Goal: Information Seeking & Learning: Learn about a topic

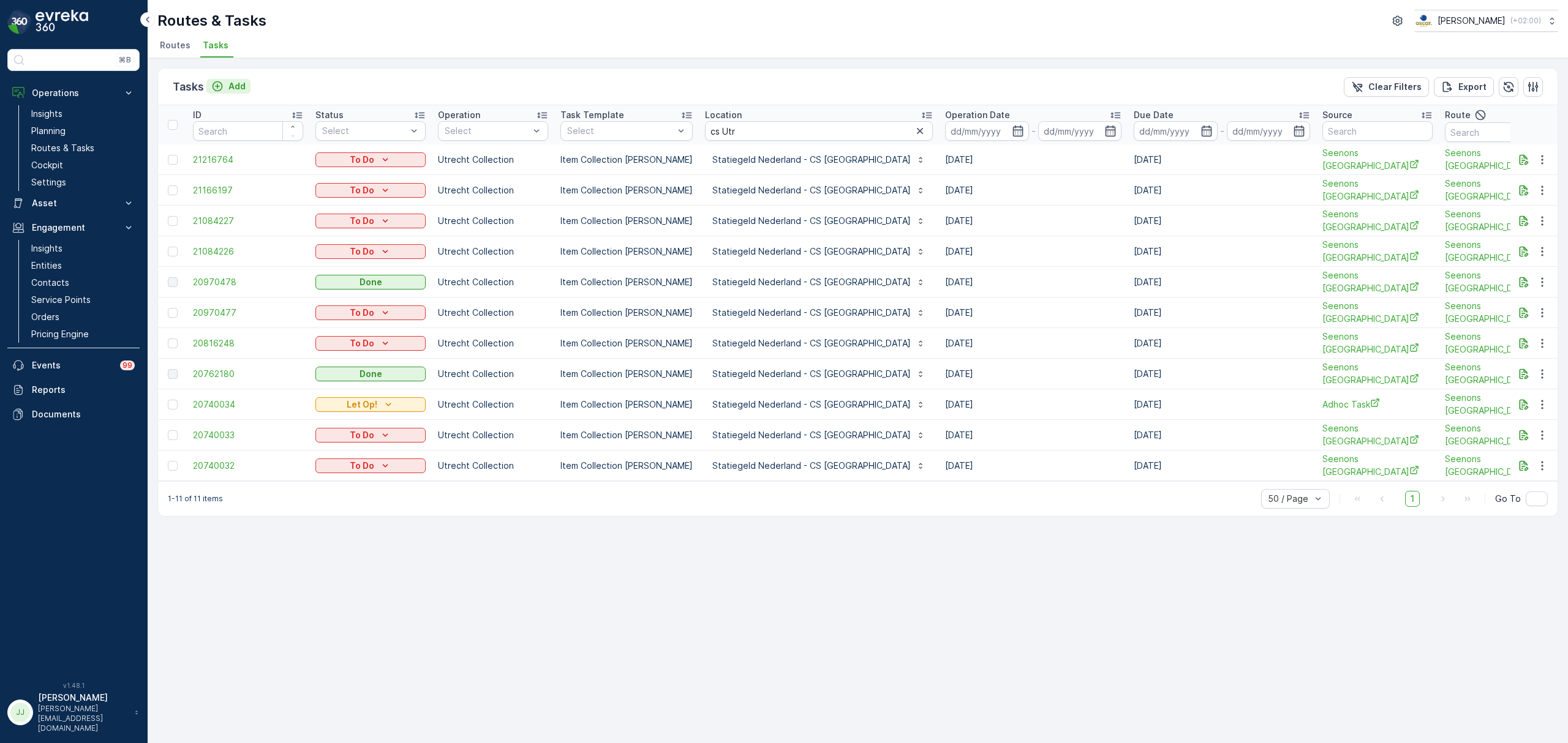
click at [224, 85] on div "Add" at bounding box center [229, 86] width 34 height 12
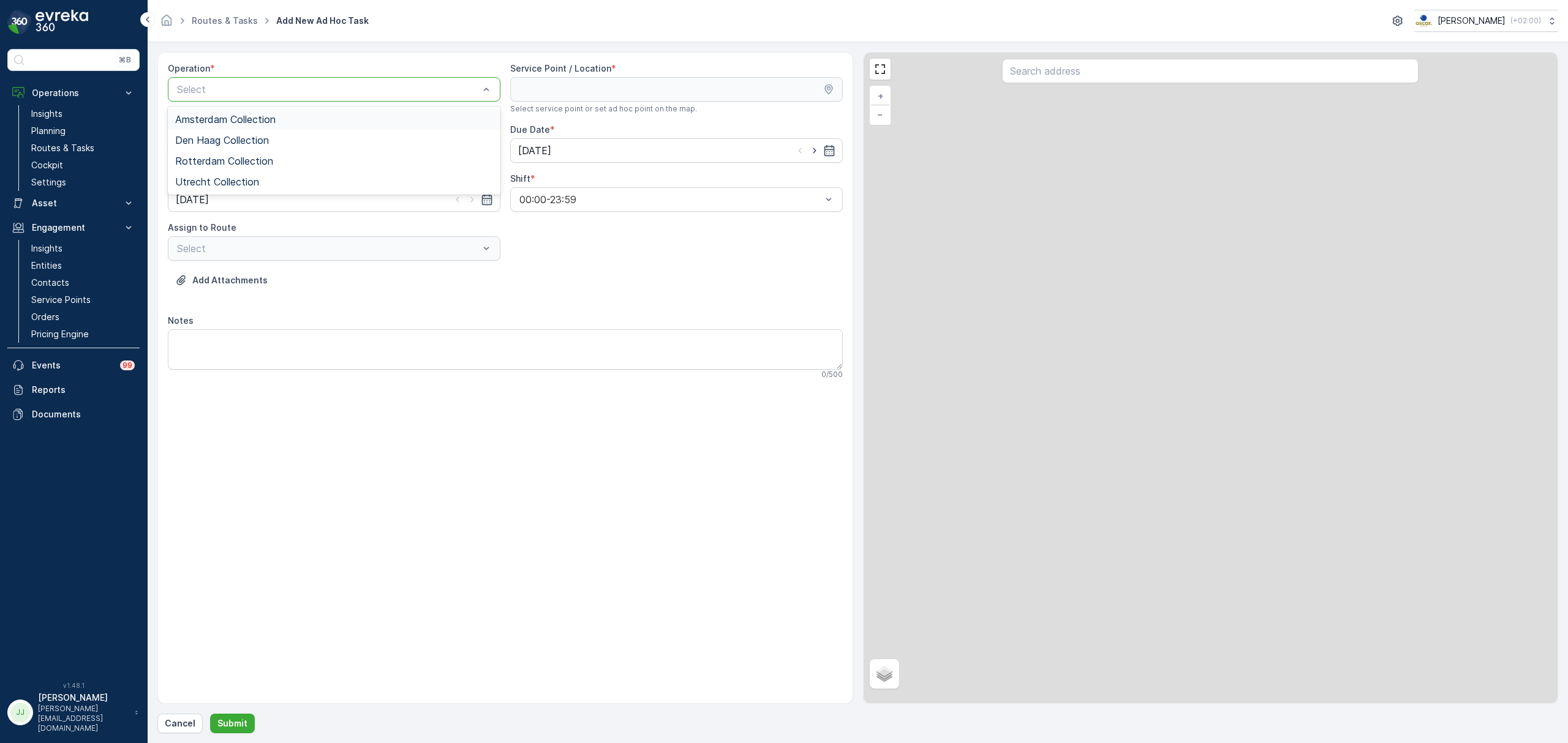
click at [226, 113] on div "Amsterdam Collection" at bounding box center [334, 119] width 333 height 21
click at [1095, 72] on input "text" at bounding box center [1210, 71] width 417 height 24
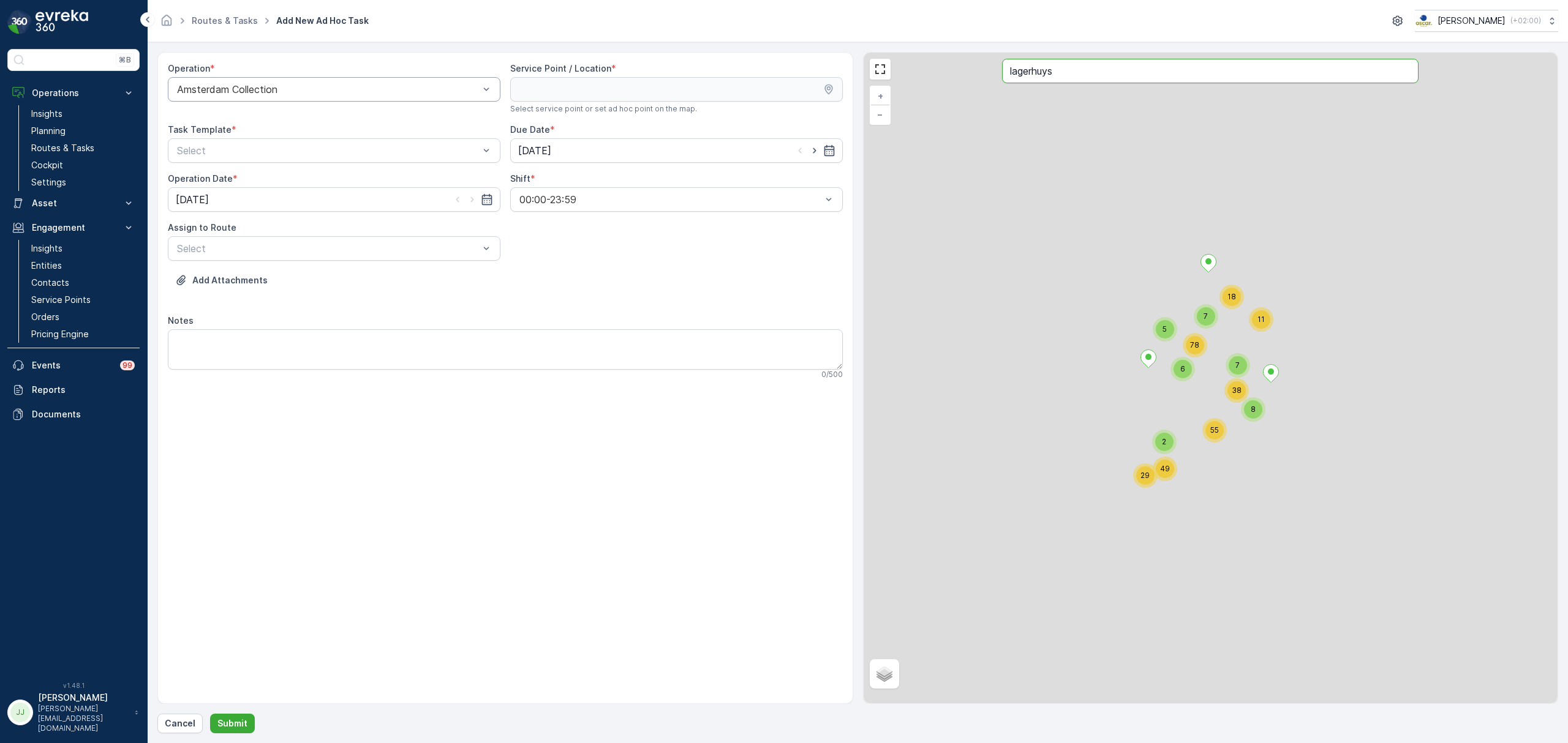
type input "lagerhuys"
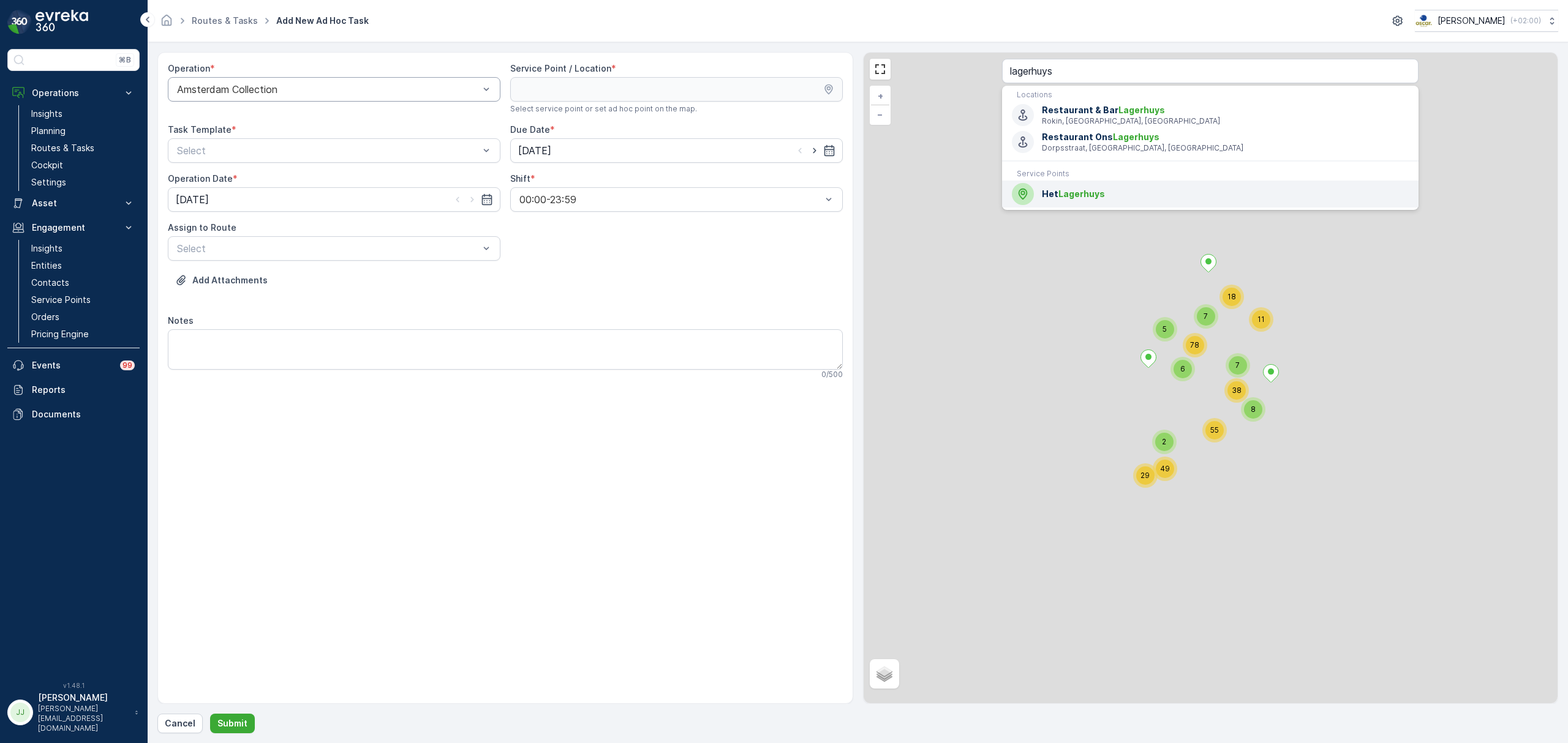
click at [1059, 194] on span "Lagerhuys" at bounding box center [1081, 194] width 46 height 11
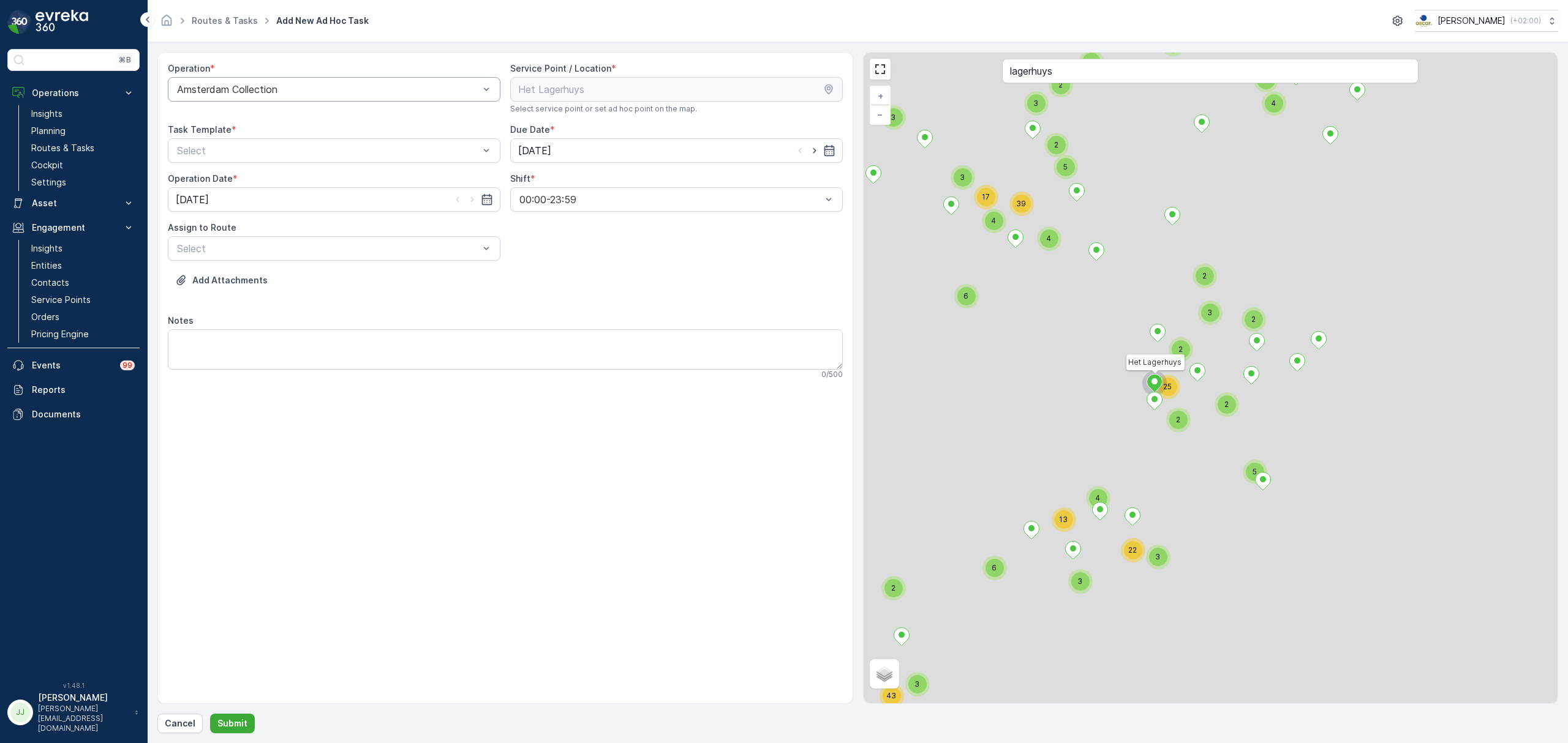
drag, startPoint x: 1243, startPoint y: 413, endPoint x: 1123, endPoint y: 345, distance: 137.9
click at [1123, 345] on div "2 5 2 2 2 25 6 3 3 22 4 13 2 4 24 2 3 43 2 3 2 4 10 2 4 3 2 2 3 6 4 2 5 4 3 39 …" at bounding box center [1211, 378] width 694 height 650
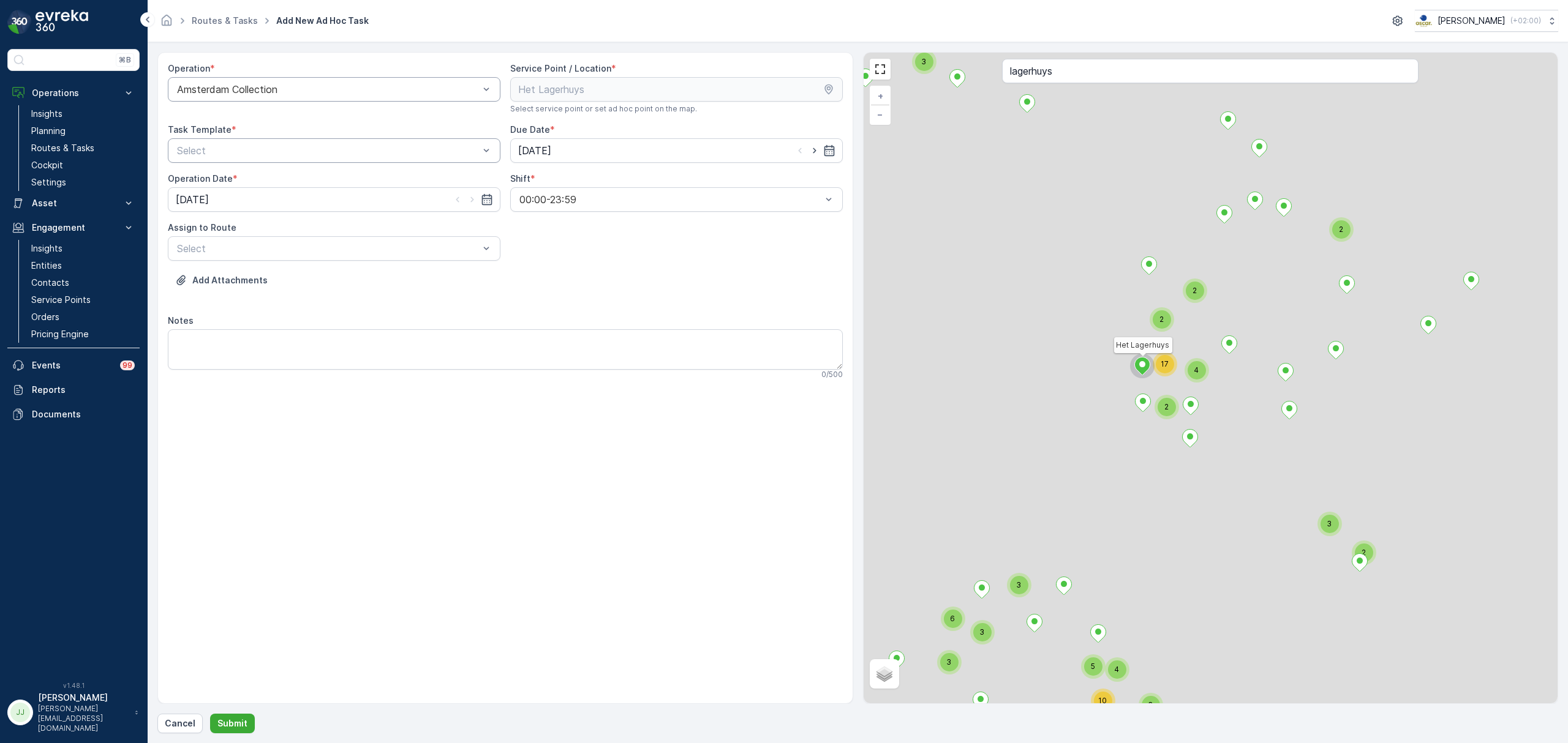
click at [293, 155] on div at bounding box center [328, 150] width 304 height 11
click at [256, 179] on span "Item Collection Oscar Regulier" at bounding box center [252, 180] width 155 height 11
click at [622, 152] on input "[DATE]" at bounding box center [676, 150] width 333 height 24
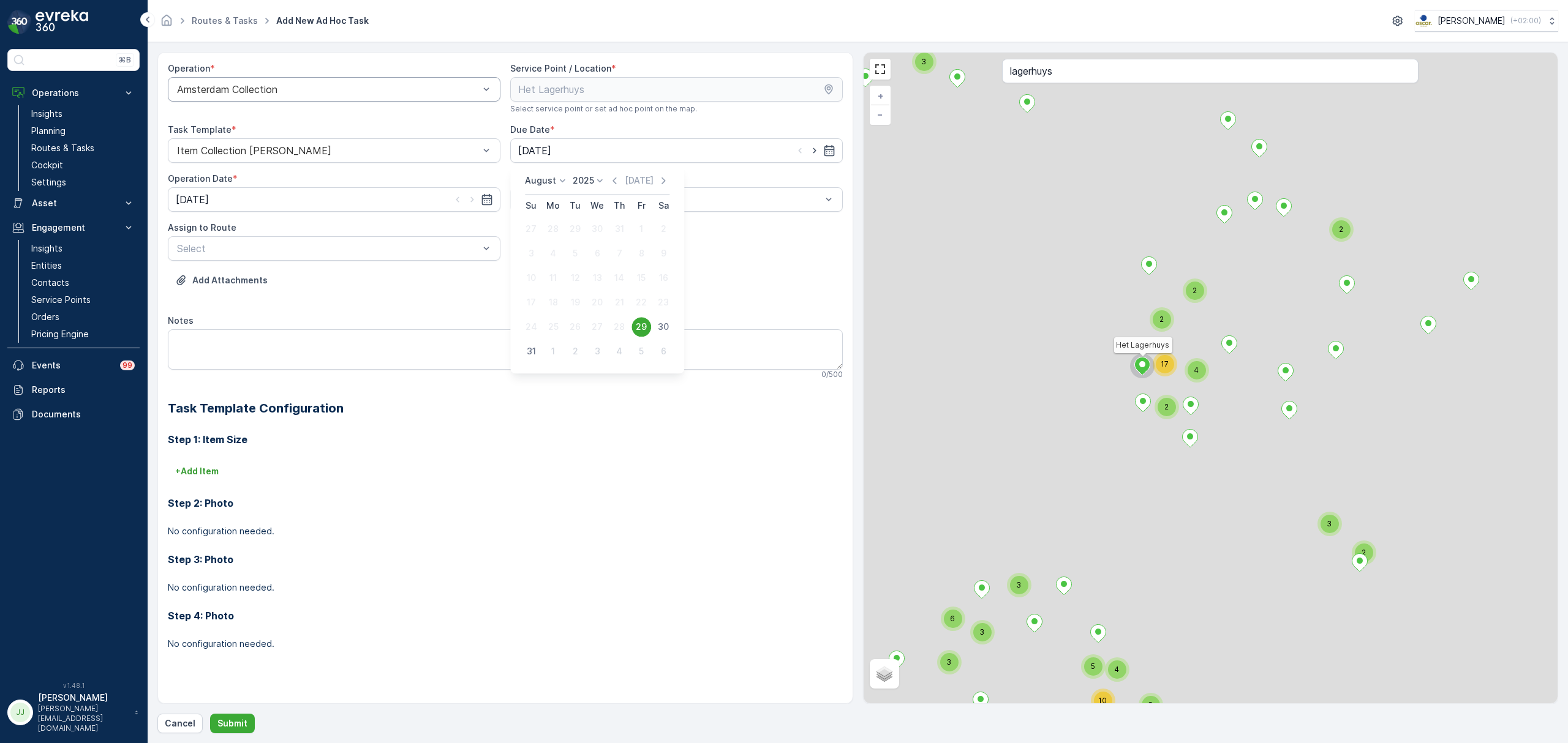
click at [638, 327] on div "29" at bounding box center [642, 327] width 20 height 20
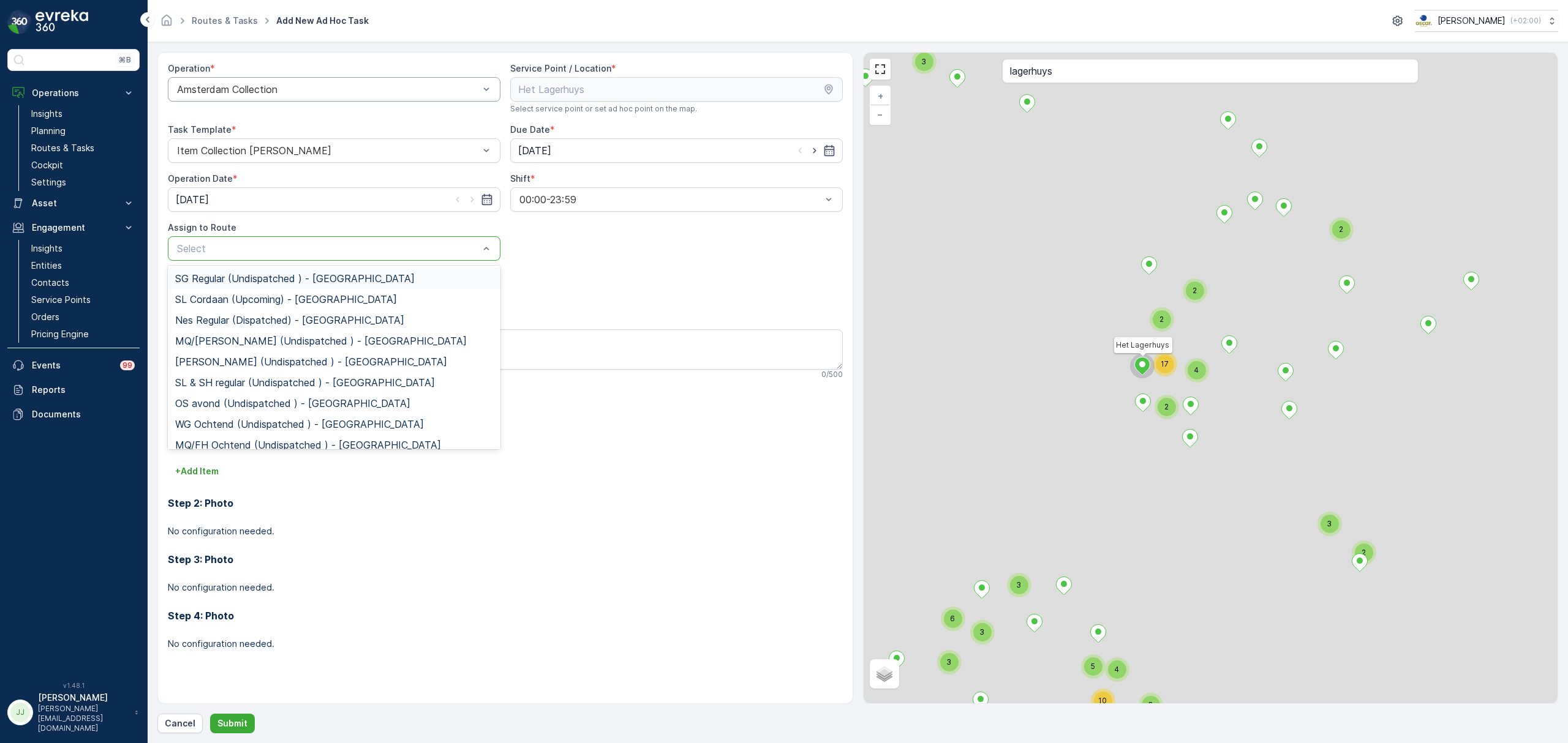
click at [250, 253] on div at bounding box center [328, 248] width 304 height 11
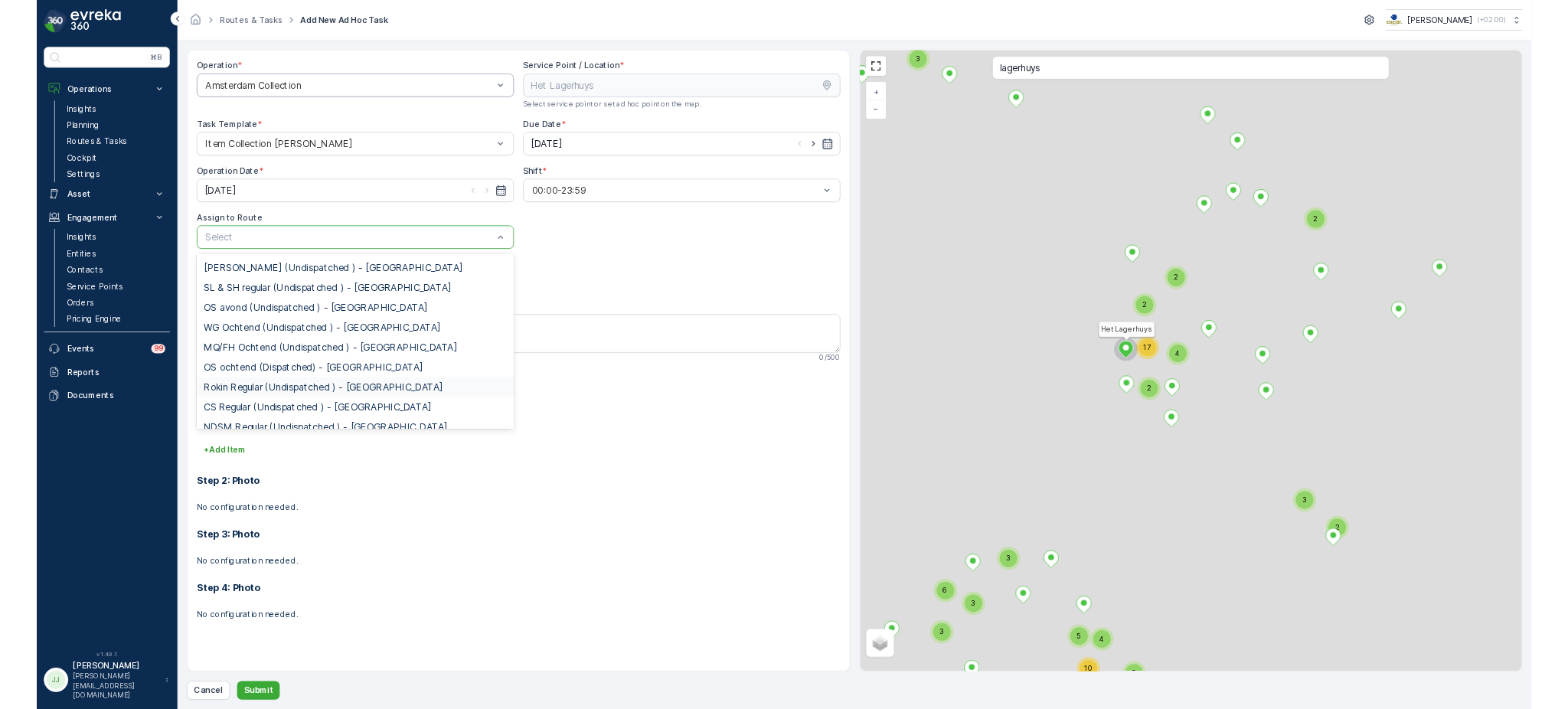
scroll to position [167, 0]
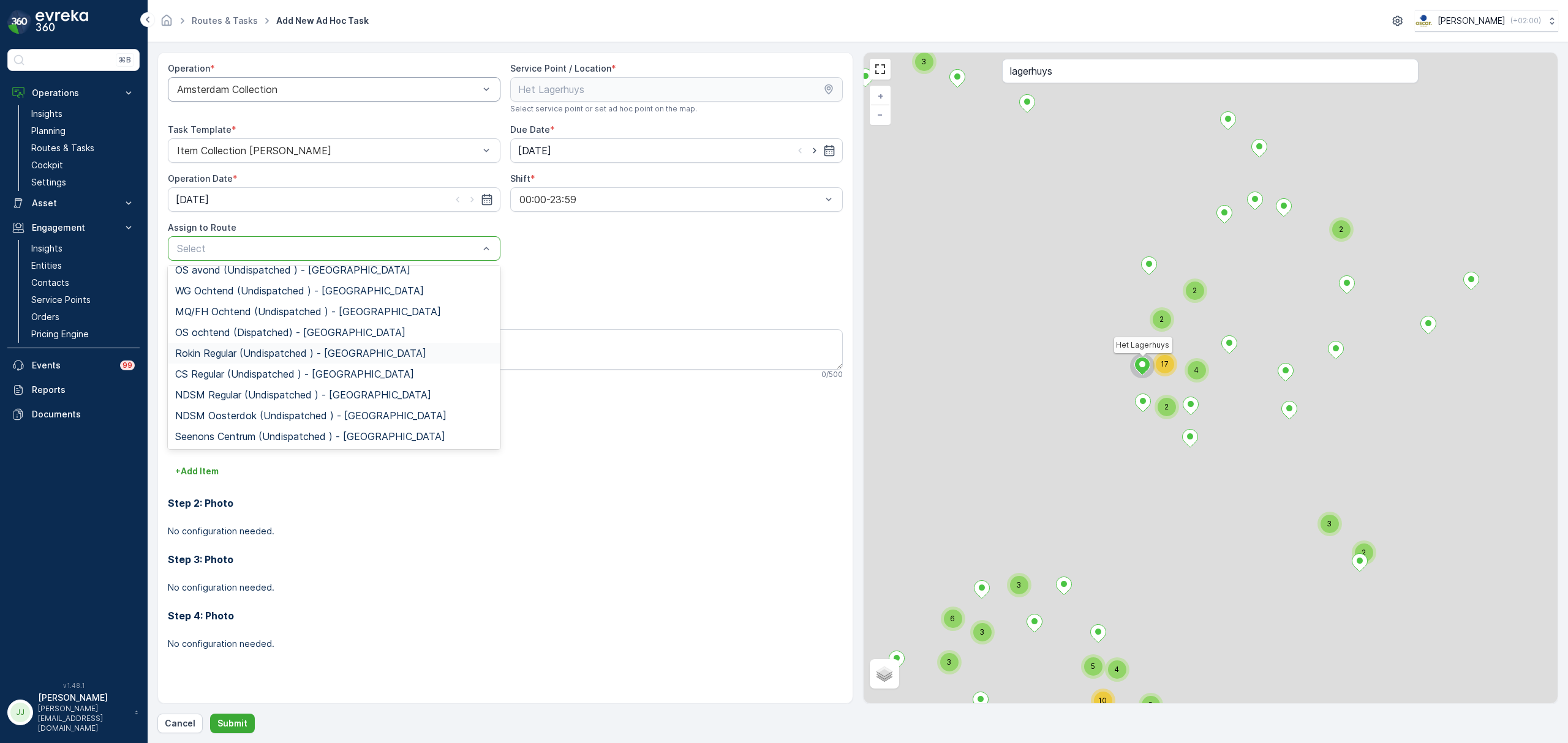
click at [224, 356] on span "Rokin Regular (Undispatched ) - Amsterdam" at bounding box center [300, 353] width 251 height 11
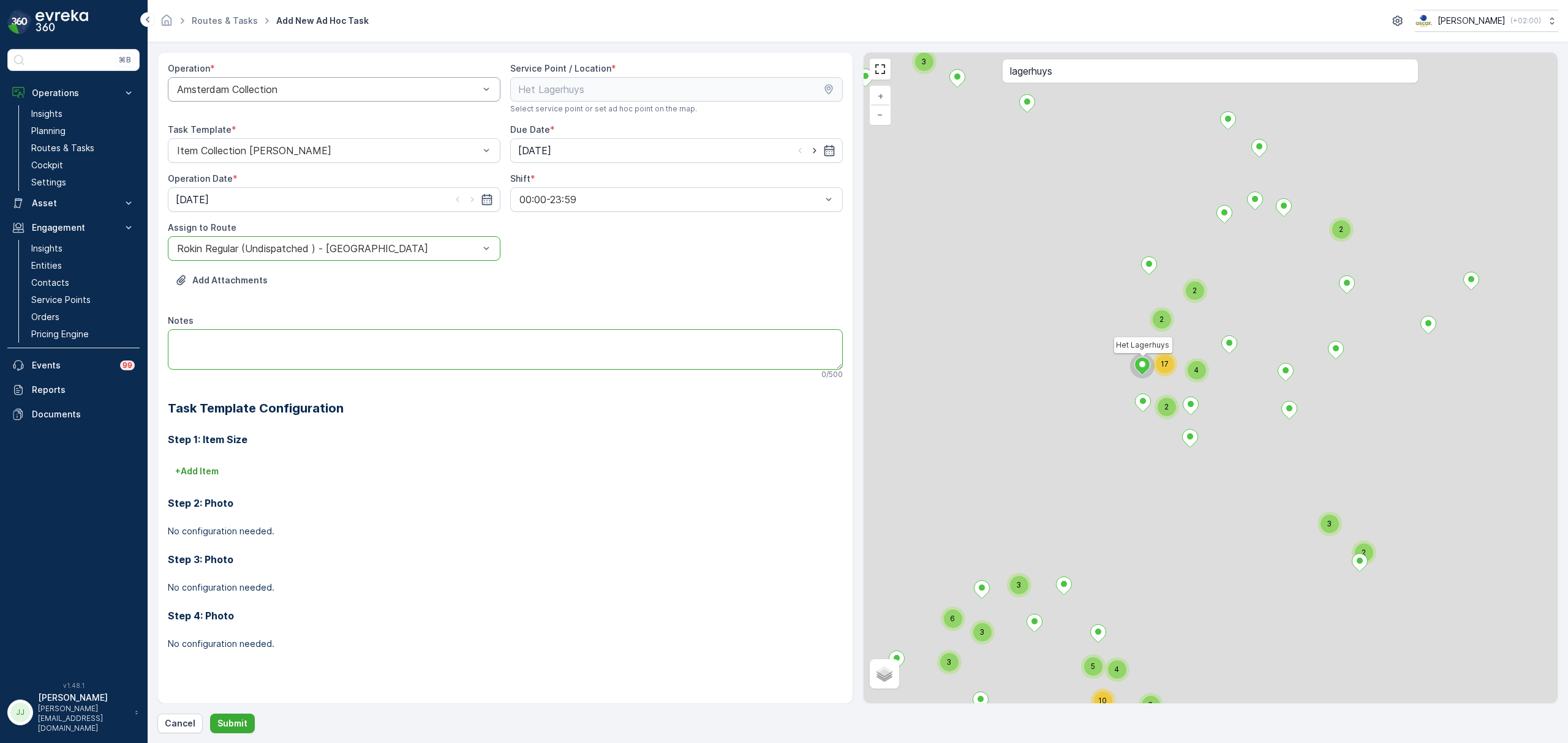
click at [224, 345] on textarea "Notes" at bounding box center [506, 349] width 675 height 41
type textarea "Brengen 1x 240L rest container extra"
click at [231, 723] on p "Submit" at bounding box center [232, 723] width 30 height 12
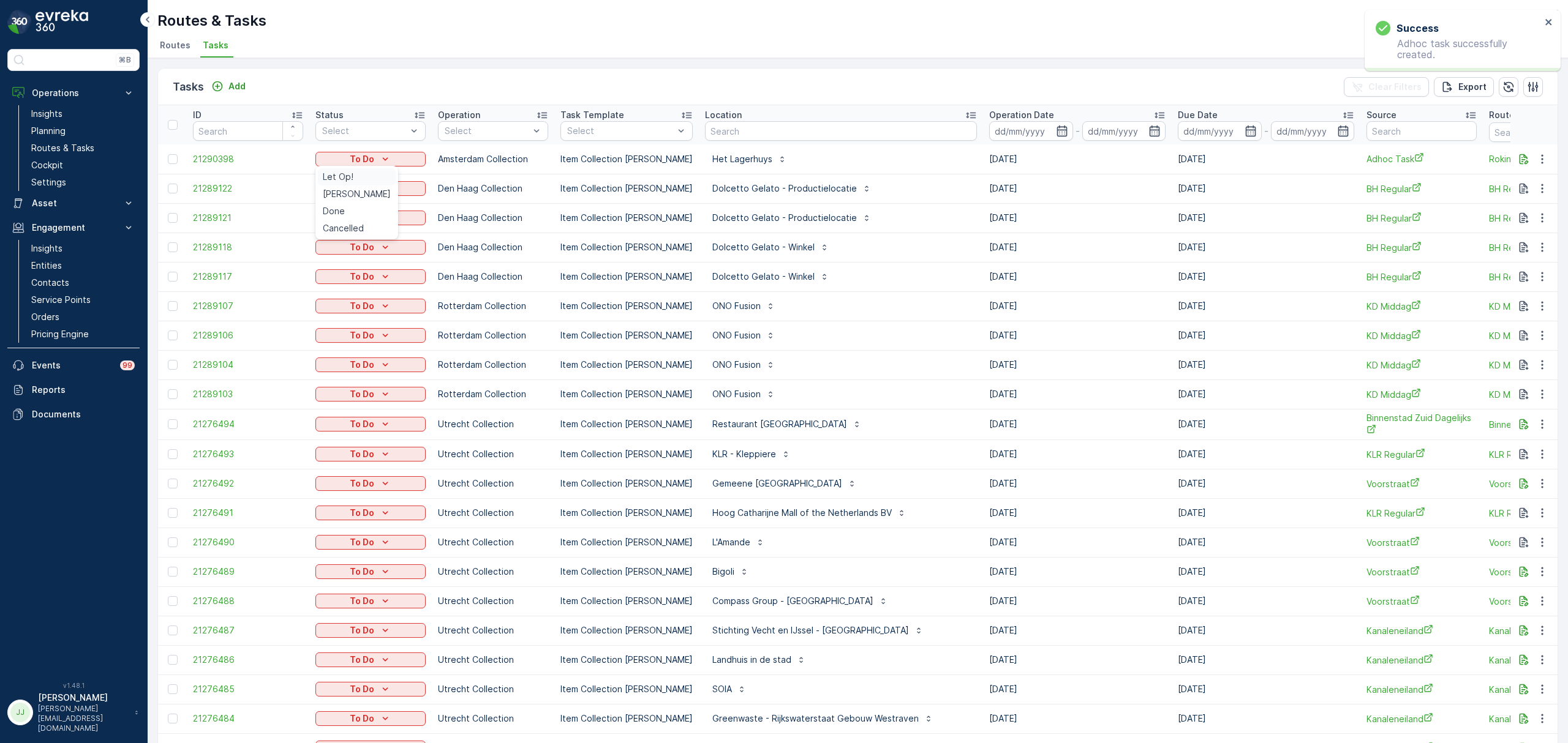
click at [344, 176] on span "Let Op!" at bounding box center [338, 176] width 31 height 12
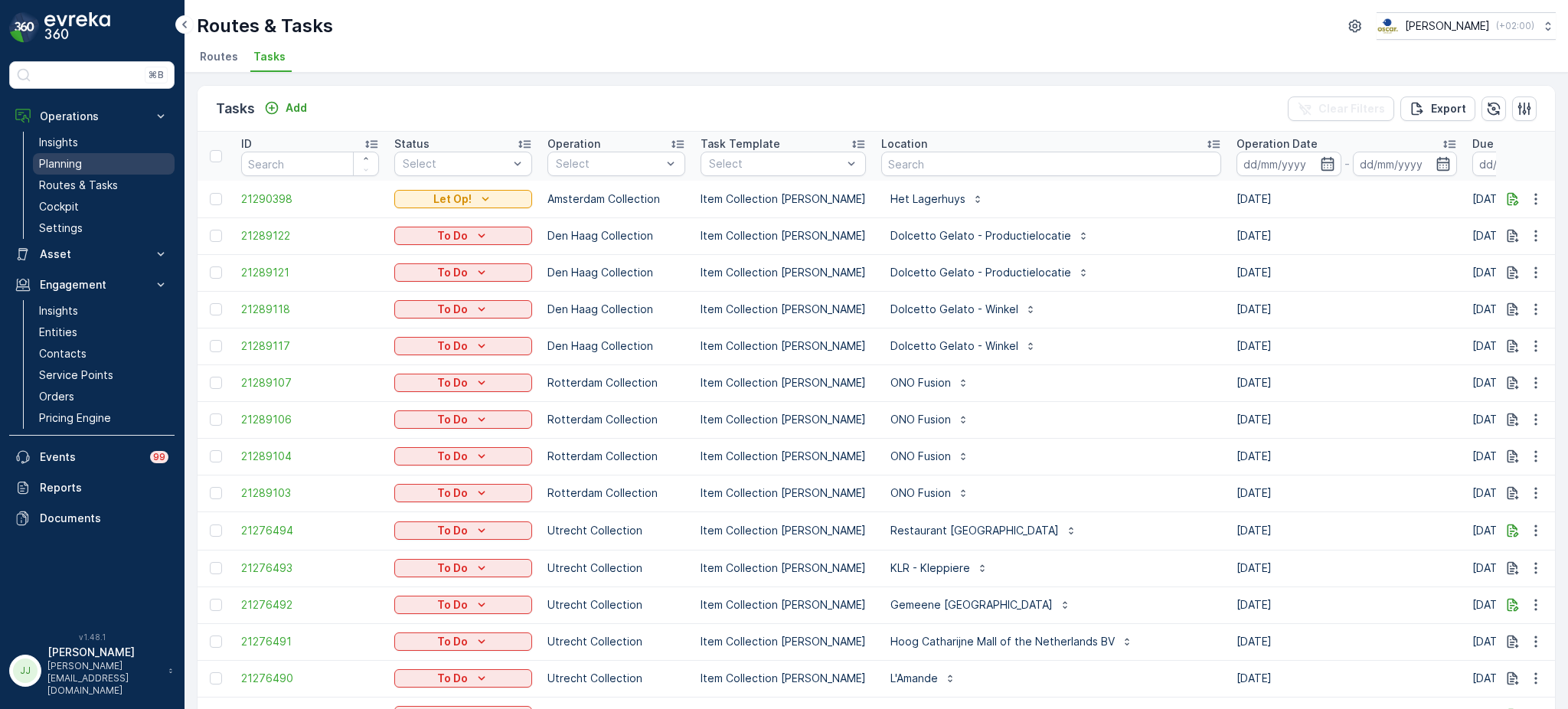
click at [96, 166] on link "Planning" at bounding box center [103, 164] width 142 height 21
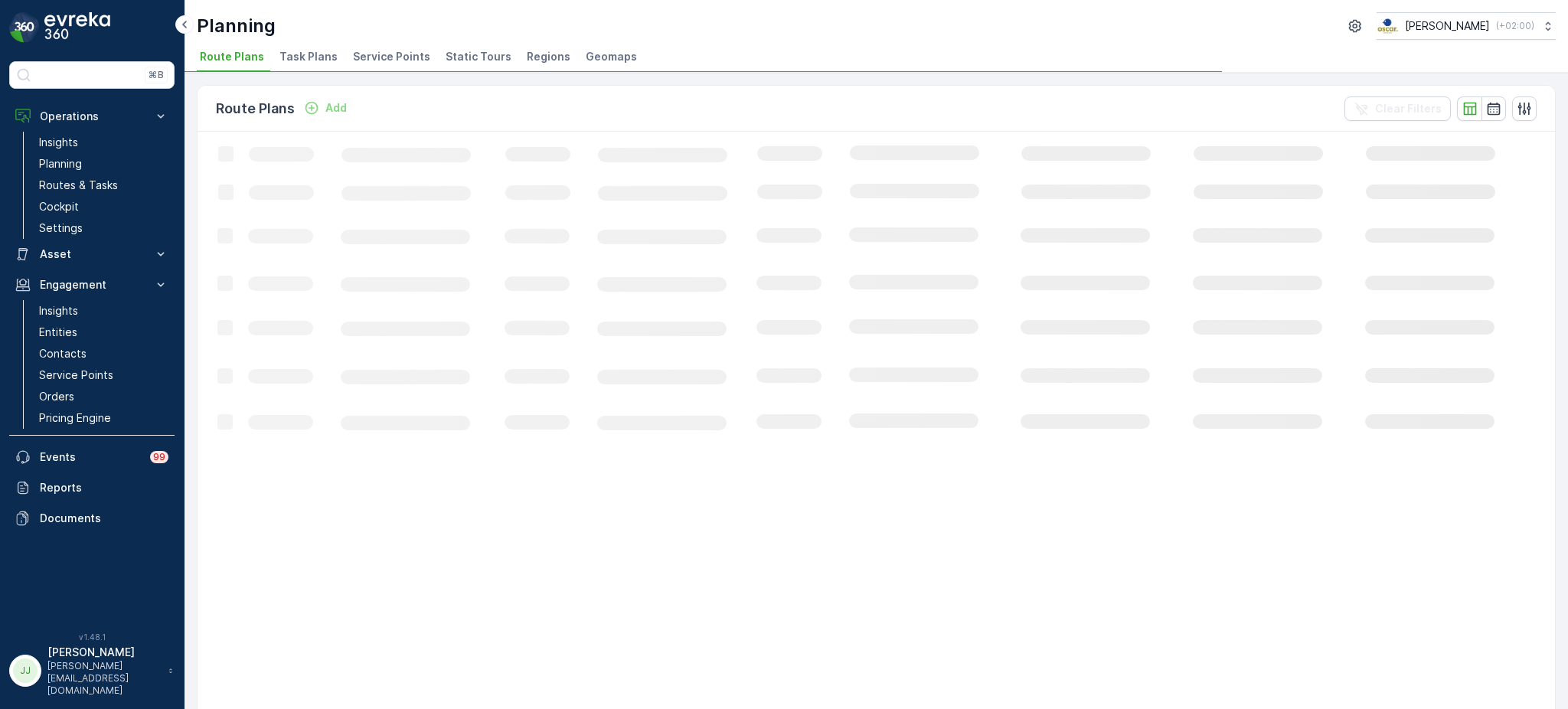
drag, startPoint x: 497, startPoint y: 58, endPoint x: 418, endPoint y: 66, distance: 79.4
click at [498, 58] on span "Static Tours" at bounding box center [479, 56] width 66 height 15
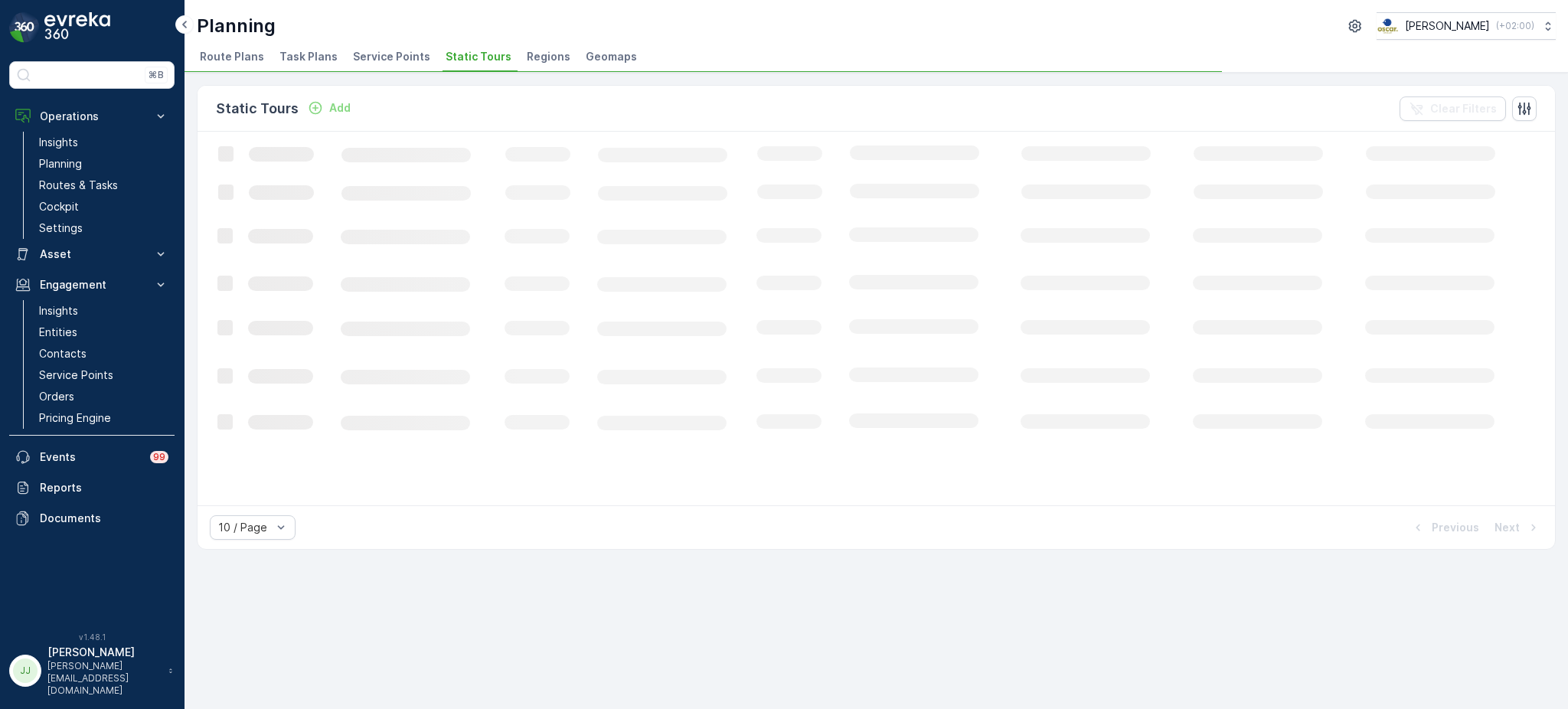
click at [384, 65] on li "Service Points" at bounding box center [393, 59] width 86 height 26
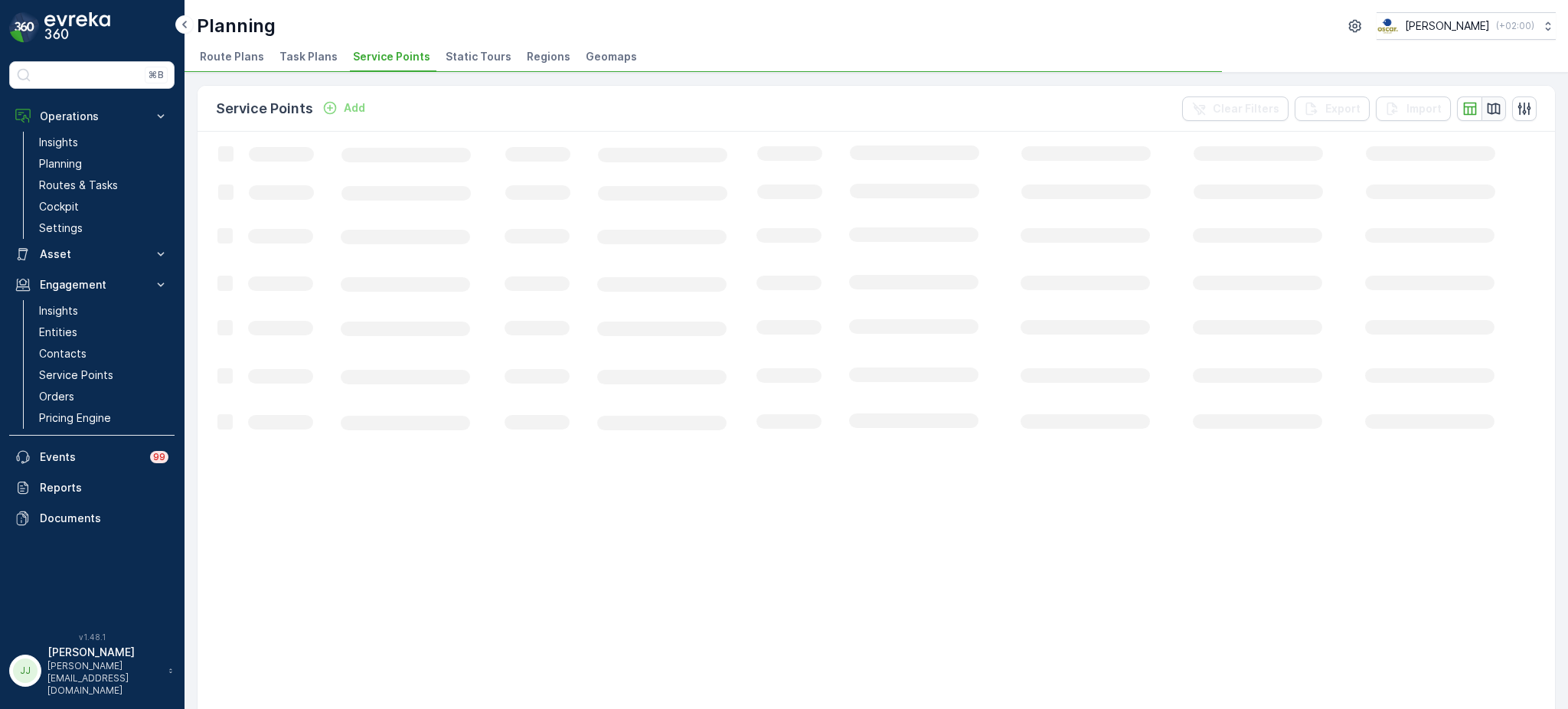
click at [1497, 111] on icon "button" at bounding box center [1493, 109] width 15 height 15
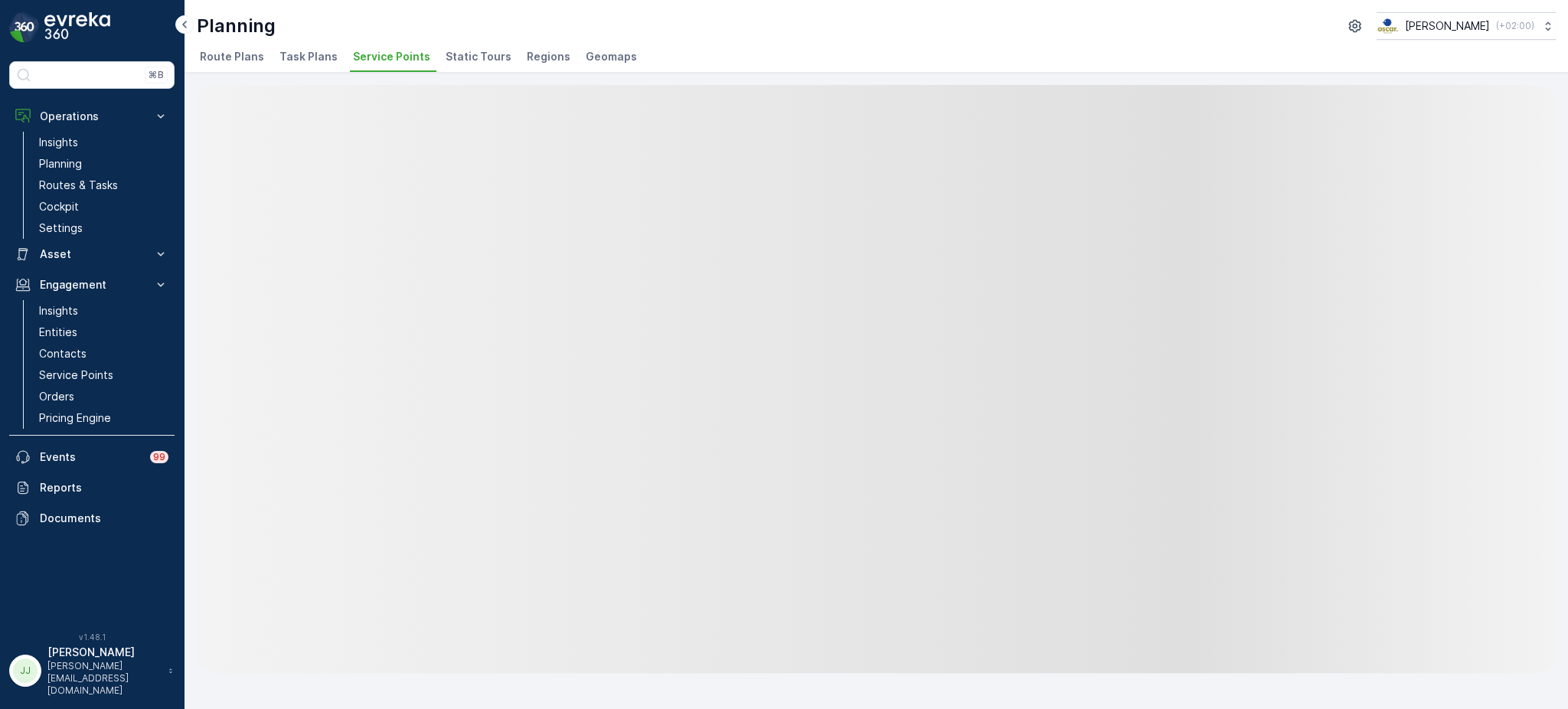
click at [306, 55] on span "Task Plans" at bounding box center [308, 56] width 58 height 15
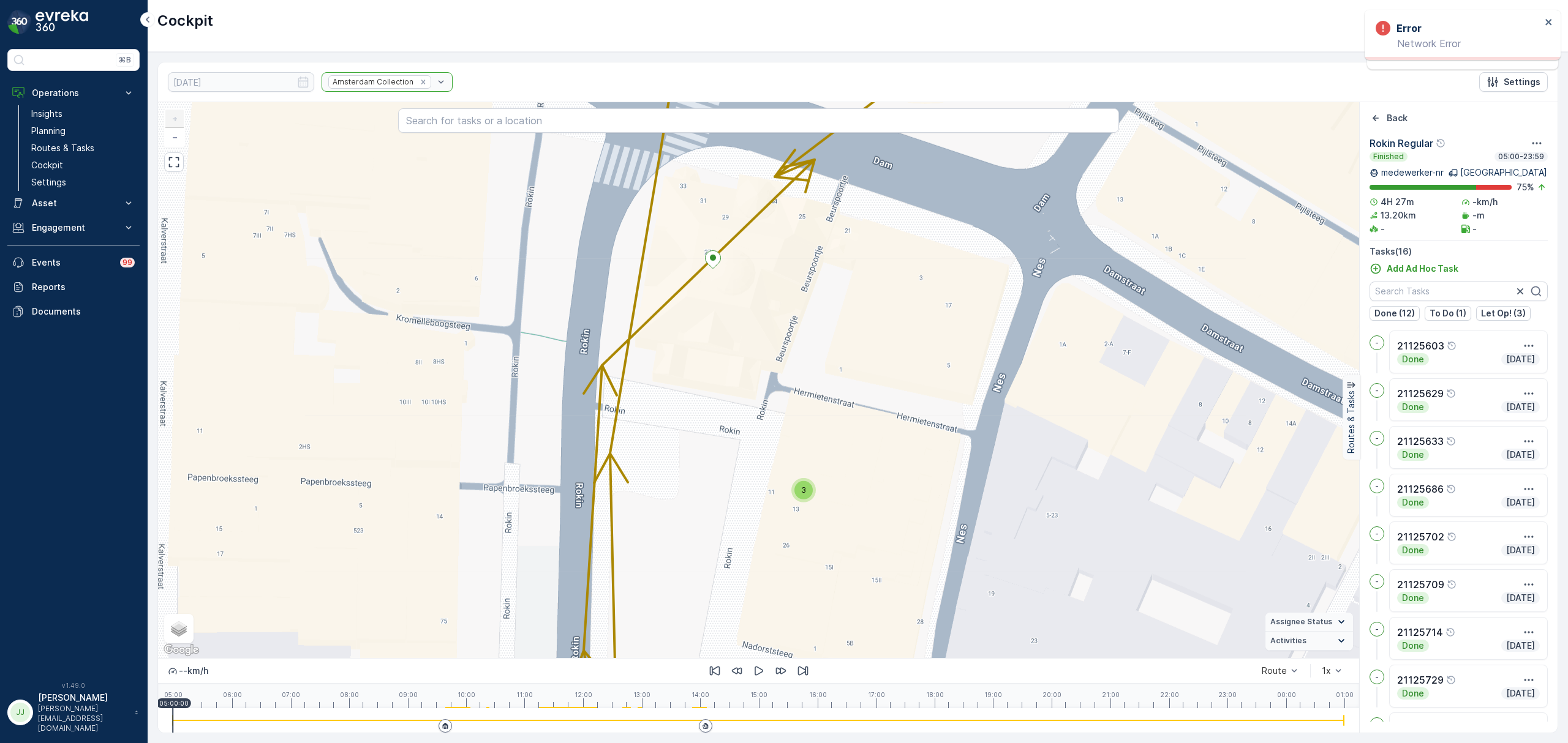
click at [70, 130] on link "Planning" at bounding box center [83, 131] width 113 height 17
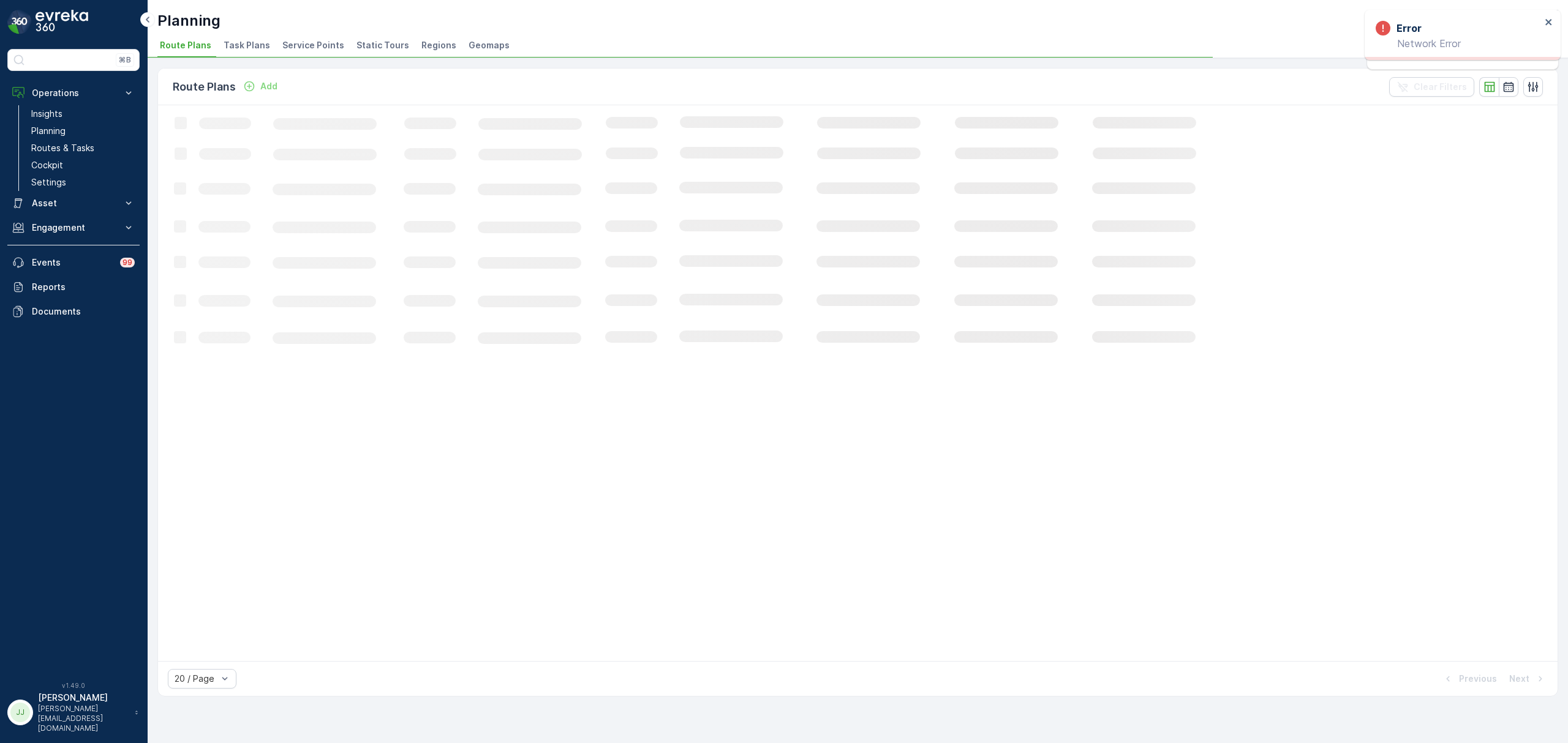
click at [241, 46] on span "Task Plans" at bounding box center [246, 45] width 46 height 12
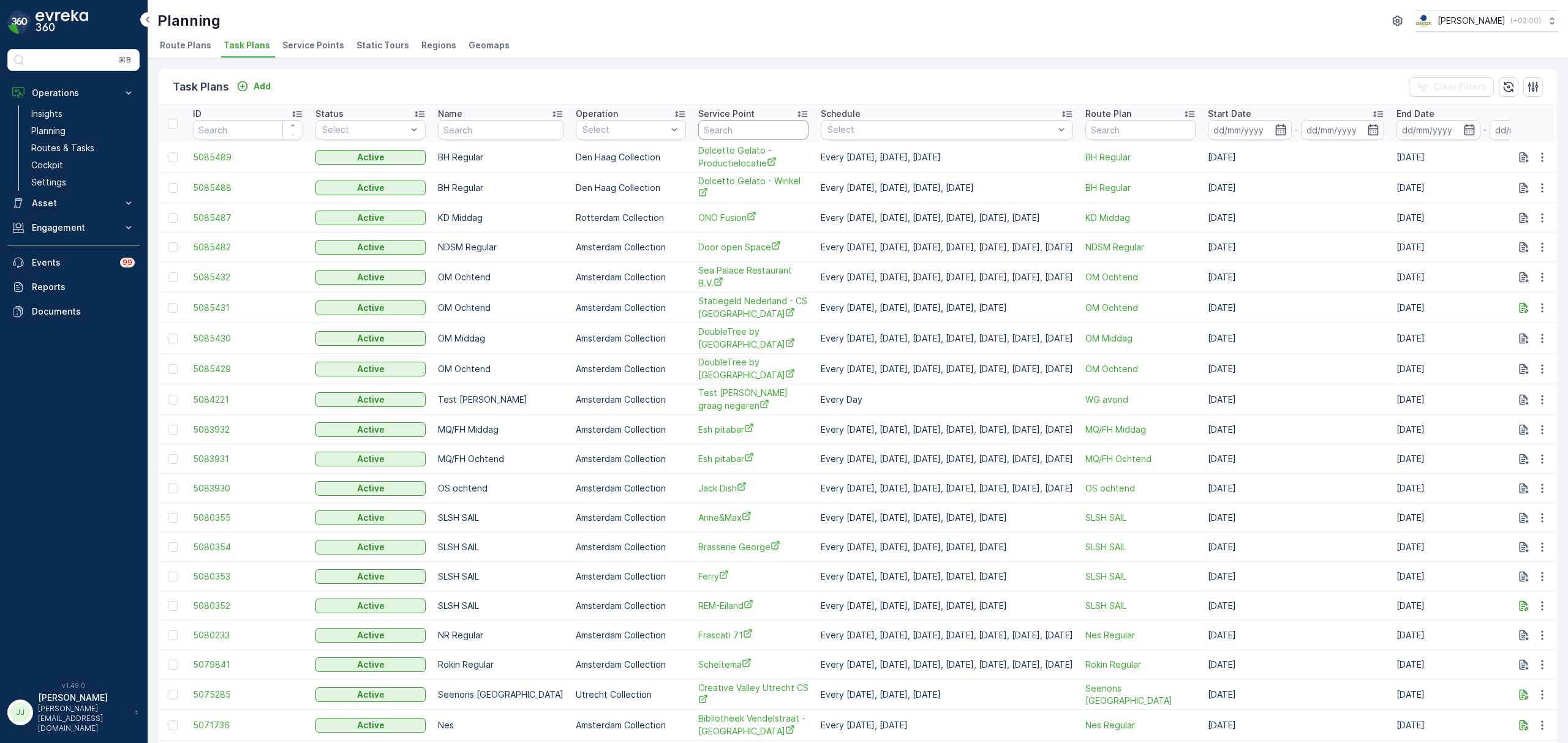
click at [733, 128] on input "text" at bounding box center [753, 130] width 110 height 20
type input "hemel"
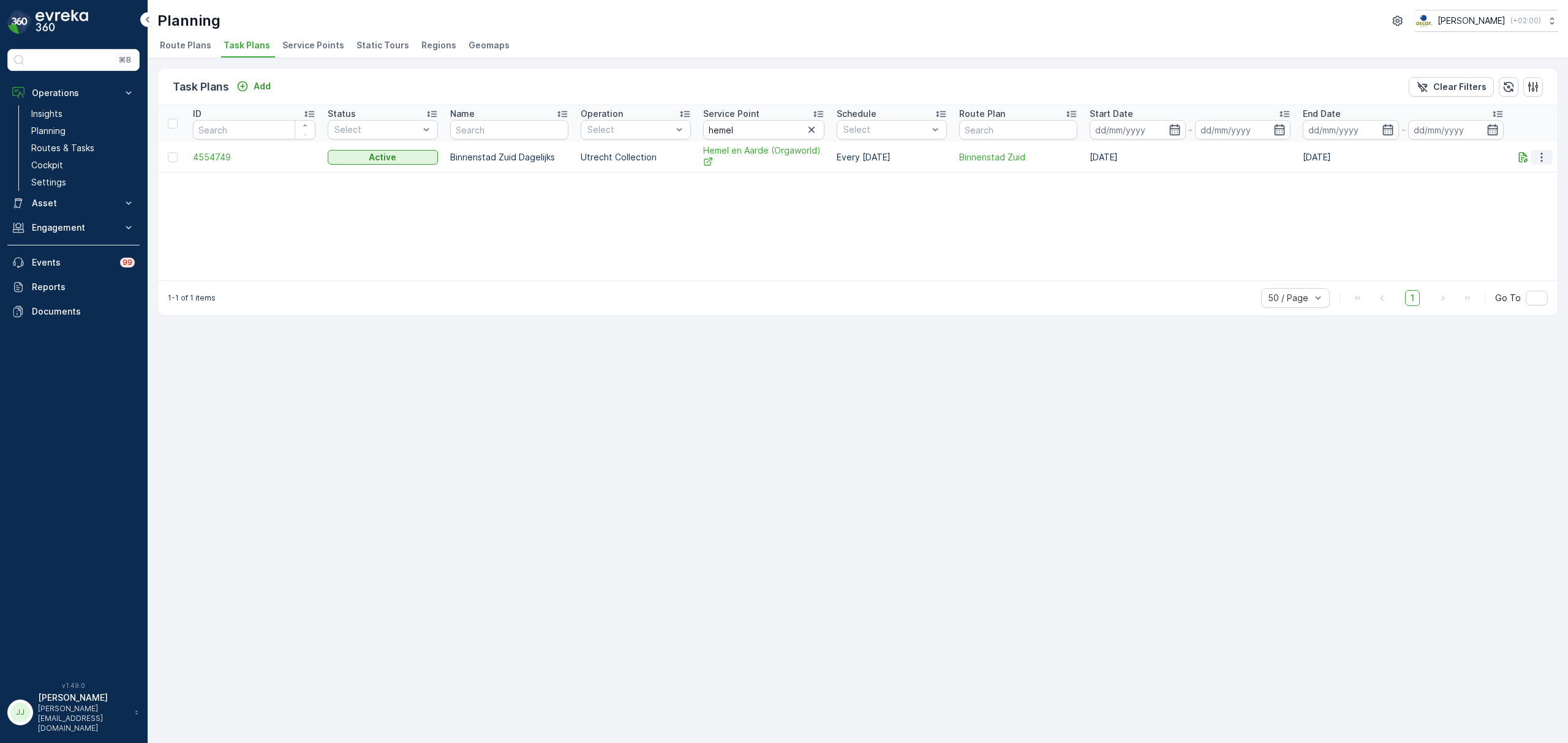
click at [1544, 158] on icon "button" at bounding box center [1541, 157] width 12 height 12
click at [85, 147] on p "Routes & Tasks" at bounding box center [63, 148] width 63 height 12
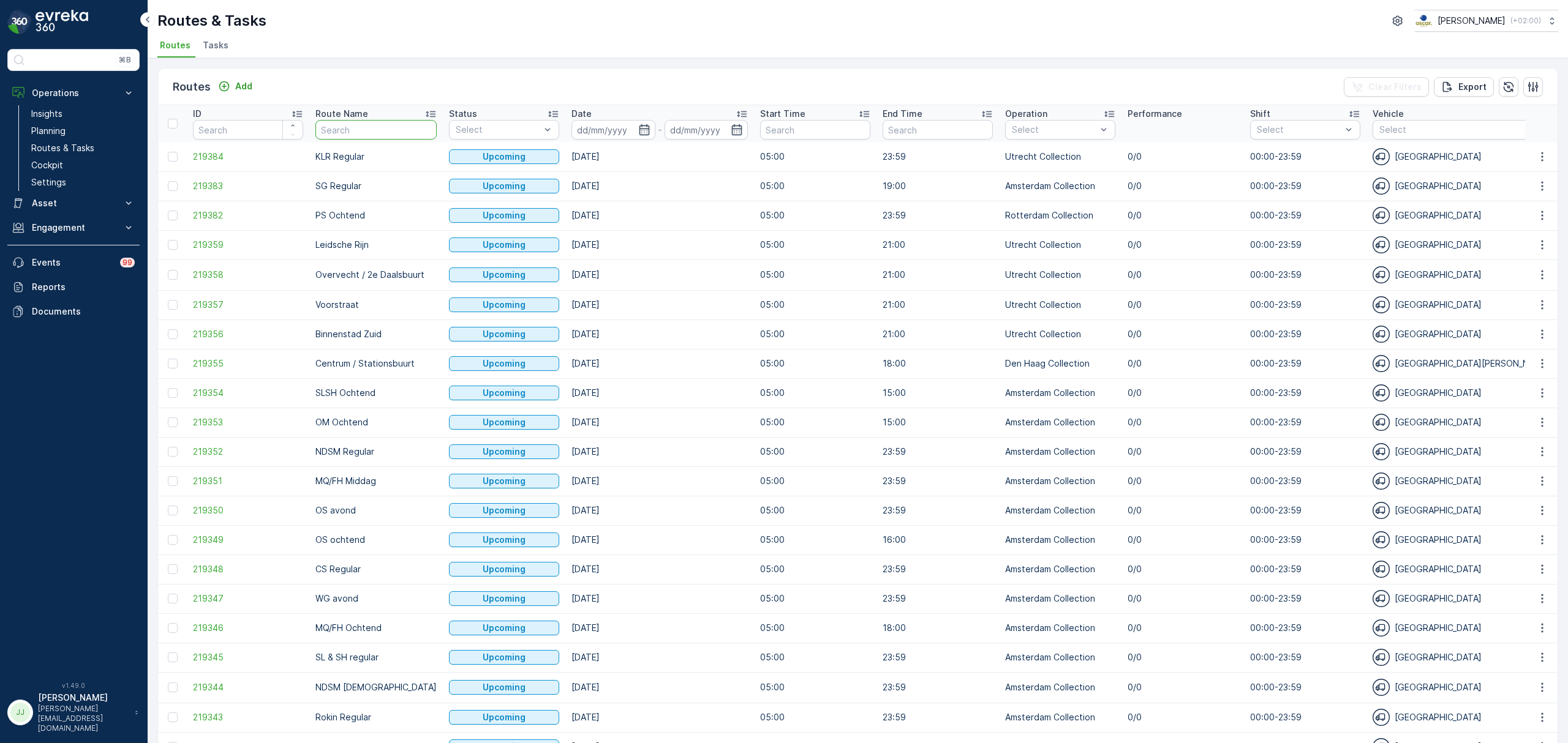
click at [372, 127] on input "text" at bounding box center [376, 130] width 121 height 20
type input "Binnenstad"
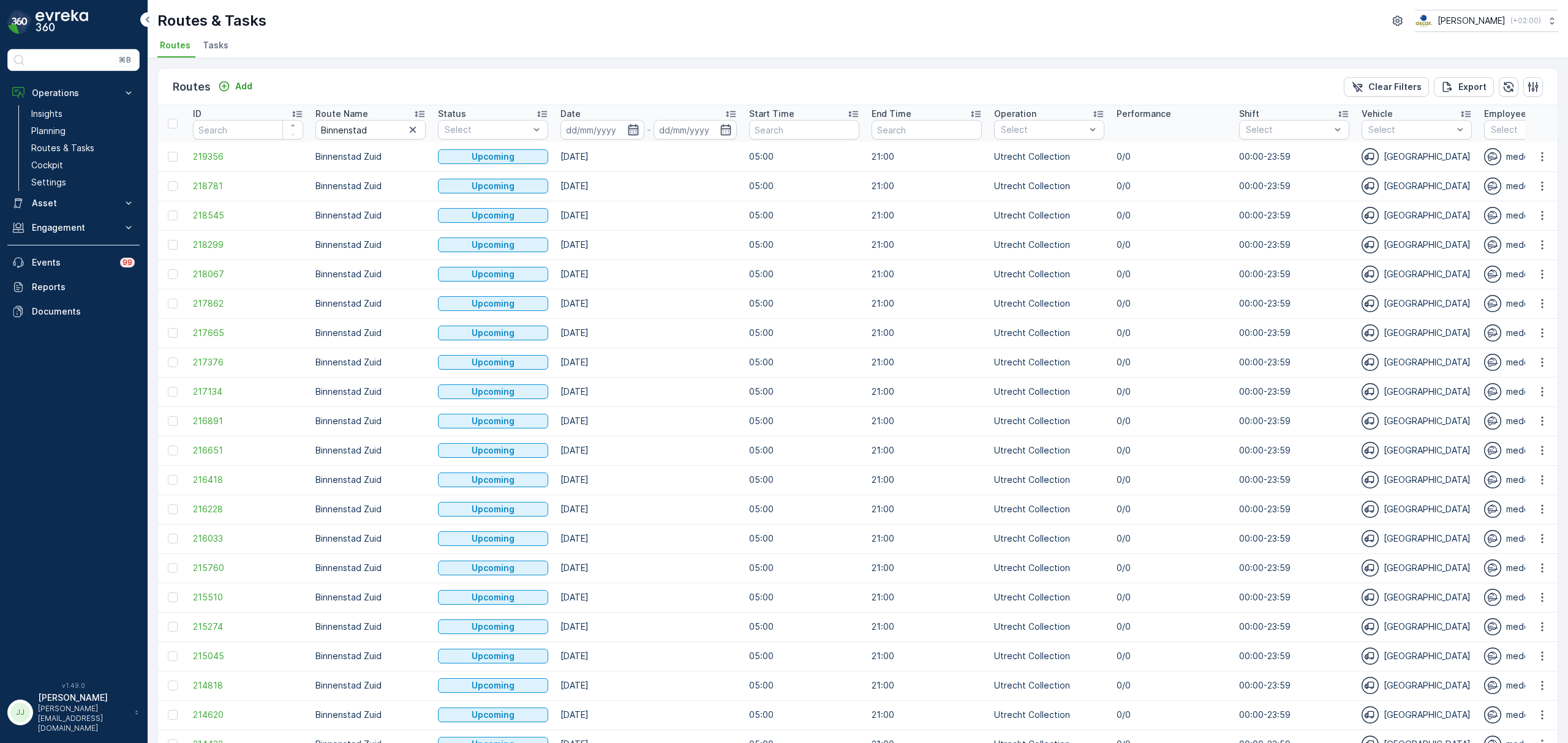
click at [630, 126] on icon "button" at bounding box center [633, 130] width 11 height 11
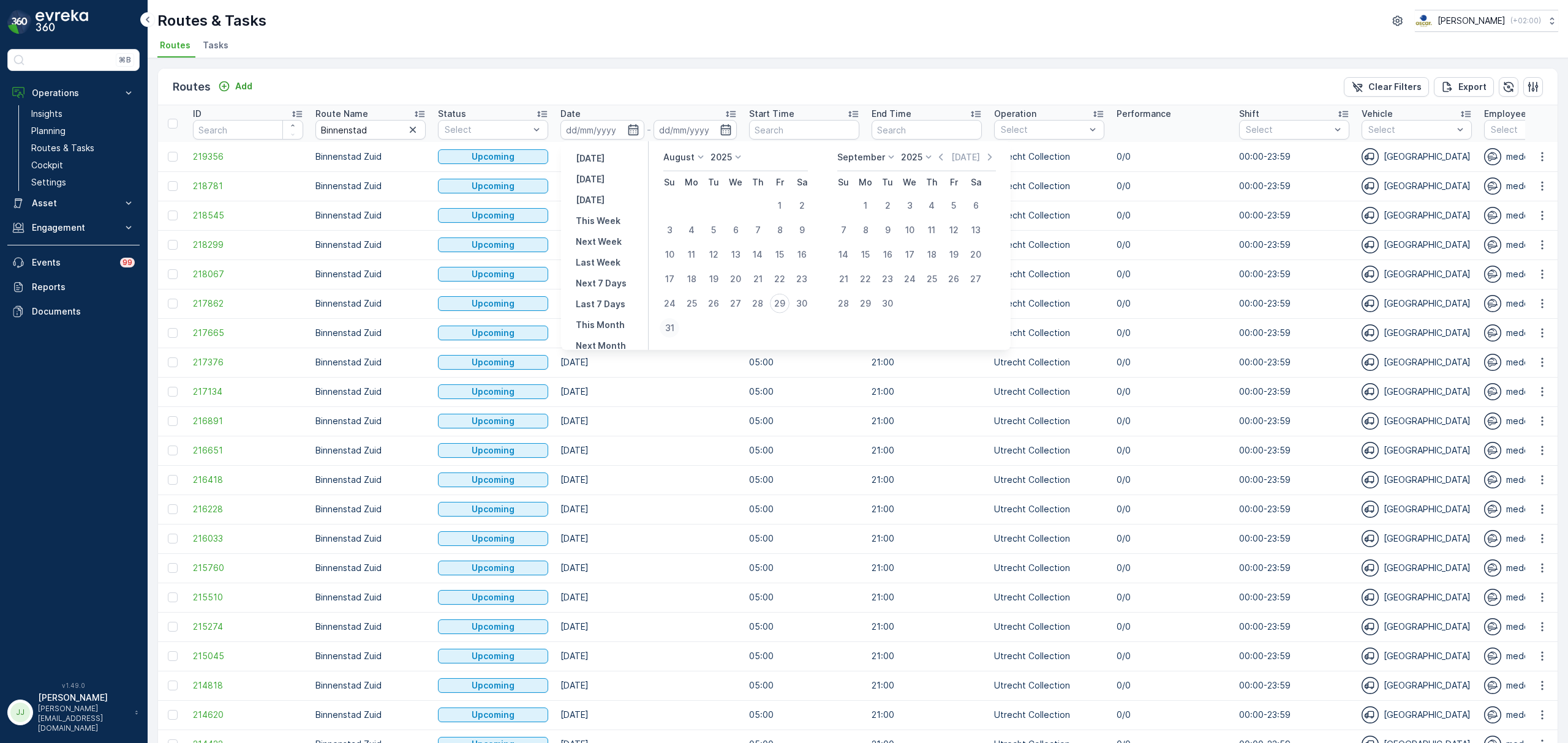
click at [669, 323] on div "31" at bounding box center [669, 328] width 20 height 20
type input "31.08.2025"
click at [669, 323] on div "31" at bounding box center [669, 328] width 20 height 20
type input "31.08.2025"
click at [669, 323] on div "31" at bounding box center [669, 328] width 20 height 20
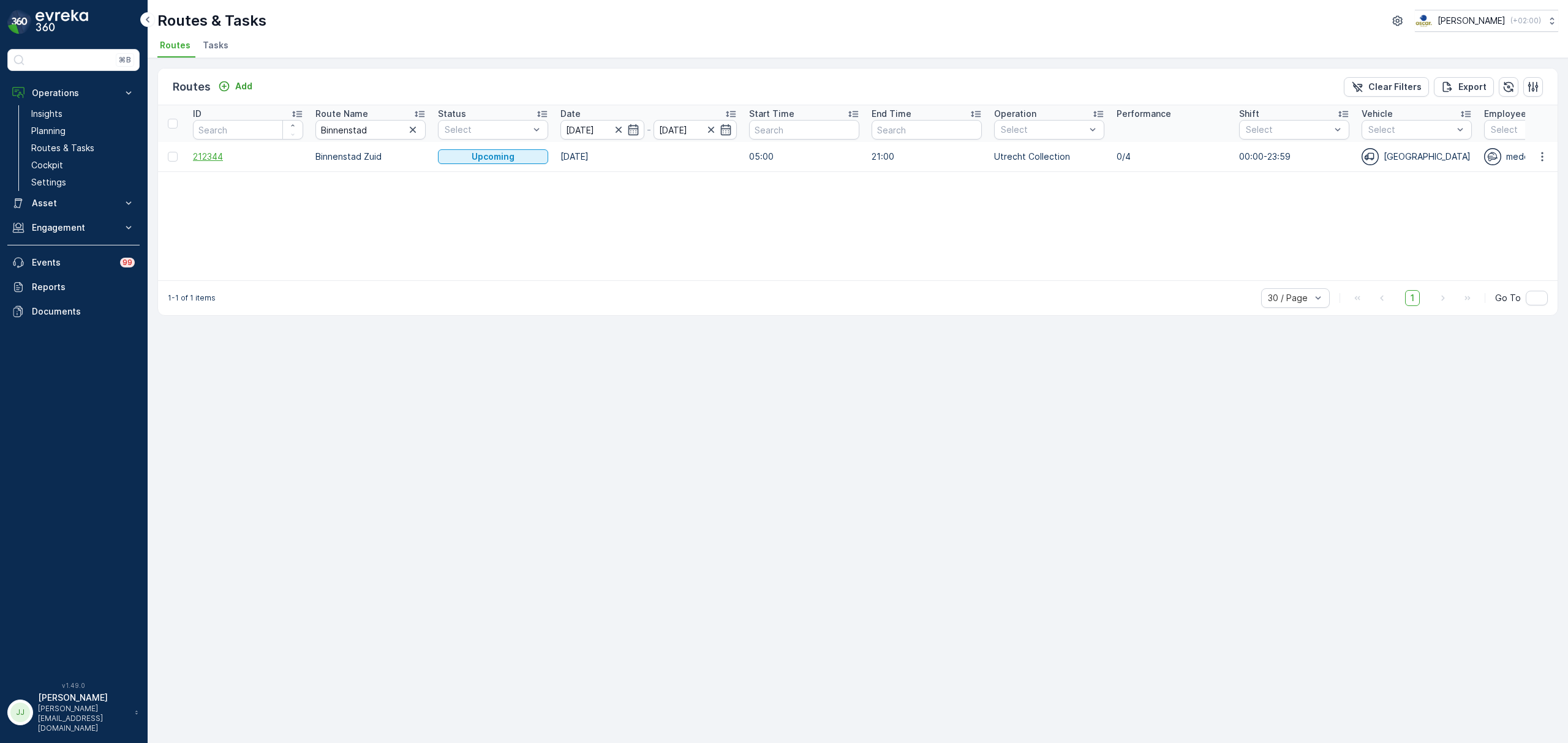
click at [207, 153] on span "212344" at bounding box center [248, 157] width 110 height 12
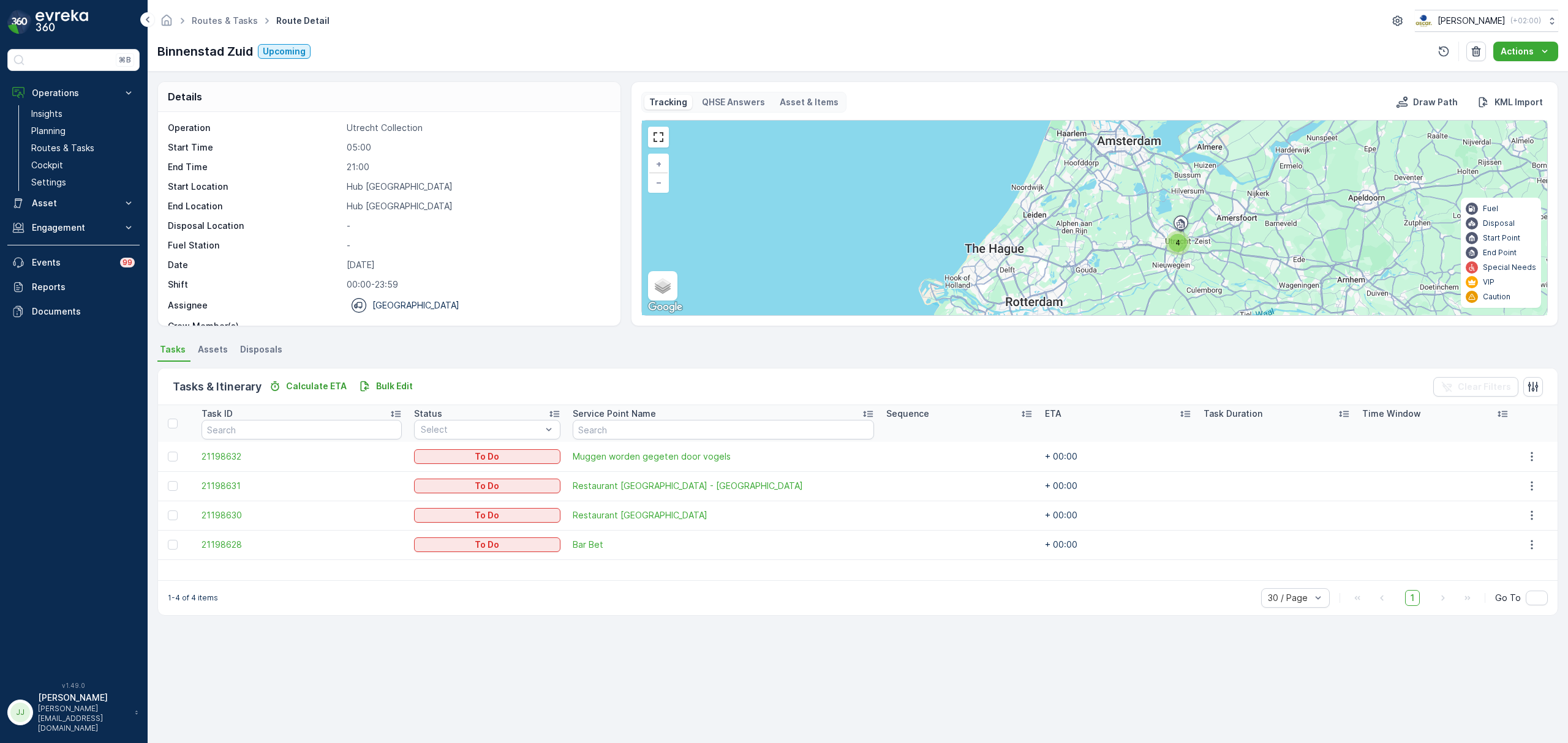
click at [1181, 246] on div "4" at bounding box center [1178, 243] width 19 height 19
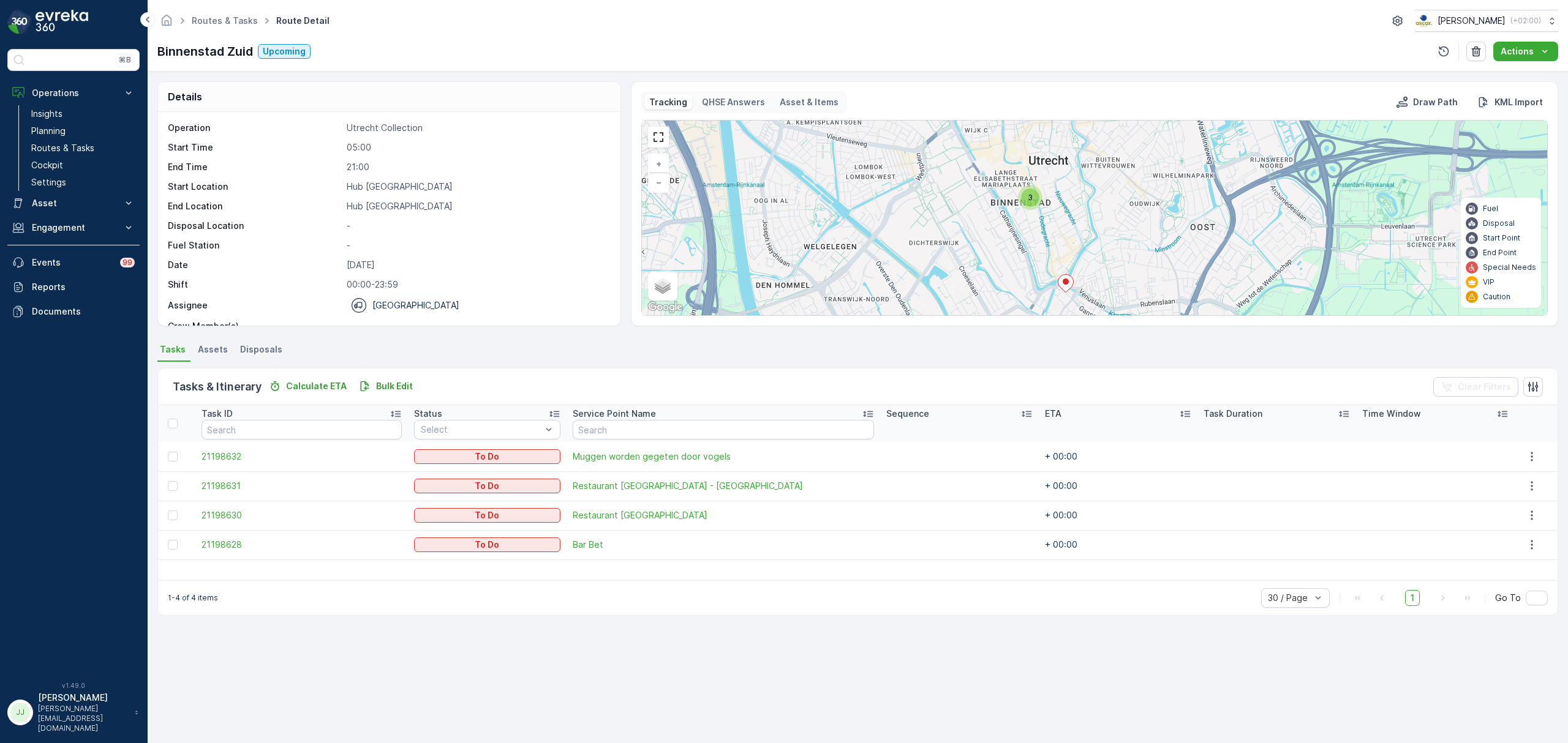
drag, startPoint x: 1074, startPoint y: 258, endPoint x: 1066, endPoint y: 262, distance: 8.9
click at [1066, 262] on div "3 + − Satellite Roadmap Terrain Hybrid Leaflet Keyboard shortcuts Map Data Map …" at bounding box center [1094, 218] width 905 height 195
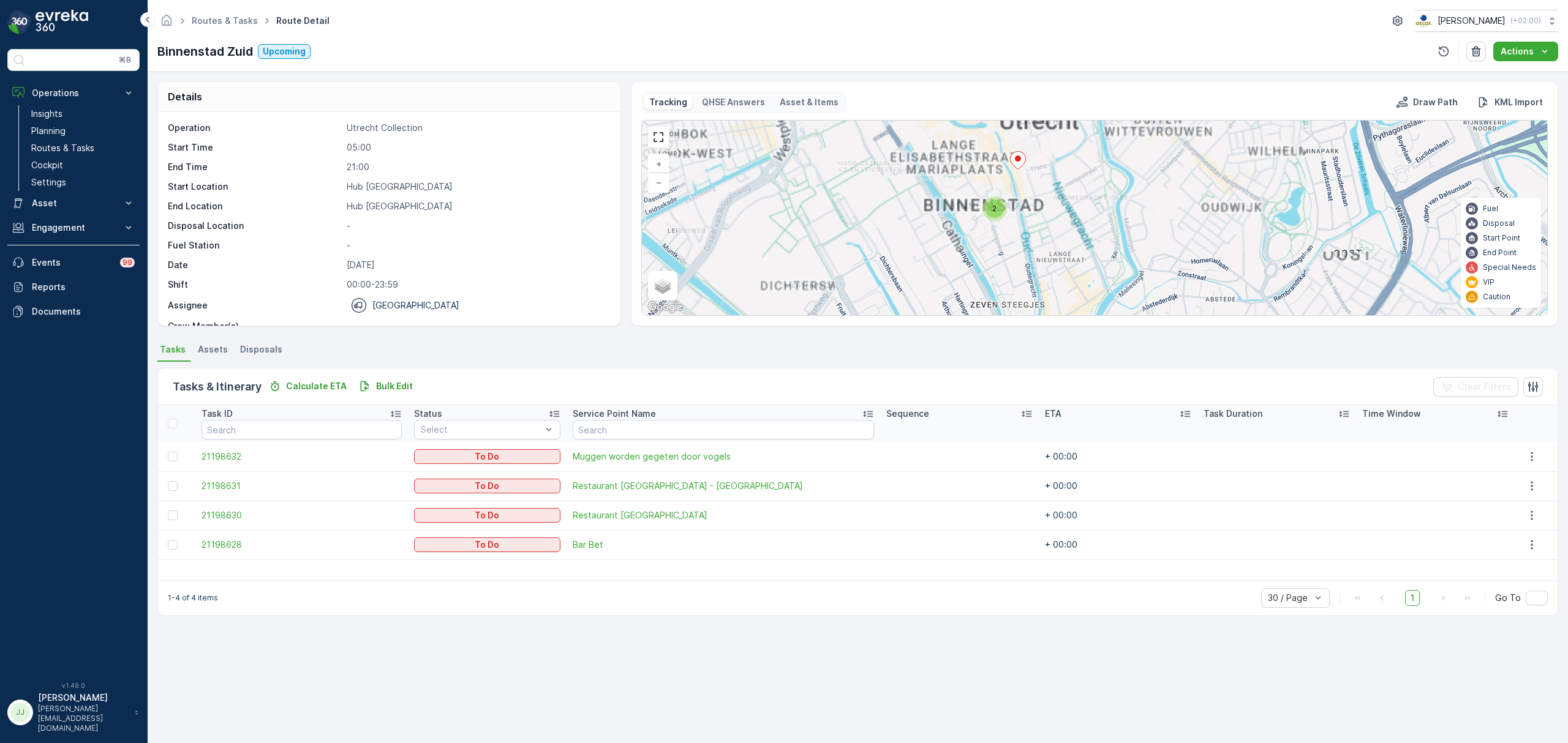
drag, startPoint x: 1024, startPoint y: 235, endPoint x: 1034, endPoint y: 280, distance: 46.1
click at [1034, 280] on div "2 + − Satellite Roadmap Terrain Hybrid Leaflet Keyboard shortcuts Map Data Map …" at bounding box center [1094, 218] width 905 height 195
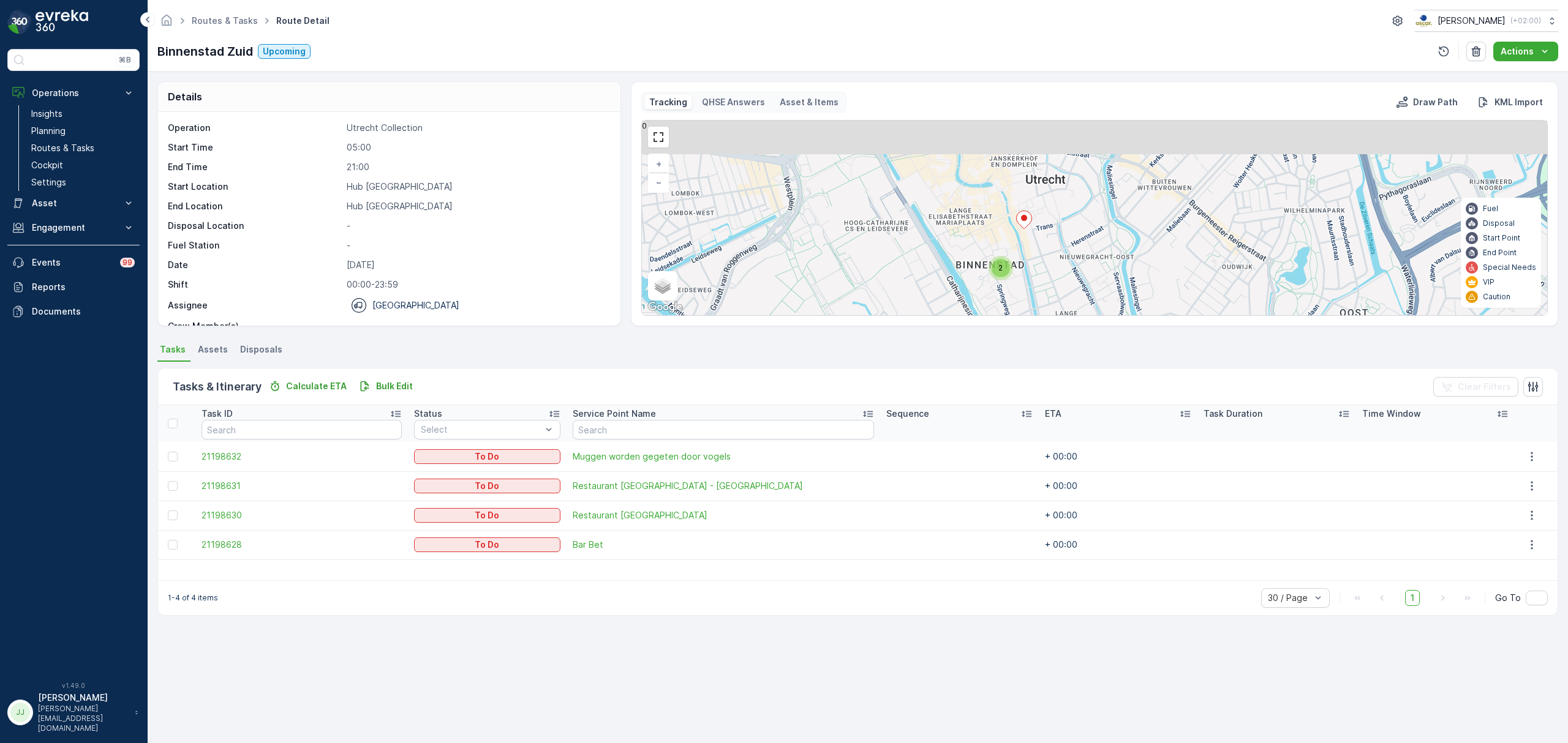
drag, startPoint x: 1023, startPoint y: 234, endPoint x: 1028, endPoint y: 288, distance: 54.2
click at [1028, 288] on div "2 + − Satellite Roadmap Terrain Hybrid Leaflet Keyboard shortcuts Map Data Map …" at bounding box center [1094, 218] width 905 height 195
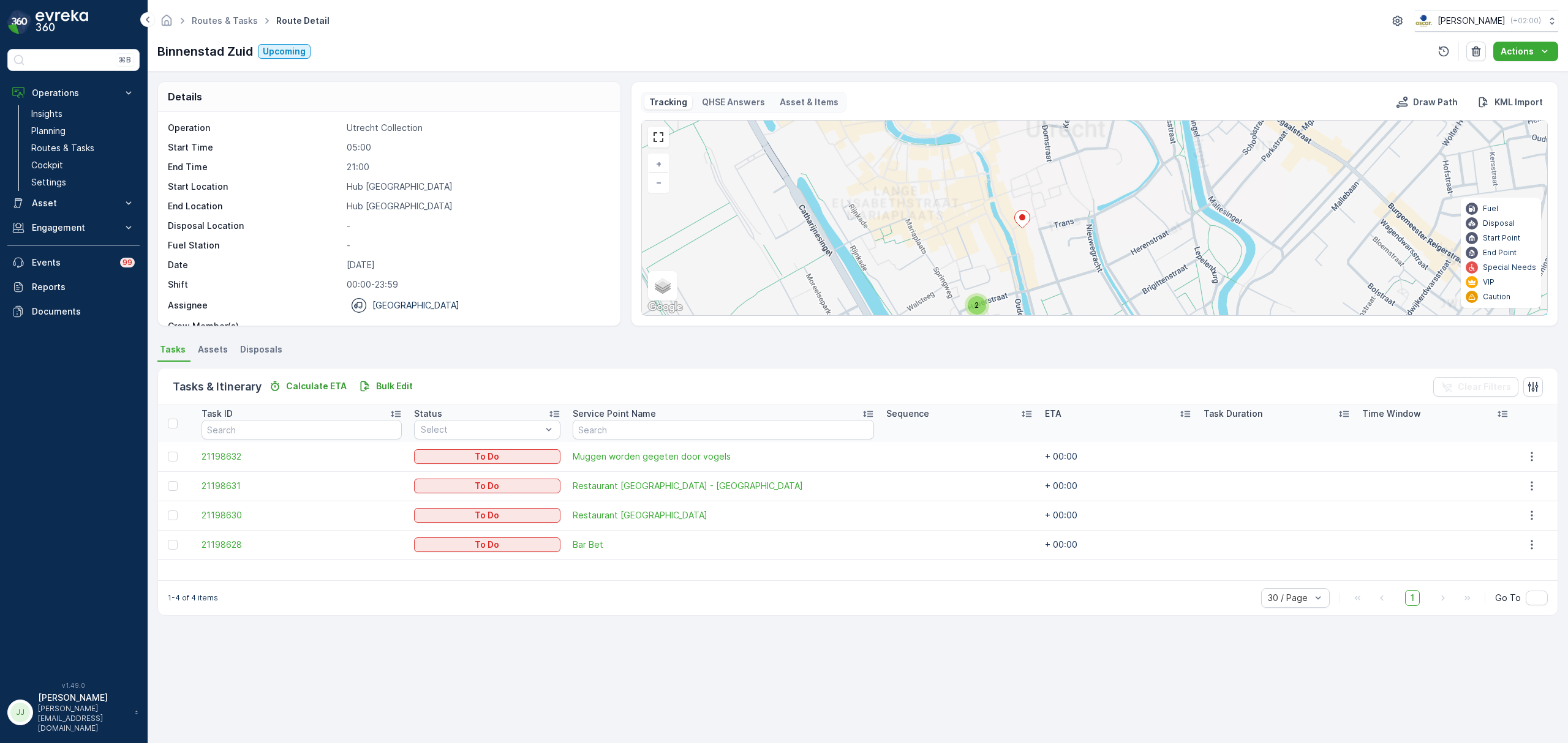
drag, startPoint x: 1025, startPoint y: 233, endPoint x: 1028, endPoint y: 300, distance: 67.1
click at [1030, 324] on div "Tracking QHSE Answers Asset & Items Draw Path KML Import 2 + − Satellite Roadma…" at bounding box center [1094, 204] width 927 height 245
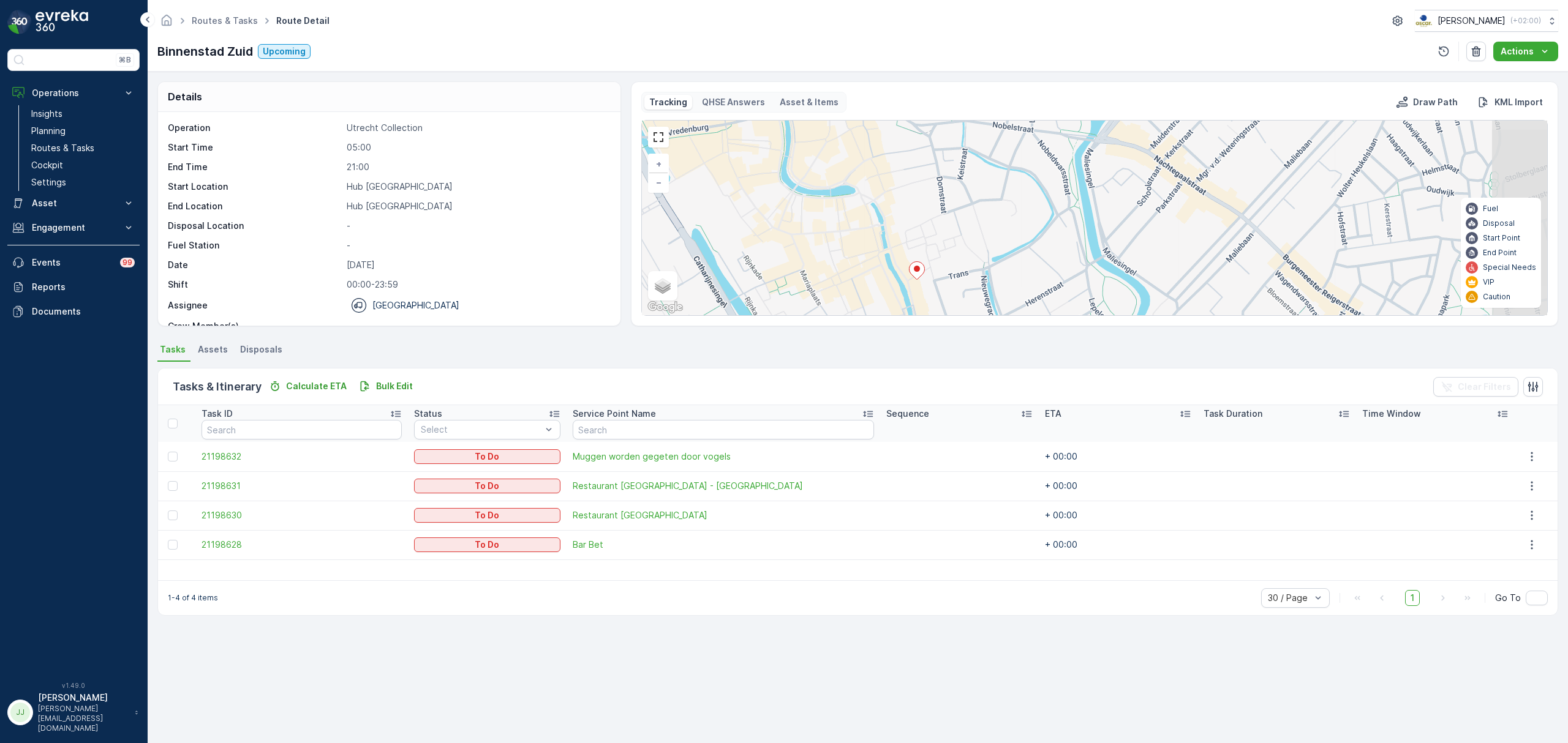
drag, startPoint x: 1050, startPoint y: 246, endPoint x: 931, endPoint y: 235, distance: 119.5
click at [939, 238] on div "2 + − Satellite Roadmap Terrain Hybrid Leaflet Keyboard shortcuts Map Data Map …" at bounding box center [1094, 218] width 905 height 195
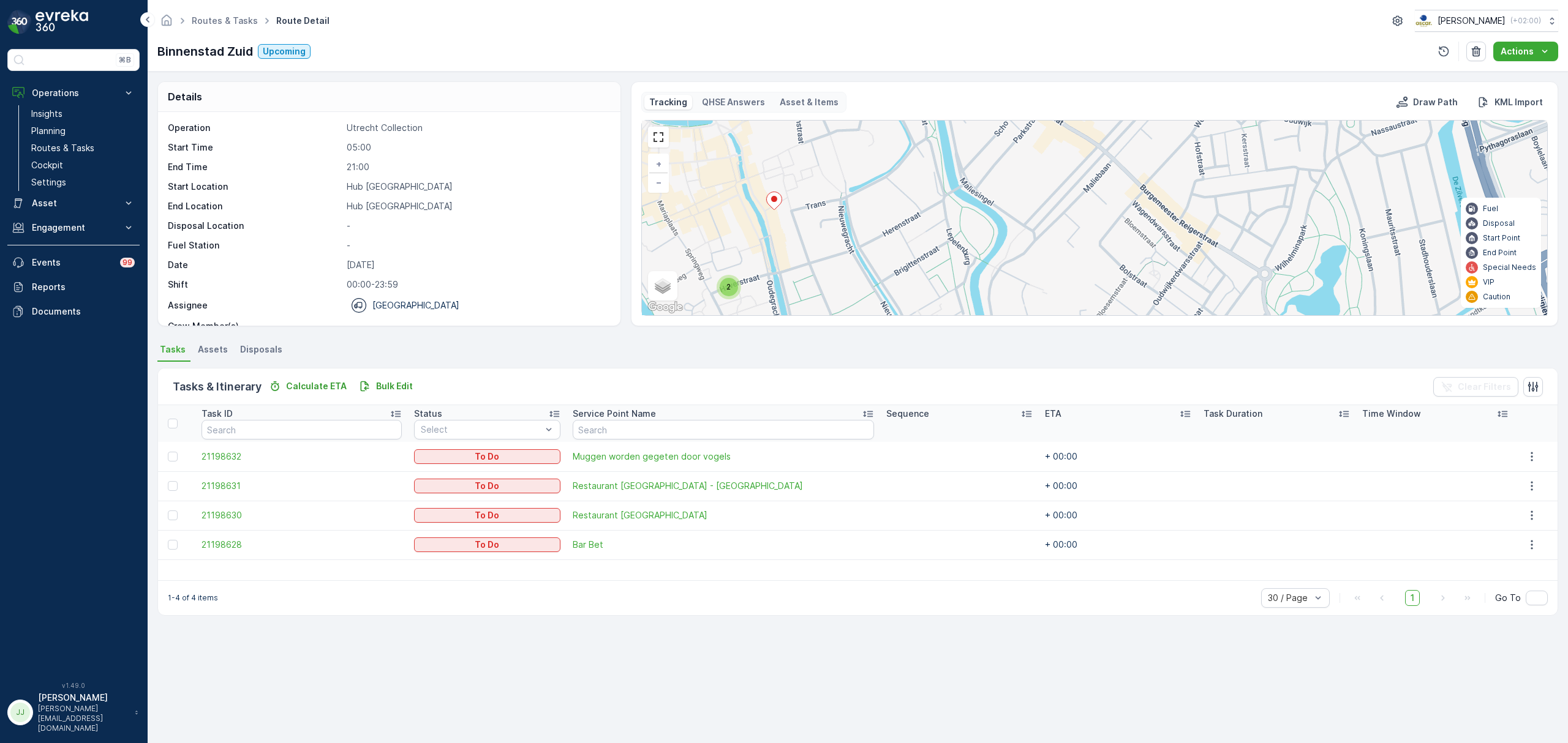
drag, startPoint x: 986, startPoint y: 221, endPoint x: 875, endPoint y: 143, distance: 135.7
click at [875, 143] on div "2 + − Satellite Roadmap Terrain Hybrid Leaflet Keyboard shortcuts Map Data Map …" at bounding box center [1094, 218] width 905 height 195
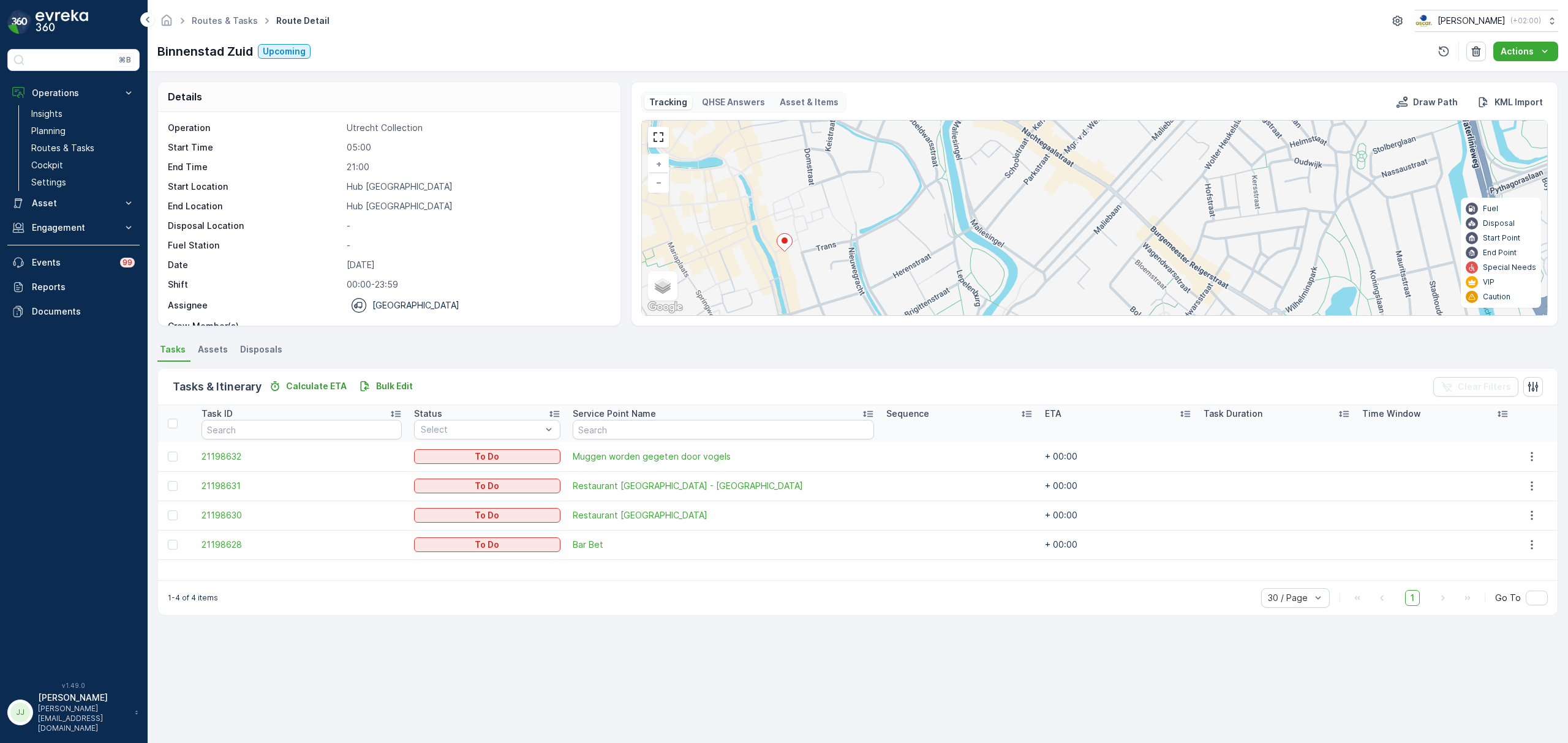
drag, startPoint x: 869, startPoint y: 243, endPoint x: 880, endPoint y: 296, distance: 54.1
click at [880, 296] on div "2 + − Satellite Roadmap Terrain Hybrid Leaflet Keyboard shortcuts Map Data Map …" at bounding box center [1094, 218] width 905 height 195
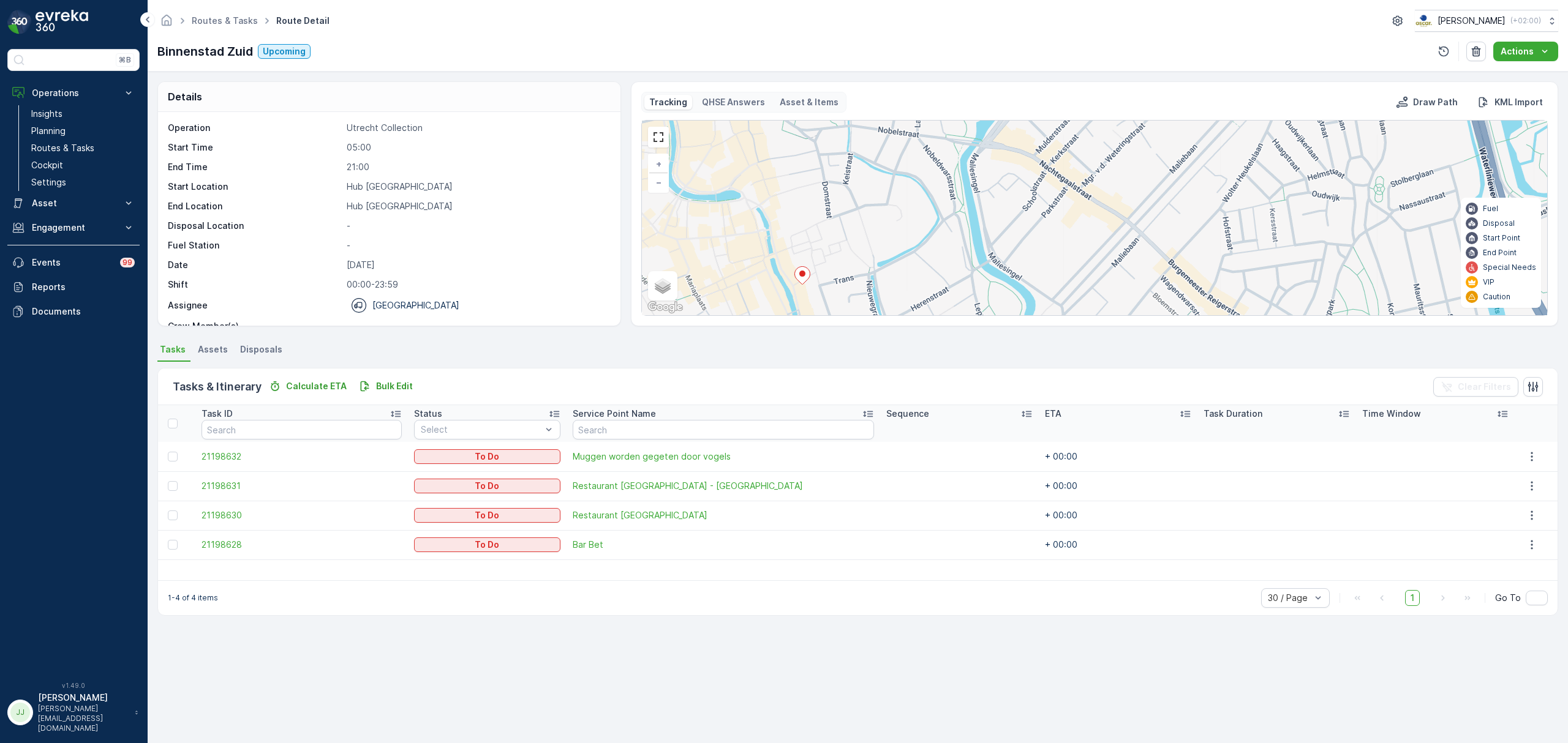
drag, startPoint x: 837, startPoint y: 228, endPoint x: 855, endPoint y: 201, distance: 32.4
click at [855, 201] on div "2 + − Satellite Roadmap Terrain Hybrid Leaflet Keyboard shortcuts Map Data Map …" at bounding box center [1094, 218] width 905 height 195
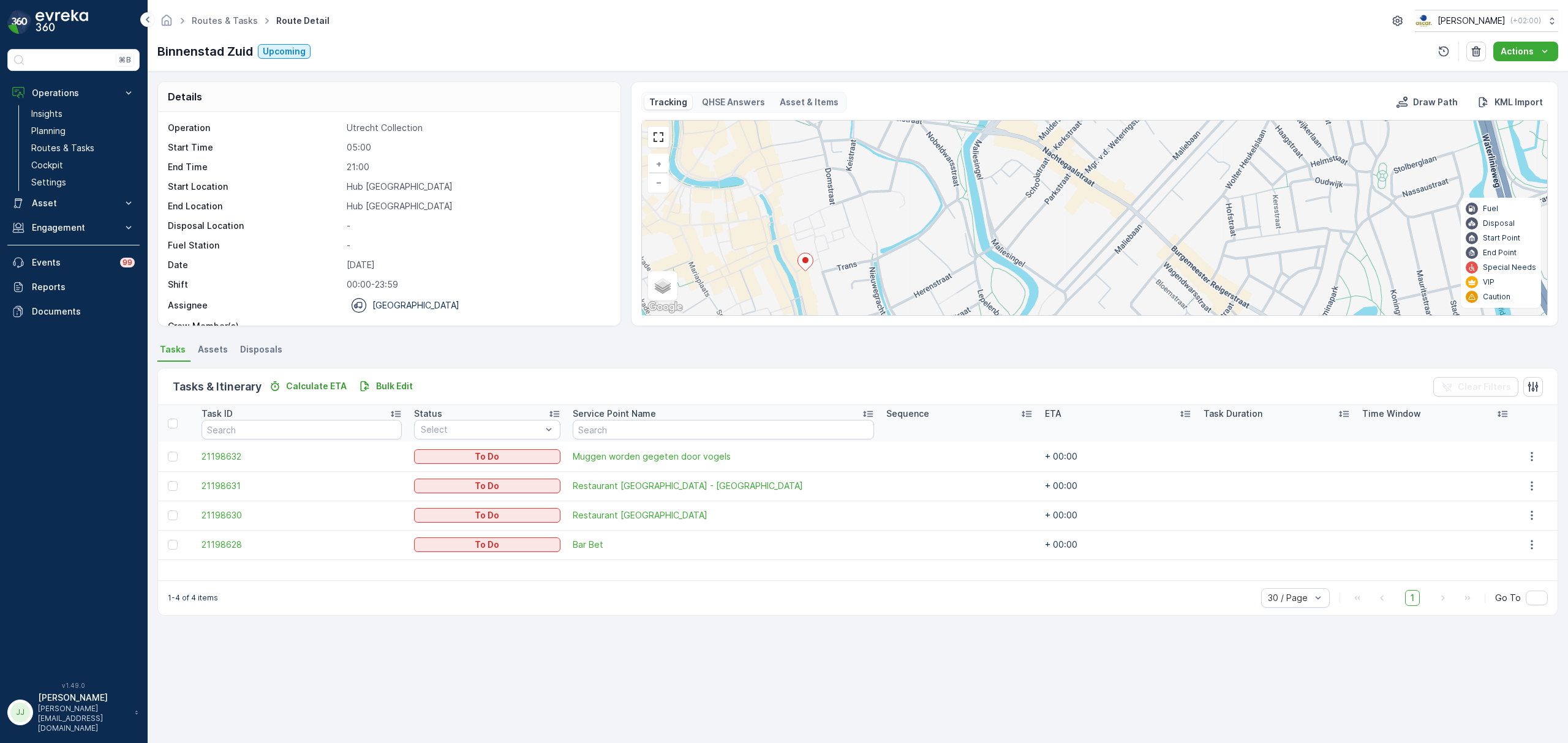
drag, startPoint x: 838, startPoint y: 248, endPoint x: 854, endPoint y: 154, distance: 95.4
click at [854, 154] on div "2 + − Satellite Roadmap Terrain Hybrid Leaflet Keyboard shortcuts Map Data Map …" at bounding box center [1094, 218] width 905 height 195
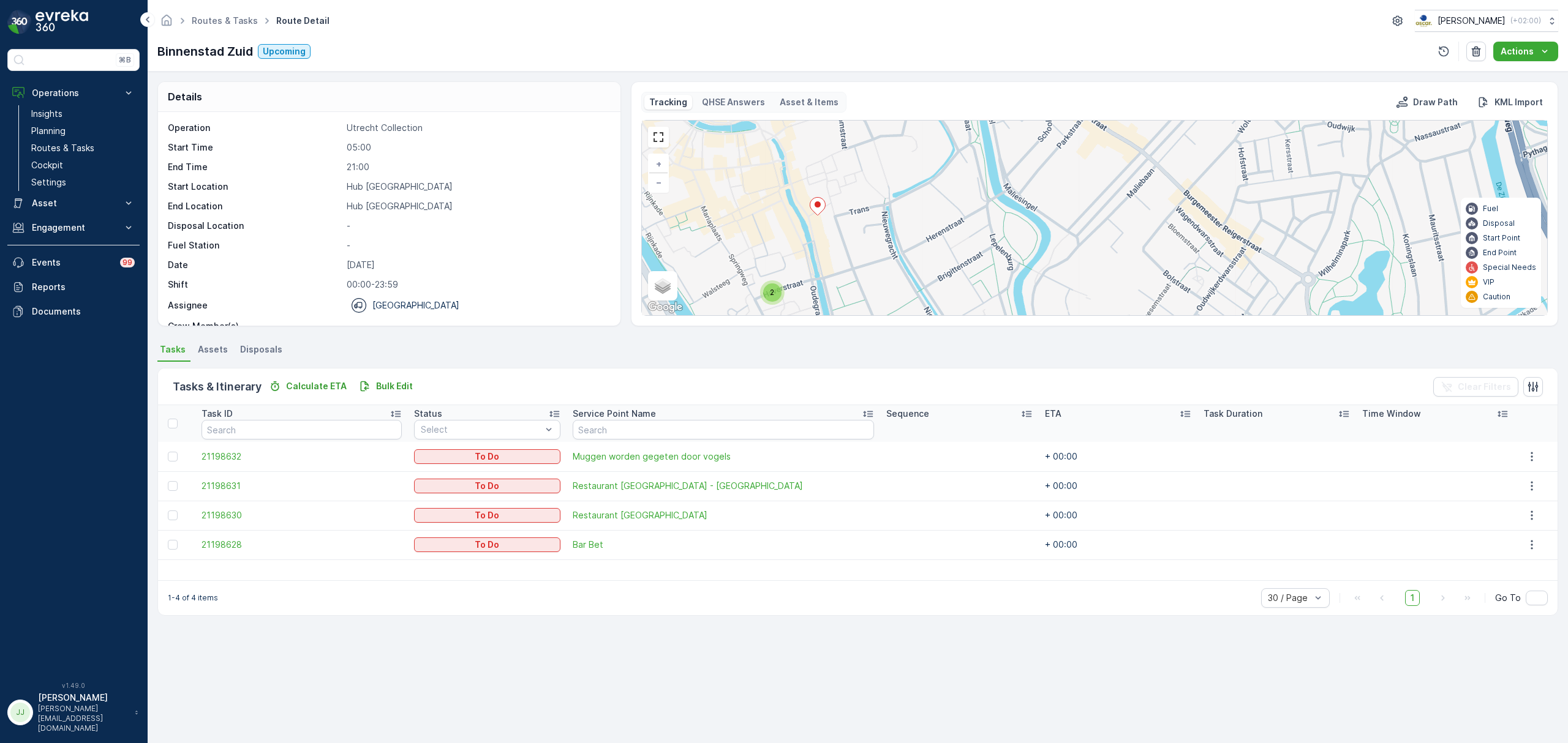
drag, startPoint x: 872, startPoint y: 173, endPoint x: 850, endPoint y: 255, distance: 84.9
click at [850, 255] on div "2 + − Satellite Roadmap Terrain Hybrid Leaflet Keyboard shortcuts Map Data Map …" at bounding box center [1094, 218] width 905 height 195
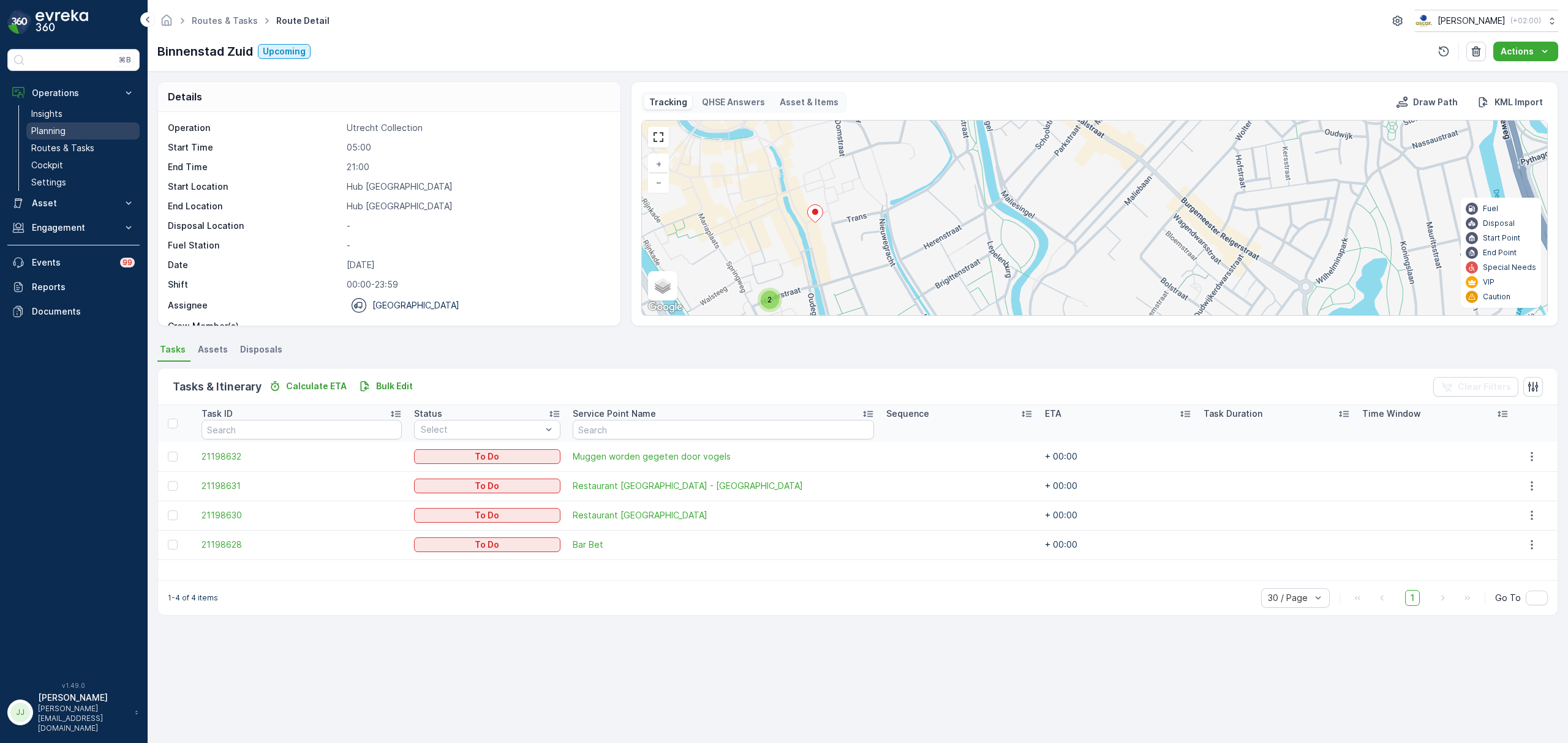
click at [91, 139] on link "Planning" at bounding box center [83, 131] width 113 height 17
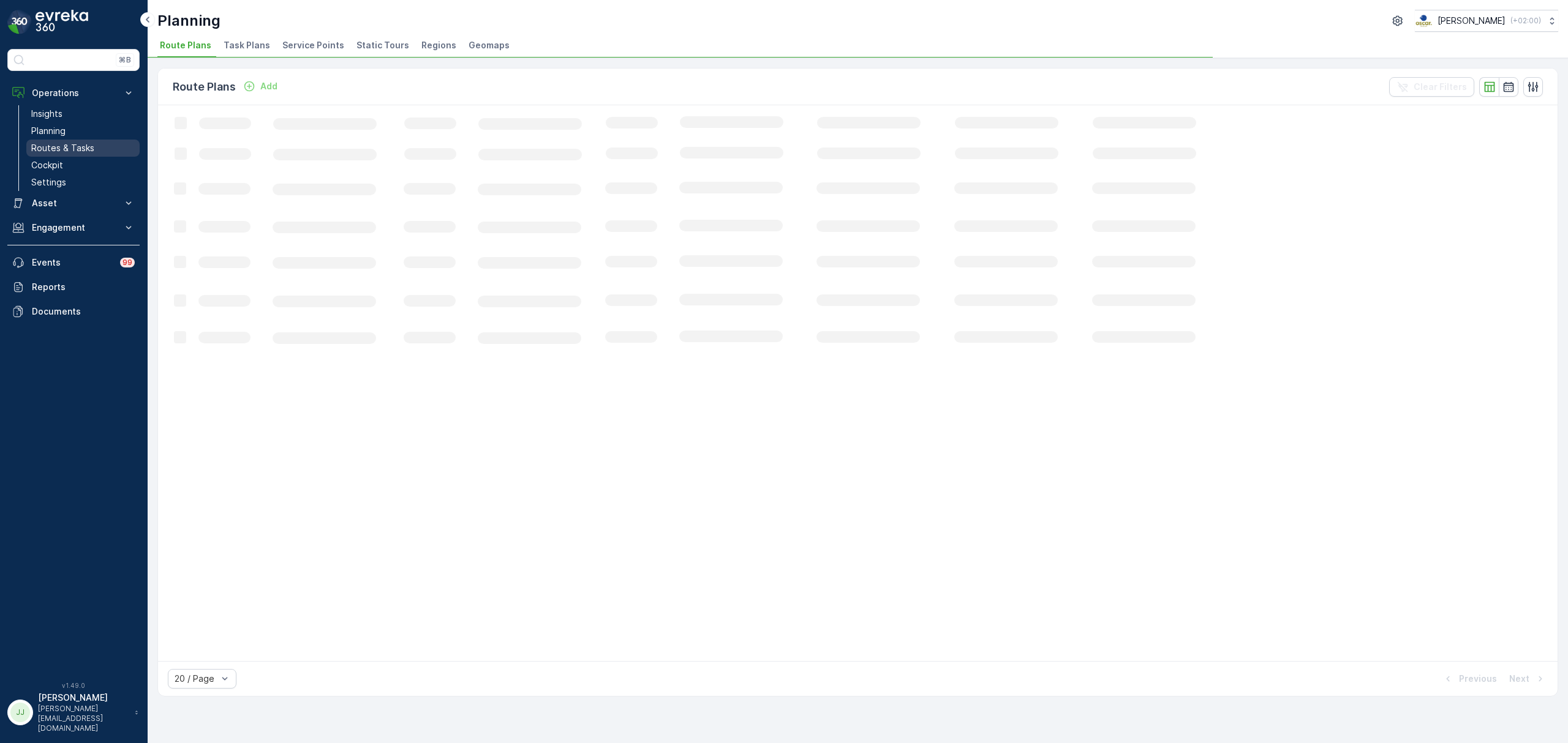
click at [91, 147] on p "Routes & Tasks" at bounding box center [63, 148] width 63 height 12
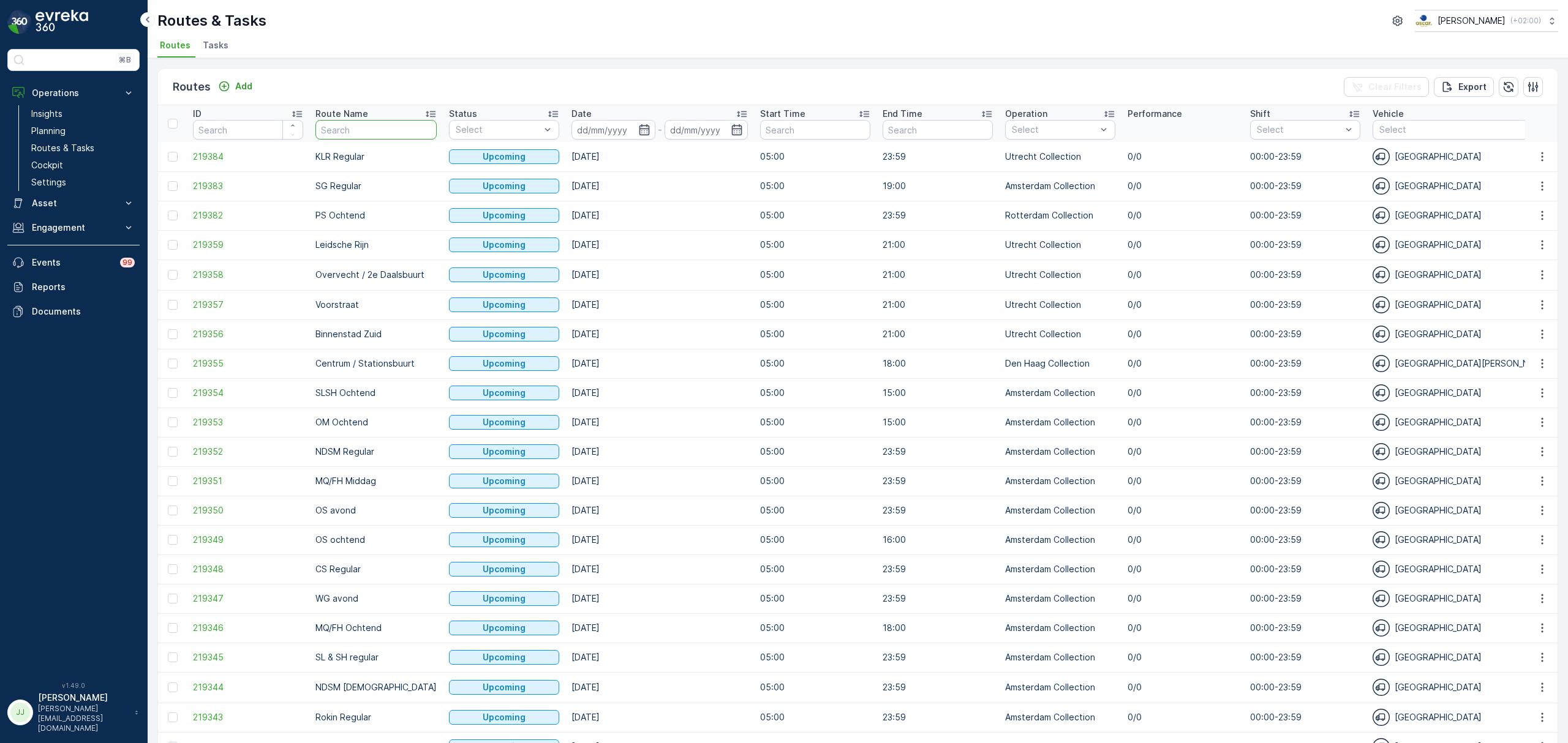
click at [397, 131] on input "text" at bounding box center [376, 130] width 121 height 20
type input "seenons"
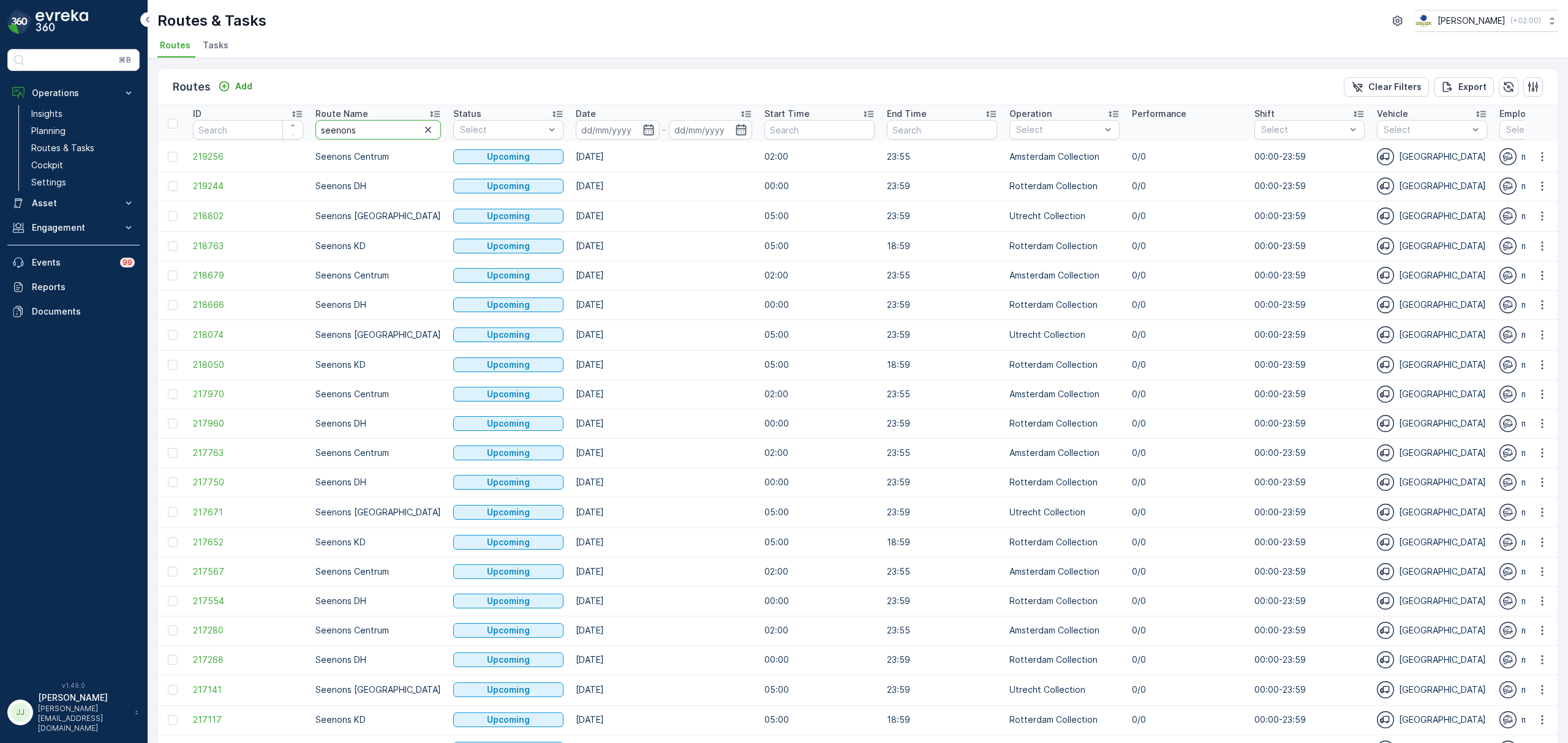
click at [375, 135] on input "seenons" at bounding box center [378, 130] width 125 height 20
type input "seenons centruk"
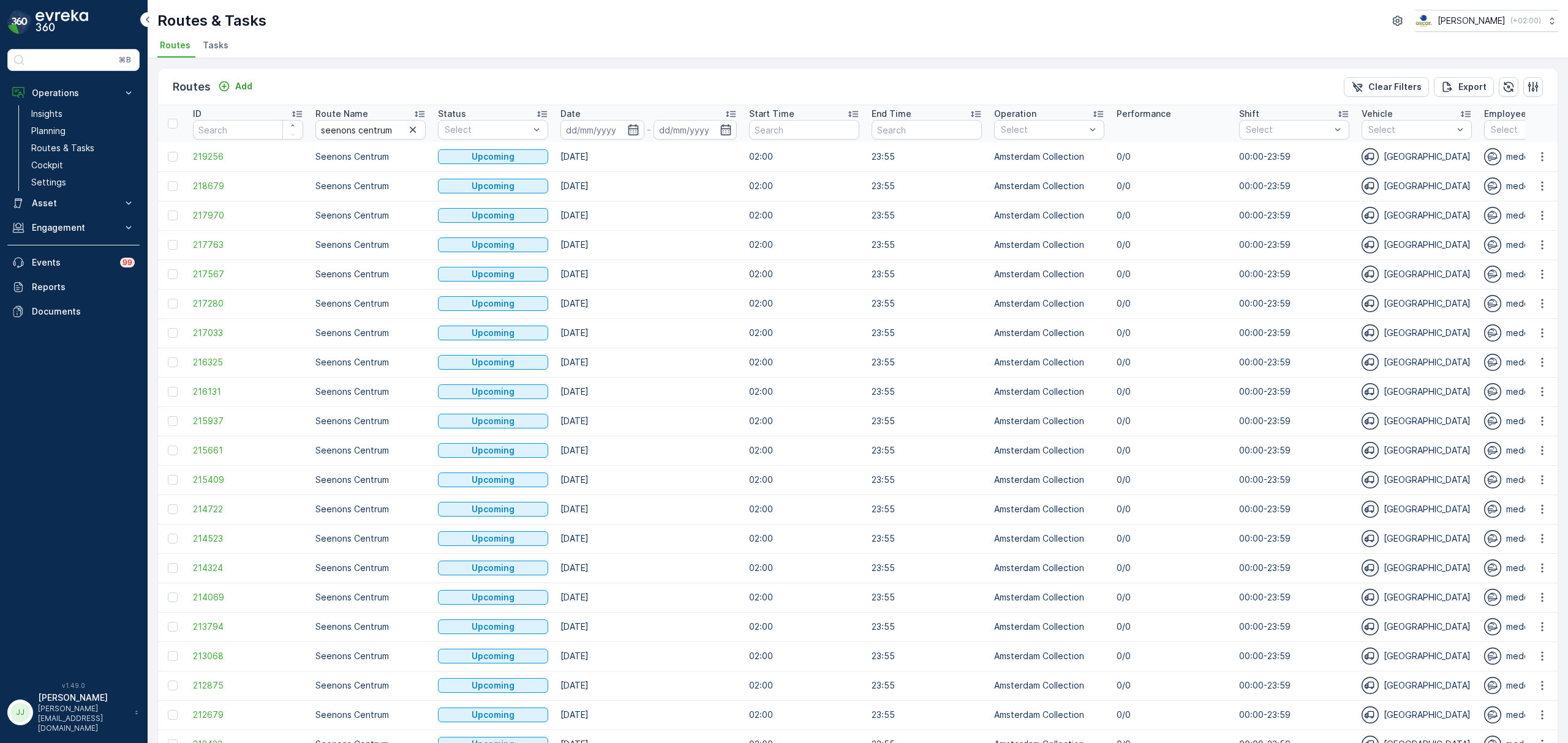
scroll to position [332, 0]
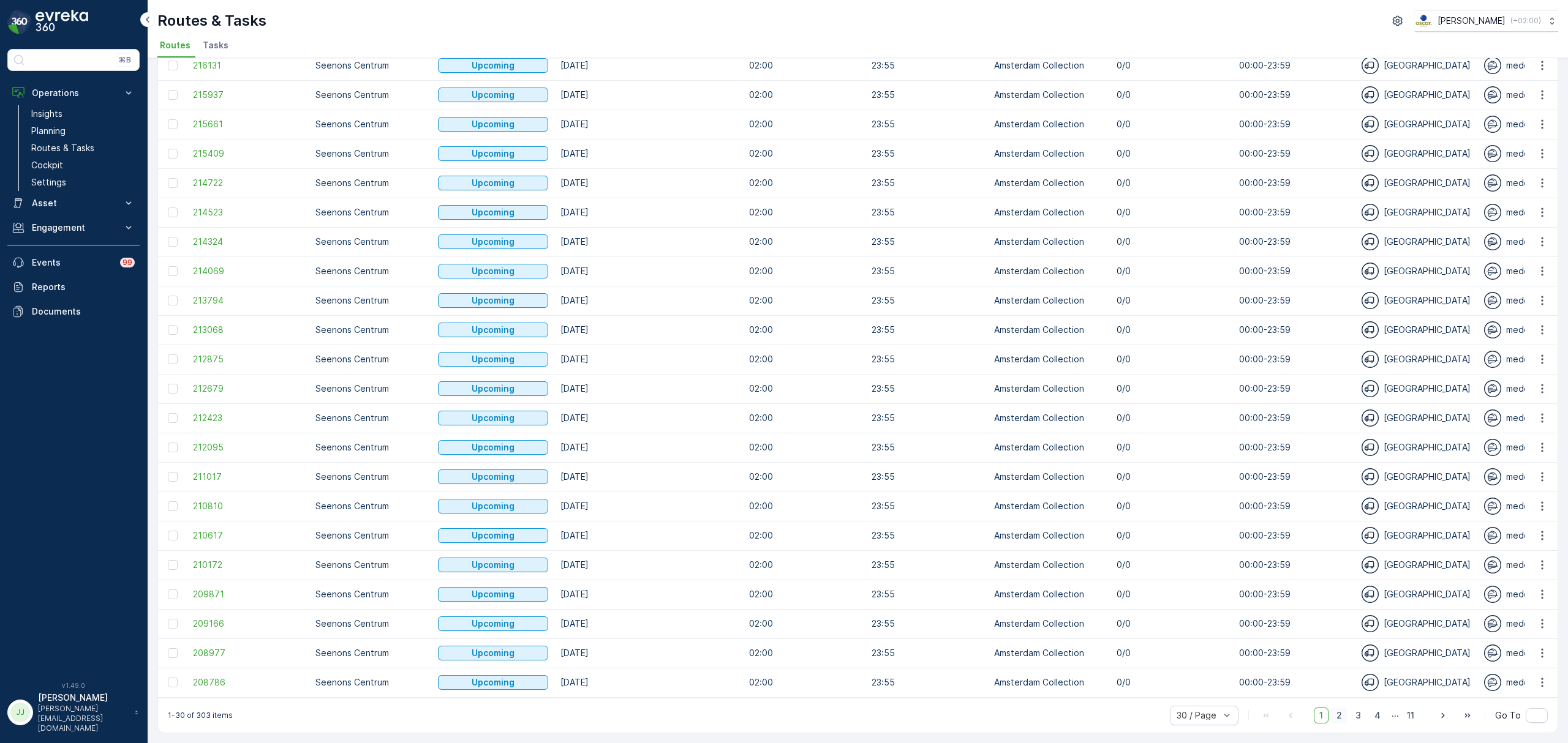
click at [1335, 719] on span "2" at bounding box center [1339, 715] width 16 height 16
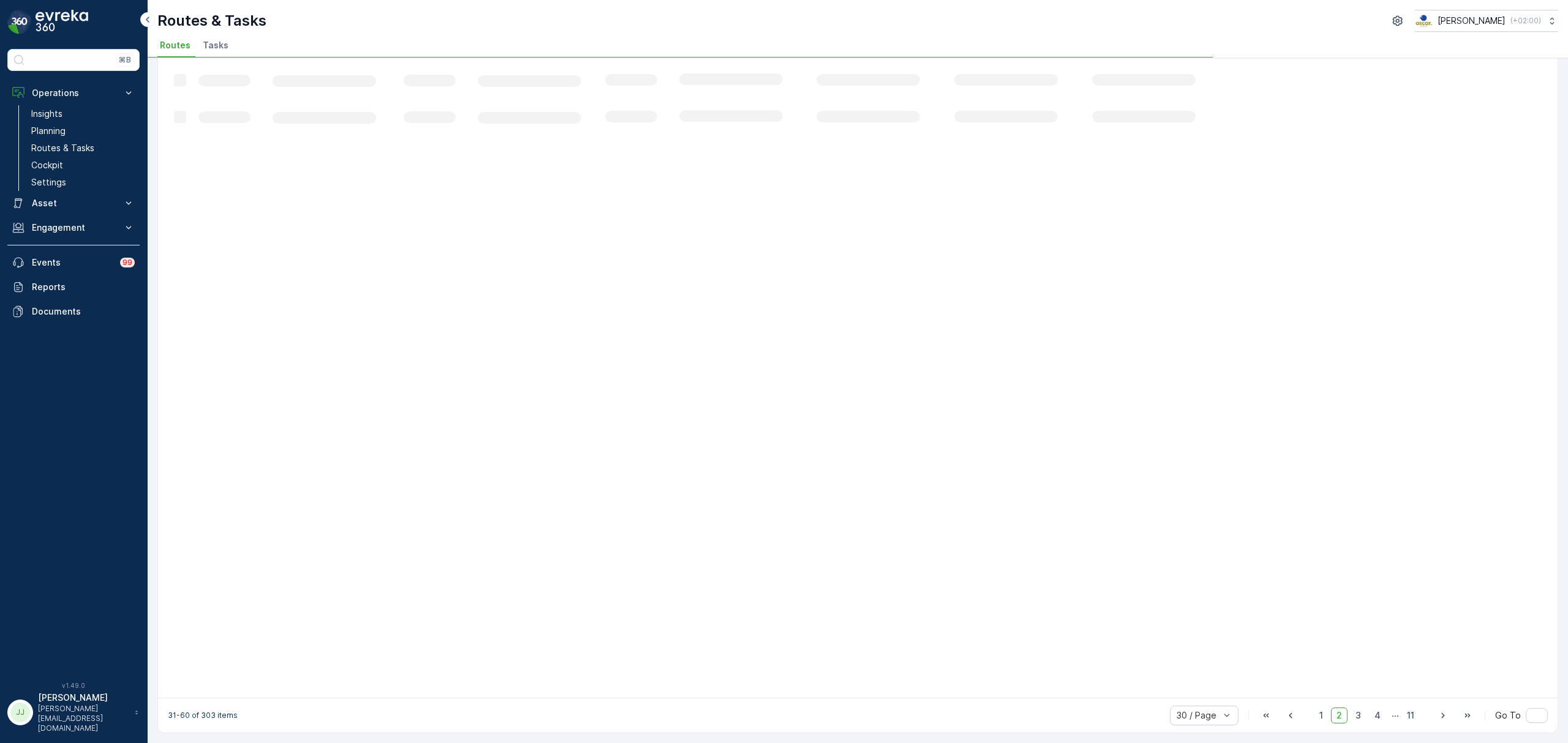
scroll to position [221, 0]
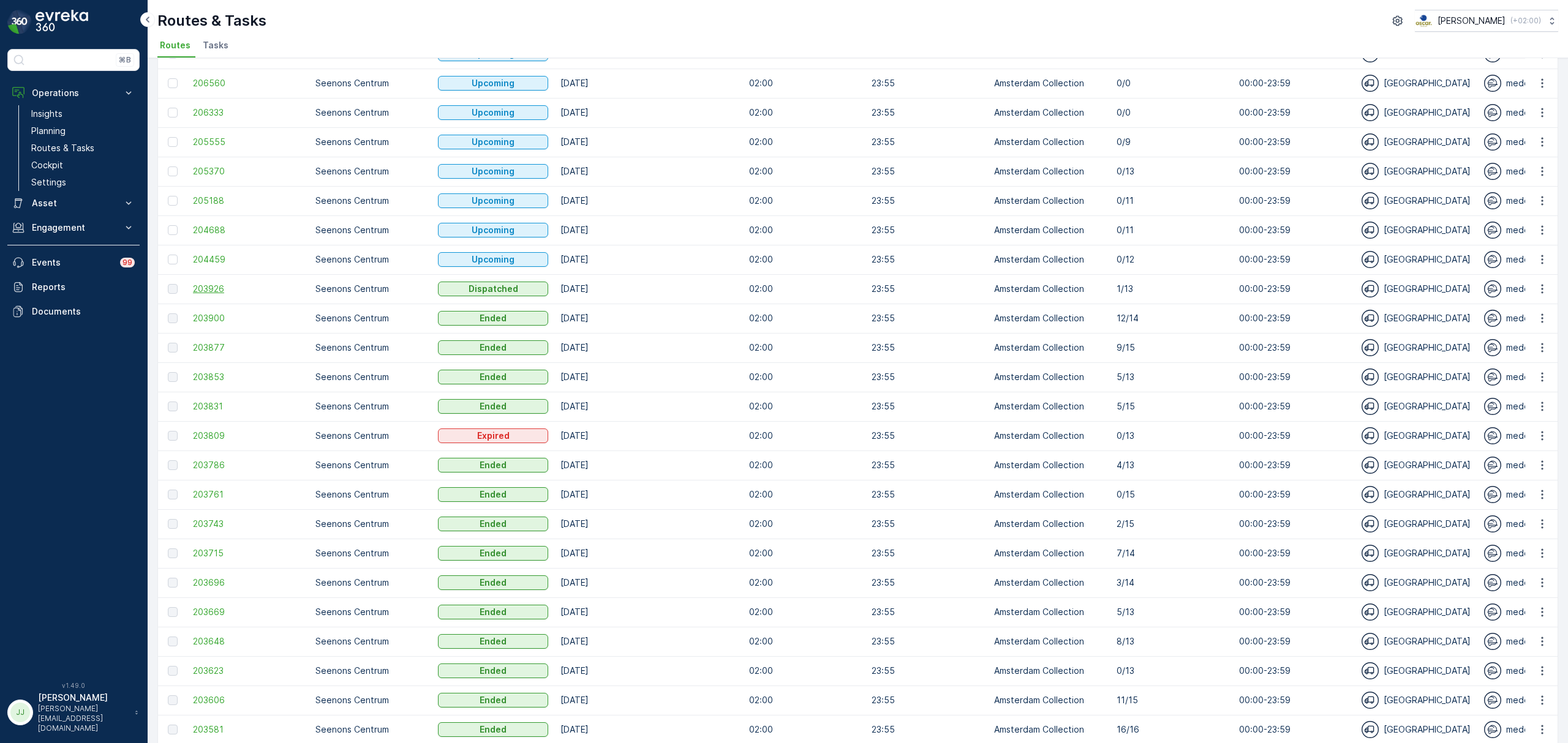
click at [219, 288] on span "203926" at bounding box center [248, 288] width 110 height 12
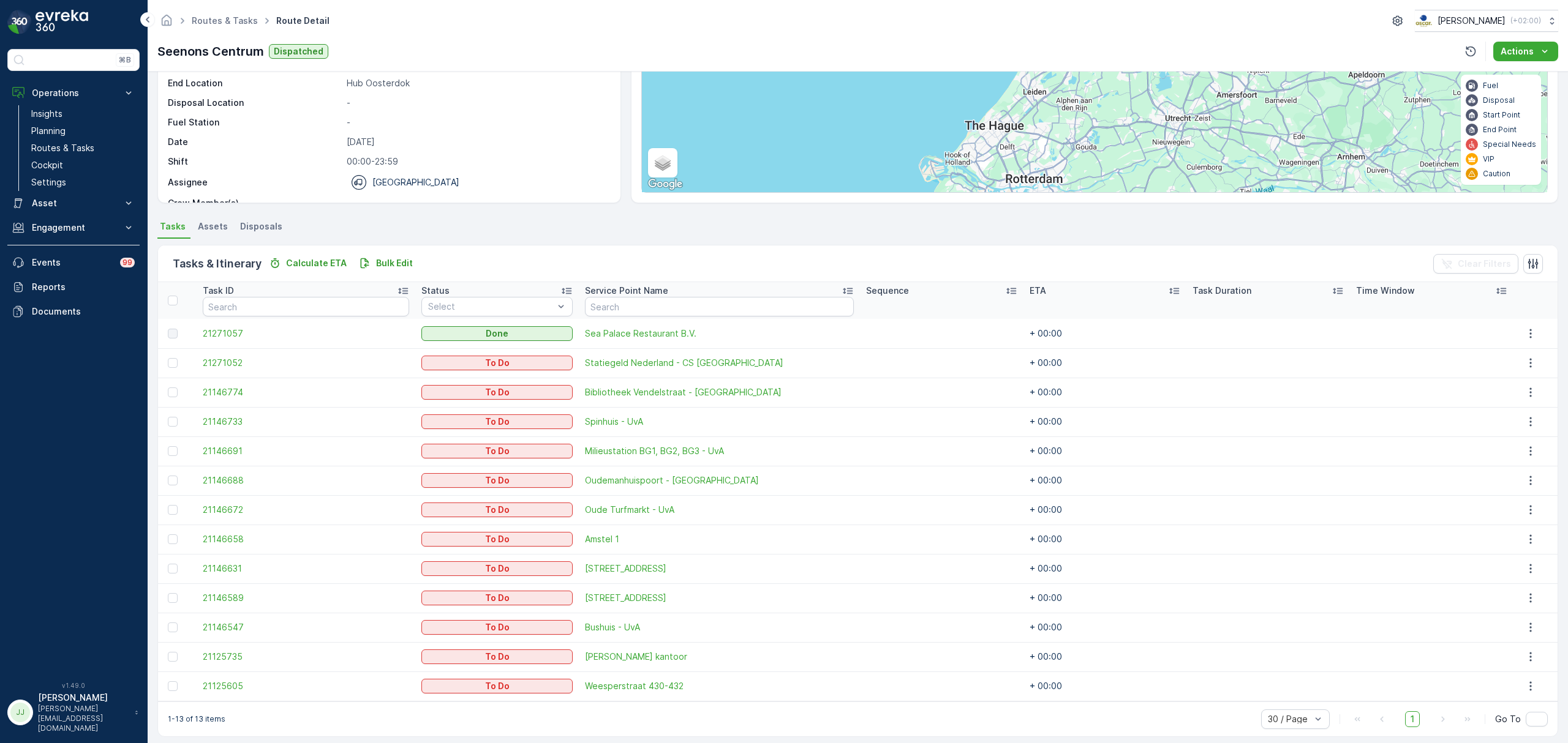
scroll to position [133, 0]
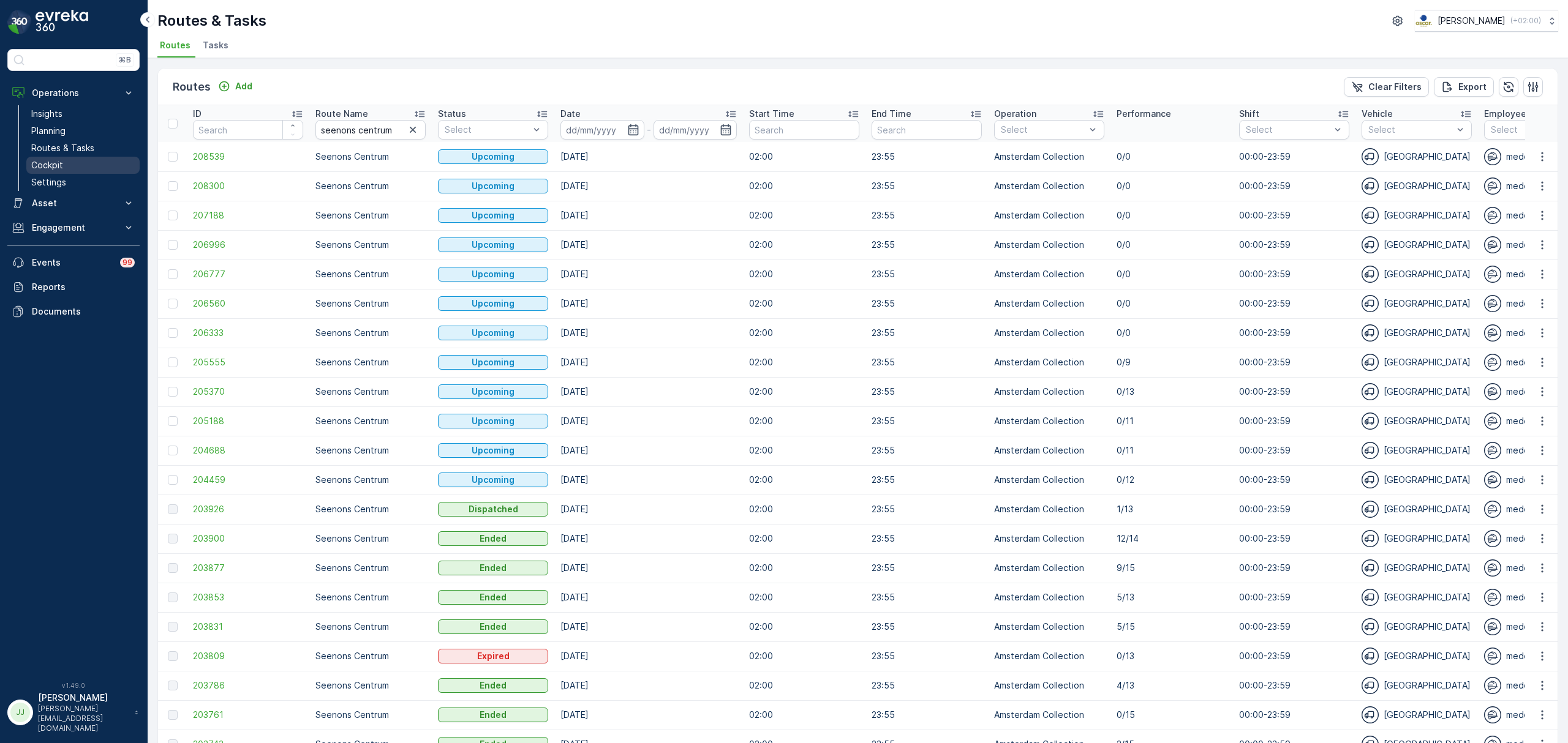
click at [72, 159] on link "Cockpit" at bounding box center [83, 165] width 113 height 17
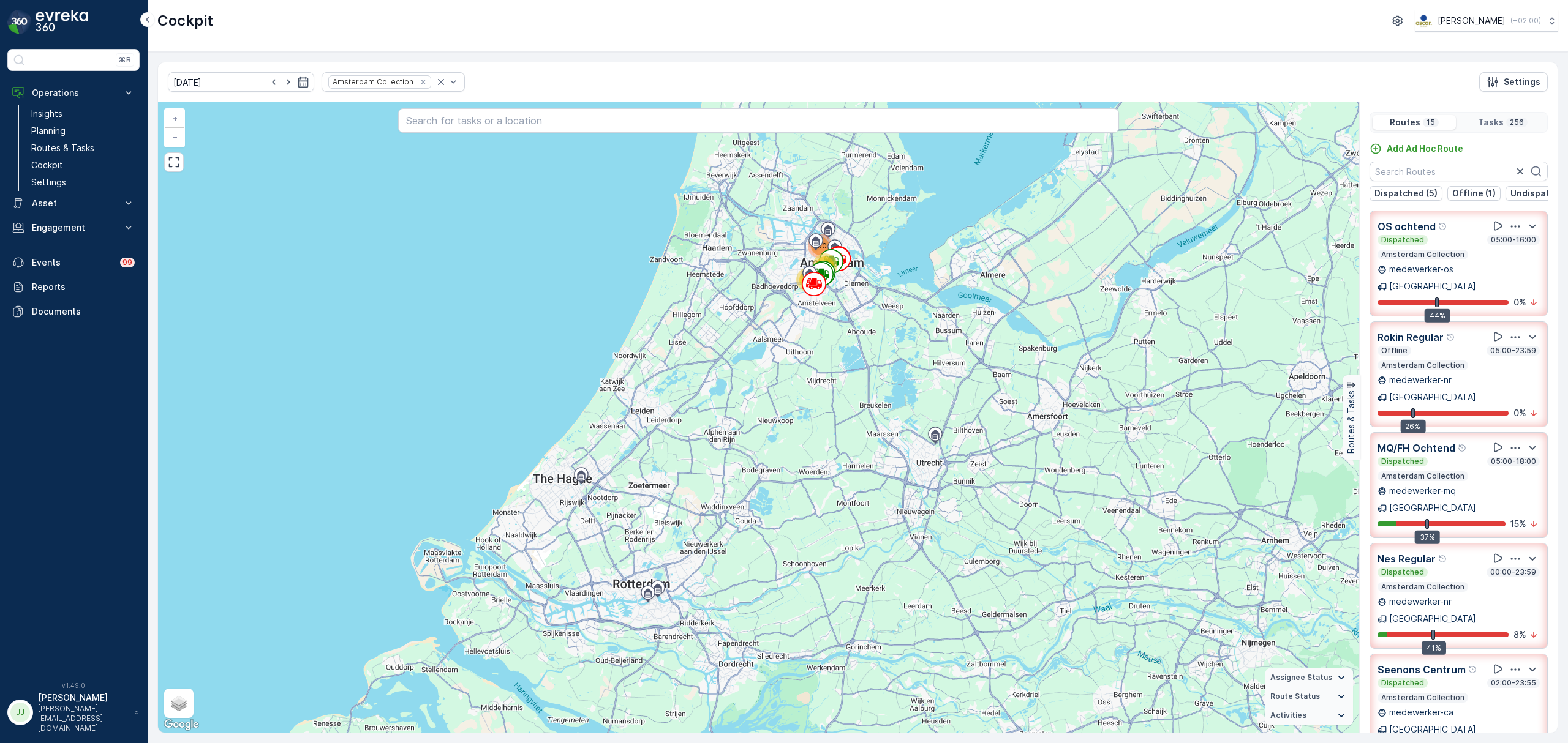
scroll to position [163, 0]
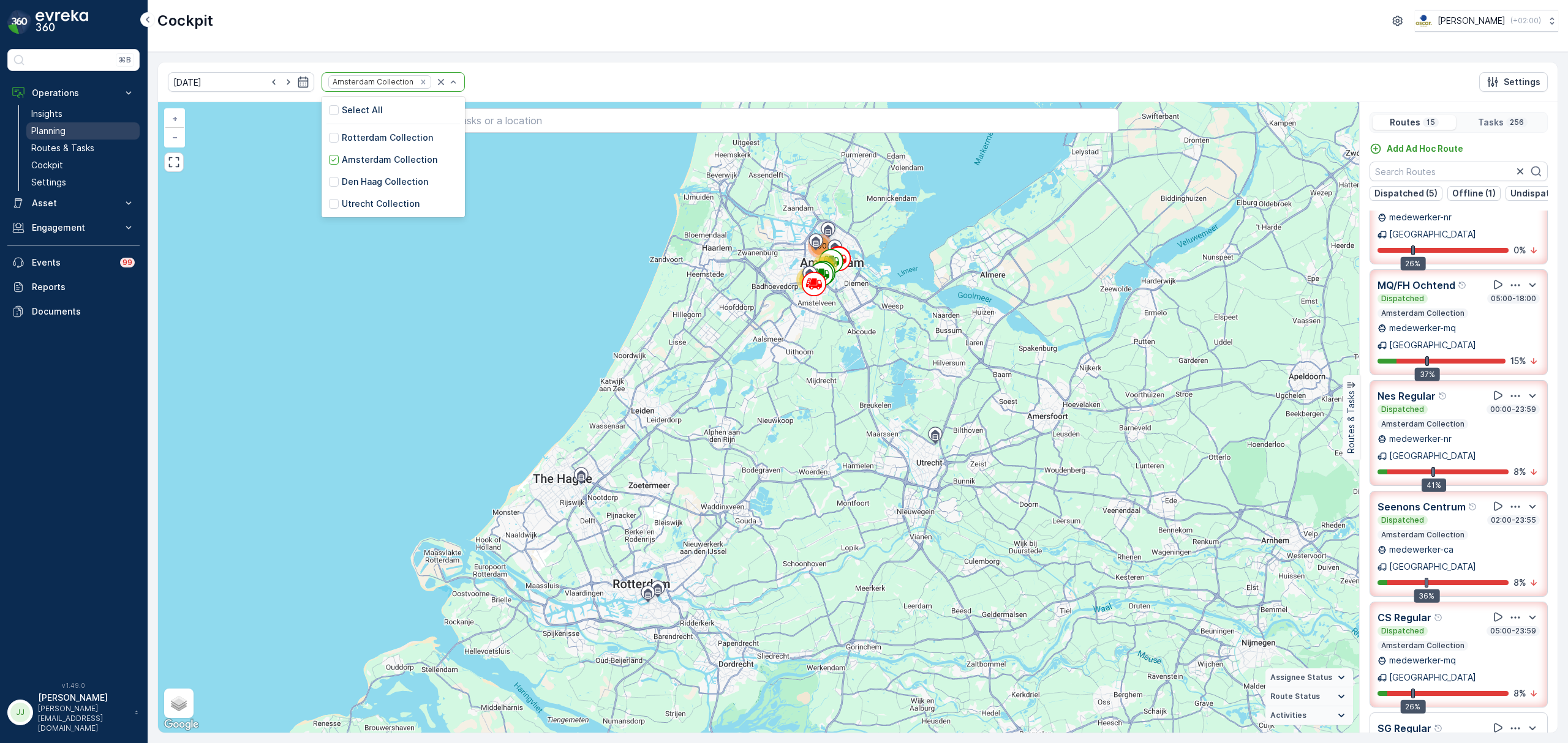
click at [55, 133] on p "Planning" at bounding box center [48, 130] width 34 height 12
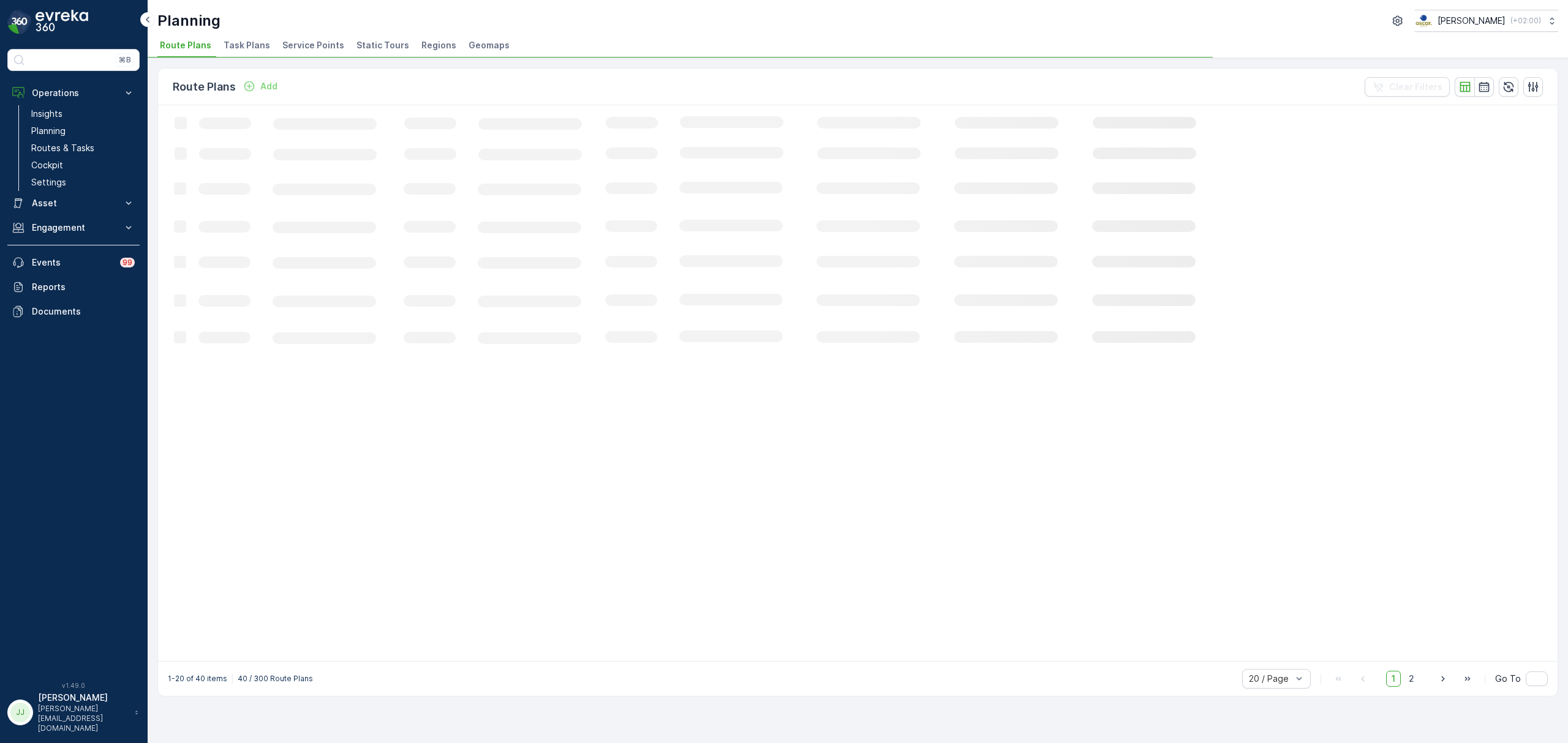
click at [316, 49] on span "Service Points" at bounding box center [313, 45] width 62 height 12
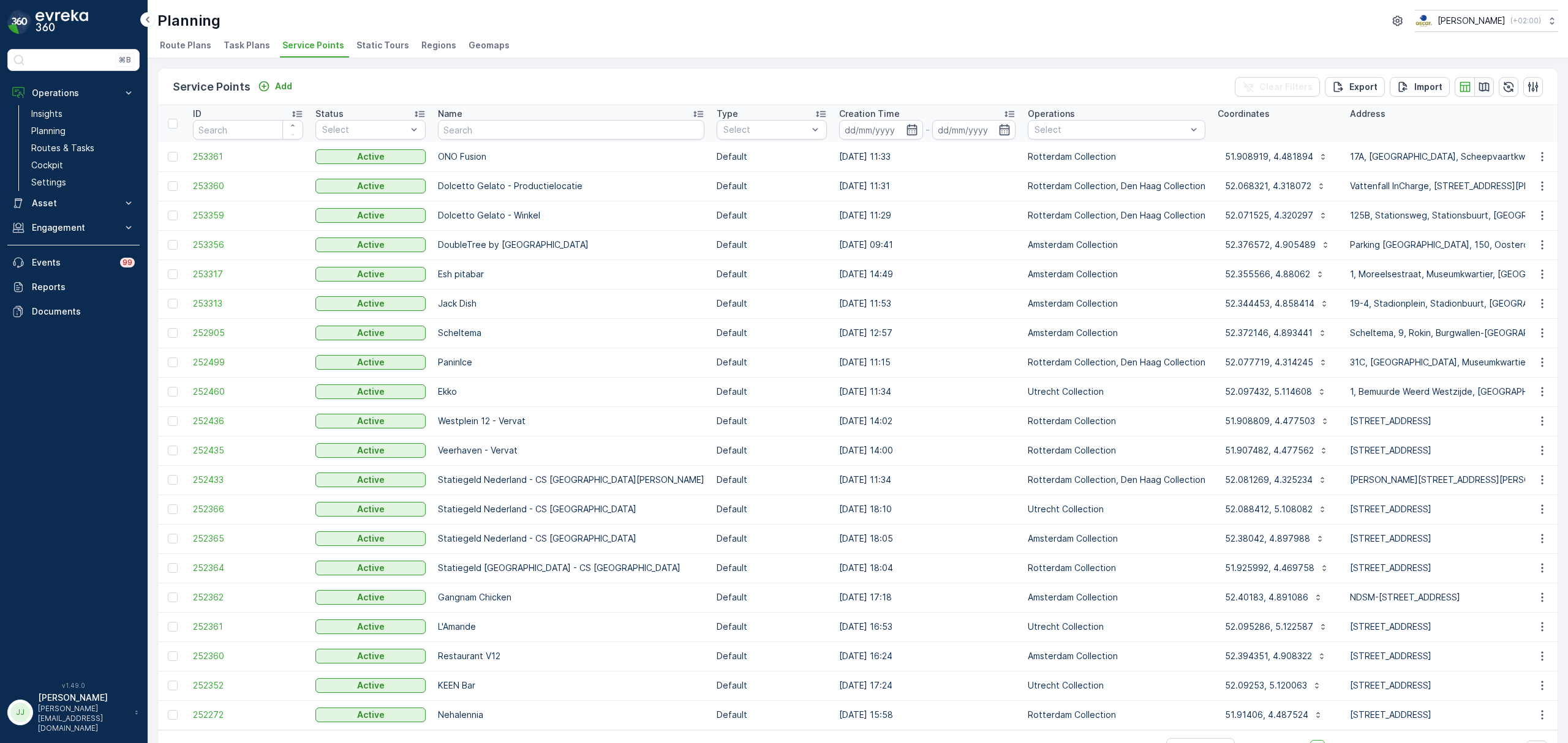
click at [1479, 85] on icon "button" at bounding box center [1484, 86] width 11 height 9
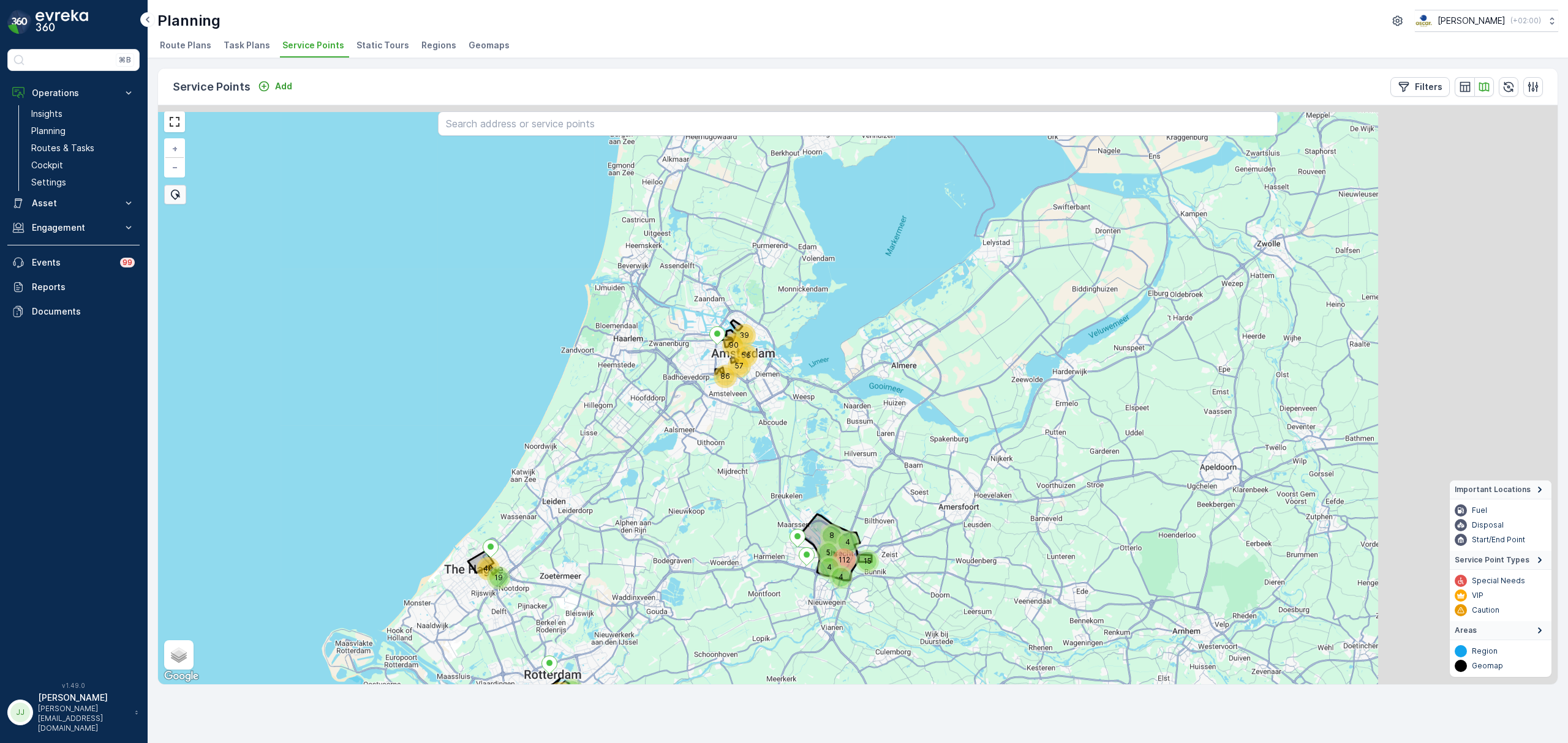
drag, startPoint x: 777, startPoint y: 299, endPoint x: 611, endPoint y: 392, distance: 190.3
click at [597, 405] on div "79 40 56 57 86 112 39 90 15 19 8 5 4 4 4 16 + − Satellite Roadmap Terrain Hybri…" at bounding box center [857, 395] width 1399 height 579
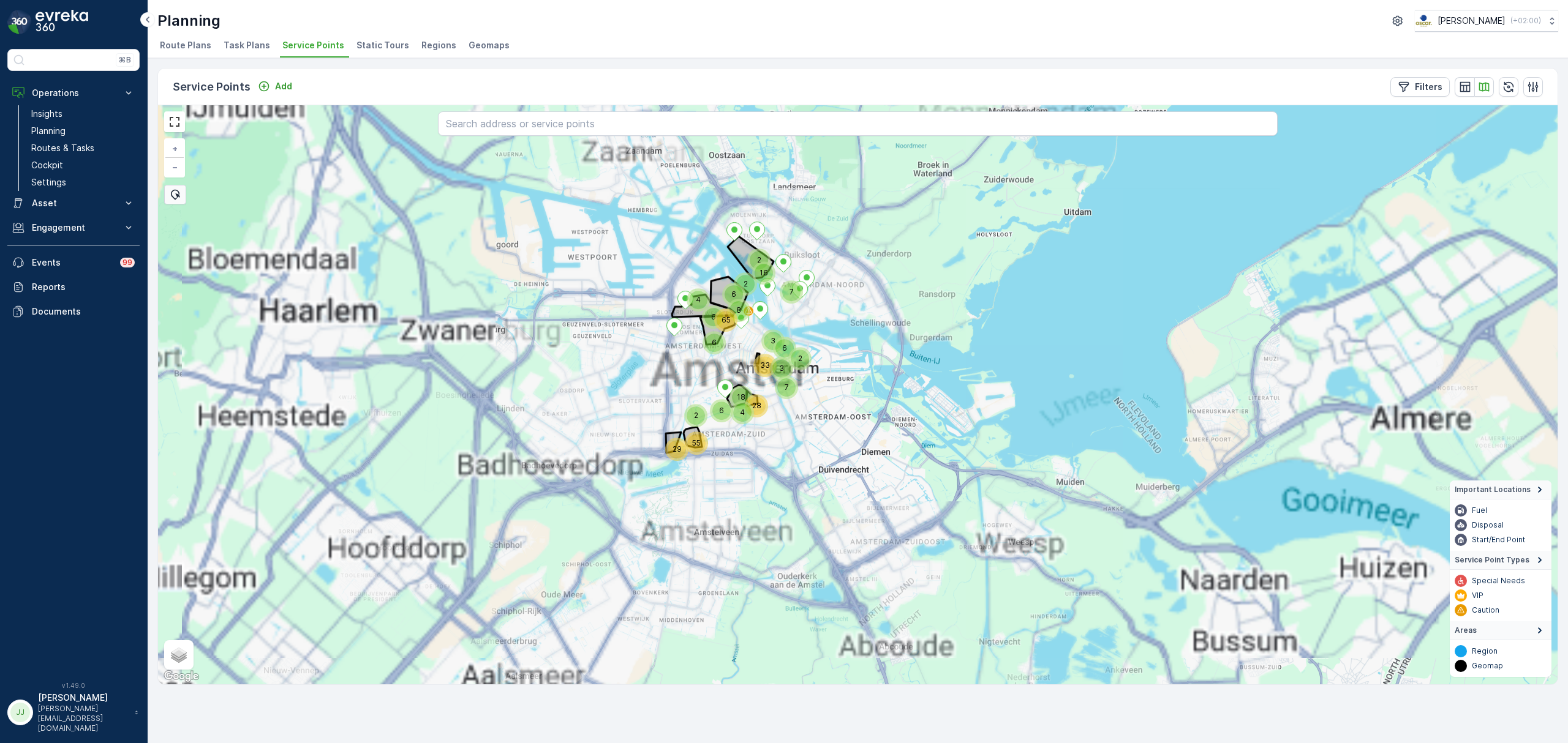
drag, startPoint x: 681, startPoint y: 383, endPoint x: 632, endPoint y: 430, distance: 67.9
click at [623, 436] on div "6 7 7 2 29 2 55 6 4 6 65 8 6 2 4 18 6 28 16 3 33 2 3 + − Satellite Roadmap Terr…" at bounding box center [857, 395] width 1399 height 579
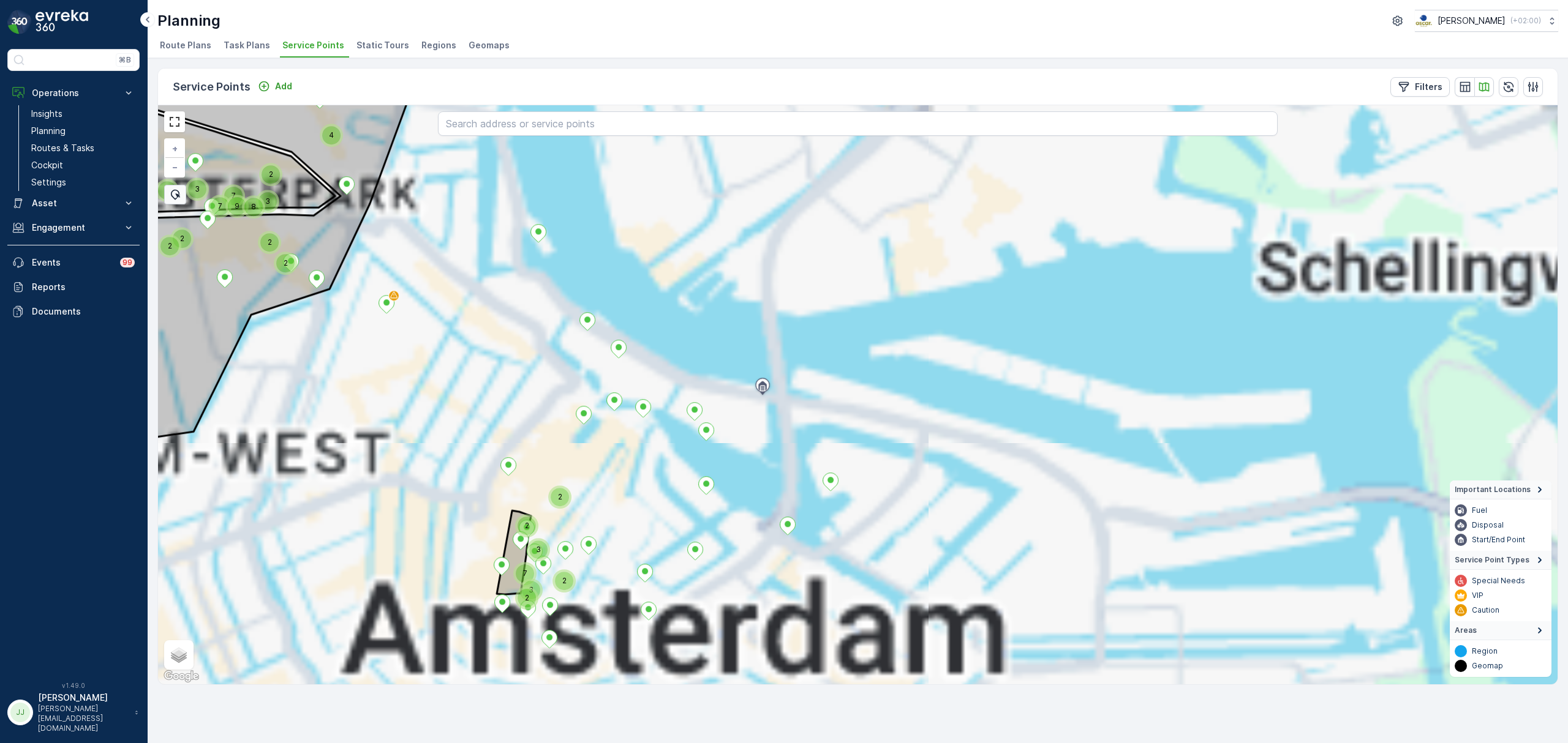
drag, startPoint x: 596, startPoint y: 416, endPoint x: 652, endPoint y: 557, distance: 151.7
click at [654, 562] on div "2 3 2 7 3 2 2 2 2 11 3 8 7 7 2 2 3 9 2 4 + − Satellite Roadmap Terrain Hybrid L…" at bounding box center [857, 395] width 1399 height 579
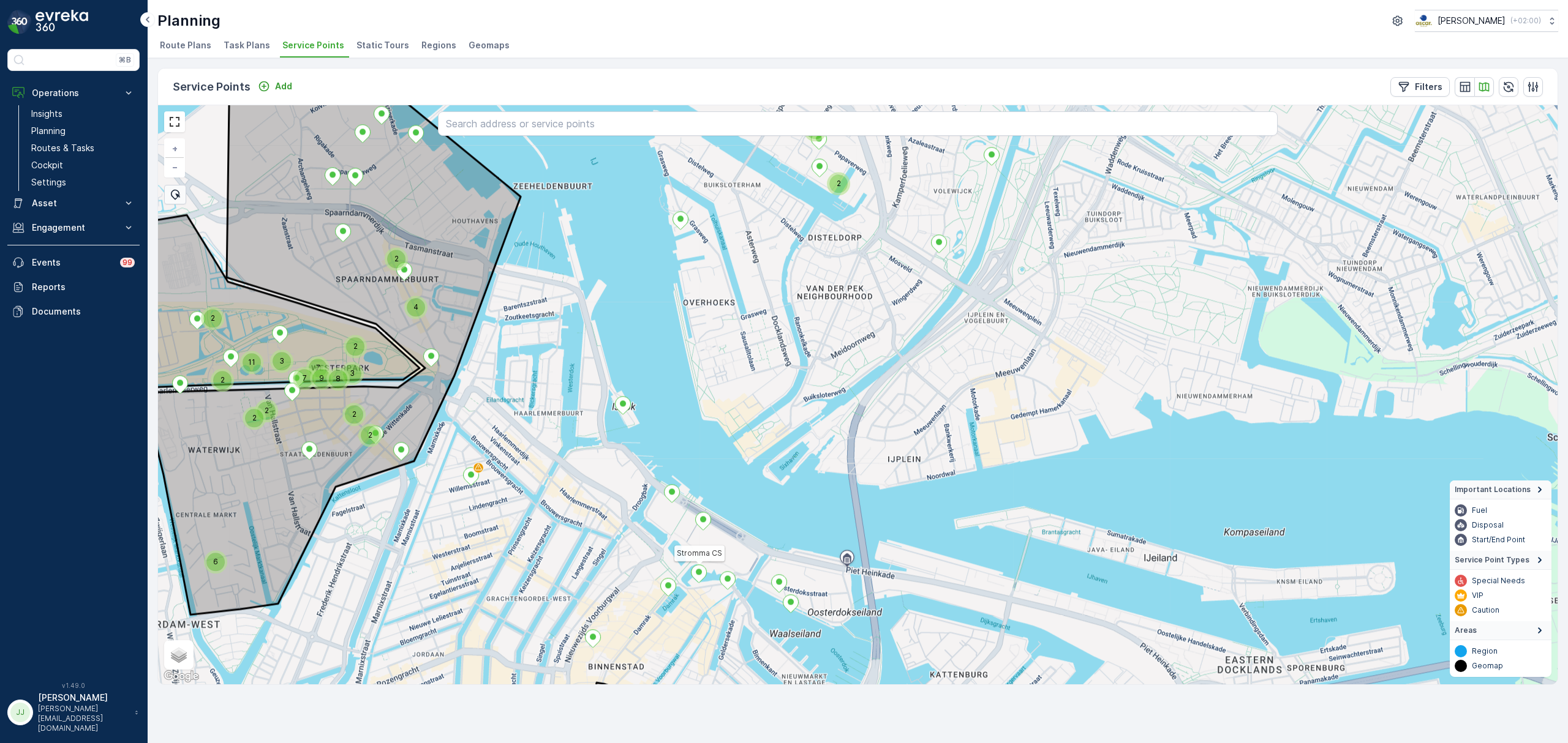
drag, startPoint x: 558, startPoint y: 537, endPoint x: 606, endPoint y: 507, distance: 56.6
click at [584, 496] on div "2 2 11 3 8 7 7 2 2 3 9 2 4 2 2 2 6 2 2 Stromma CS + − Satellite Roadmap Terrain…" at bounding box center [857, 395] width 1399 height 579
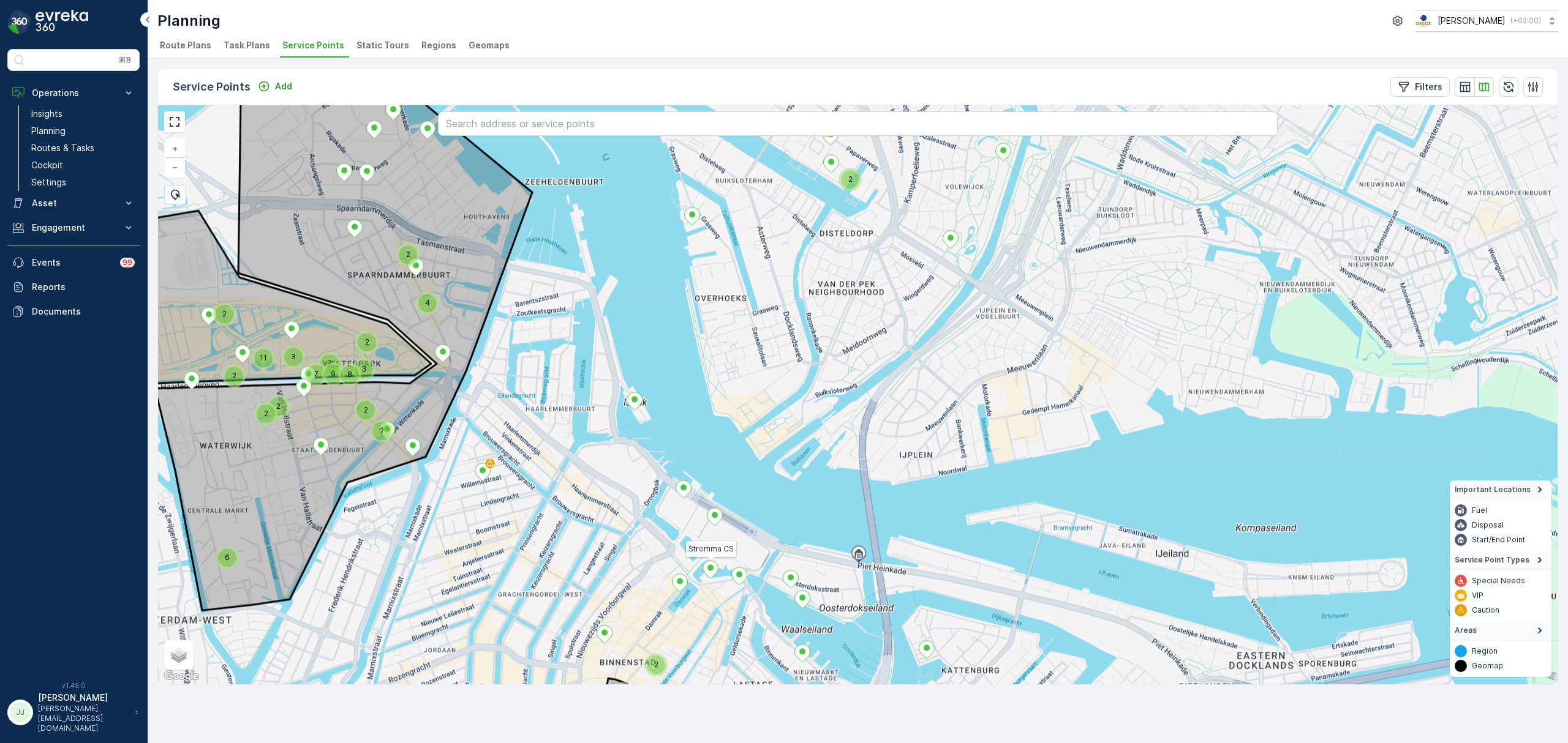
drag, startPoint x: 622, startPoint y: 520, endPoint x: 624, endPoint y: 532, distance: 12.2
click at [624, 532] on div "2 2 11 3 8 7 7 2 2 3 9 2 4 2 2 2 6 2 2 2 2 Stromma CS + − Satellite Roadmap Ter…" at bounding box center [857, 395] width 1399 height 579
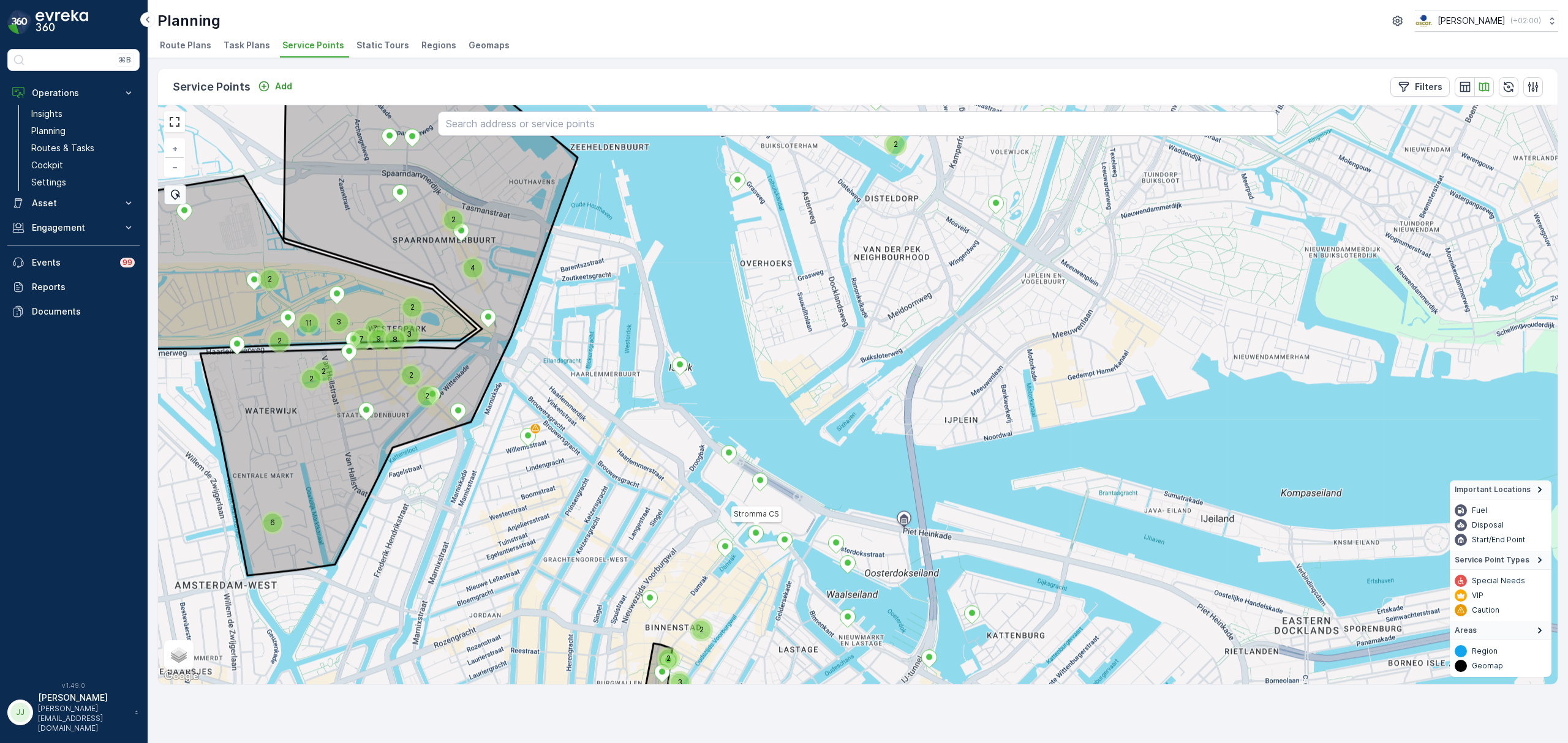
drag, startPoint x: 674, startPoint y: 405, endPoint x: 691, endPoint y: 402, distance: 17.3
click at [691, 402] on div "2 2 2 3 2 2 6 2 2 2 11 3 8 7 7 2 2 3 9 2 4 Stromma CS + − Satellite Roadmap Ter…" at bounding box center [857, 395] width 1399 height 579
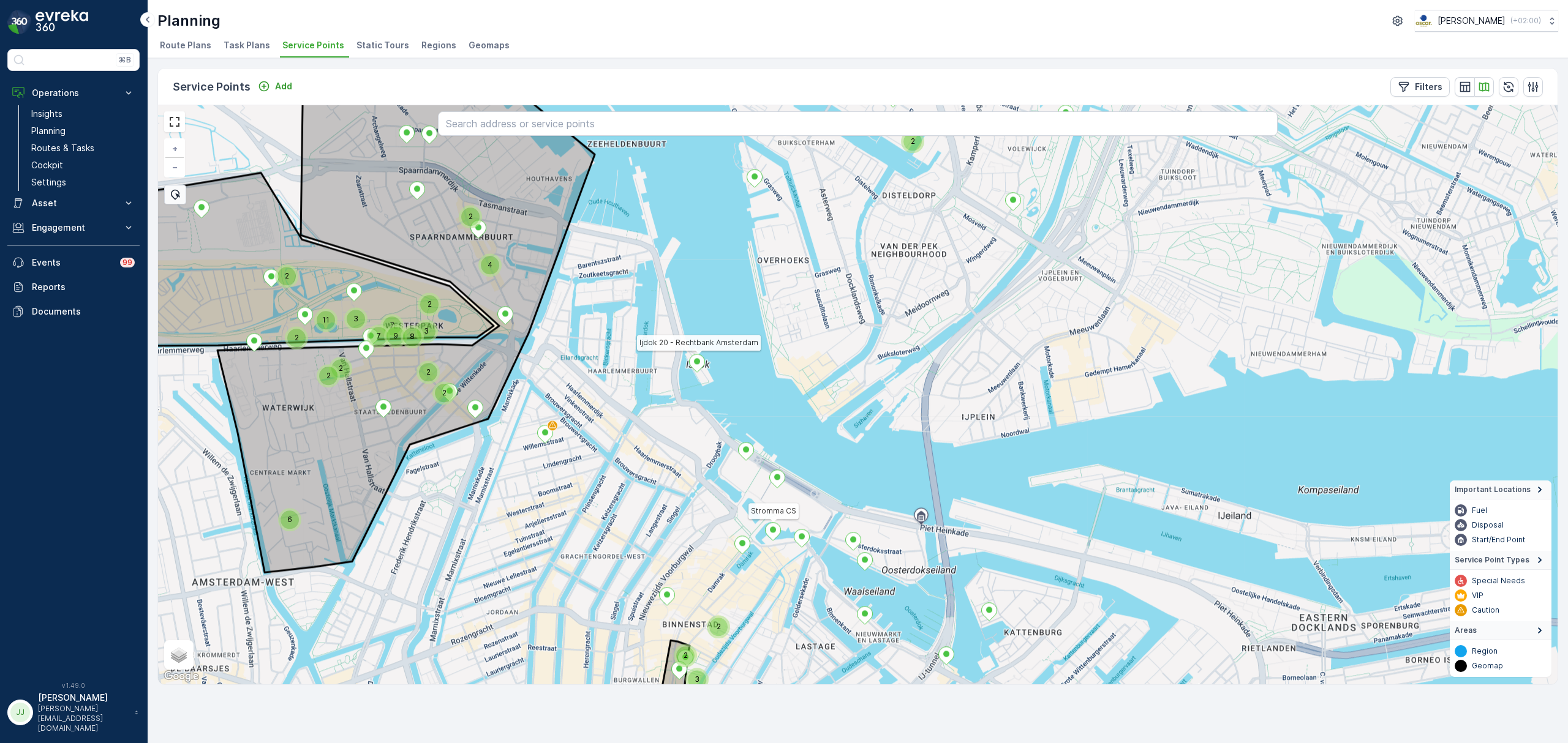
click at [692, 364] on icon at bounding box center [697, 363] width 16 height 18
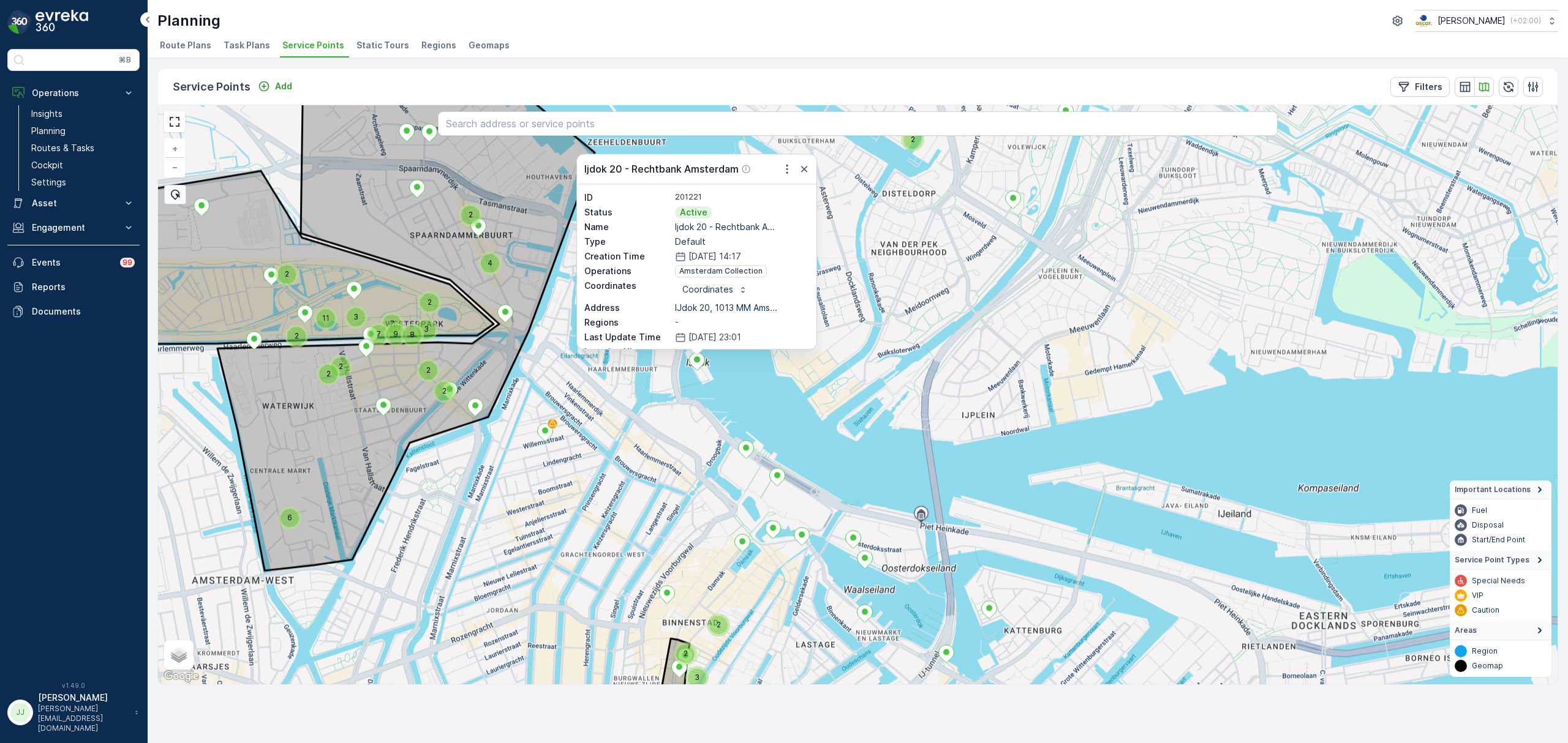
drag, startPoint x: 902, startPoint y: 471, endPoint x: 910, endPoint y: 391, distance: 80.4
click at [910, 391] on div "2 2 2 3 2 2 6 2 2 2 11 3 8 7 7 2 2 3 9 2 4 Ijdok 20 - Rechtbank Amsterdam ID 20…" at bounding box center [857, 395] width 1399 height 579
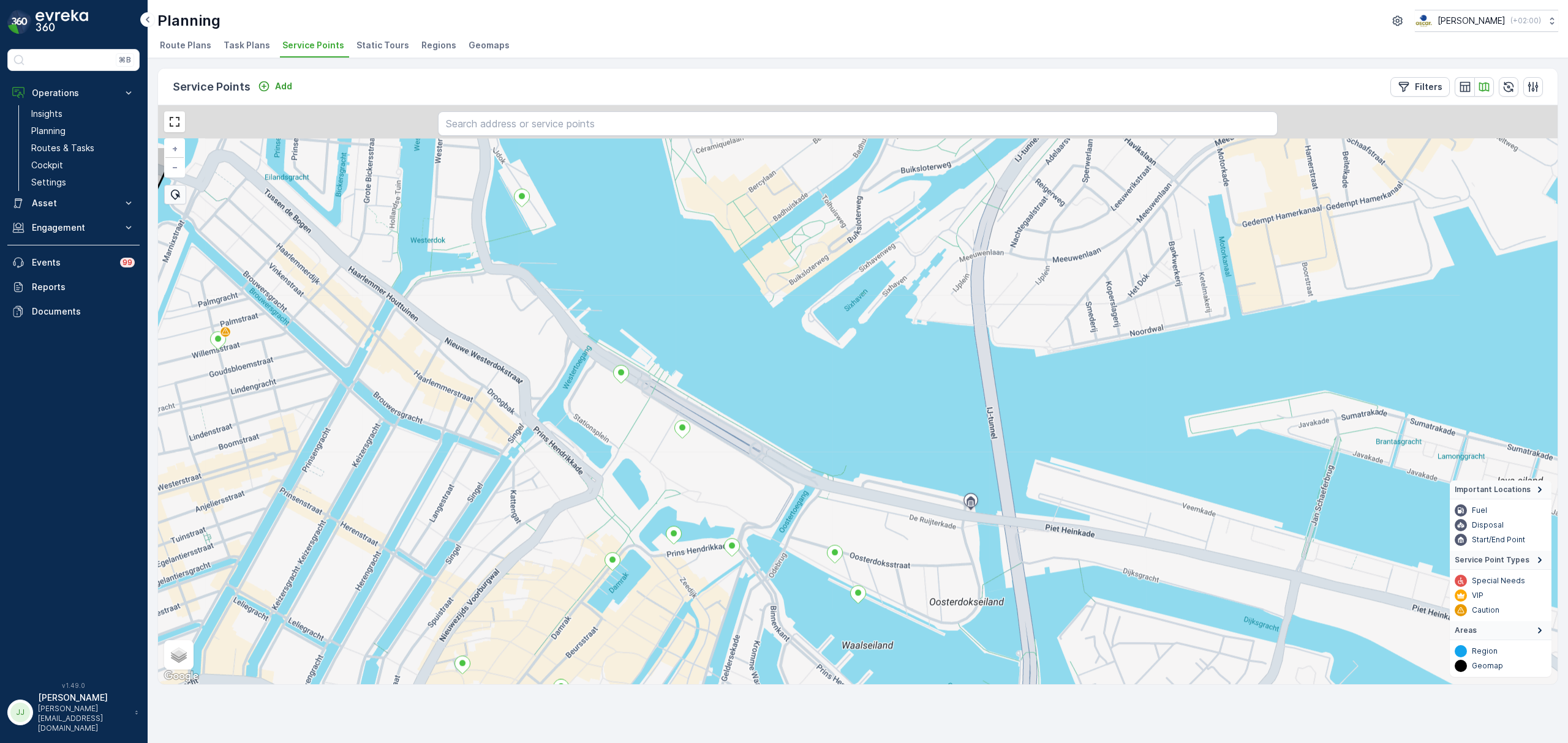
drag, startPoint x: 817, startPoint y: 459, endPoint x: 811, endPoint y: 554, distance: 95.2
click at [811, 554] on div "+ − Satellite Roadmap Terrain Hybrid Leaflet Keyboard shortcuts Map Data Map da…" at bounding box center [857, 395] width 1399 height 579
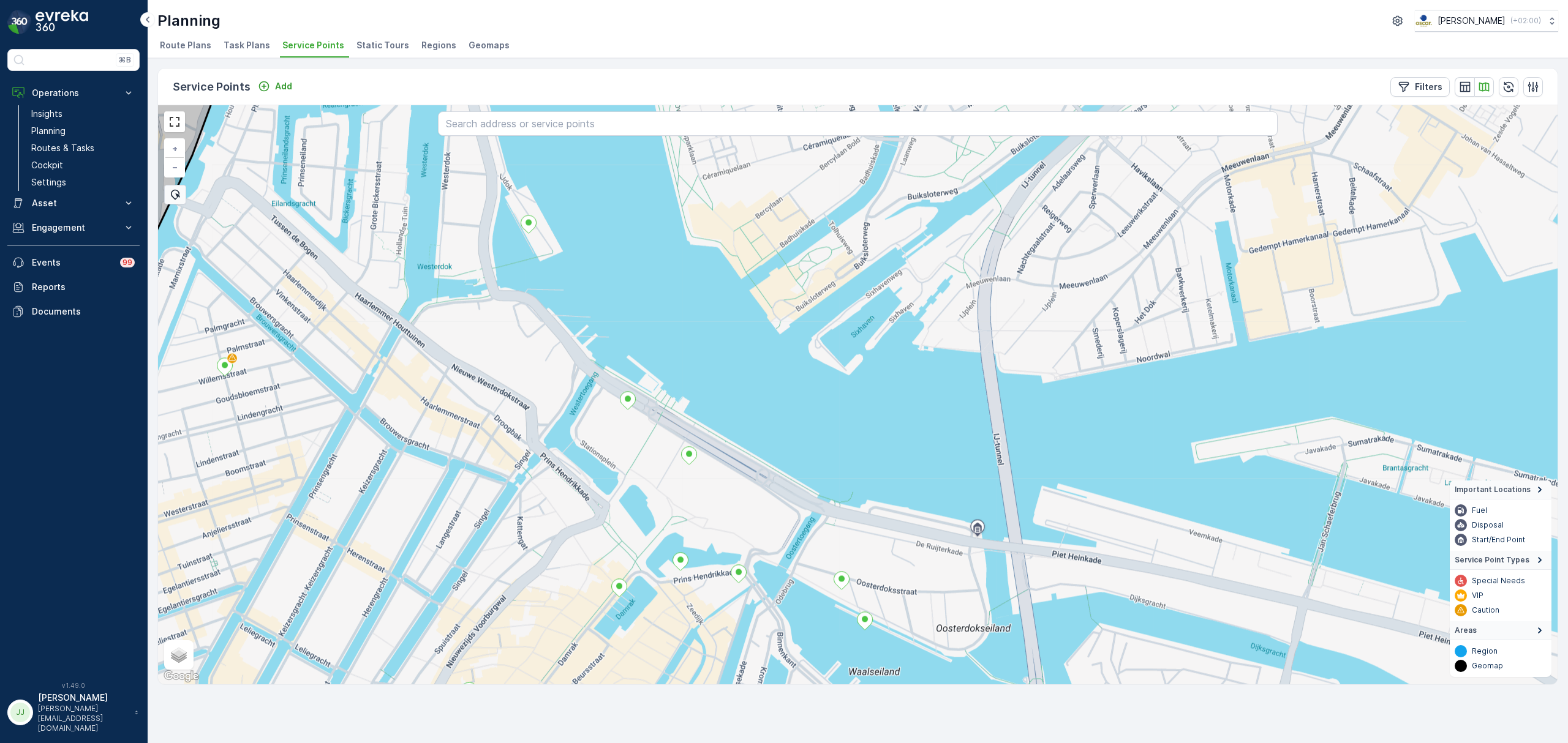
drag, startPoint x: 802, startPoint y: 542, endPoint x: 809, endPoint y: 564, distance: 23.1
click at [809, 564] on div "+ − Satellite Roadmap Terrain Hybrid Leaflet Keyboard shortcuts Map Data Map da…" at bounding box center [857, 395] width 1399 height 579
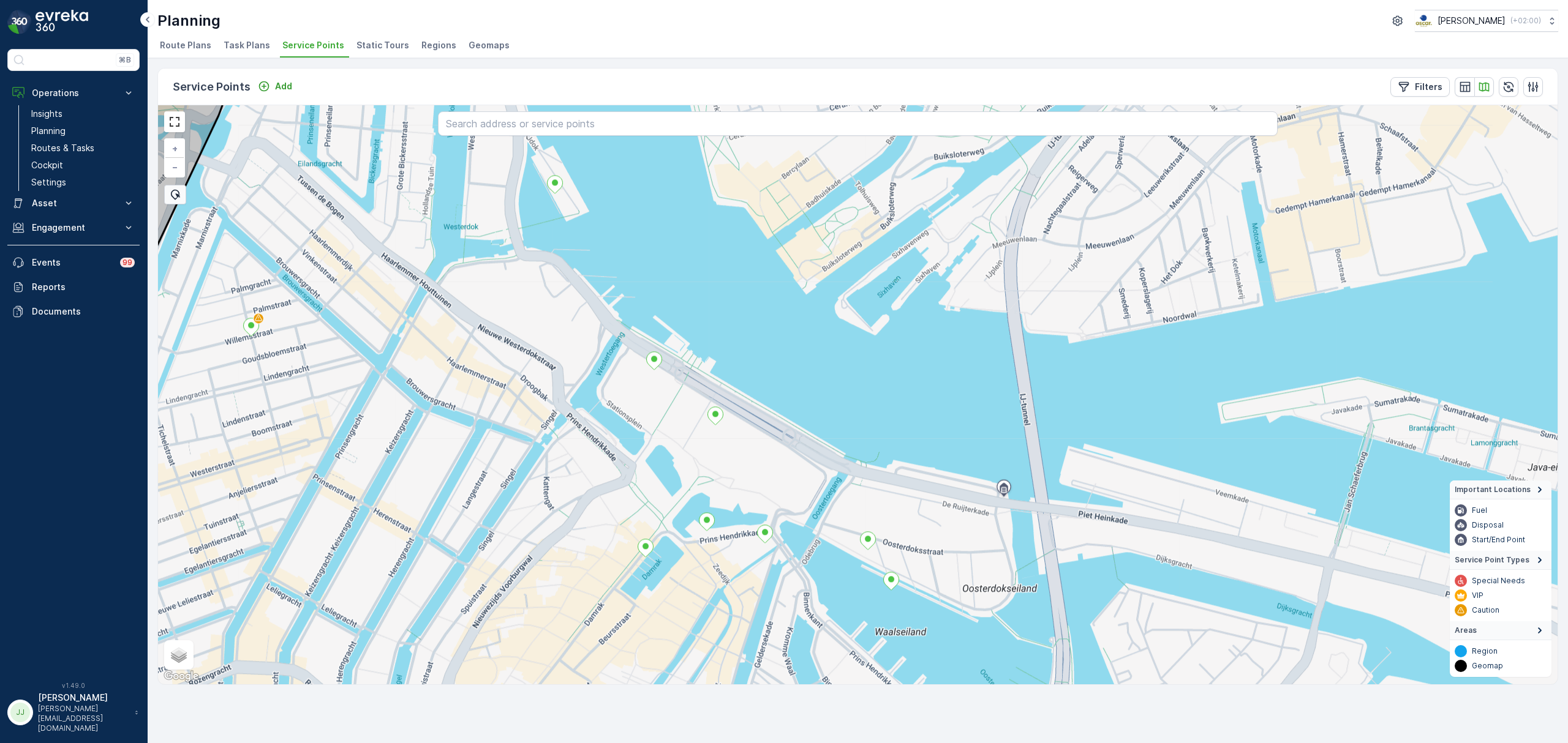
drag, startPoint x: 652, startPoint y: 480, endPoint x: 679, endPoint y: 441, distance: 47.4
click at [679, 441] on div "+ − Satellite Roadmap Terrain Hybrid Leaflet Keyboard shortcuts Map Data Map da…" at bounding box center [857, 395] width 1399 height 579
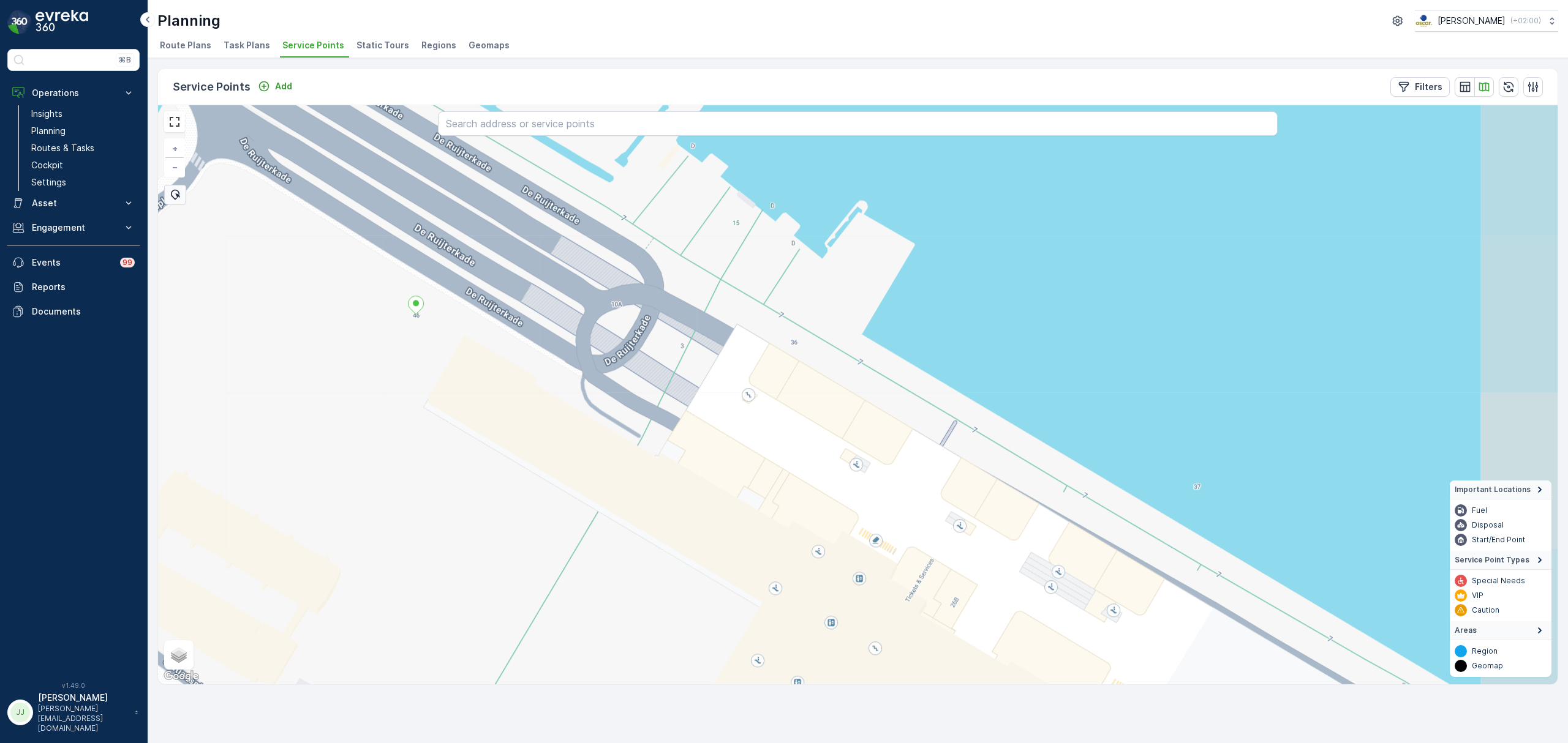
drag, startPoint x: 760, startPoint y: 491, endPoint x: 535, endPoint y: 382, distance: 250.0
click at [535, 382] on div "+ − Satellite Roadmap Terrain Hybrid Leaflet Keyboard shortcuts Map Data Map da…" at bounding box center [857, 395] width 1399 height 579
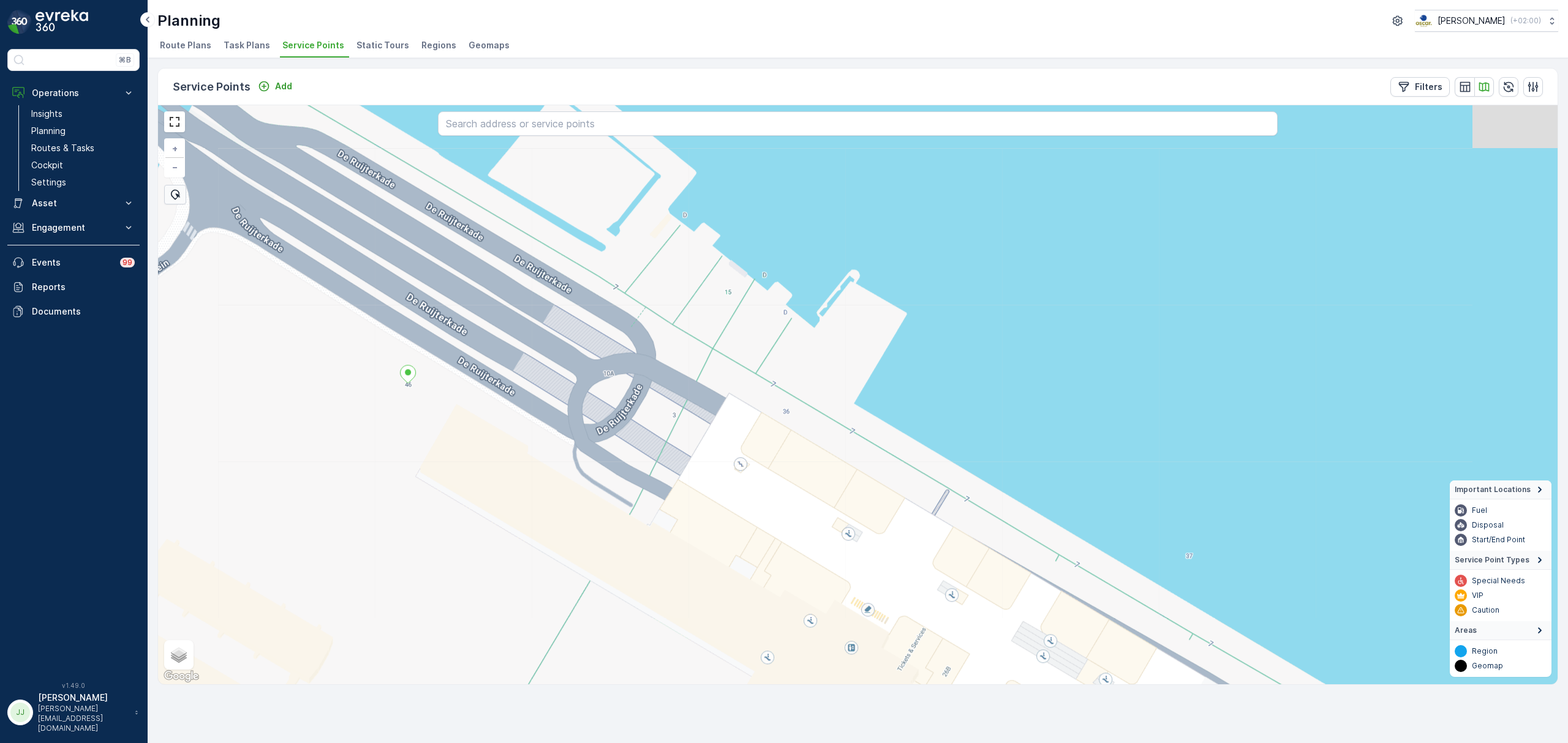
drag, startPoint x: 570, startPoint y: 409, endPoint x: 562, endPoint y: 478, distance: 69.5
click at [562, 478] on div "+ − Satellite Roadmap Terrain Hybrid Leaflet Keyboard shortcuts Map Data Map da…" at bounding box center [857, 395] width 1399 height 579
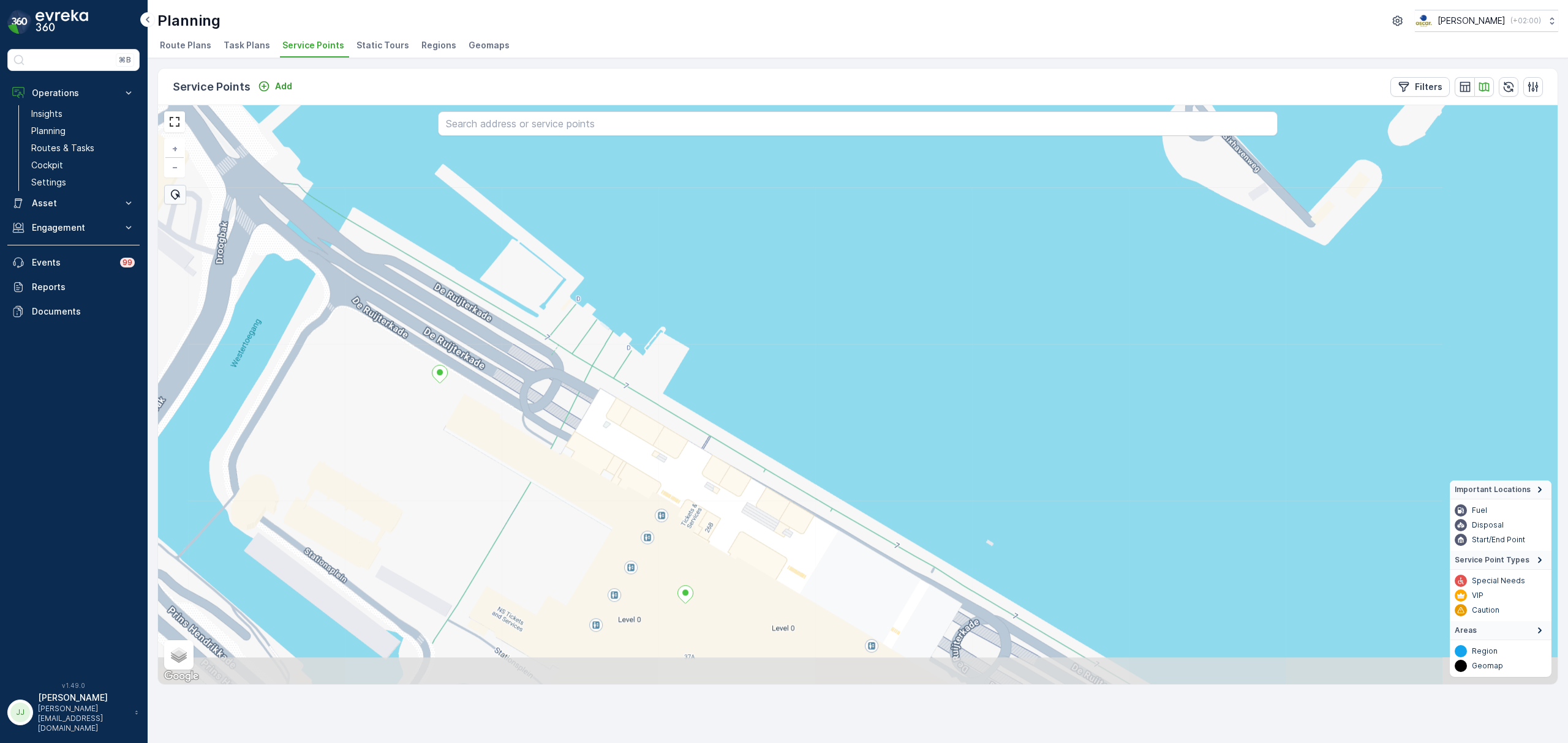
drag, startPoint x: 528, startPoint y: 444, endPoint x: 514, endPoint y: 429, distance: 20.5
click at [514, 429] on div "+ − Satellite Roadmap Terrain Hybrid Leaflet Keyboard shortcuts Map Data Map da…" at bounding box center [857, 395] width 1399 height 579
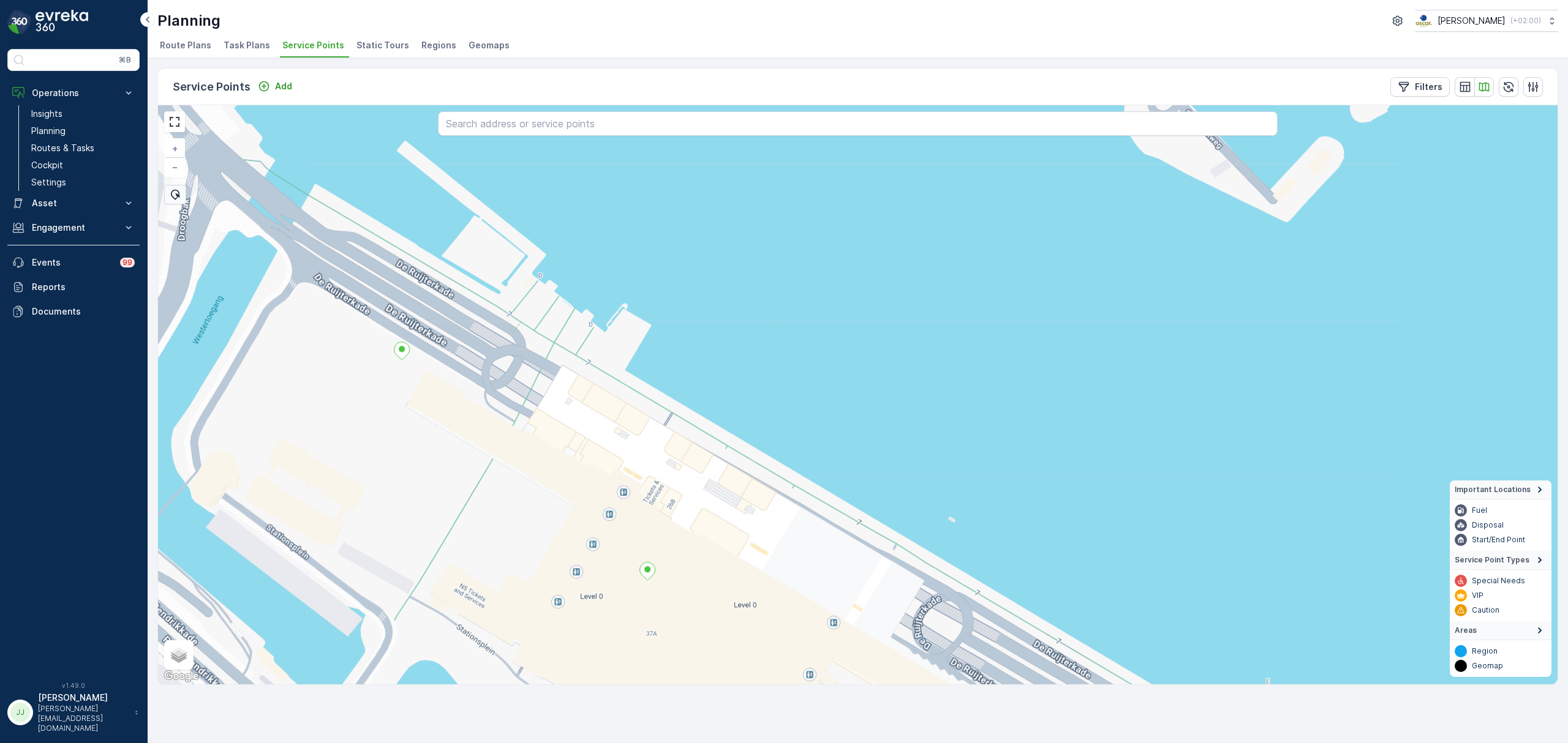
drag, startPoint x: 593, startPoint y: 453, endPoint x: 558, endPoint y: 432, distance: 40.8
click at [558, 432] on div "+ − Satellite Roadmap Terrain Hybrid Leaflet Keyboard shortcuts Map Data Map da…" at bounding box center [857, 395] width 1399 height 579
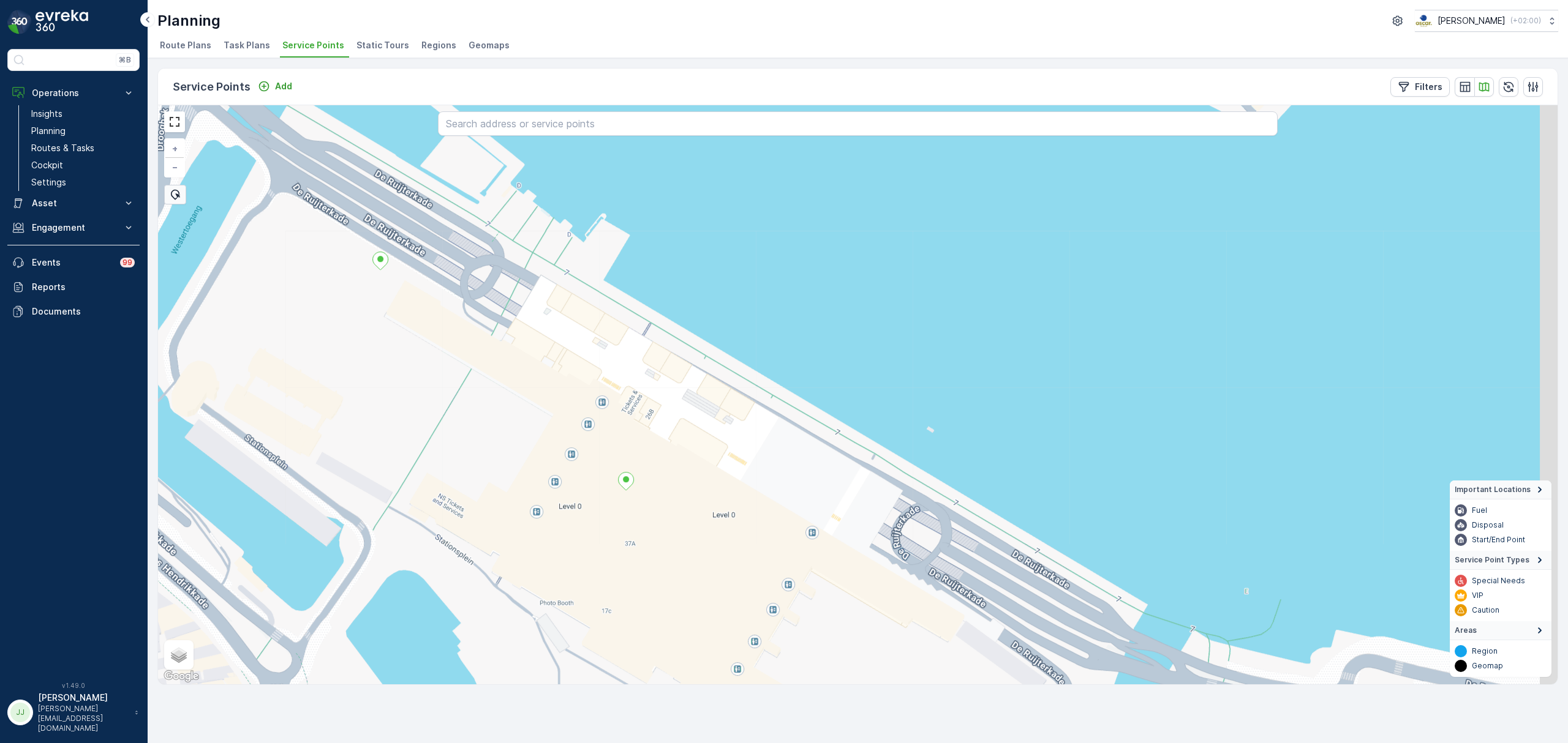
drag, startPoint x: 645, startPoint y: 391, endPoint x: 627, endPoint y: 361, distance: 35.0
click at [649, 361] on div "+ − Satellite Roadmap Terrain Hybrid Leaflet Keyboard shortcuts Map Data Map da…" at bounding box center [857, 395] width 1399 height 579
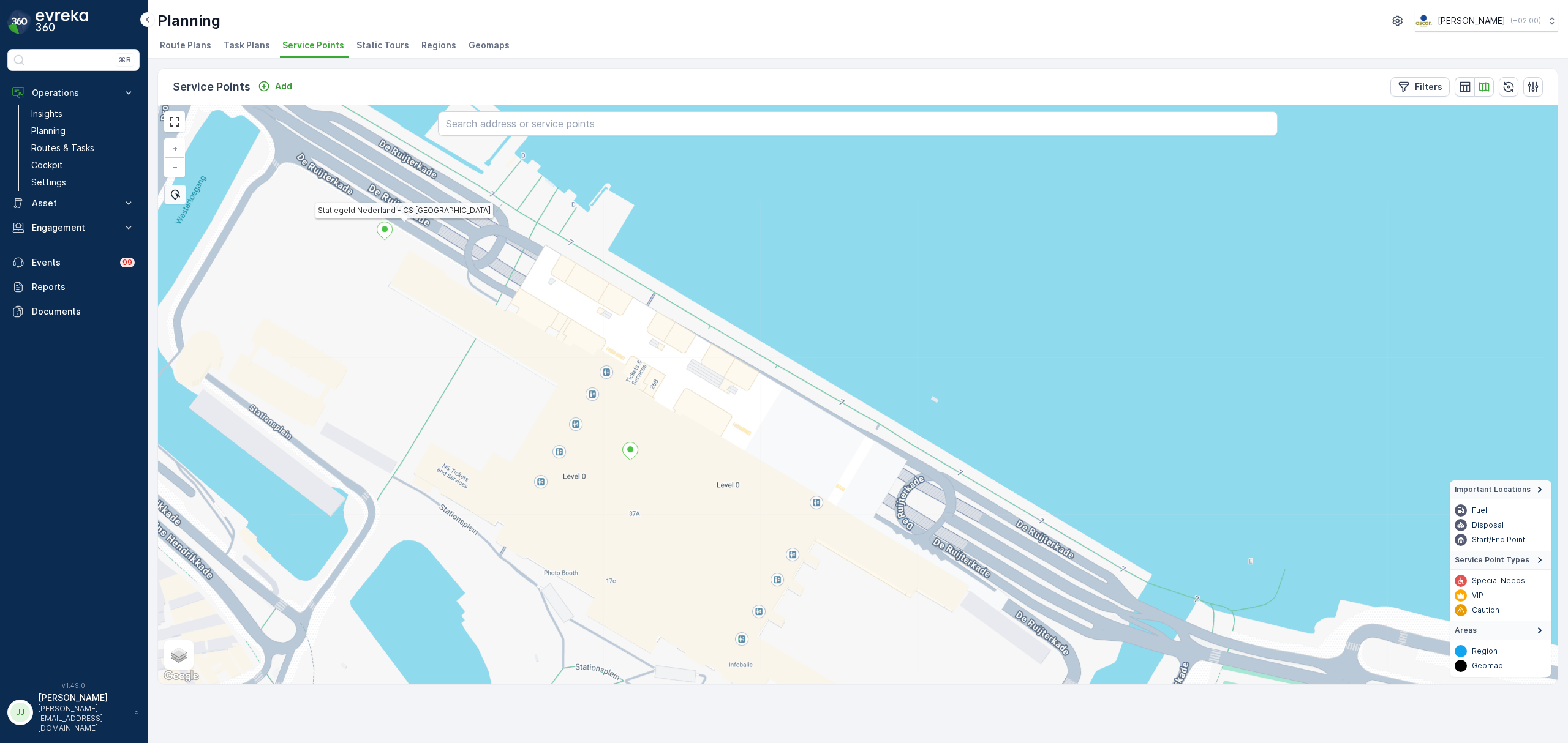
click at [387, 238] on icon at bounding box center [385, 231] width 16 height 18
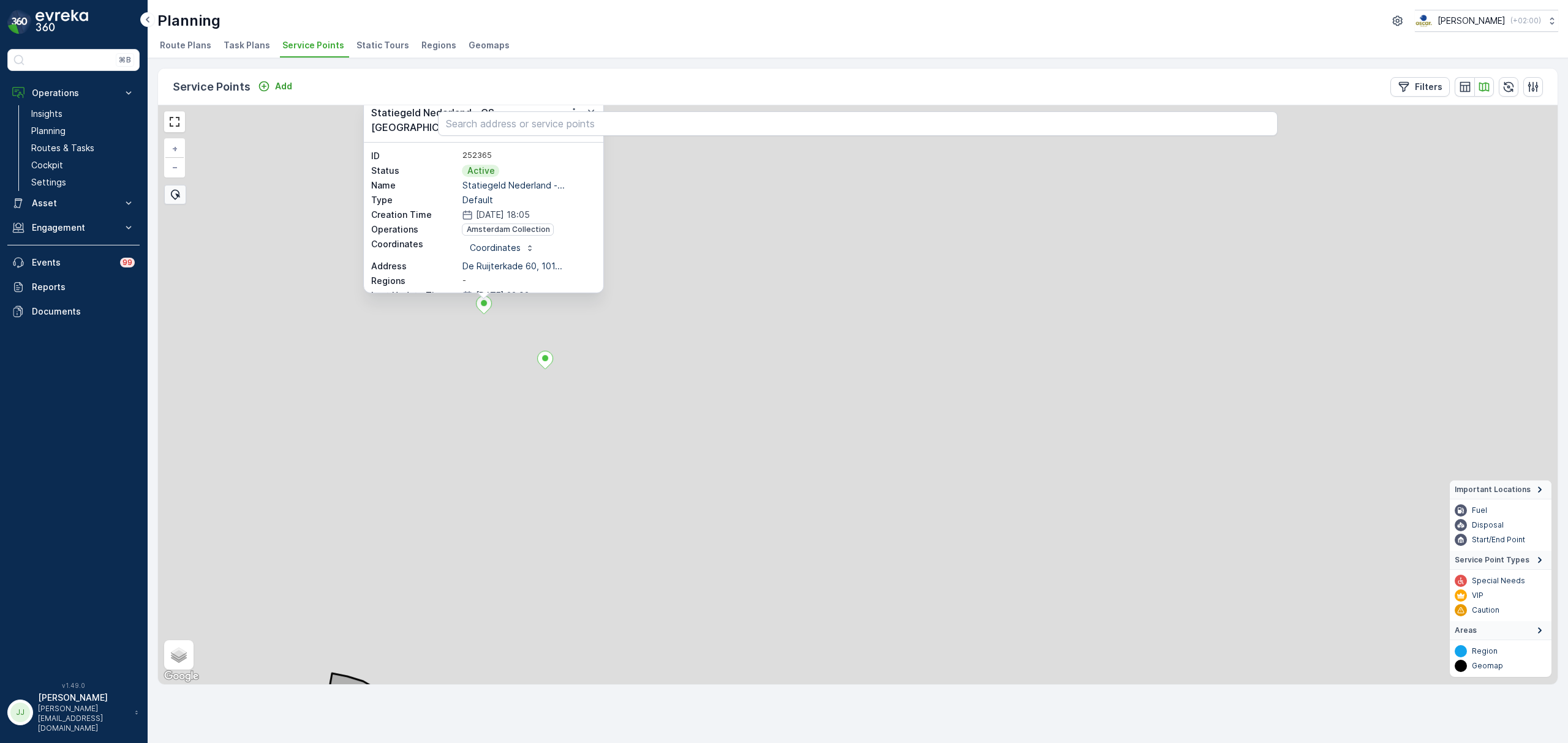
click at [432, 483] on div "Statiegeld Nederland - CS Amsterdam ID 252365 Status Active Name Statiegeld Ned…" at bounding box center [857, 395] width 1399 height 579
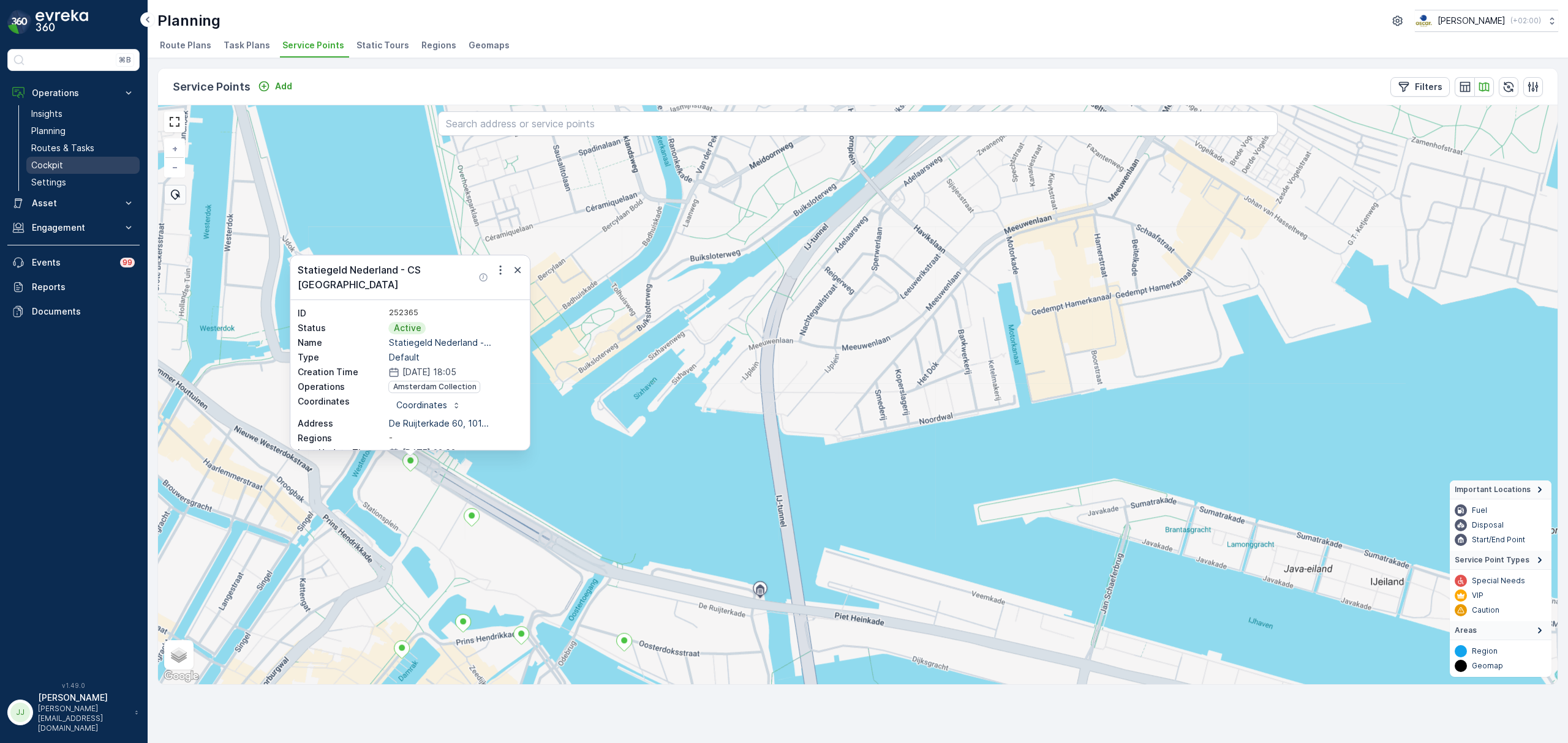
click at [71, 168] on link "Cockpit" at bounding box center [83, 165] width 113 height 17
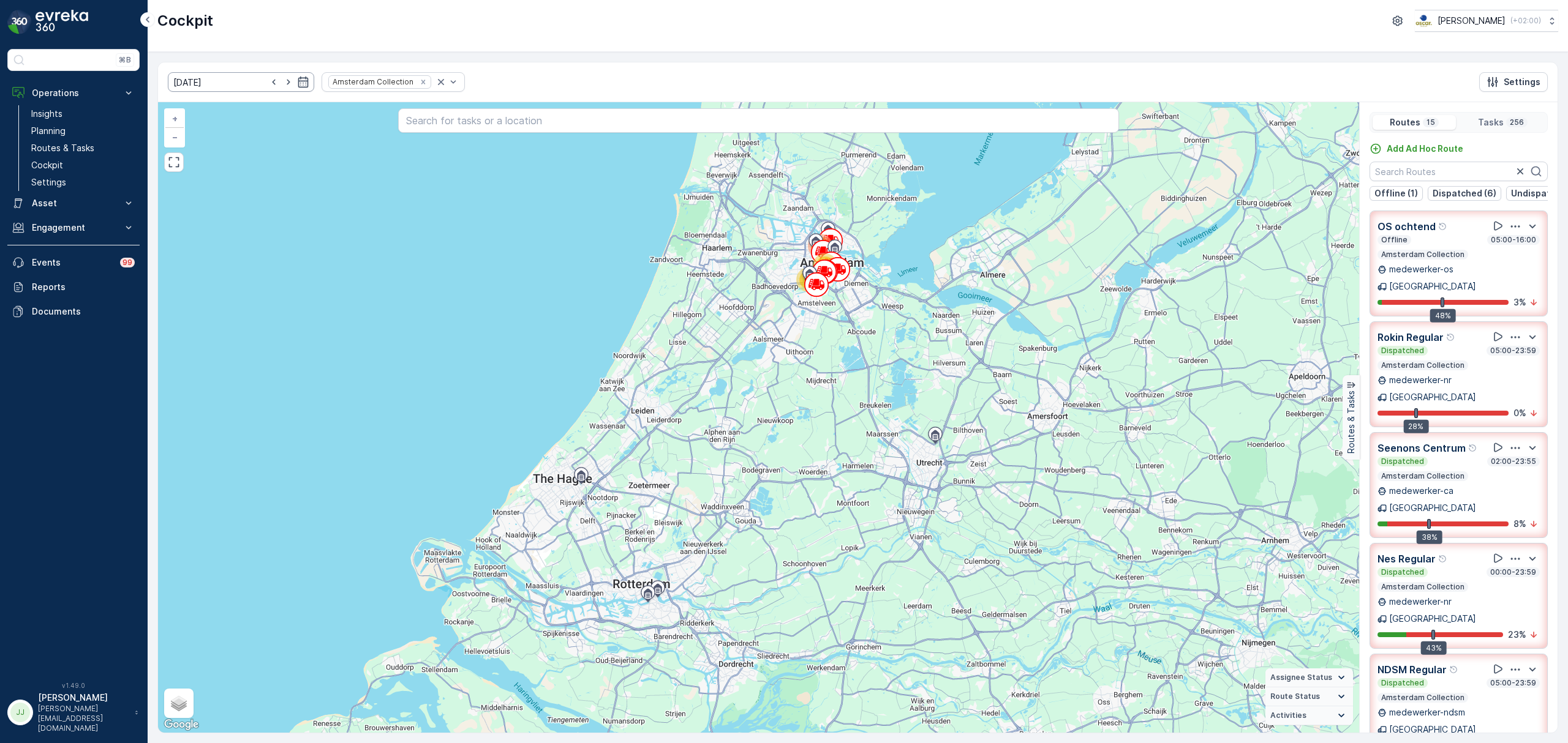
click at [219, 79] on input "29.08.2025" at bounding box center [241, 82] width 147 height 20
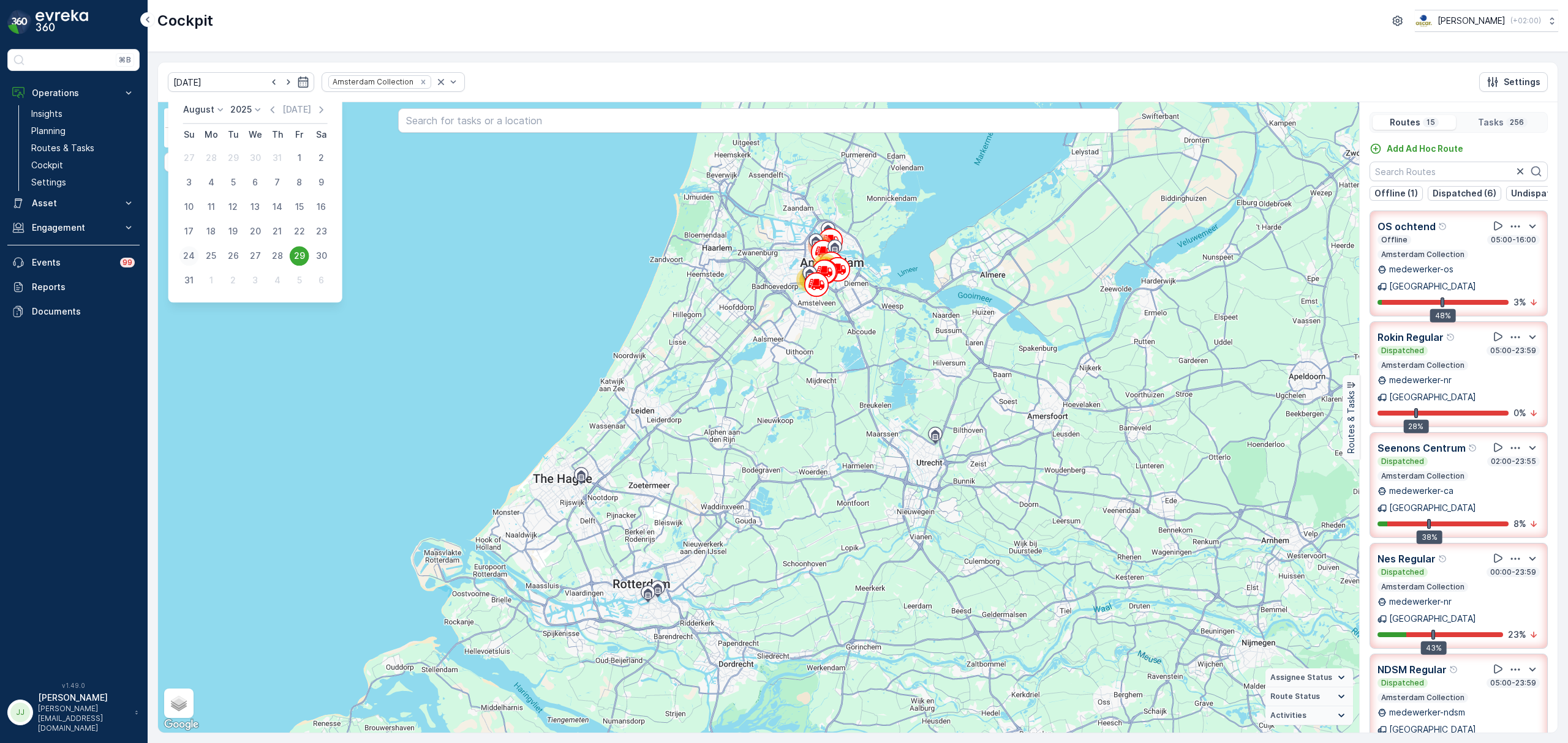
click at [189, 256] on div "24" at bounding box center [189, 256] width 20 height 20
type input "[DATE]"
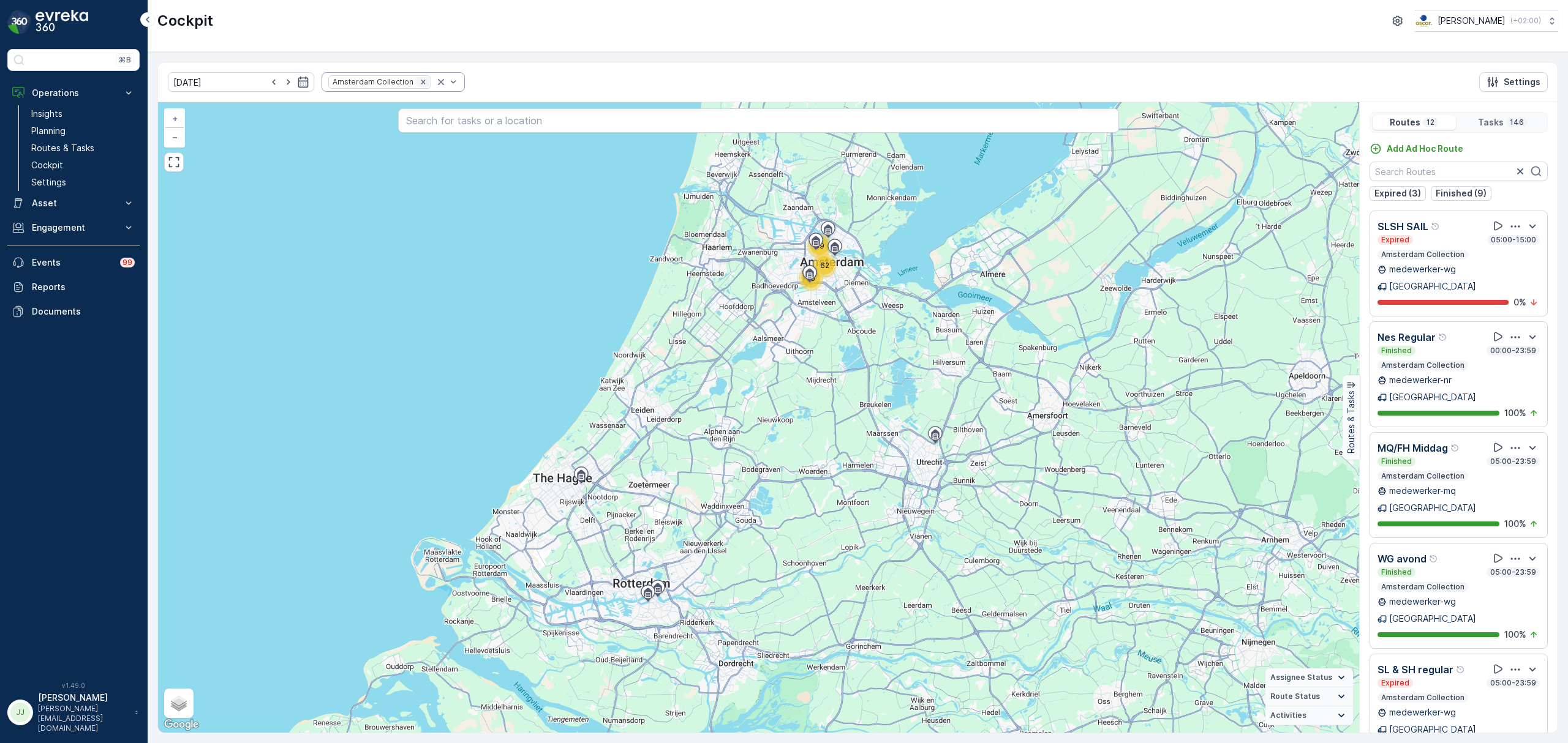
click at [419, 83] on icon "Remove Amsterdam Collection" at bounding box center [423, 82] width 9 height 9
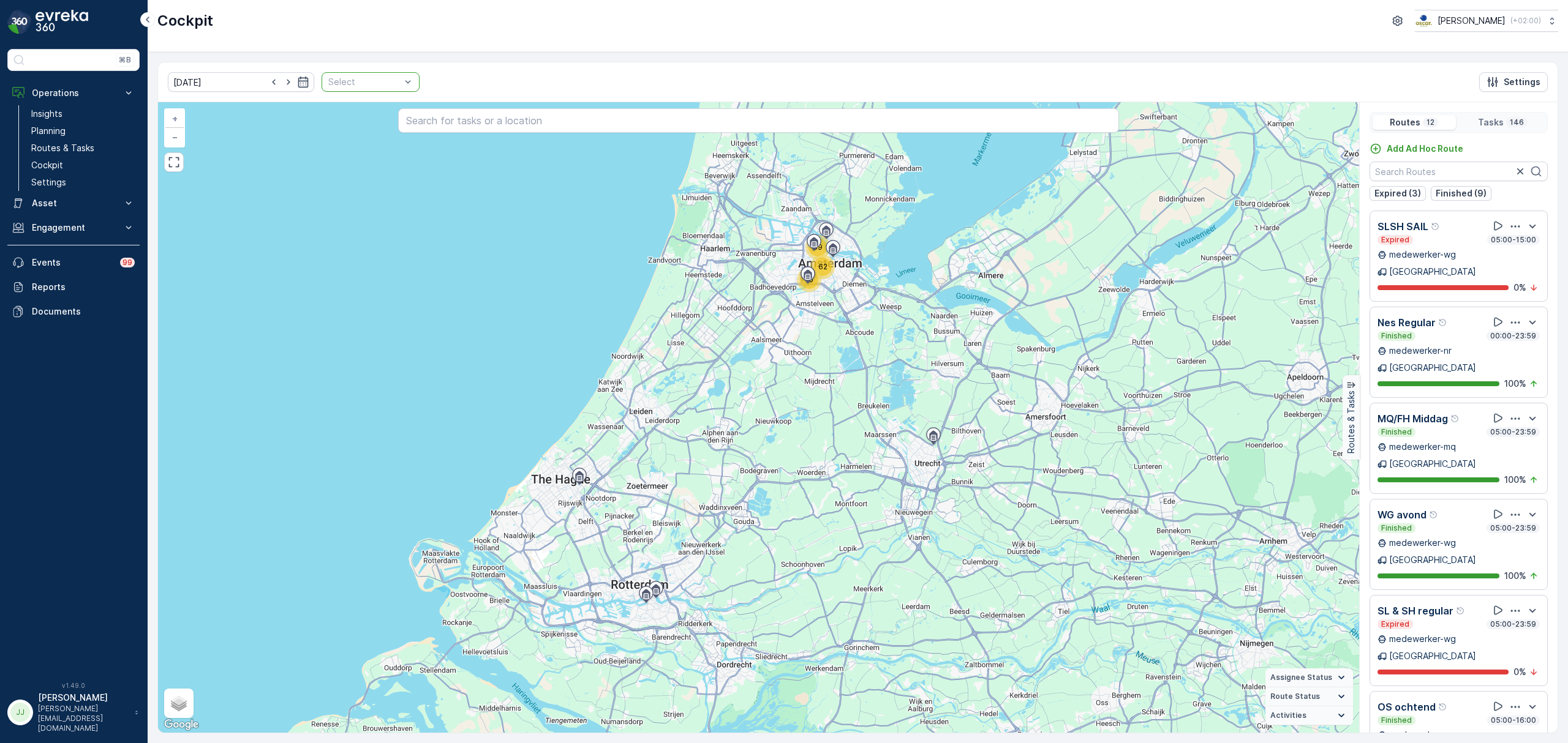
click at [404, 82] on div "Select" at bounding box center [371, 82] width 98 height 20
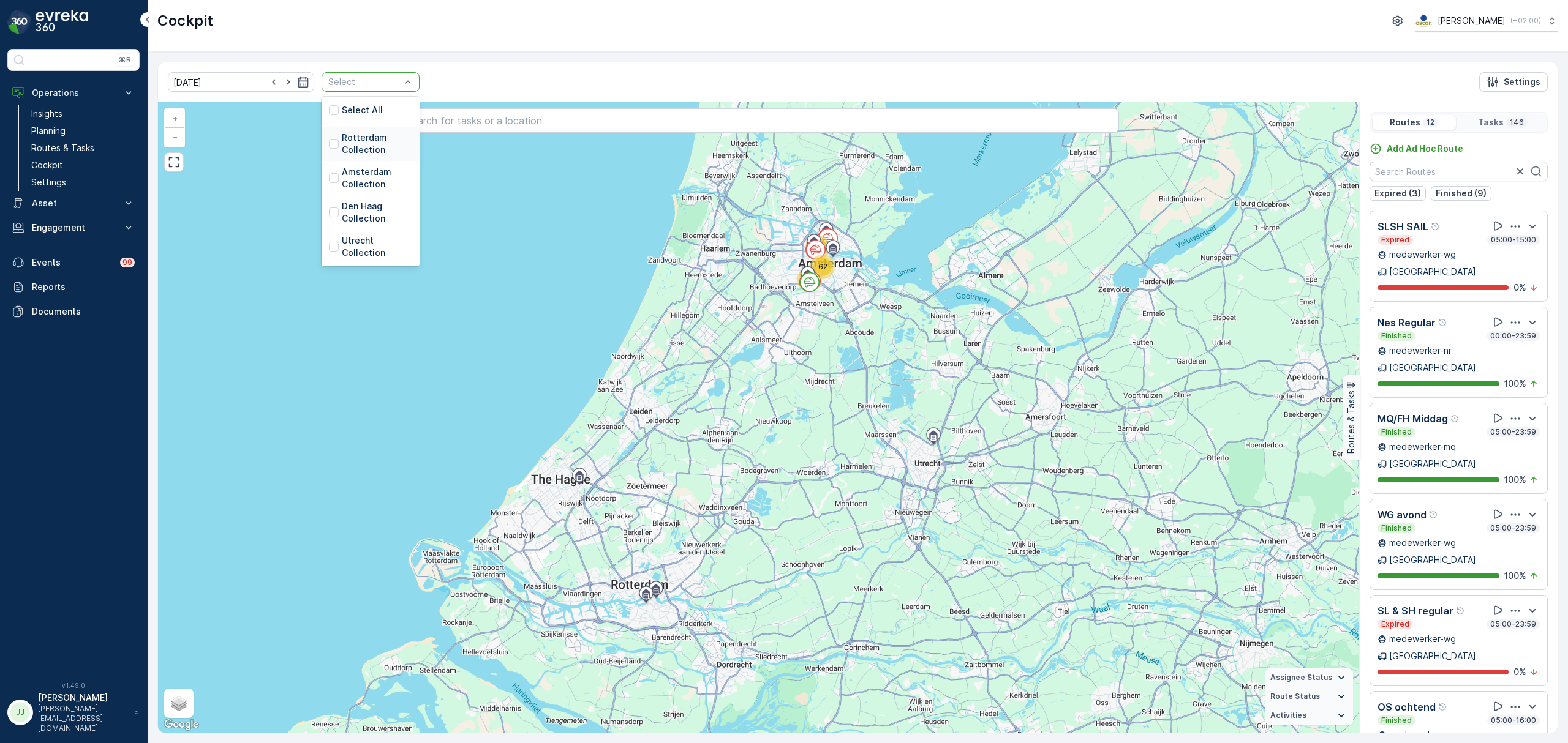
click at [348, 144] on p "Rotterdam Collection" at bounding box center [377, 144] width 70 height 24
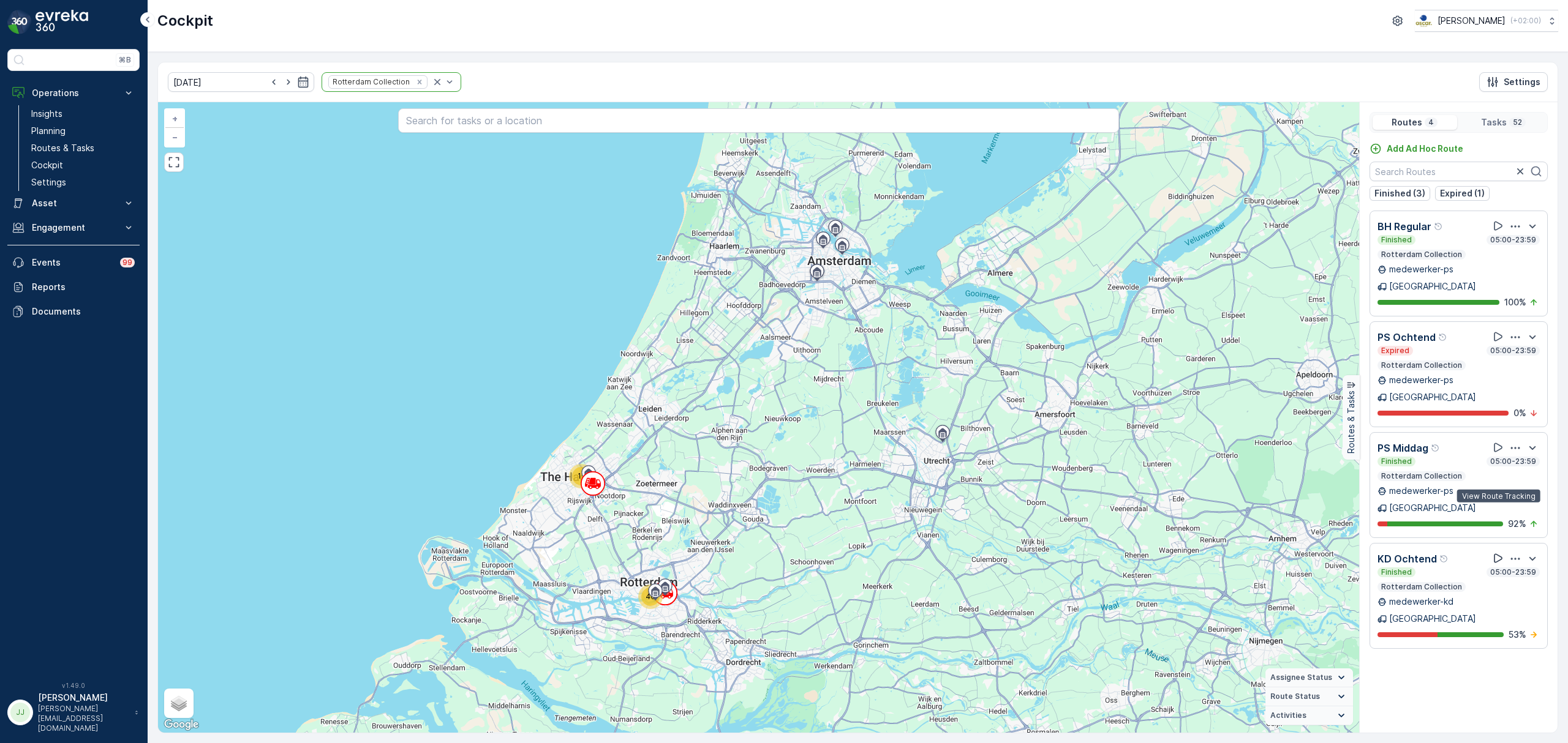
click at [1502, 552] on icon at bounding box center [1498, 558] width 12 height 12
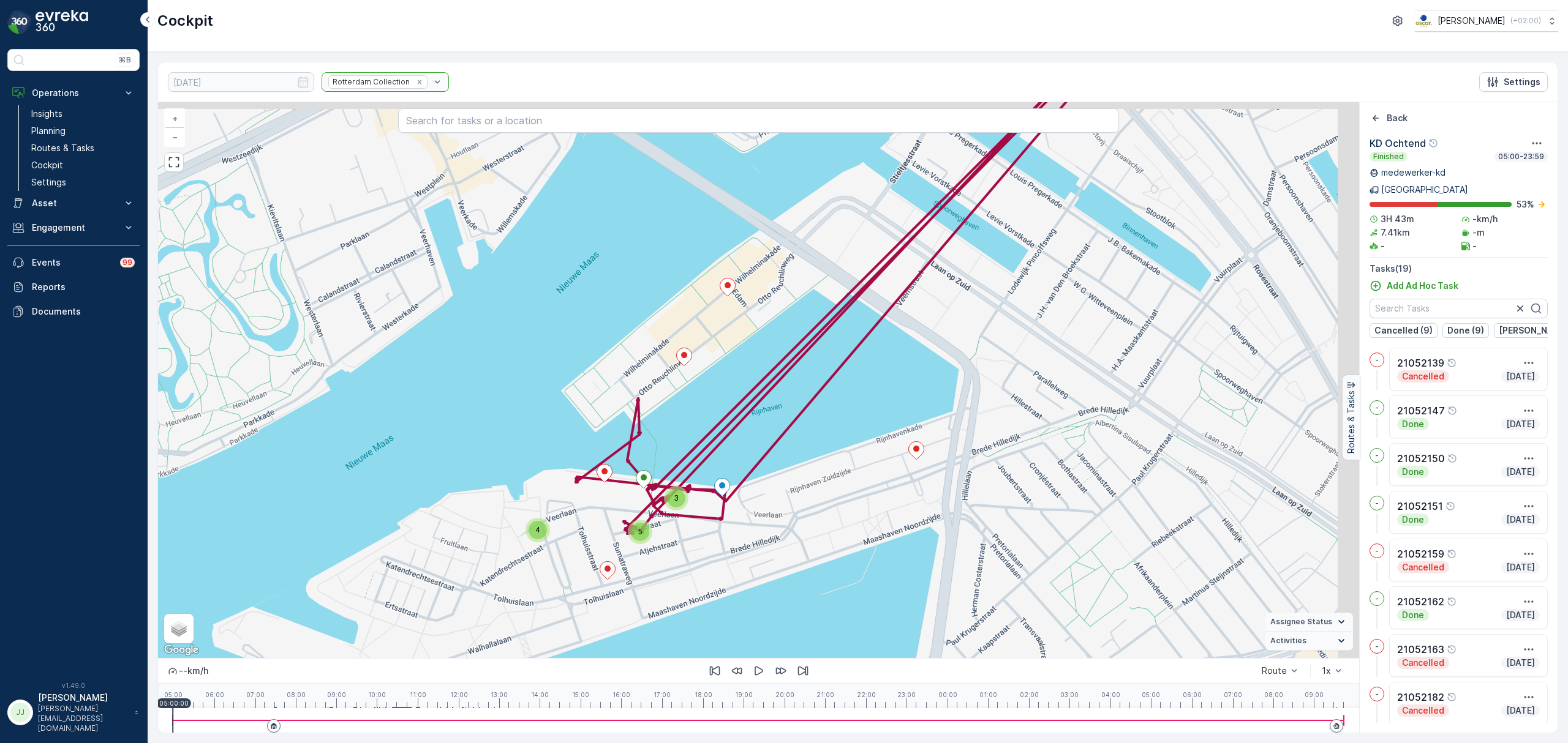
drag, startPoint x: 1075, startPoint y: 387, endPoint x: 894, endPoint y: 470, distance: 199.1
click at [894, 470] on div "5 3 4 + − Satellite Roadmap Terrain Hybrid Leaflet Keyboard shortcuts Map Data …" at bounding box center [758, 380] width 1201 height 556
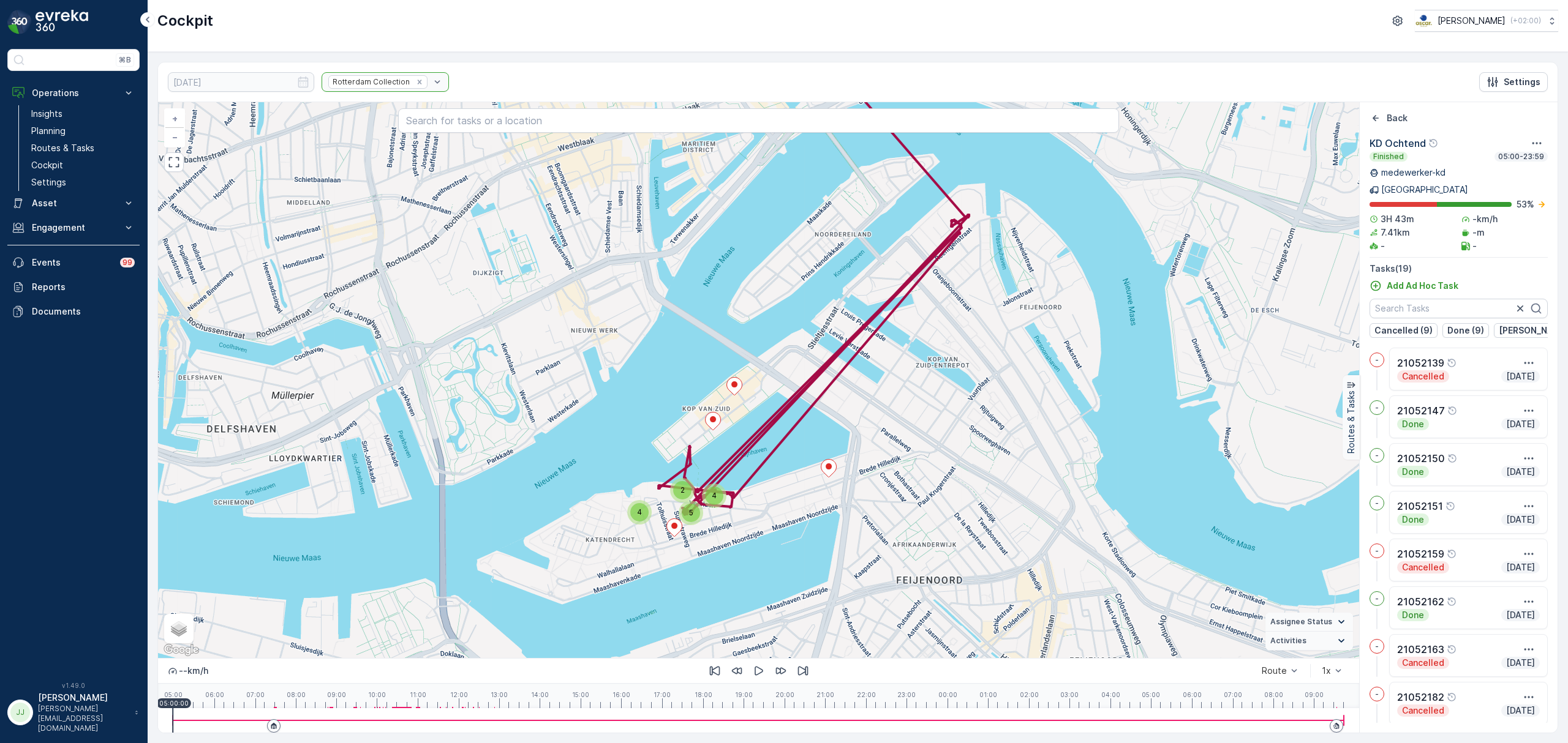
drag, startPoint x: 194, startPoint y: 106, endPoint x: 206, endPoint y: 113, distance: 13.9
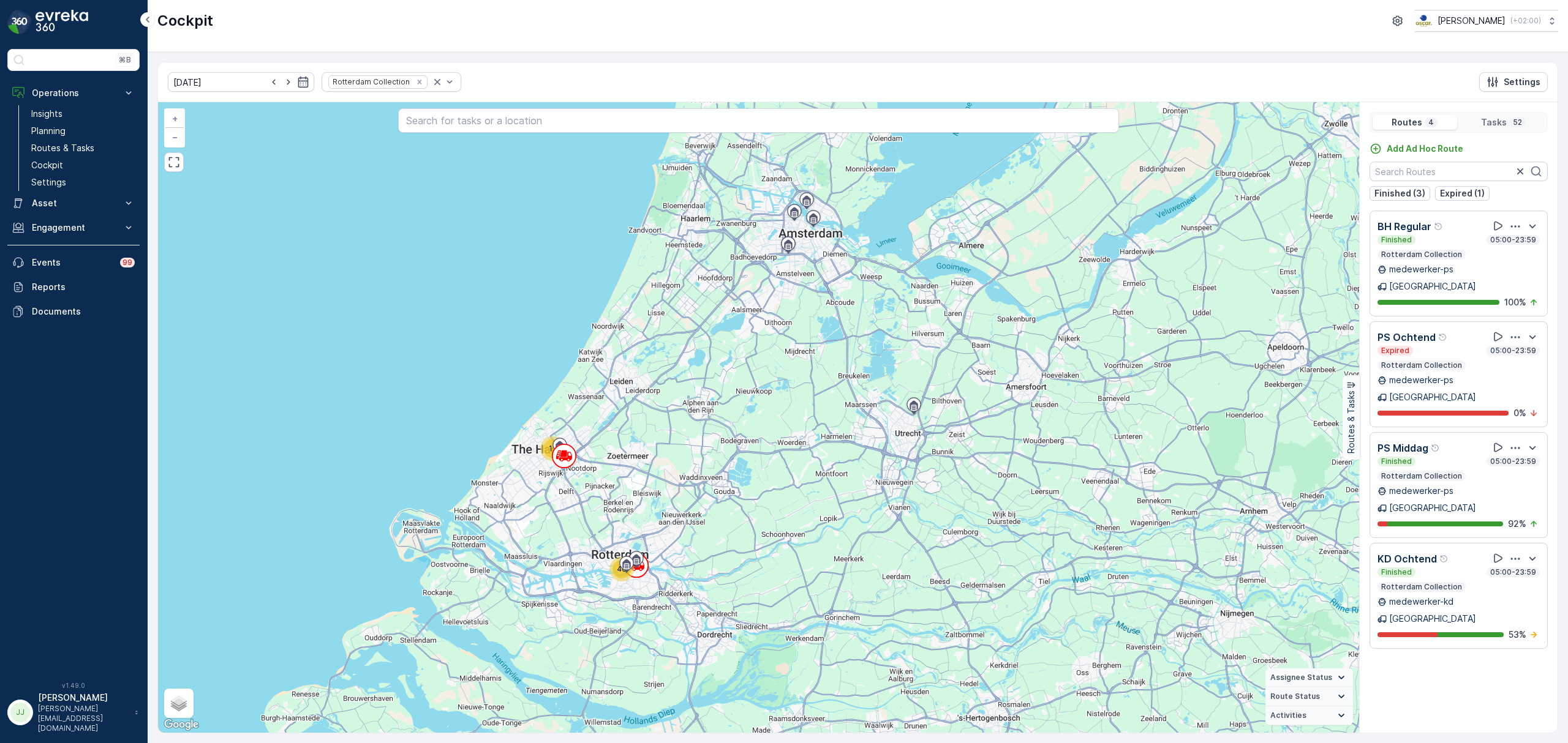
drag, startPoint x: 973, startPoint y: 339, endPoint x: 956, endPoint y: 330, distance: 19.2
click at [953, 329] on div "12 40 + − Satellite Roadmap Terrain Hybrid Leaflet Keyboard shortcuts Map Data …" at bounding box center [758, 418] width 1201 height 631
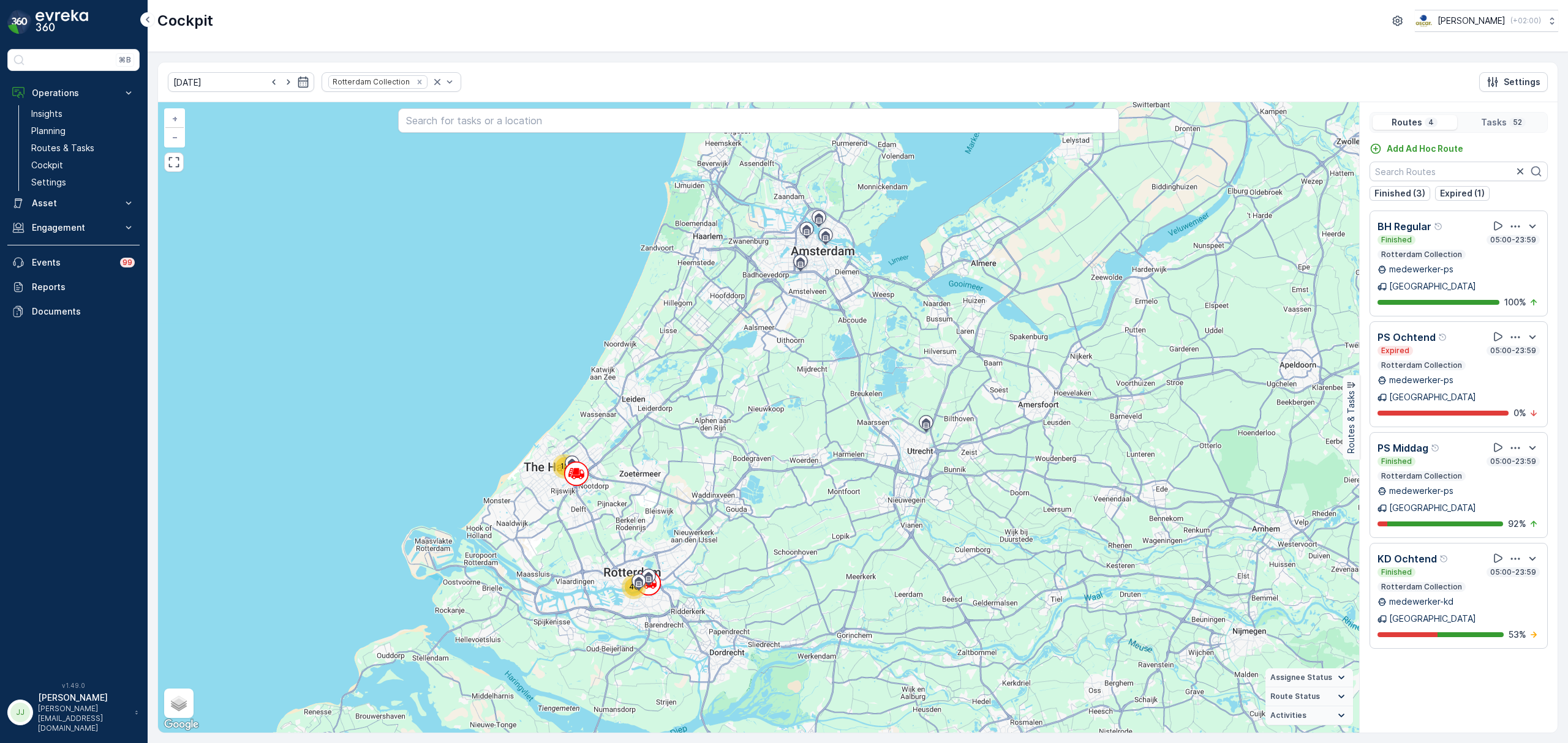
drag, startPoint x: 728, startPoint y: 452, endPoint x: 747, endPoint y: 476, distance: 30.6
click at [747, 476] on div "12 40 + − Satellite Roadmap Terrain Hybrid Leaflet Keyboard shortcuts Map Data …" at bounding box center [758, 418] width 1201 height 631
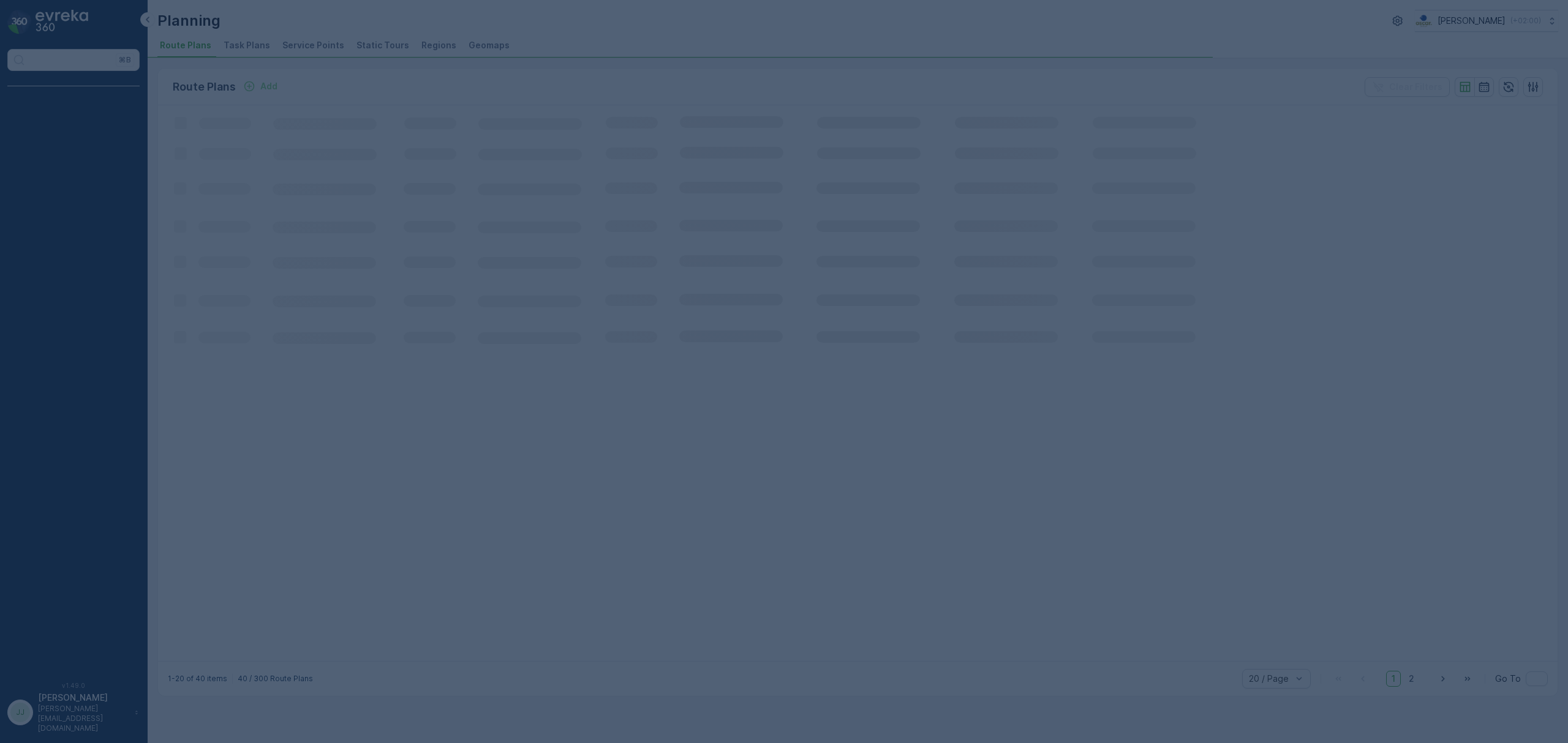
click at [305, 41] on div at bounding box center [784, 372] width 1568 height 743
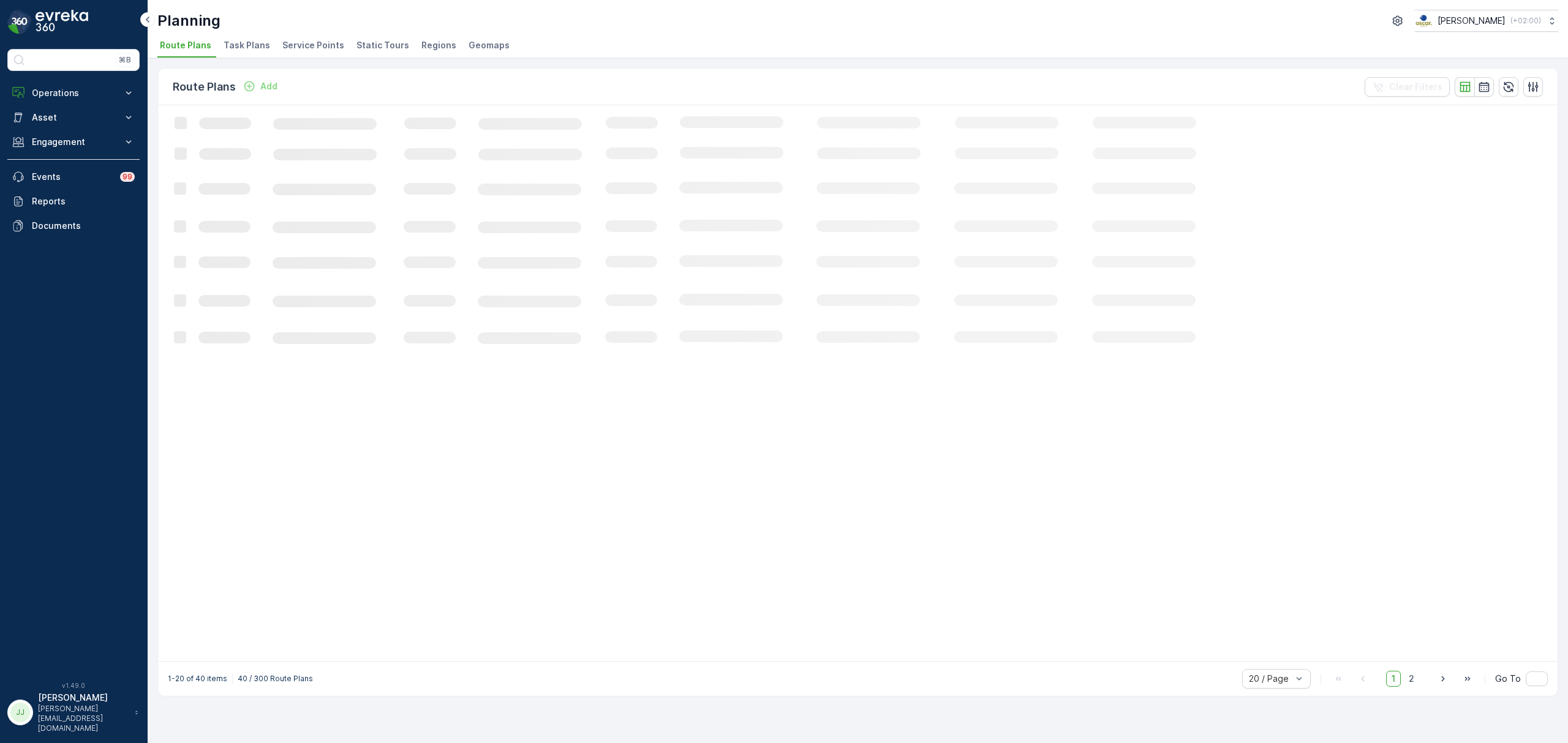
click at [300, 41] on span "Service Points" at bounding box center [313, 45] width 62 height 12
click at [1480, 90] on icon "button" at bounding box center [1483, 87] width 12 height 12
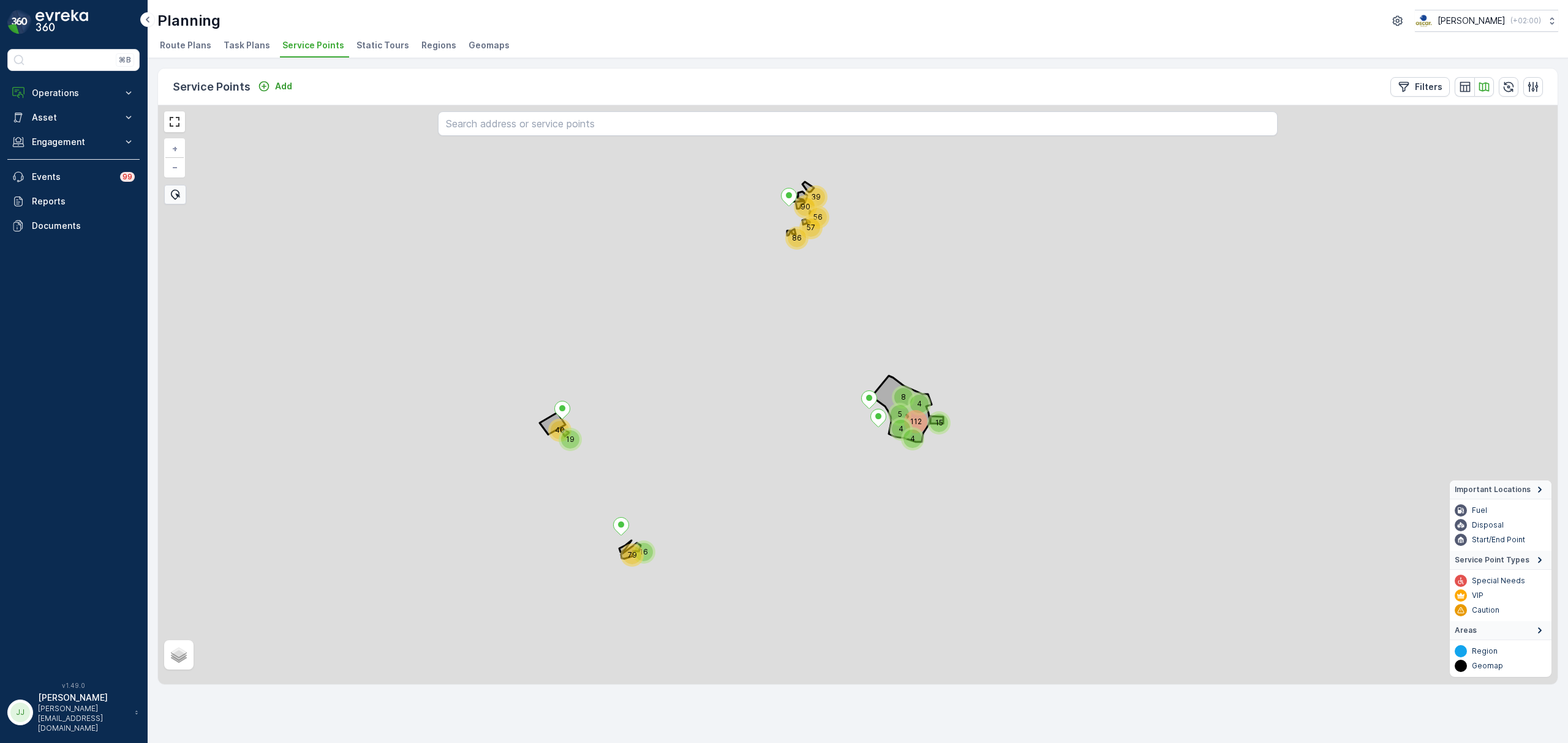
drag, startPoint x: 1027, startPoint y: 448, endPoint x: 899, endPoint y: 414, distance: 132.4
click at [939, 428] on div "79 40 56 57 86 112 39 90 15 19 8 5 4 4 4 16 + − Satellite Roadmap Terrain Hybri…" at bounding box center [857, 395] width 1399 height 579
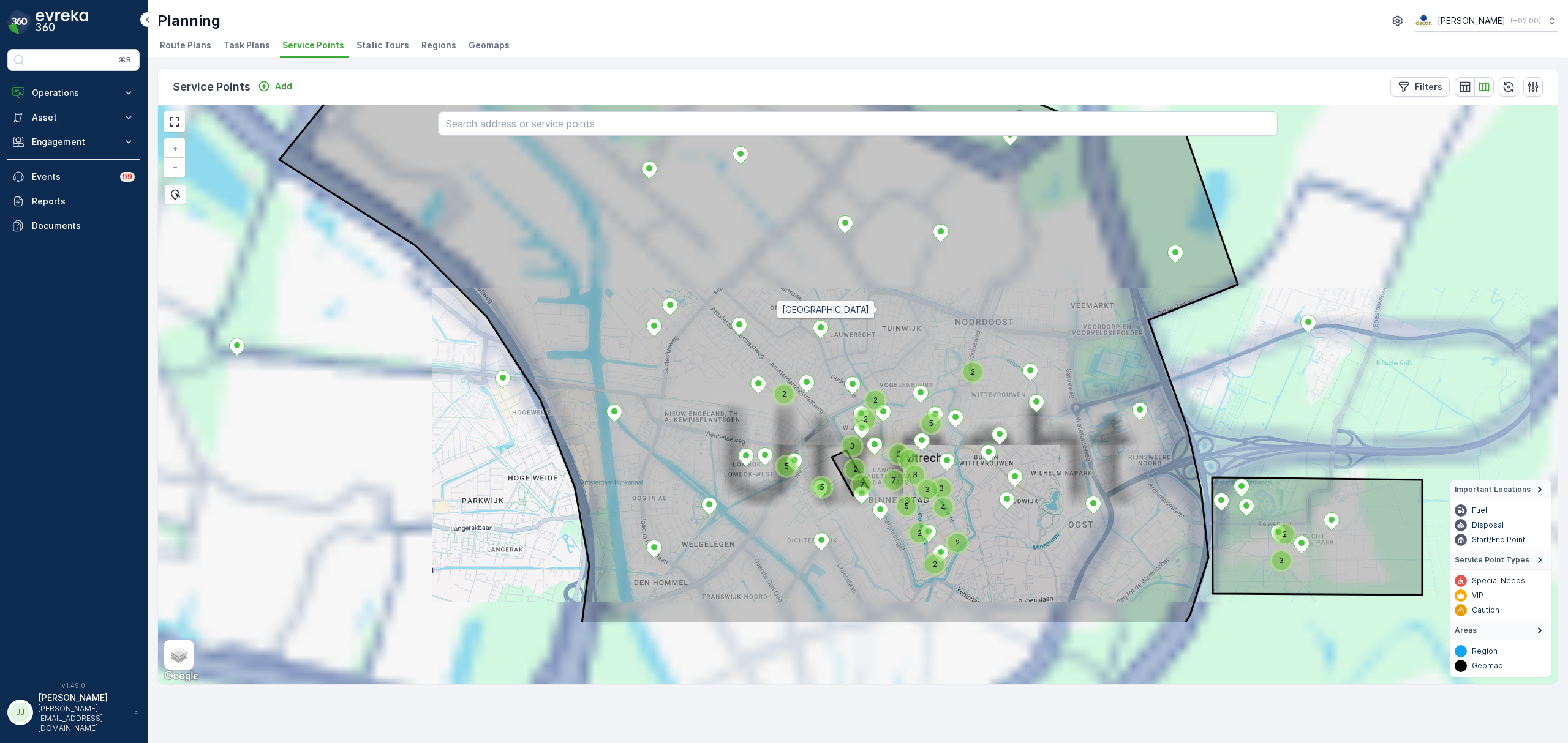
drag, startPoint x: 885, startPoint y: 322, endPoint x: 891, endPoint y: 312, distance: 11.7
click at [880, 312] on icon at bounding box center [758, 274] width 958 height 698
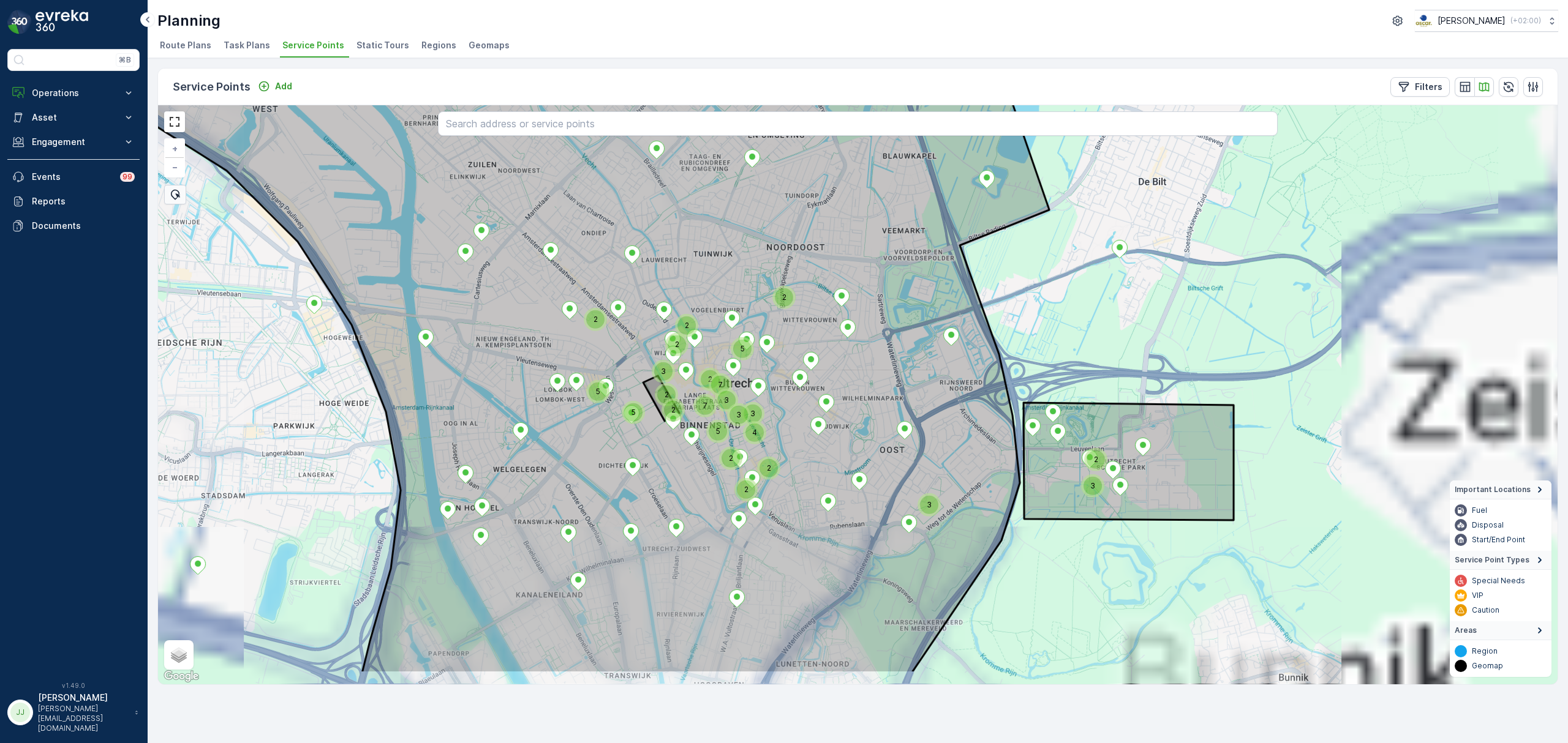
drag, startPoint x: 909, startPoint y: 335, endPoint x: 770, endPoint y: 297, distance: 144.1
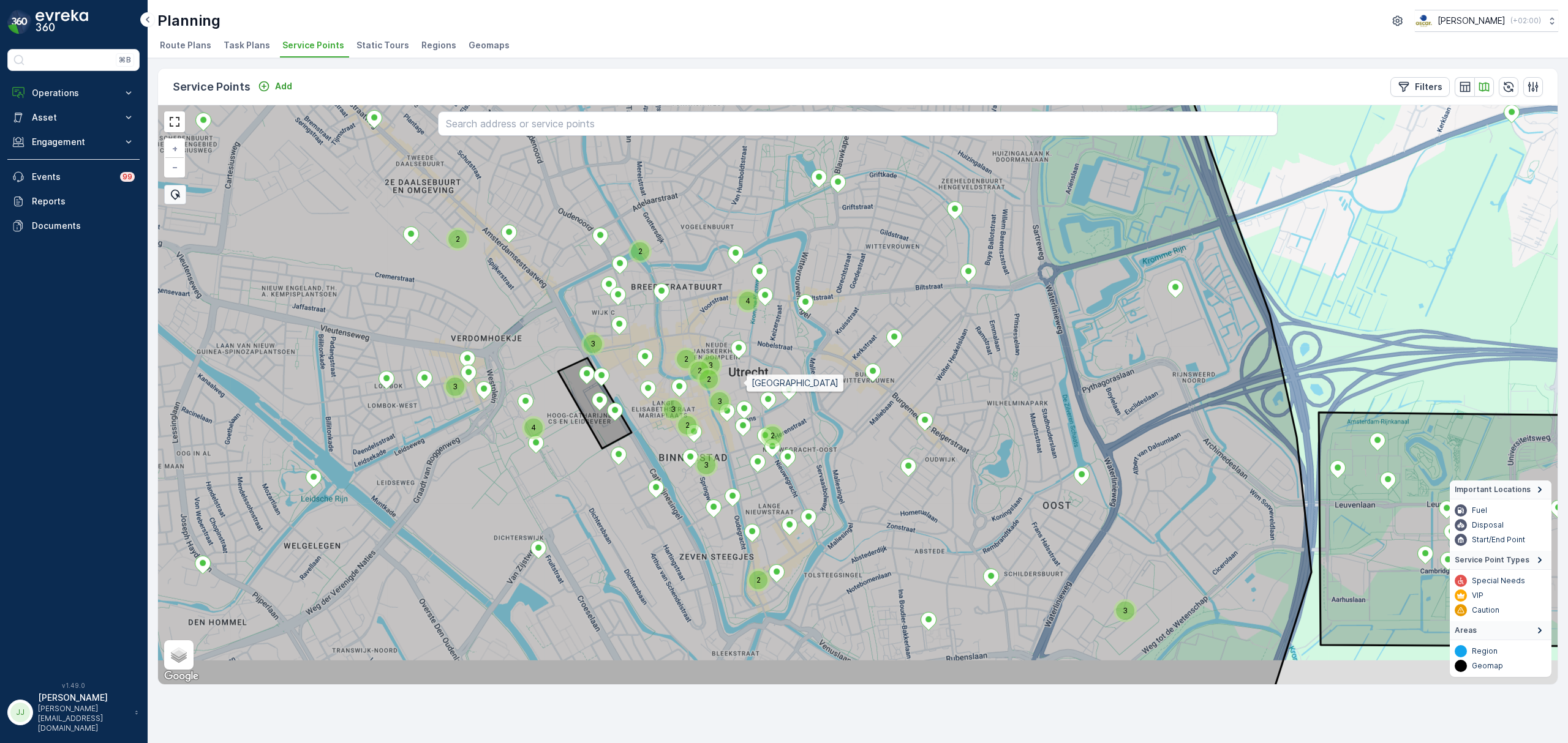
drag, startPoint x: 721, startPoint y: 427, endPoint x: 745, endPoint y: 383, distance: 50.1
click at [745, 383] on icon at bounding box center [706, 347] width 1329 height 698
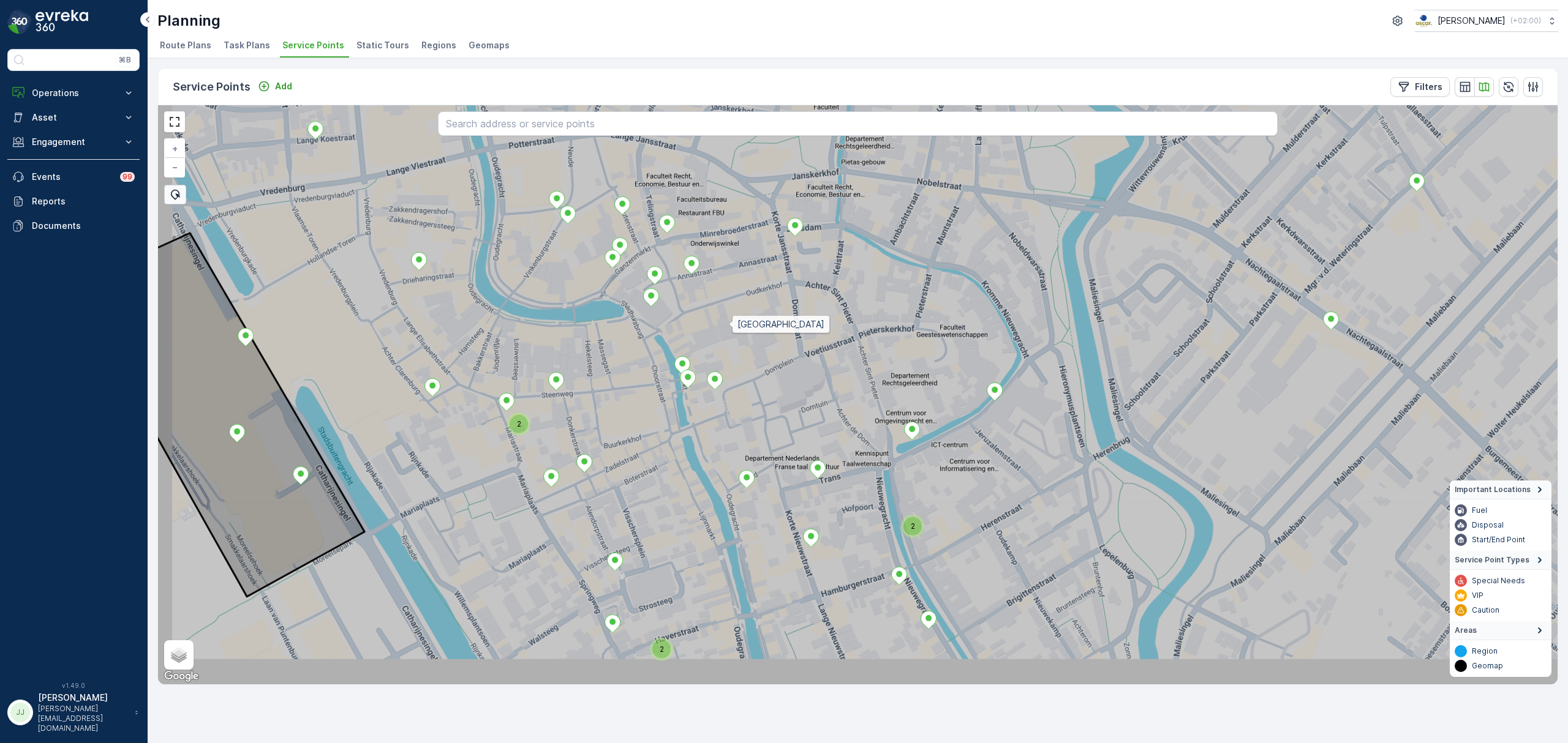
drag, startPoint x: 723, startPoint y: 332, endPoint x: 729, endPoint y: 326, distance: 8.5
click at [729, 326] on icon at bounding box center [907, 362] width 1683 height 698
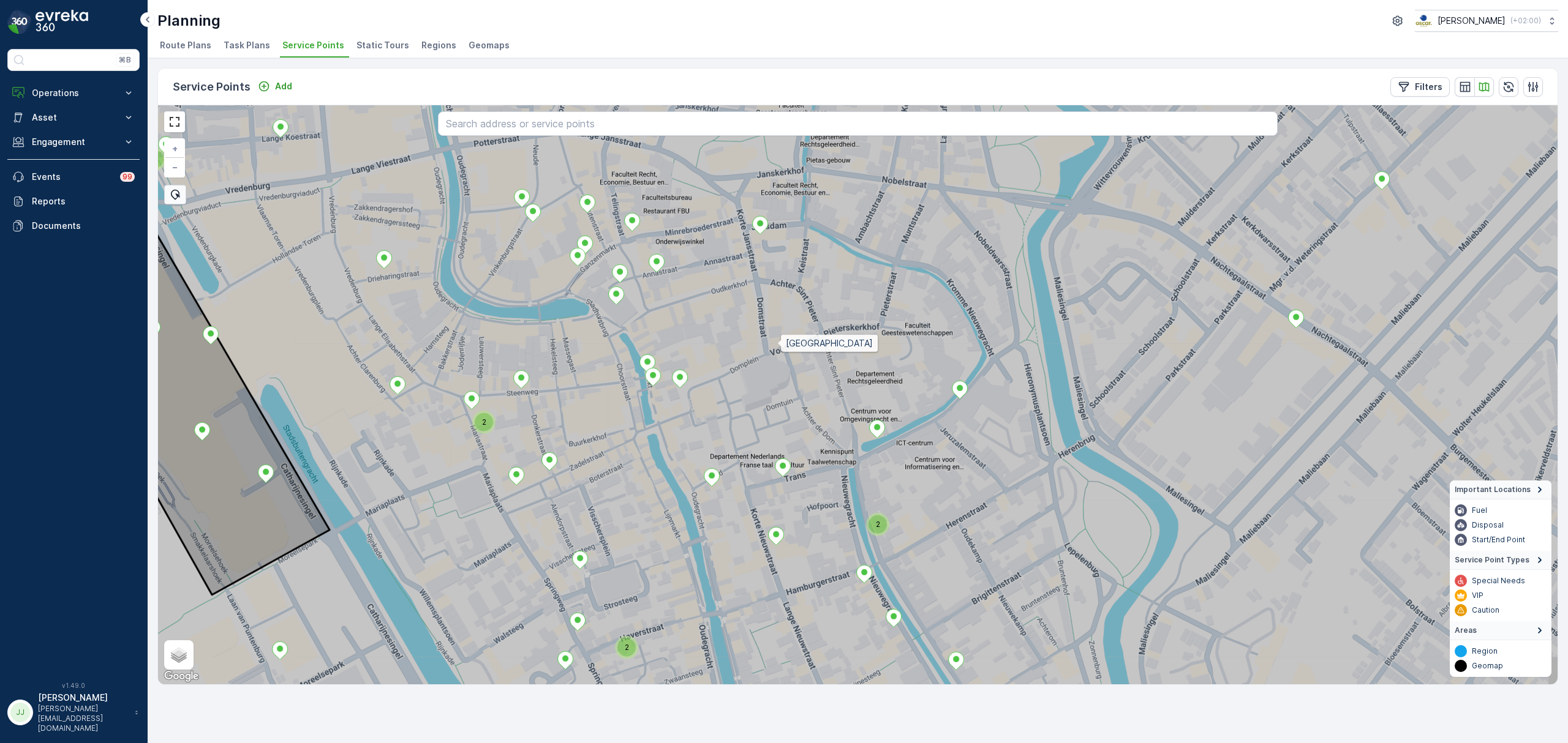
drag, startPoint x: 814, startPoint y: 346, endPoint x: 779, endPoint y: 345, distance: 35.0
click at [779, 345] on icon at bounding box center [822, 393] width 1683 height 698
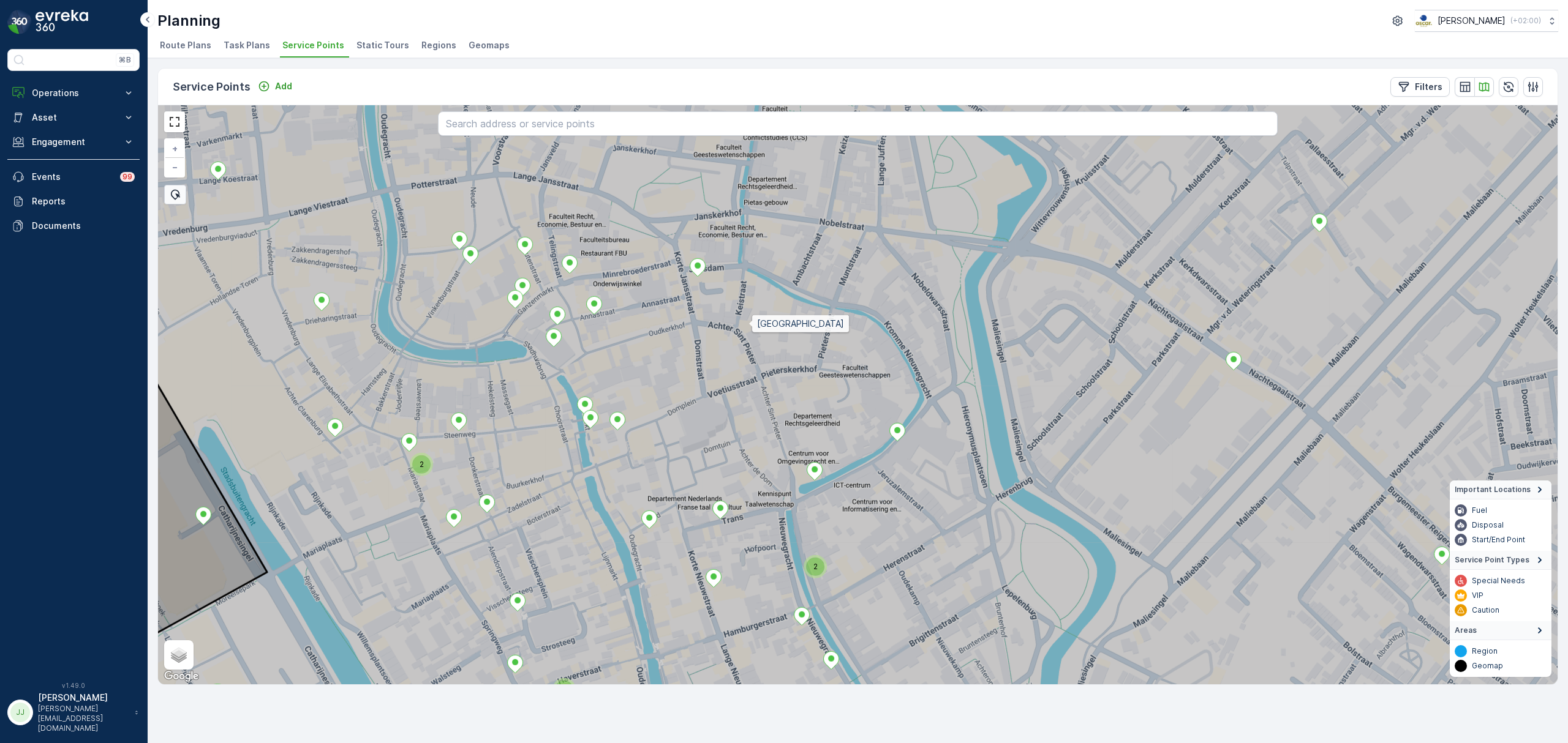
drag, startPoint x: 812, startPoint y: 283, endPoint x: 747, endPoint y: 330, distance: 80.2
click at [747, 330] on icon at bounding box center [795, 436] width 1683 height 698
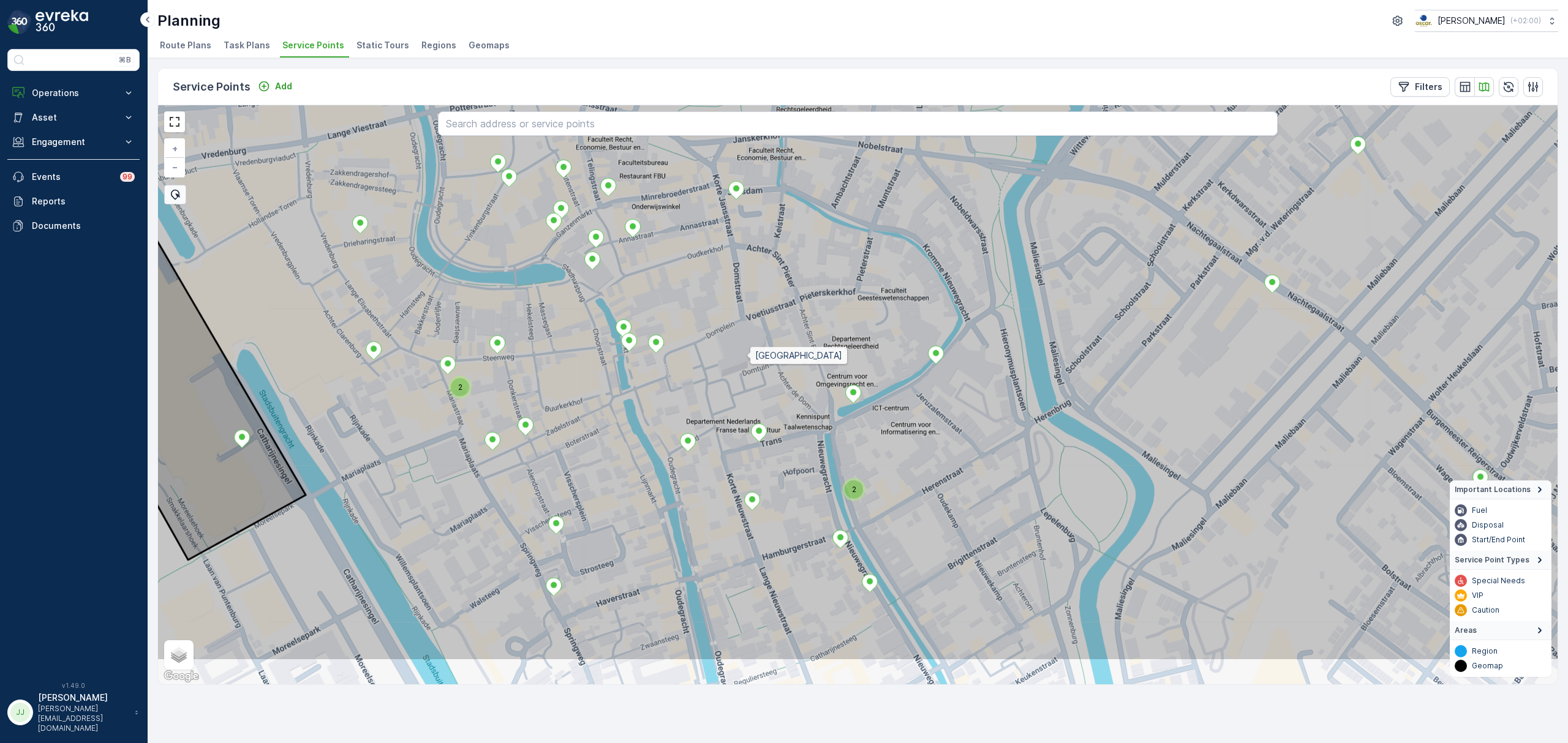
drag, startPoint x: 726, startPoint y: 394, endPoint x: 746, endPoint y: 369, distance: 32.0
click at [745, 360] on icon at bounding box center [899, 312] width 1683 height 698
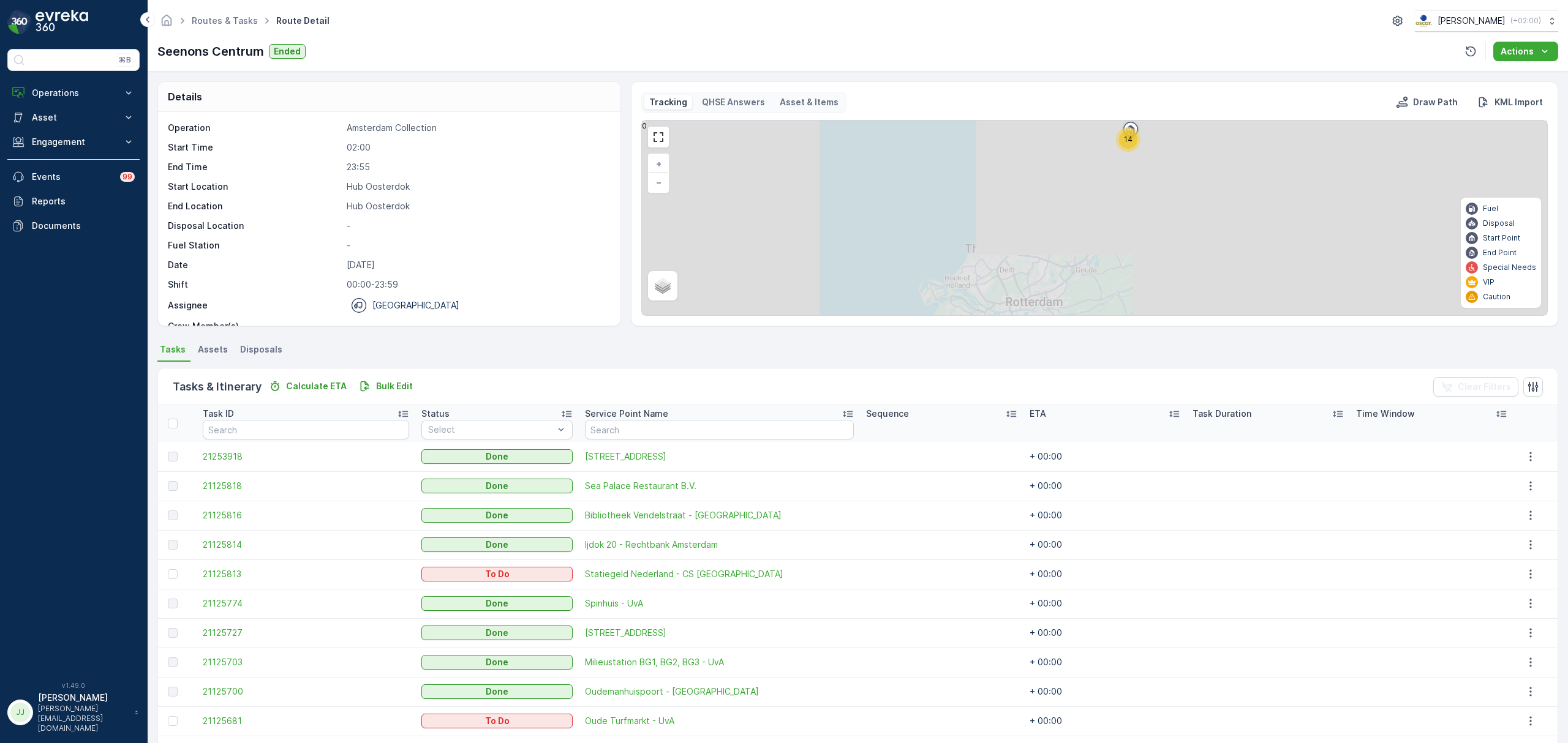
scroll to position [162, 0]
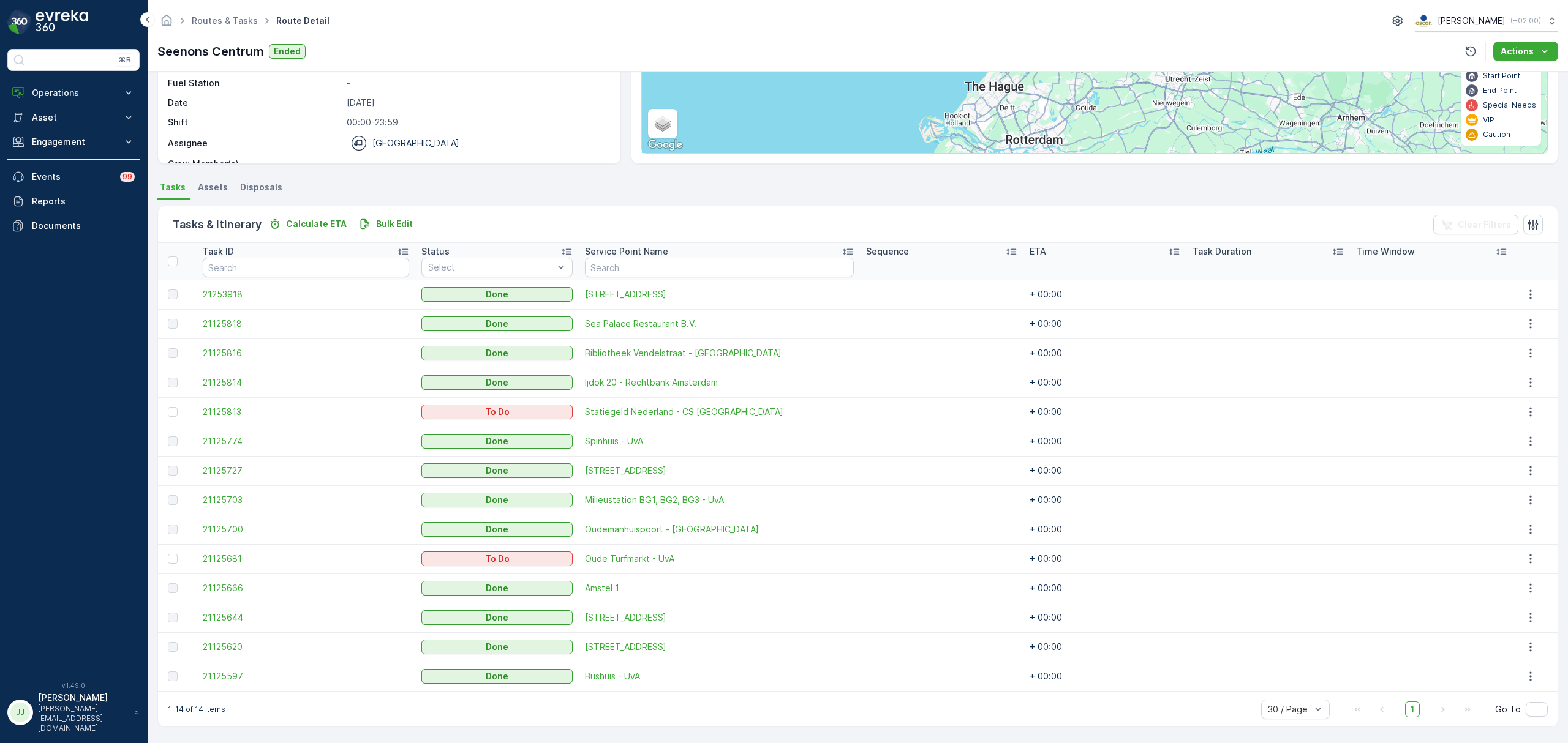
click at [224, 619] on span "21125644" at bounding box center [306, 617] width 207 height 12
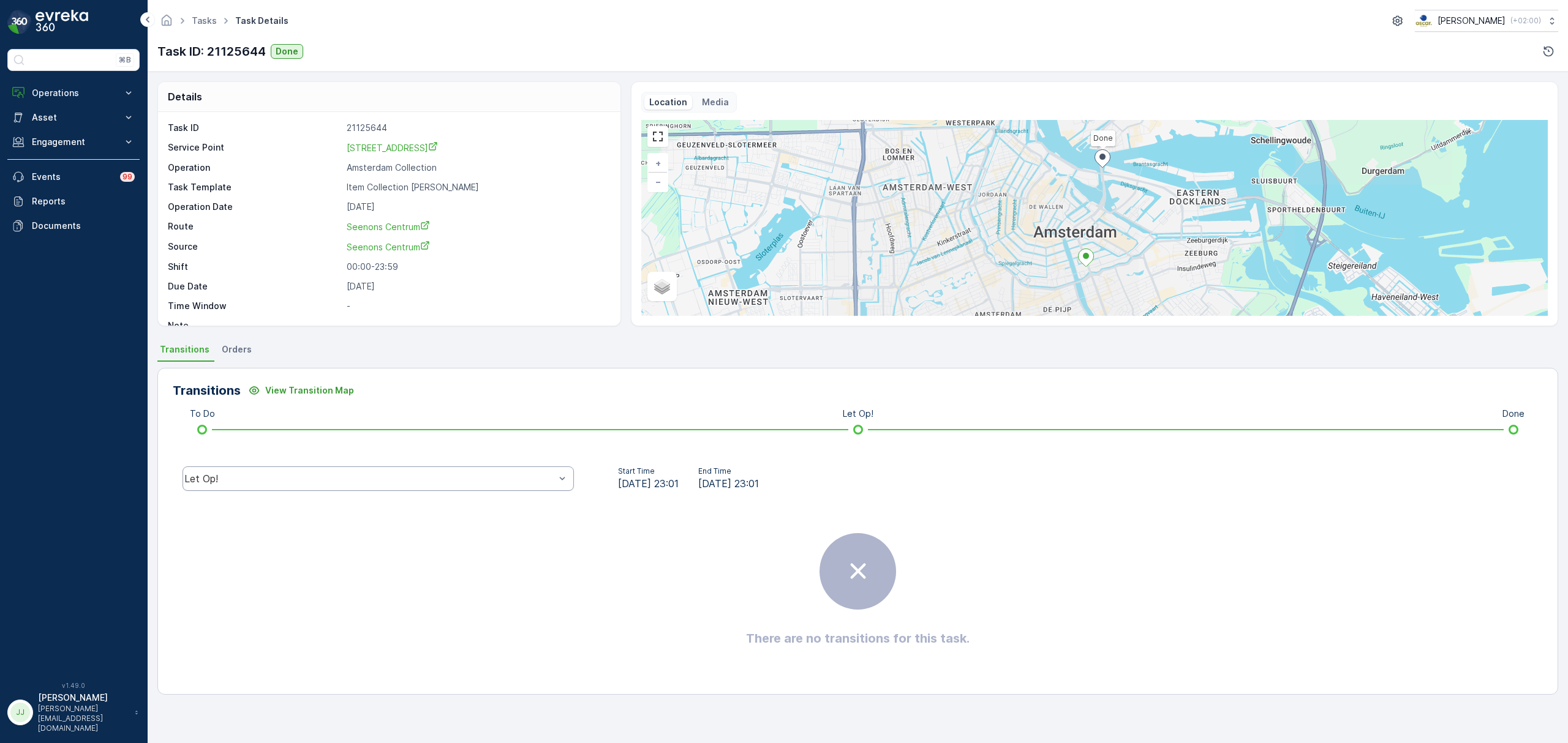
click at [459, 480] on div "Let Op!" at bounding box center [370, 478] width 370 height 11
click at [276, 390] on div "Done" at bounding box center [378, 386] width 377 height 11
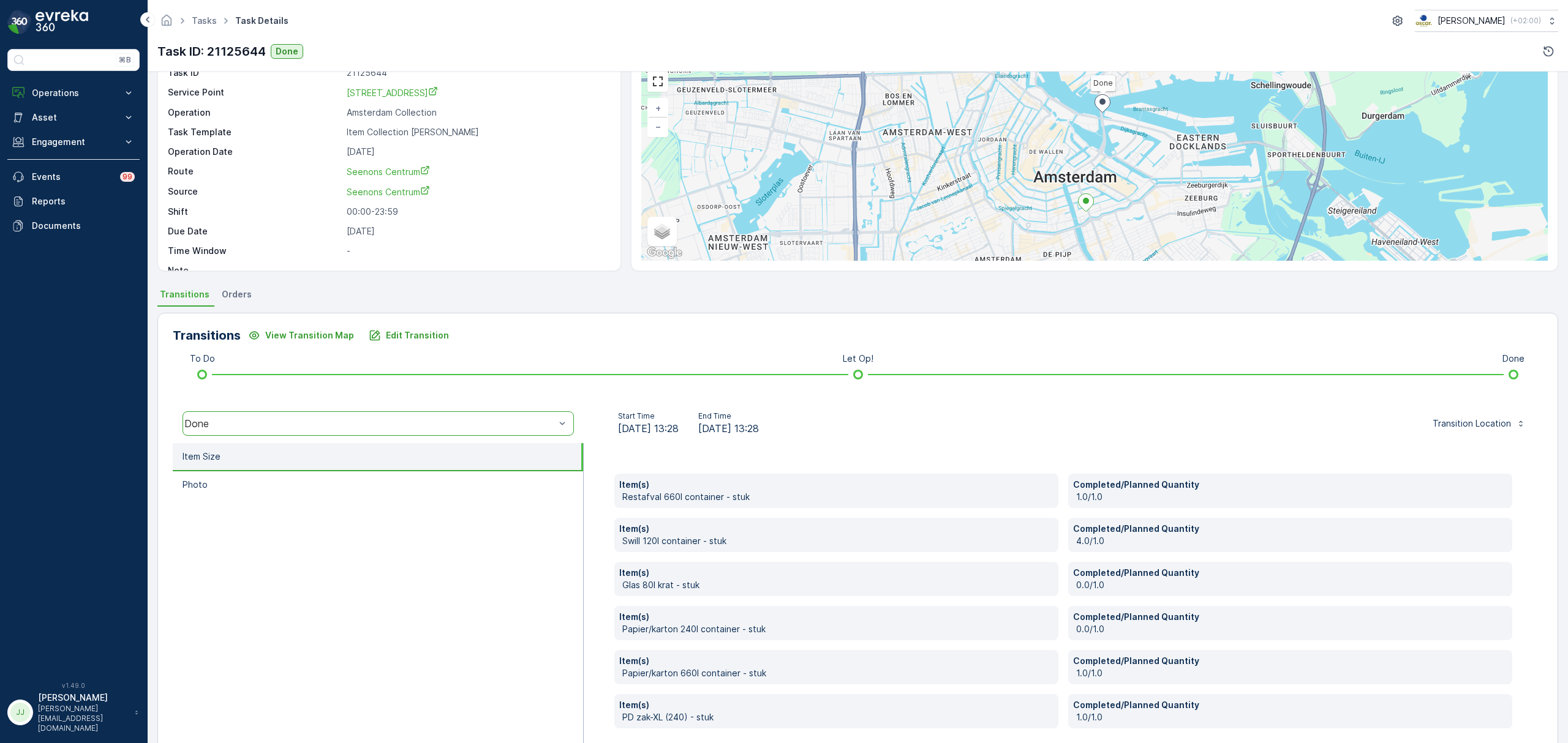
scroll to position [81, 0]
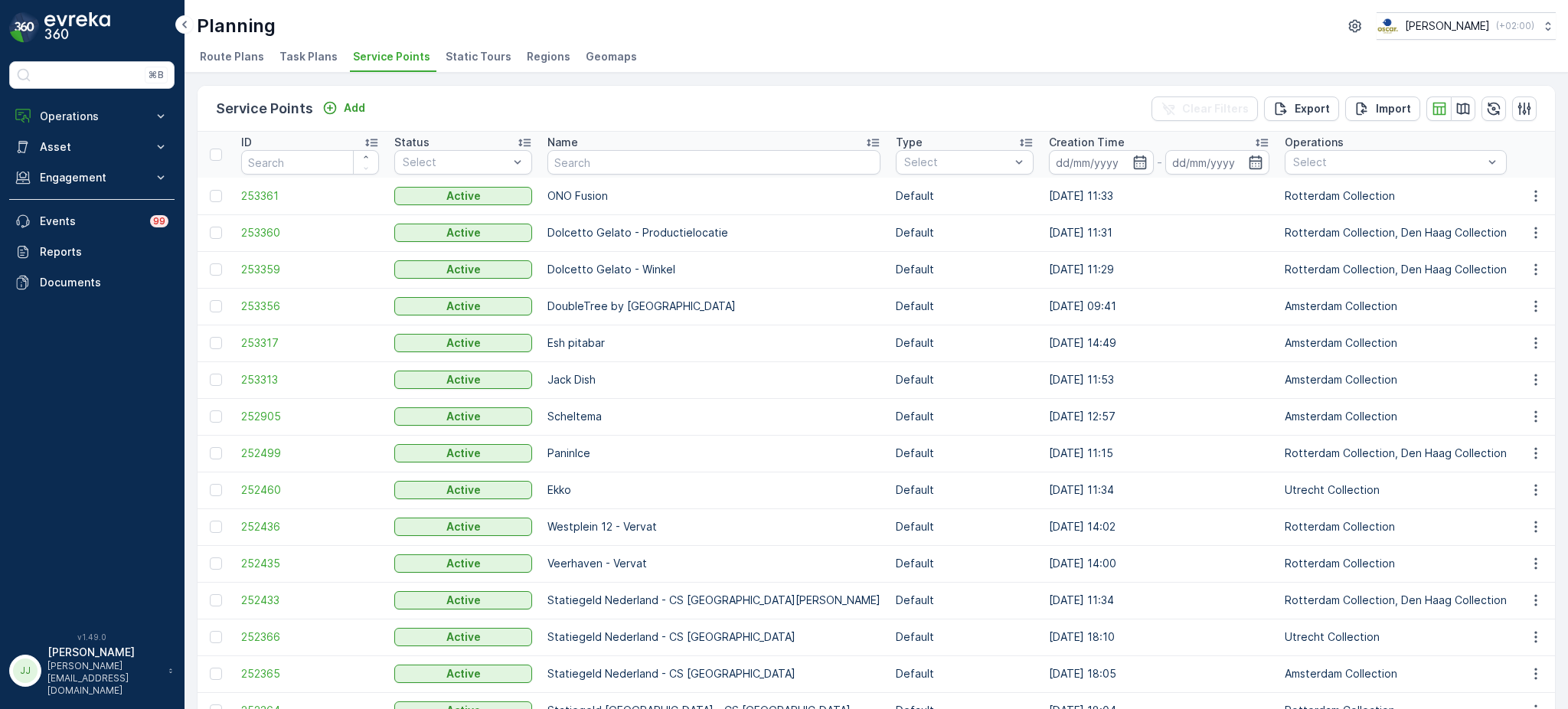
click at [328, 52] on span "Task Plans" at bounding box center [308, 56] width 58 height 15
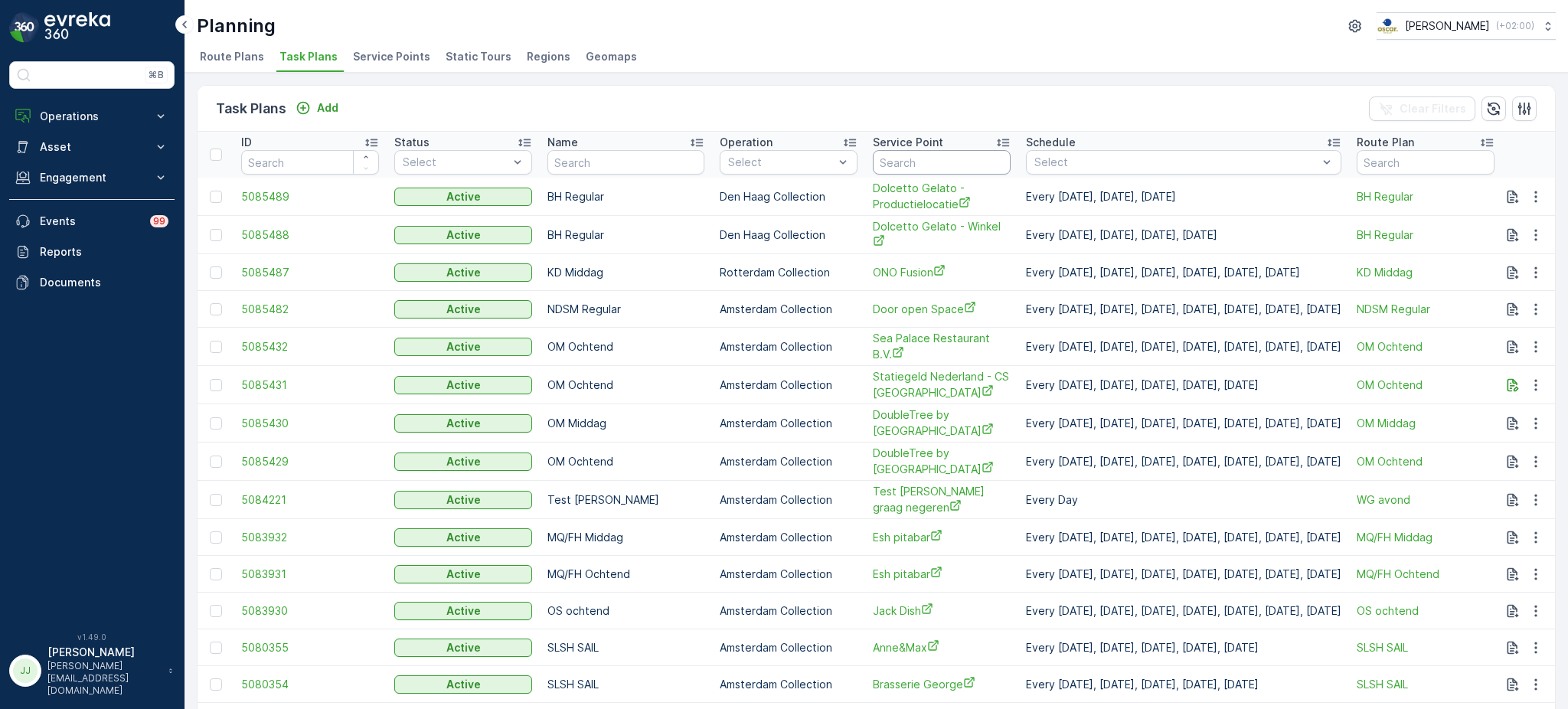
click at [889, 165] on input "text" at bounding box center [942, 163] width 138 height 25
drag, startPoint x: 402, startPoint y: 56, endPoint x: 427, endPoint y: 29, distance: 36.8
click at [448, 22] on div "Planning [PERSON_NAME] ( +02:00 )" at bounding box center [876, 26] width 1360 height 28
click at [897, 165] on input "text" at bounding box center [942, 163] width 138 height 25
type input "weesp"
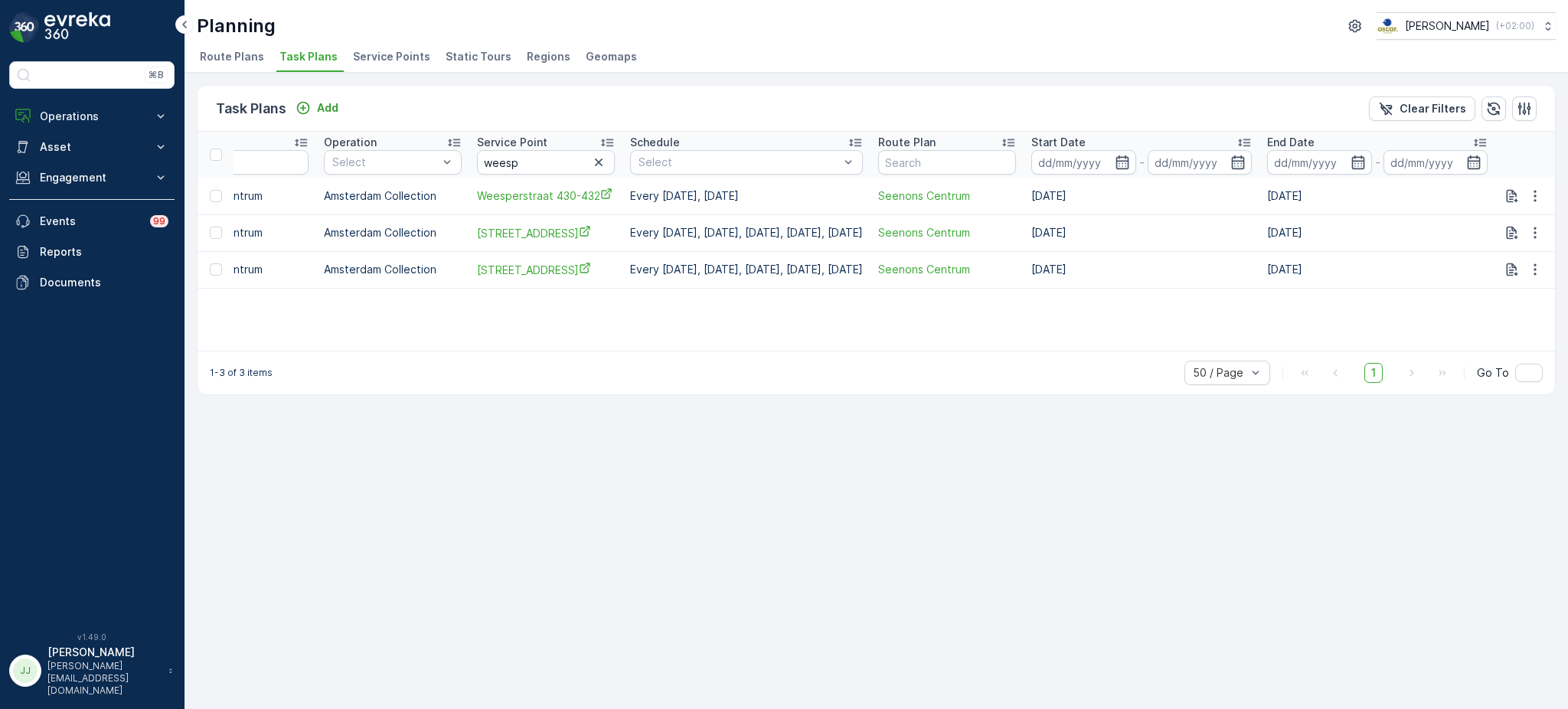
scroll to position [0, 408]
click at [1540, 227] on icon "button" at bounding box center [1535, 232] width 15 height 15
click at [1512, 275] on span "Edit Task Plan" at bounding box center [1509, 275] width 71 height 15
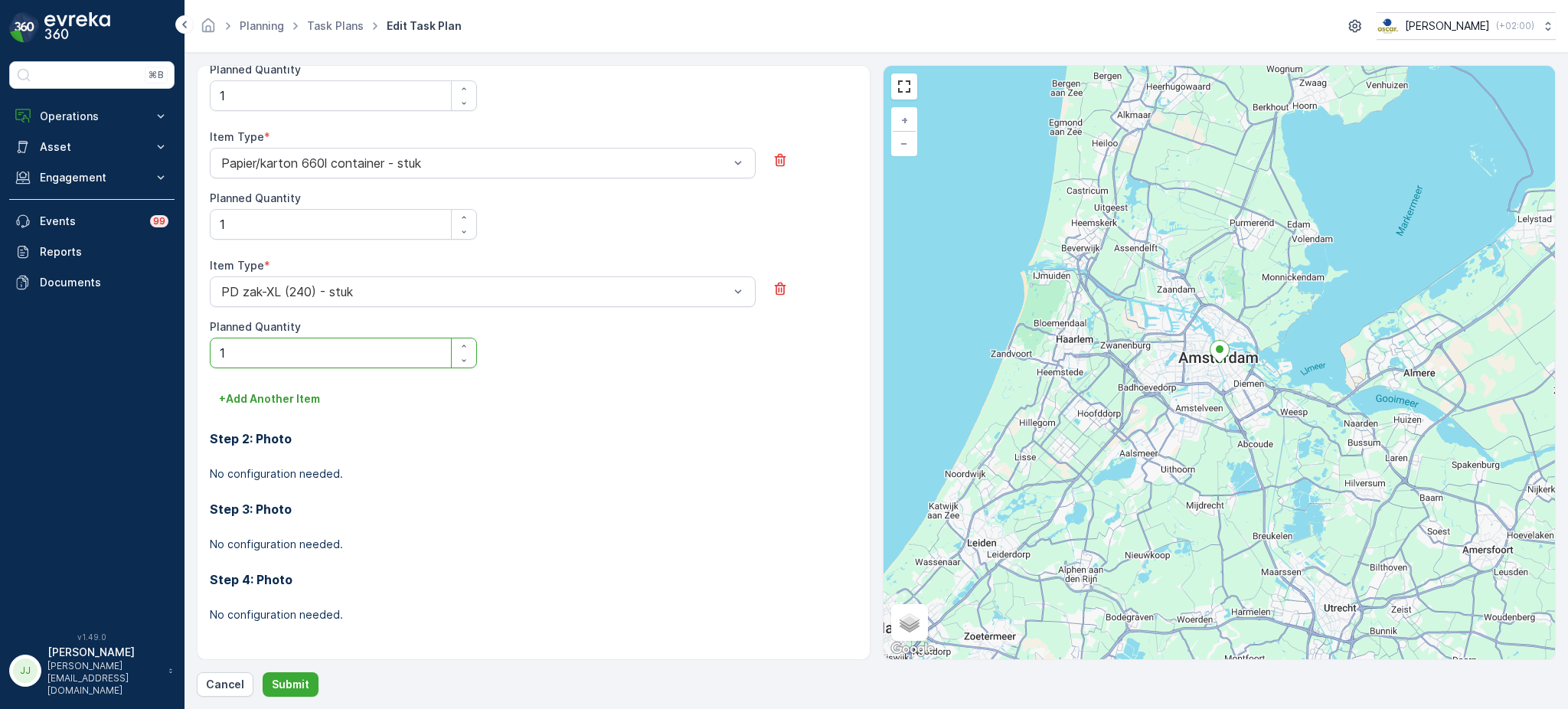
scroll to position [549, 0]
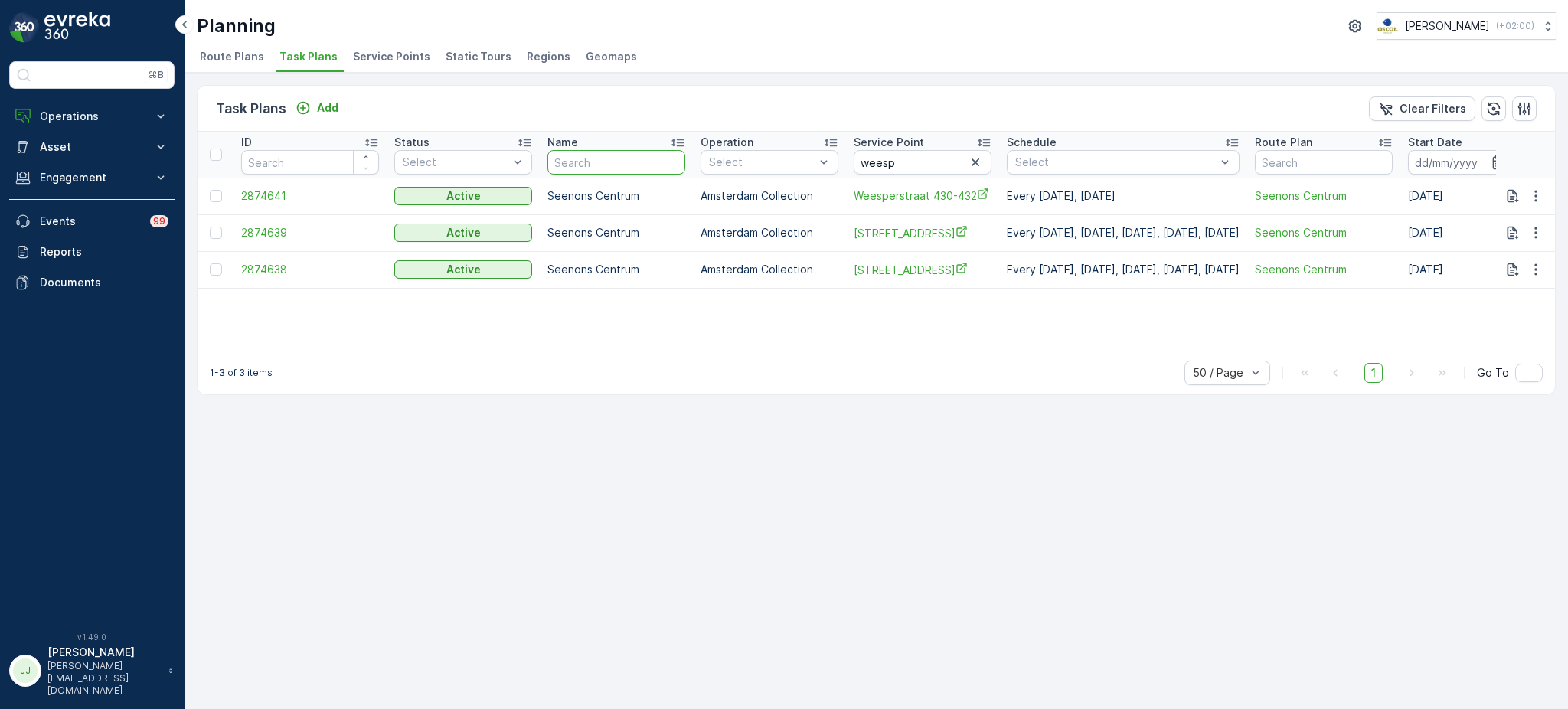
click at [638, 157] on input "text" at bounding box center [616, 163] width 138 height 25
type input "Seenons centrum"
click at [968, 163] on icon "button" at bounding box center [975, 162] width 15 height 15
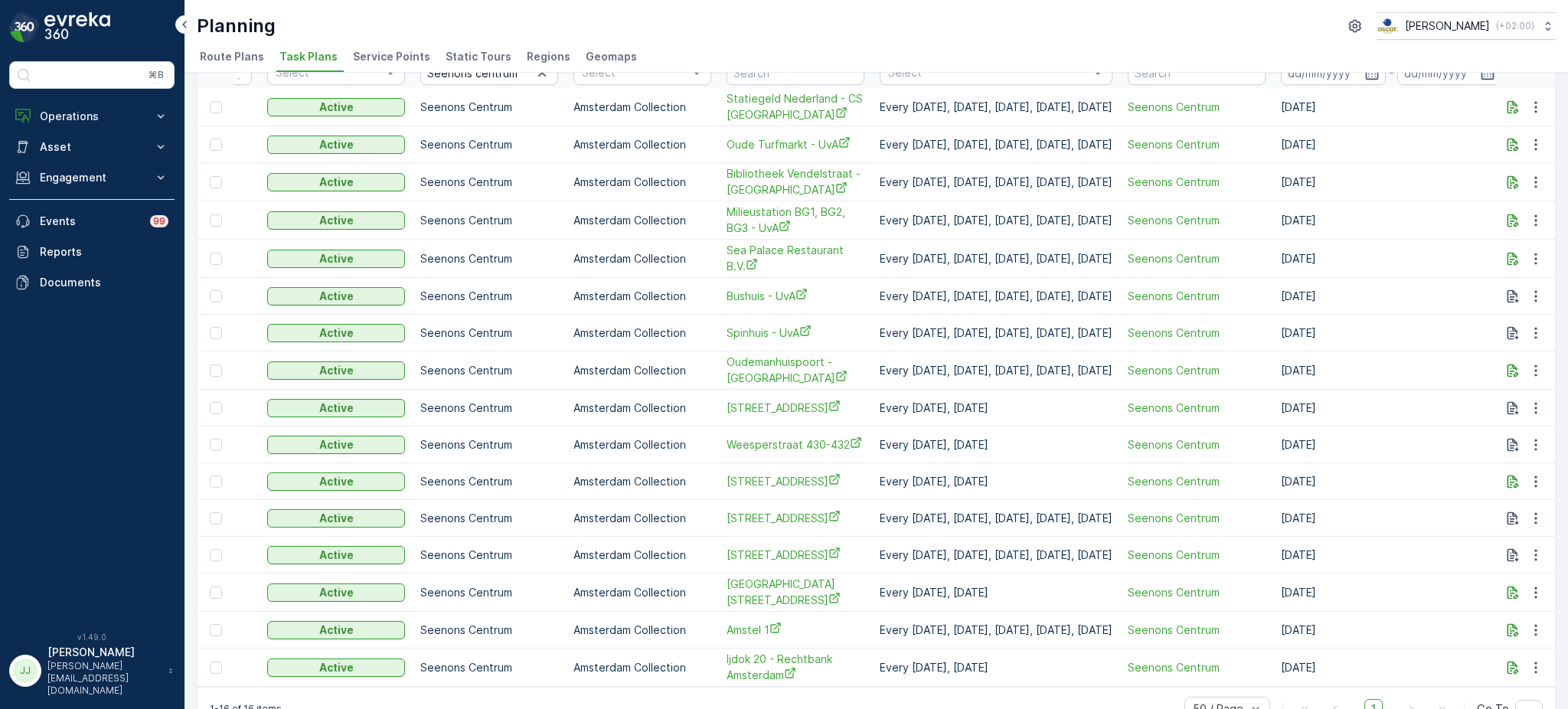
scroll to position [90, 0]
click at [113, 106] on button "Operations" at bounding box center [92, 117] width 166 height 30
click at [83, 200] on link "Cockpit" at bounding box center [103, 207] width 142 height 21
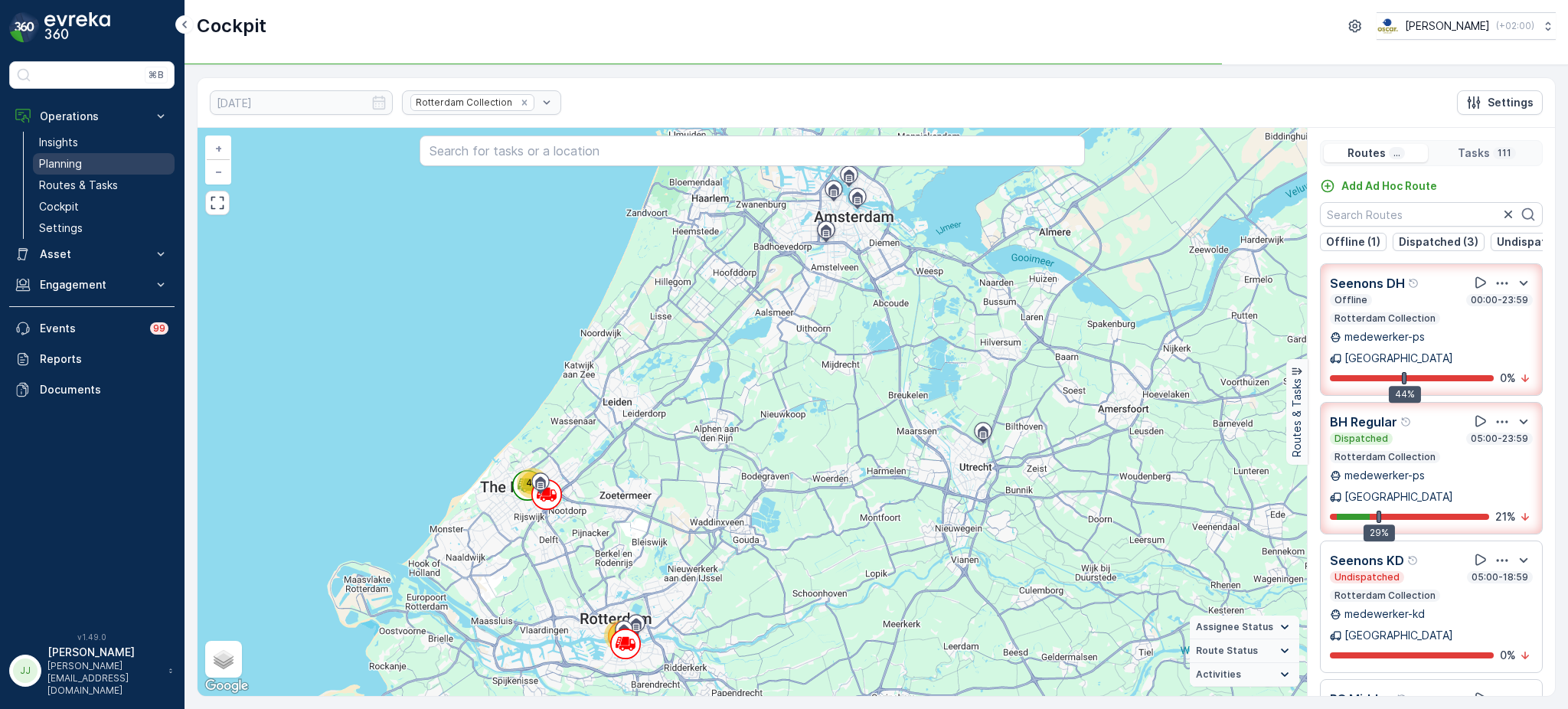
click at [85, 159] on link "Planning" at bounding box center [103, 164] width 142 height 21
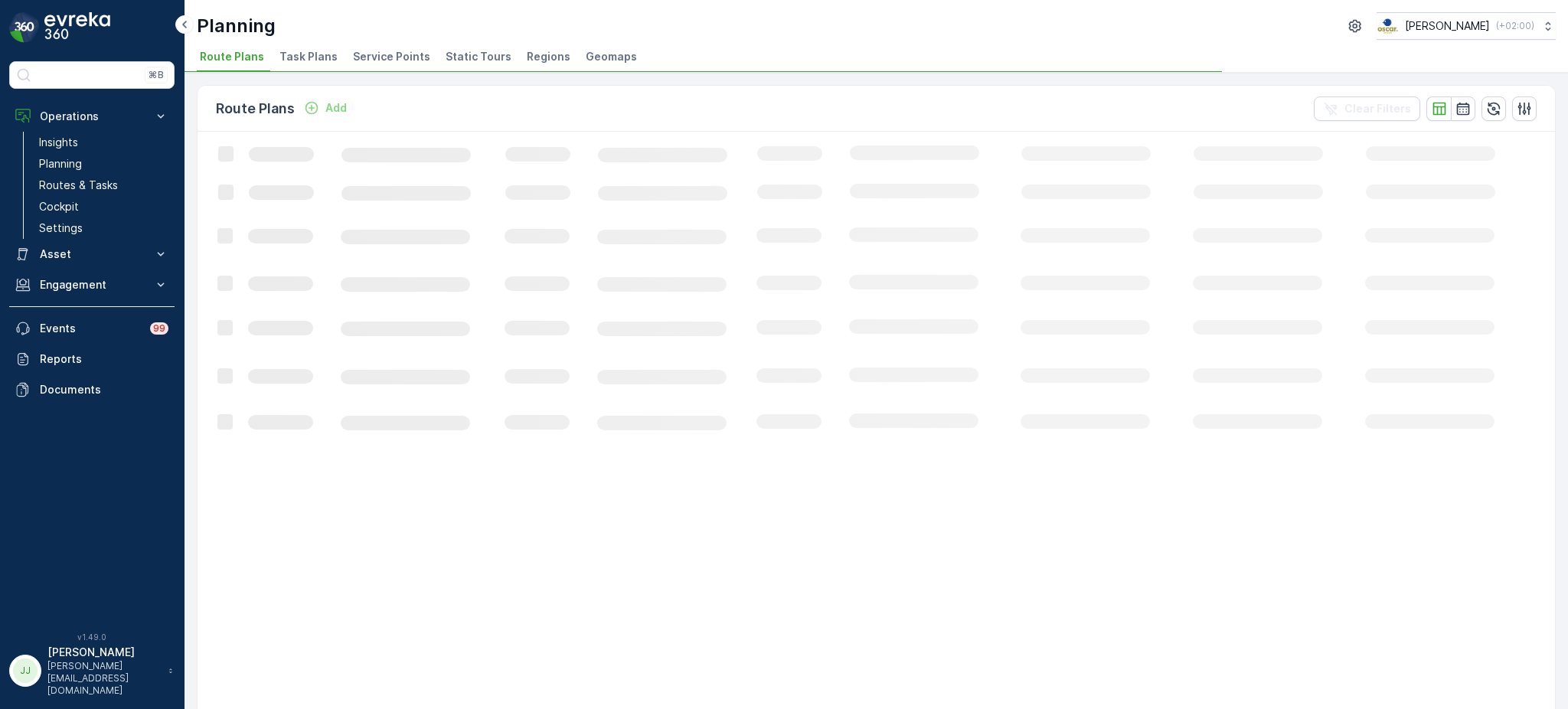
click at [334, 56] on li "Task Plans" at bounding box center [310, 59] width 68 height 26
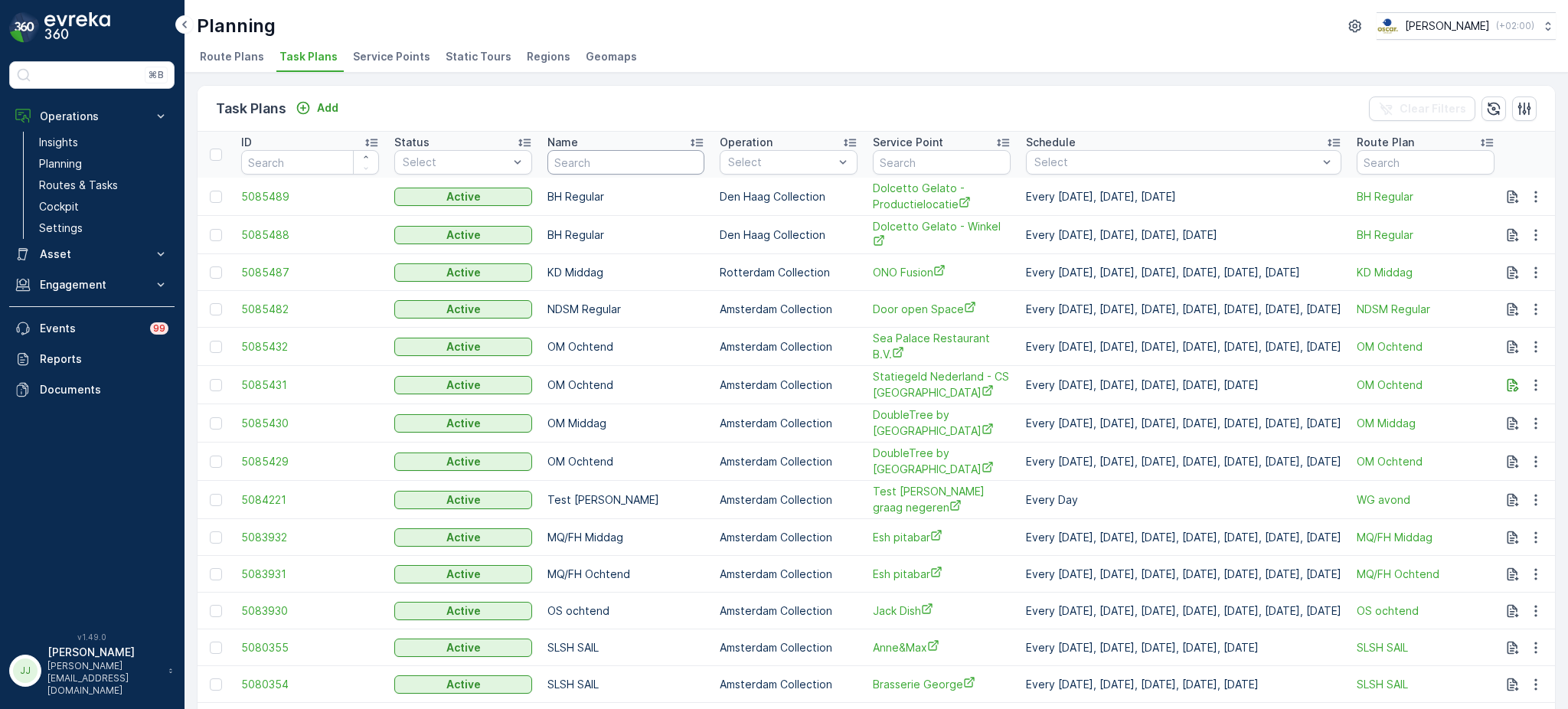
click at [578, 161] on input "text" at bounding box center [626, 163] width 157 height 25
type input "Seenons"
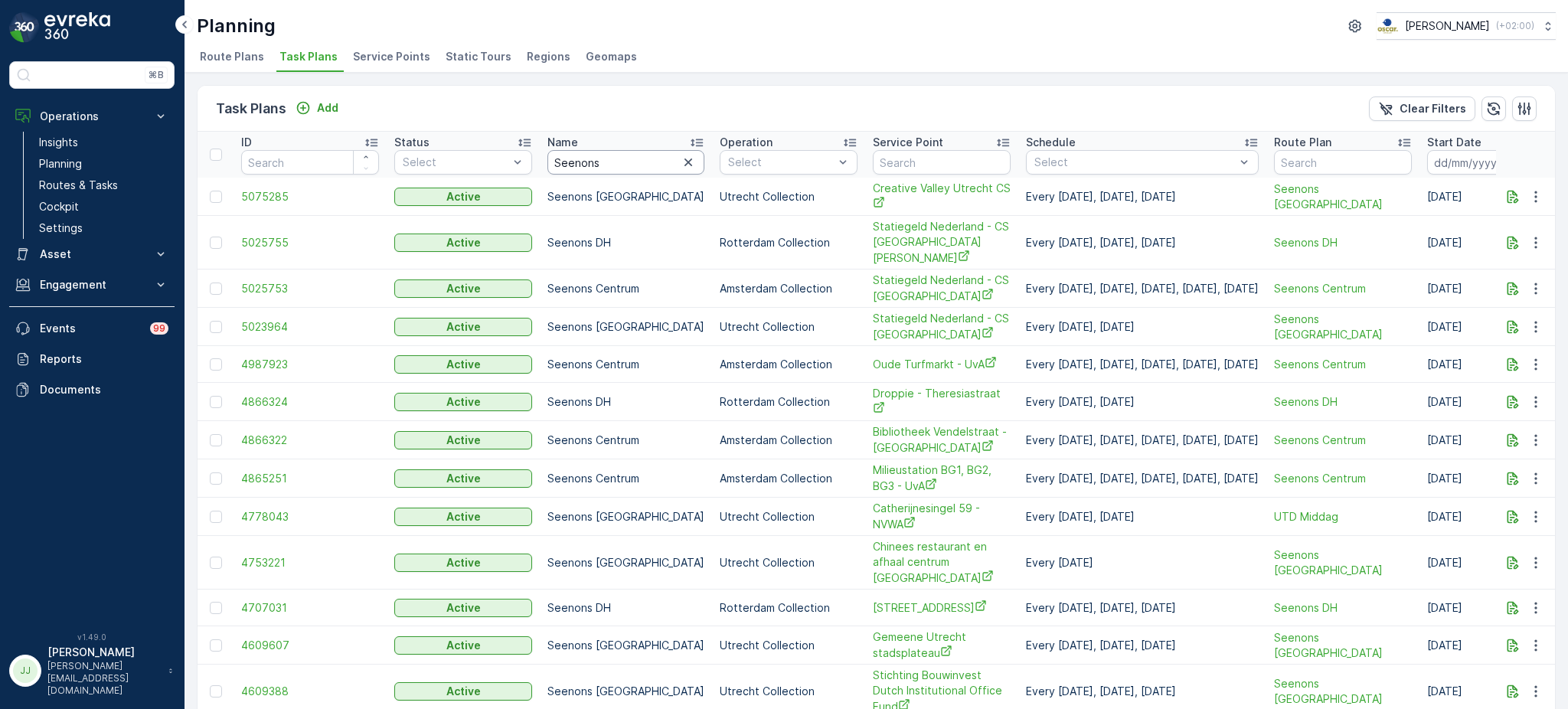
click at [609, 159] on input "Seenons" at bounding box center [626, 163] width 157 height 25
type input "Seenons centrum"
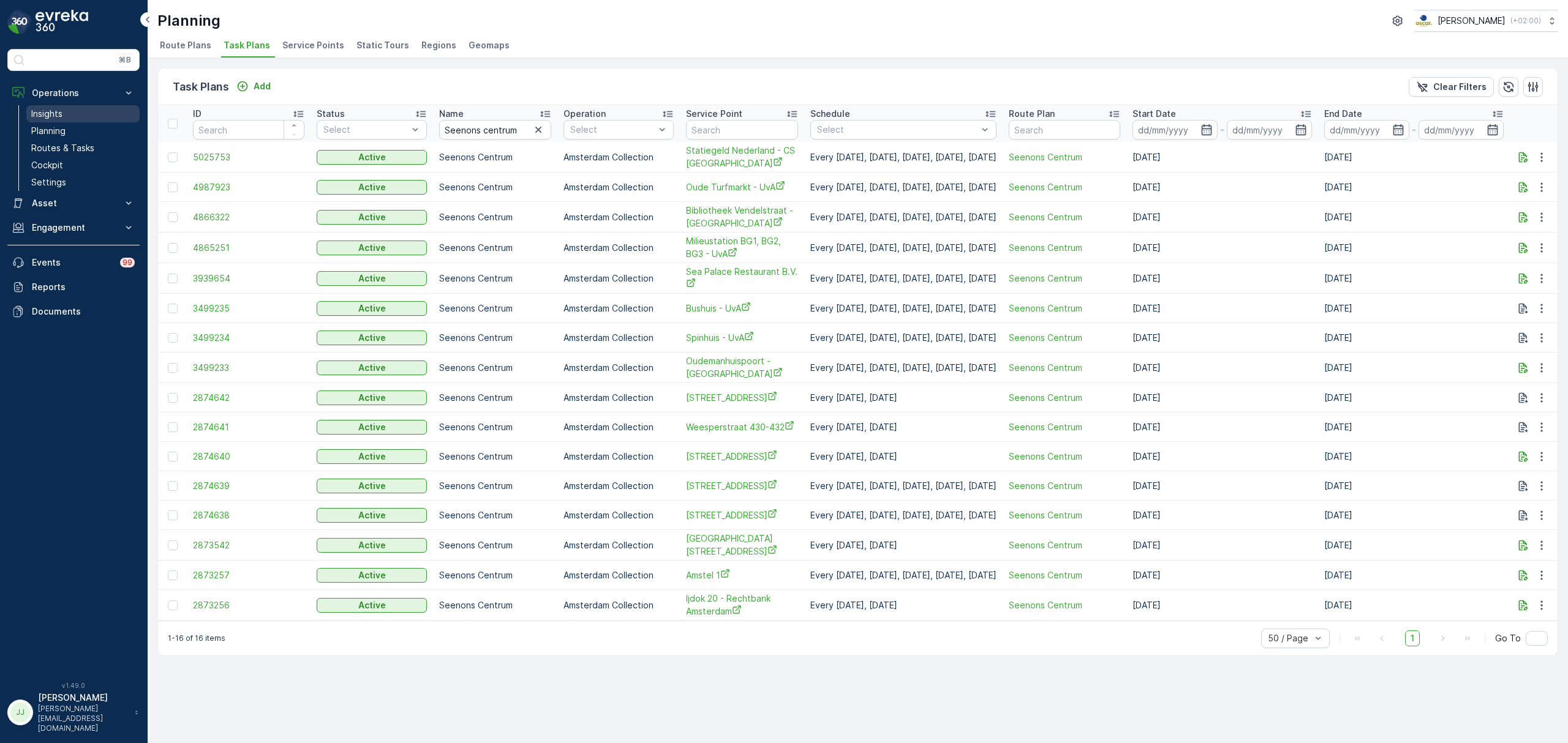
click at [57, 112] on p "Insights" at bounding box center [47, 113] width 31 height 12
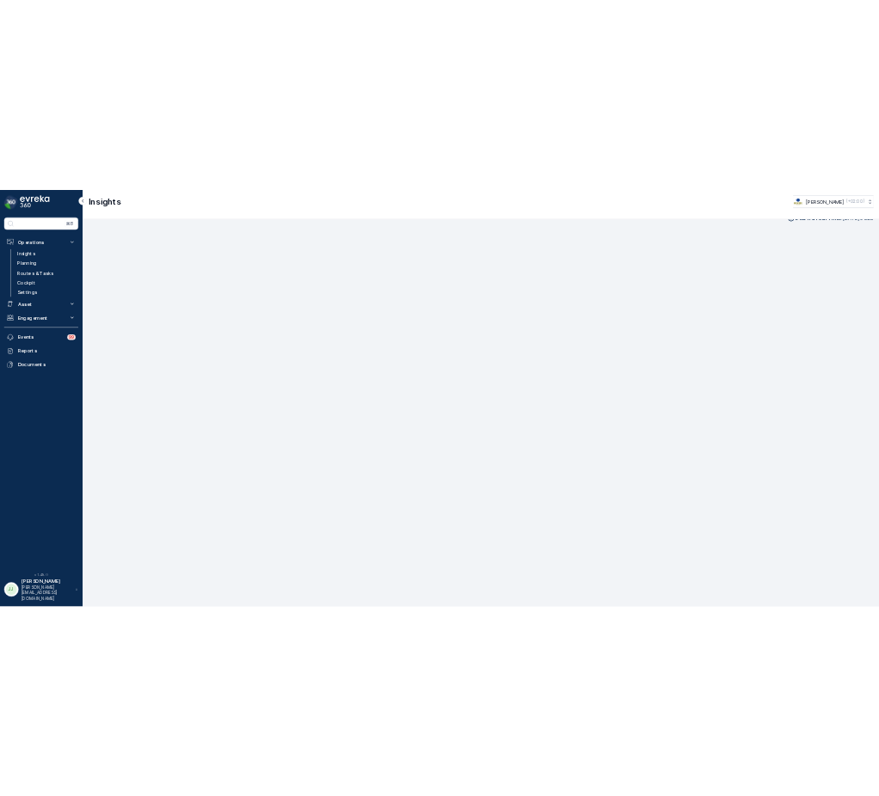
scroll to position [25, 0]
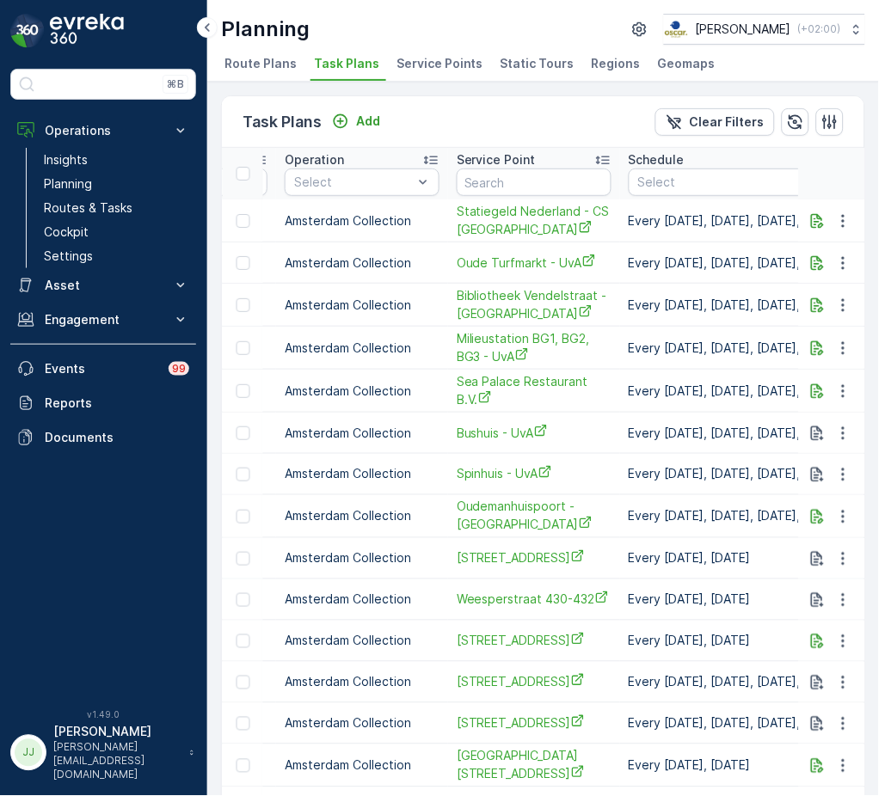
scroll to position [0, 647]
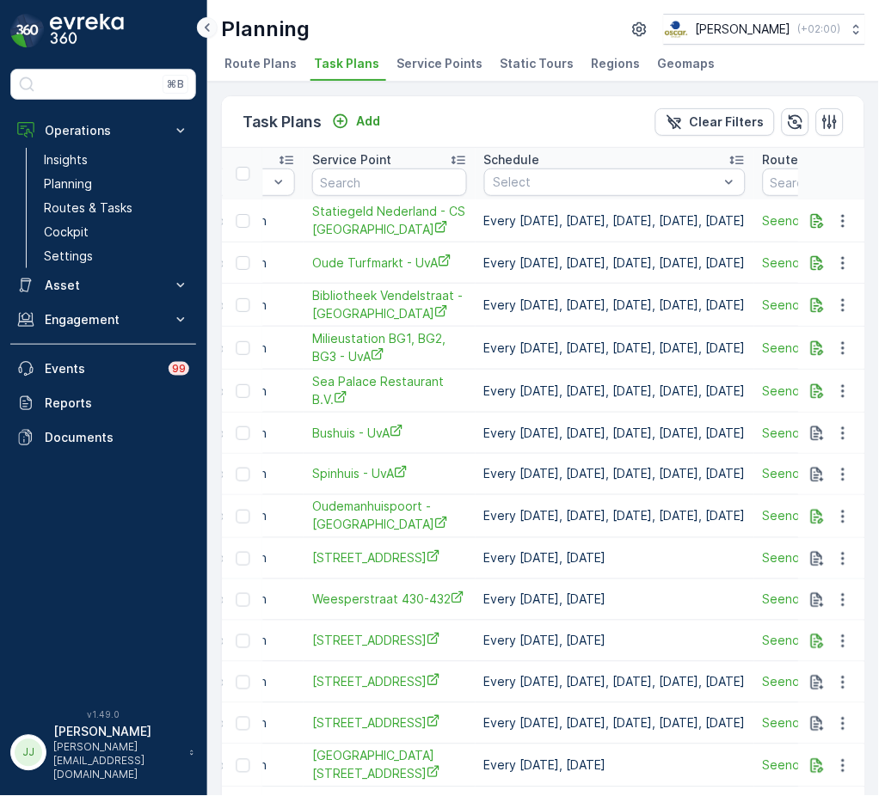
click at [204, 22] on icon at bounding box center [207, 27] width 19 height 21
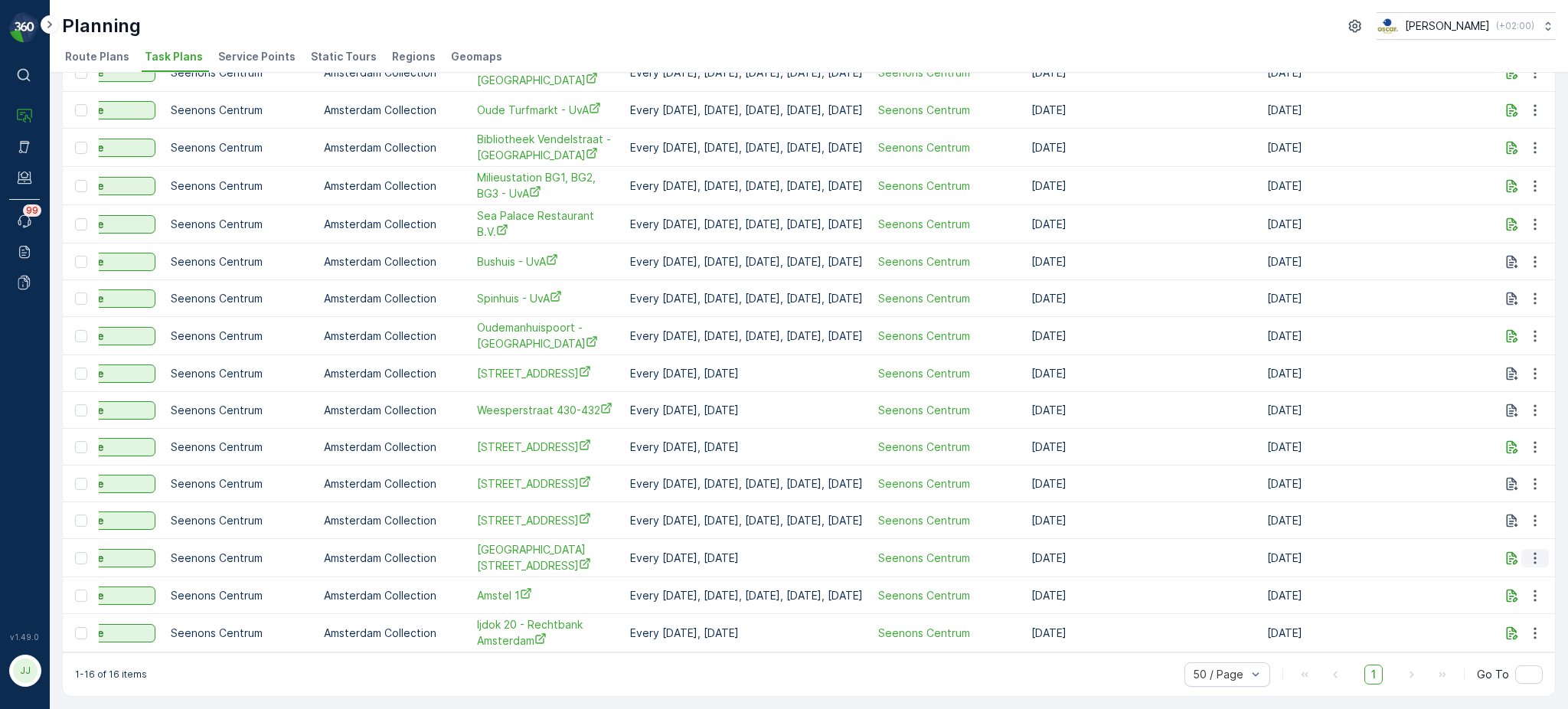
scroll to position [0, 288]
click at [774, 38] on div "Planning Oscar Circulair ( +02:00 )" at bounding box center [809, 26] width 1494 height 28
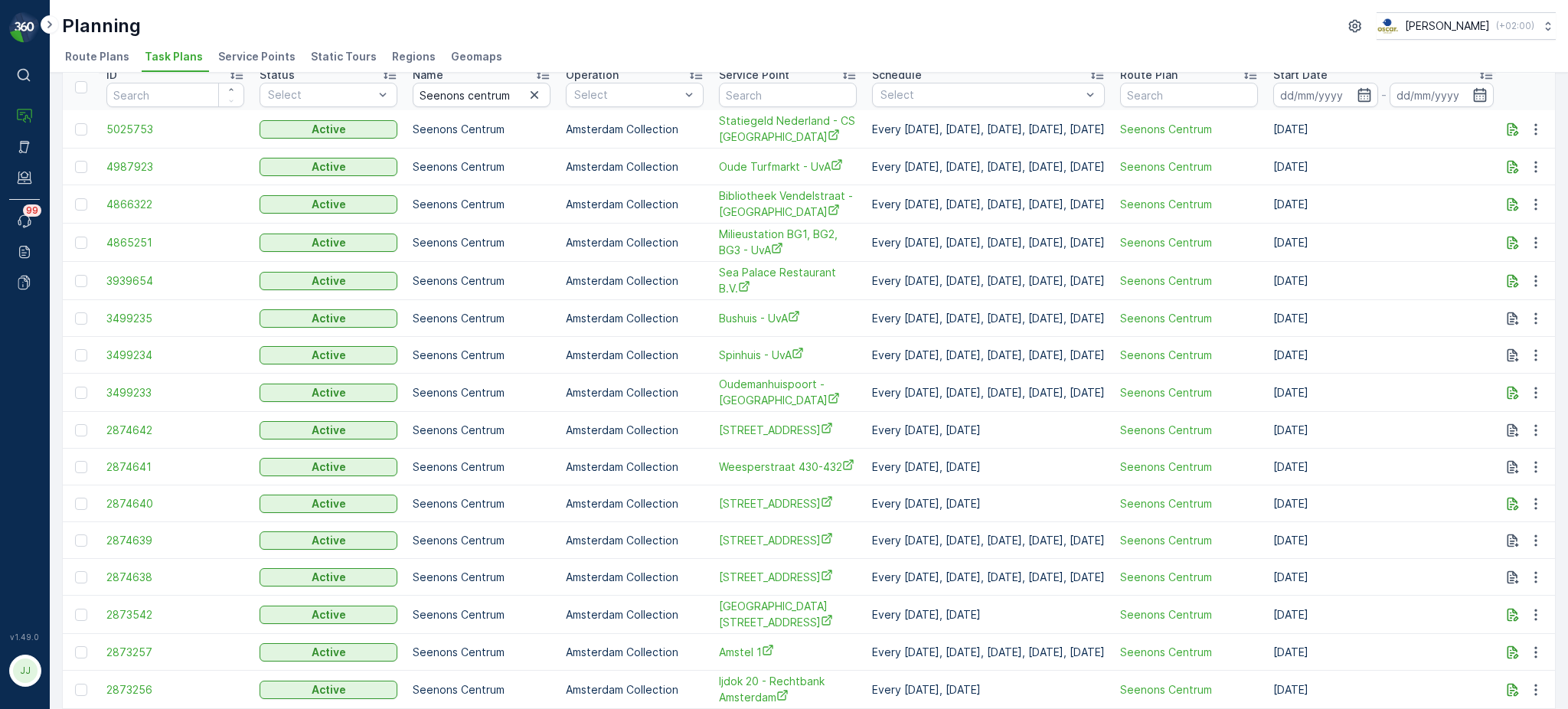
scroll to position [0, 0]
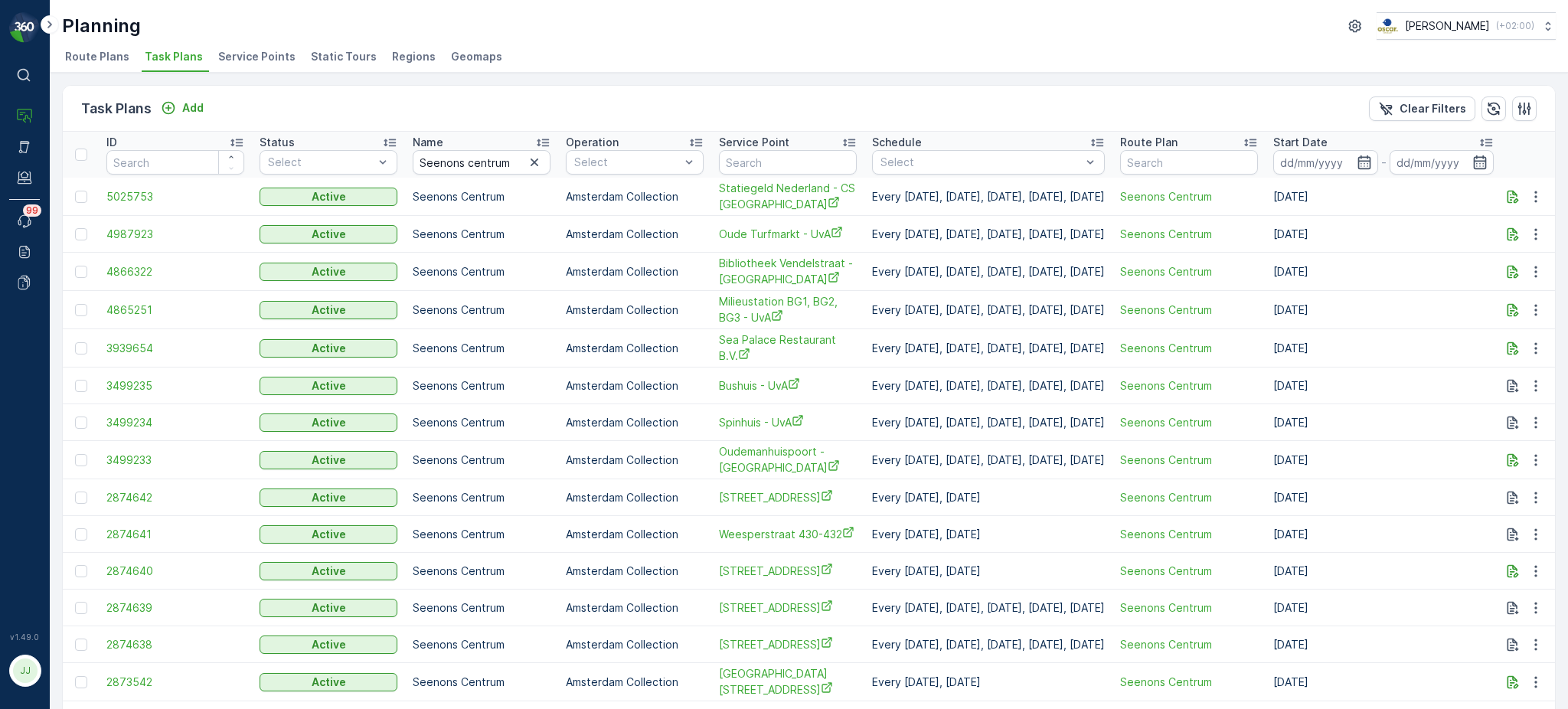
click at [258, 53] on span "Service Points" at bounding box center [256, 56] width 77 height 15
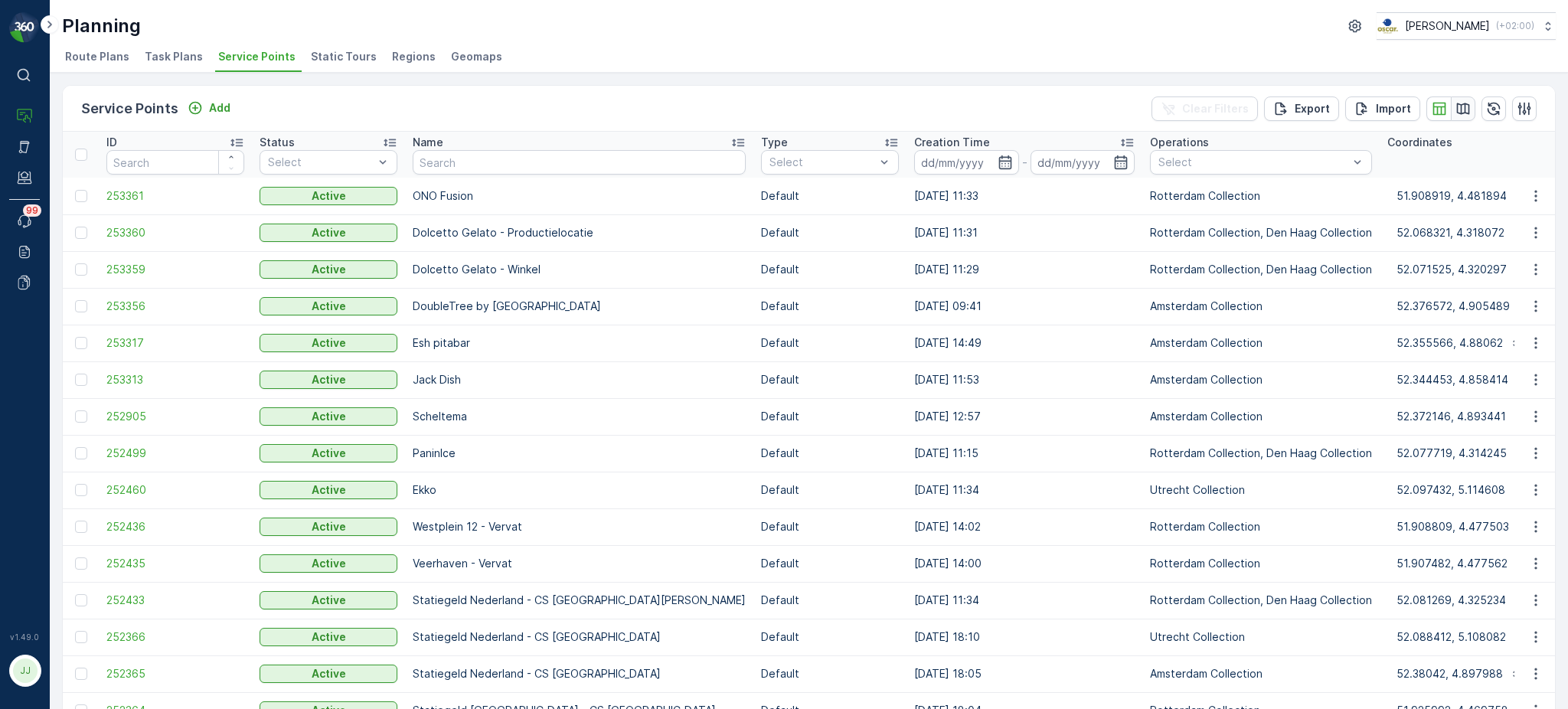
click at [1458, 112] on icon "button" at bounding box center [1464, 108] width 13 height 12
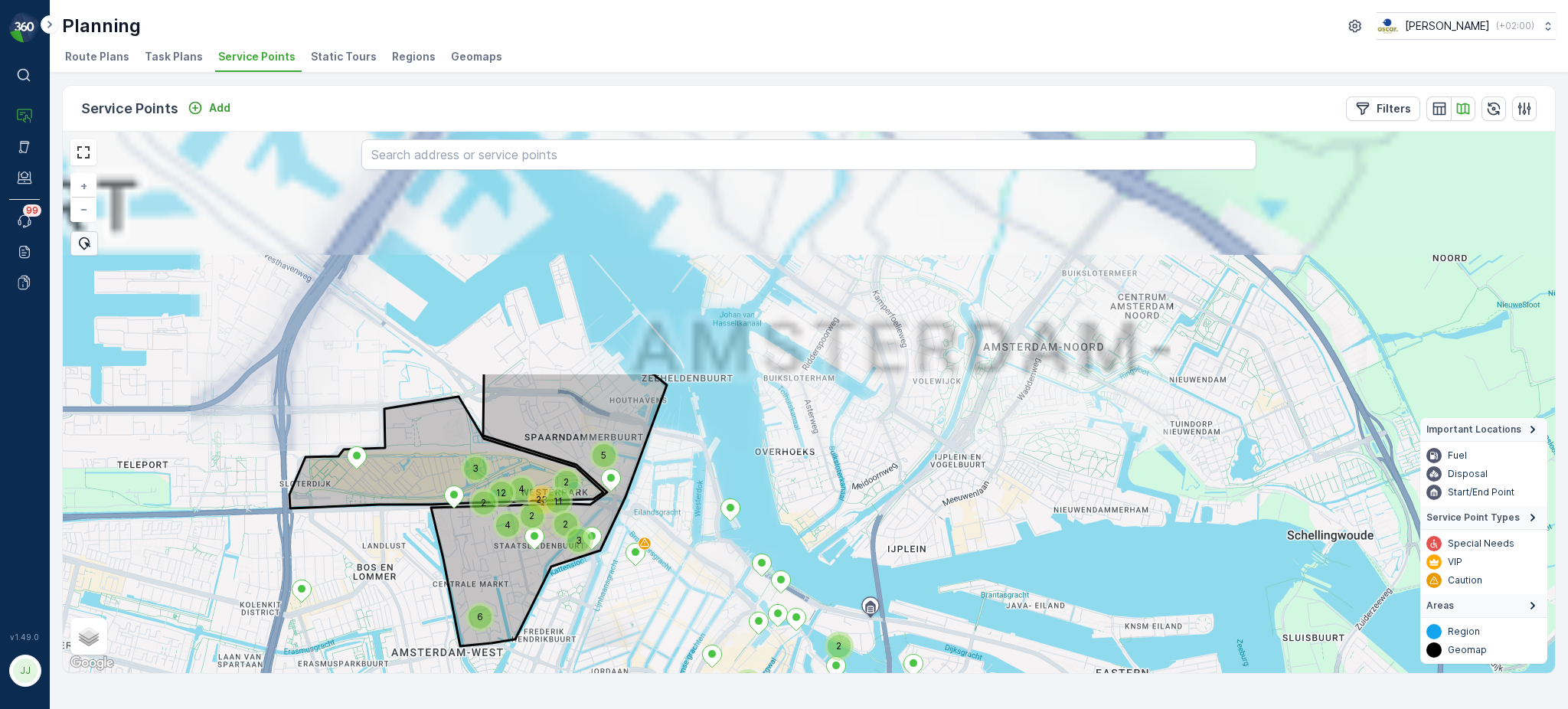
drag, startPoint x: 855, startPoint y: 355, endPoint x: 808, endPoint y: 542, distance: 192.8
click at [808, 542] on div "6 2 2 2 3 4 9 3 7 2 3 7 14 2 2 4 4 12 2 2 2 11 23 4 2 2 3 3 4 5 3 3 3 3 2 2 + −…" at bounding box center [809, 403] width 1492 height 542
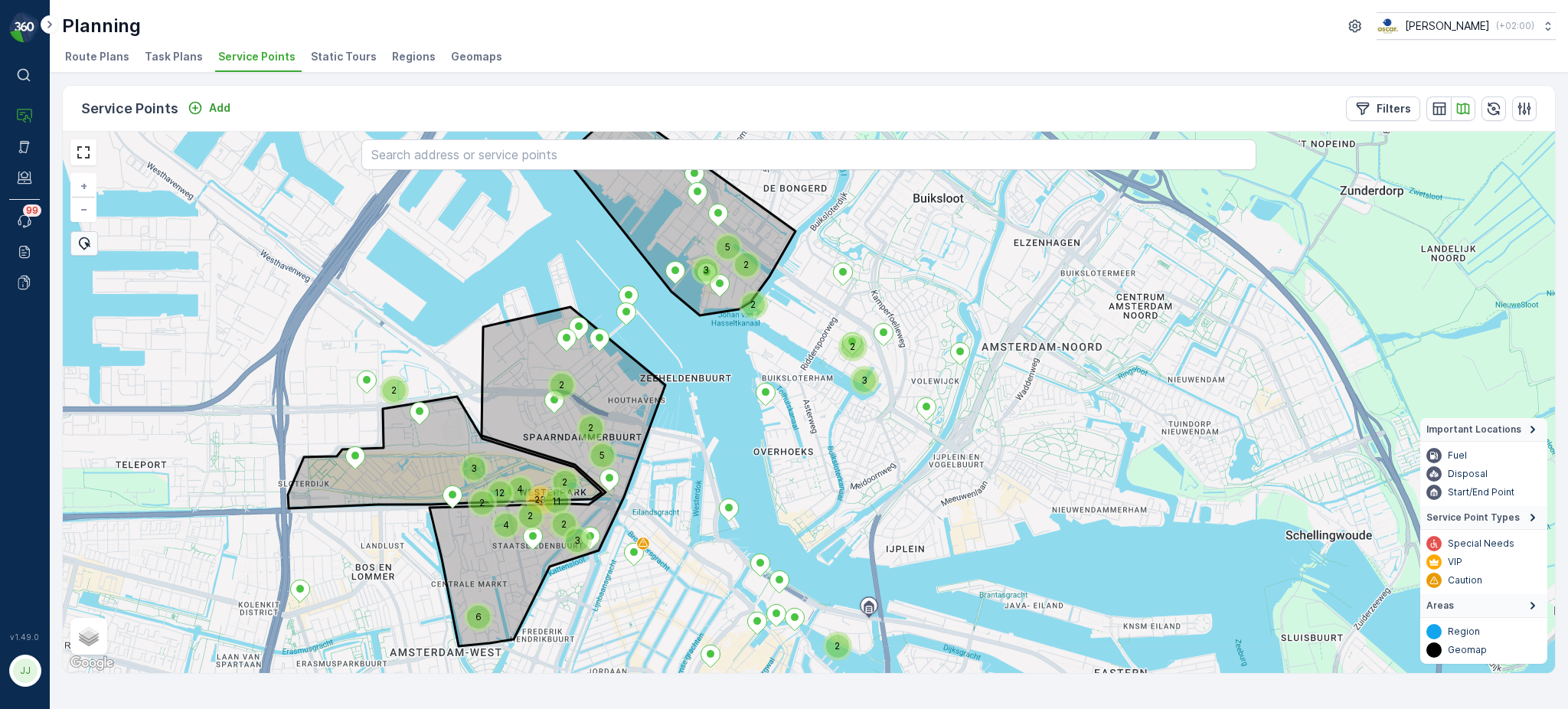
drag, startPoint x: 835, startPoint y: 439, endPoint x: 903, endPoint y: 526, distance: 110.4
click at [903, 526] on div "6 2 3 4 12 2 2 11 23 4 2 3 5 2 2 3 3 5 2 2 2 2 2 + − Satellite Roadmap Terrain …" at bounding box center [809, 403] width 1492 height 542
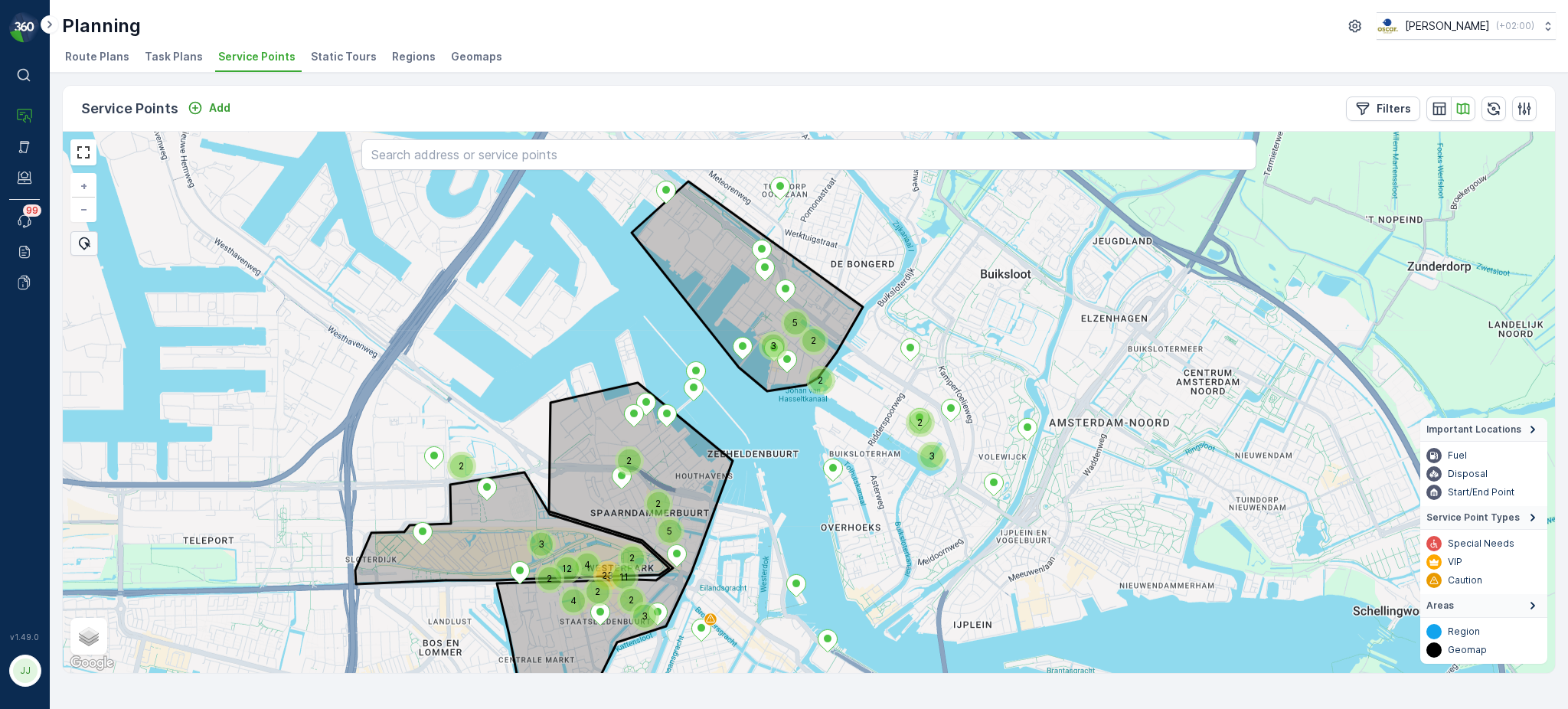
drag, startPoint x: 981, startPoint y: 392, endPoint x: 988, endPoint y: 354, distance: 38.6
click at [988, 354] on div "3 4 12 2 2 11 23 4 2 3 5 2 2 3 3 5 2 2 2 2 2 + − Satellite Roadmap Terrain Hybr…" at bounding box center [809, 403] width 1492 height 542
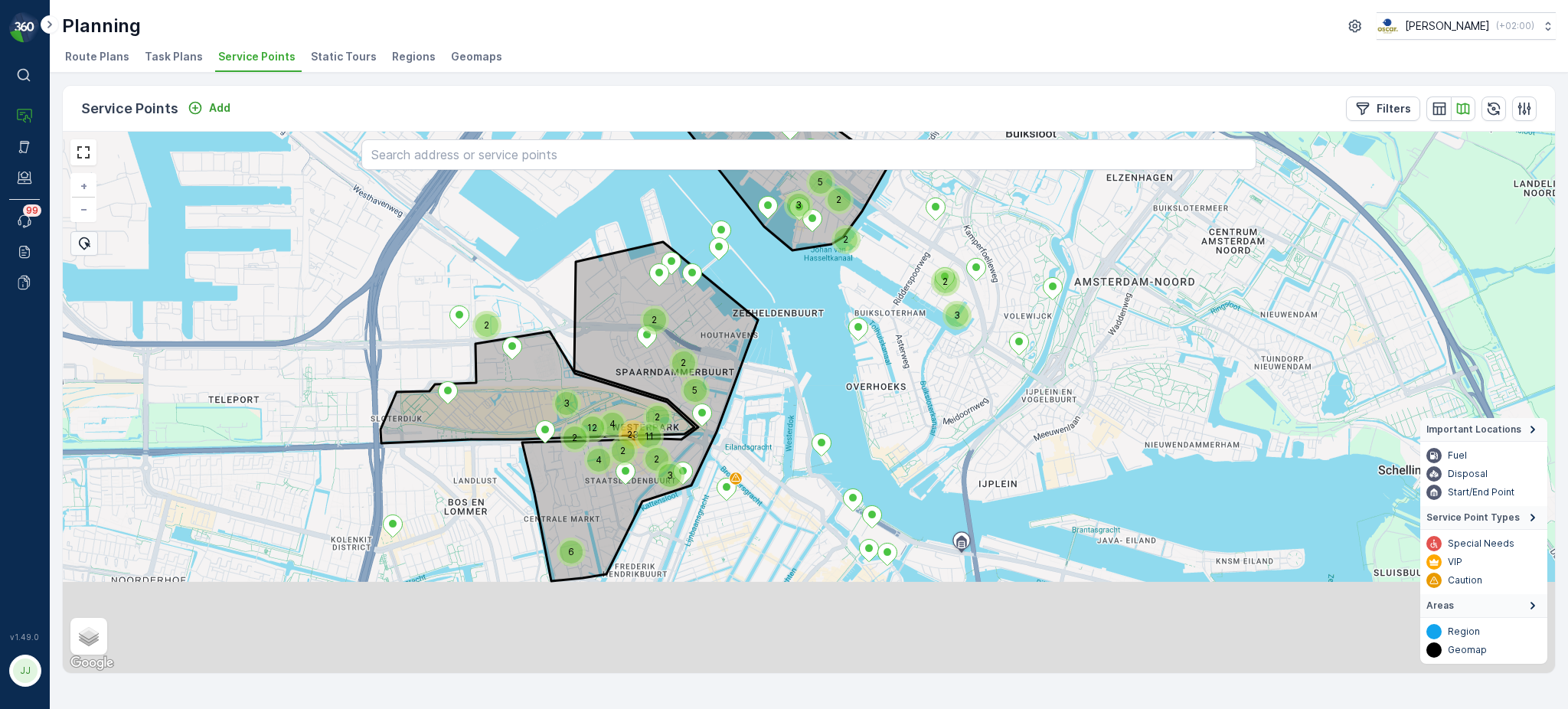
drag, startPoint x: 896, startPoint y: 486, endPoint x: 851, endPoint y: 368, distance: 126.3
click at [851, 368] on div "3 4 2 6 3 3 5 2 2 12 2 2 11 23 4 2 2 3 2 5 2 2 + − Satellite Roadmap Terrain Hy…" at bounding box center [809, 403] width 1492 height 542
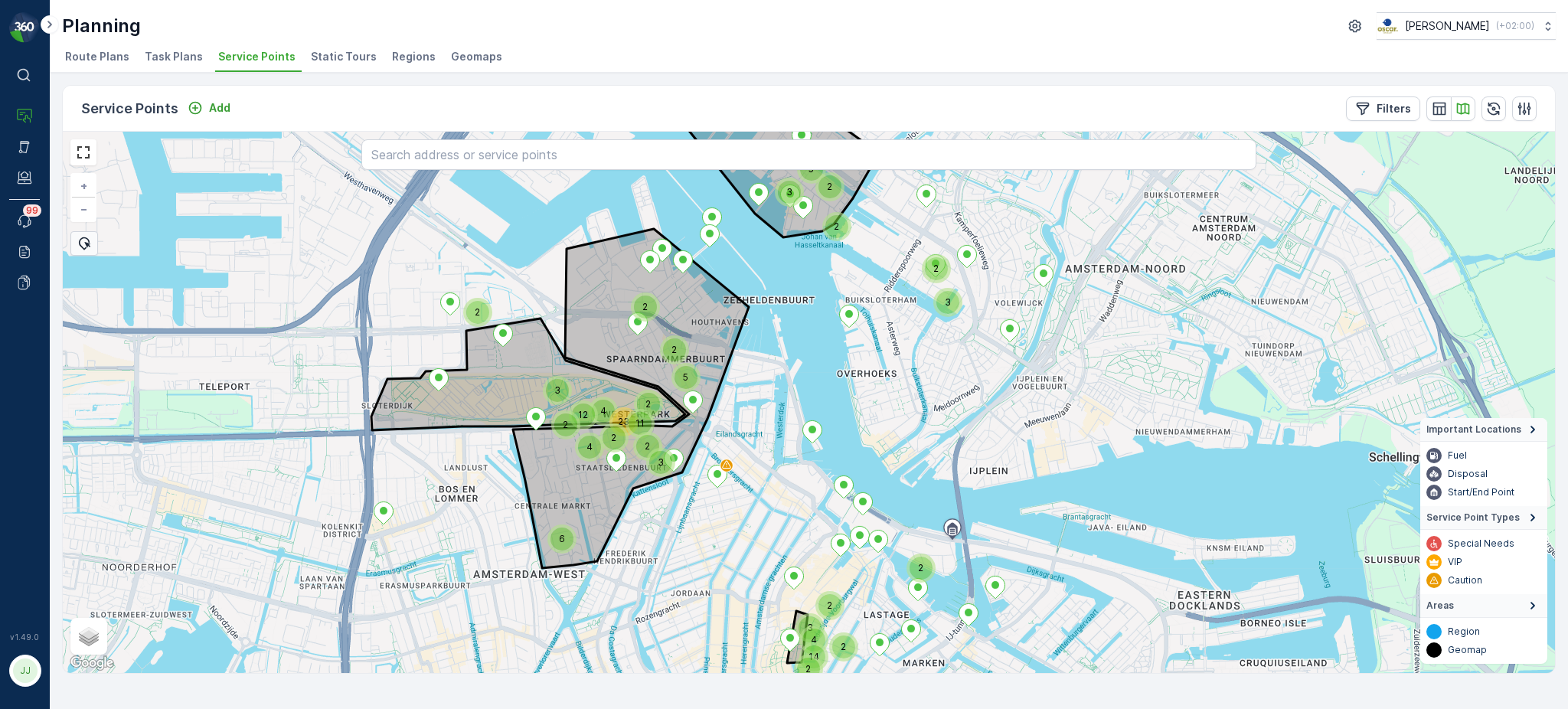
click at [830, 423] on div "3 4 2 6 3 3 5 2 2 12 2 2 11 23 4 2 2 3 2 5 2 2 2 3 2 14 2 4 2 + − Satellite Roa…" at bounding box center [809, 403] width 1492 height 542
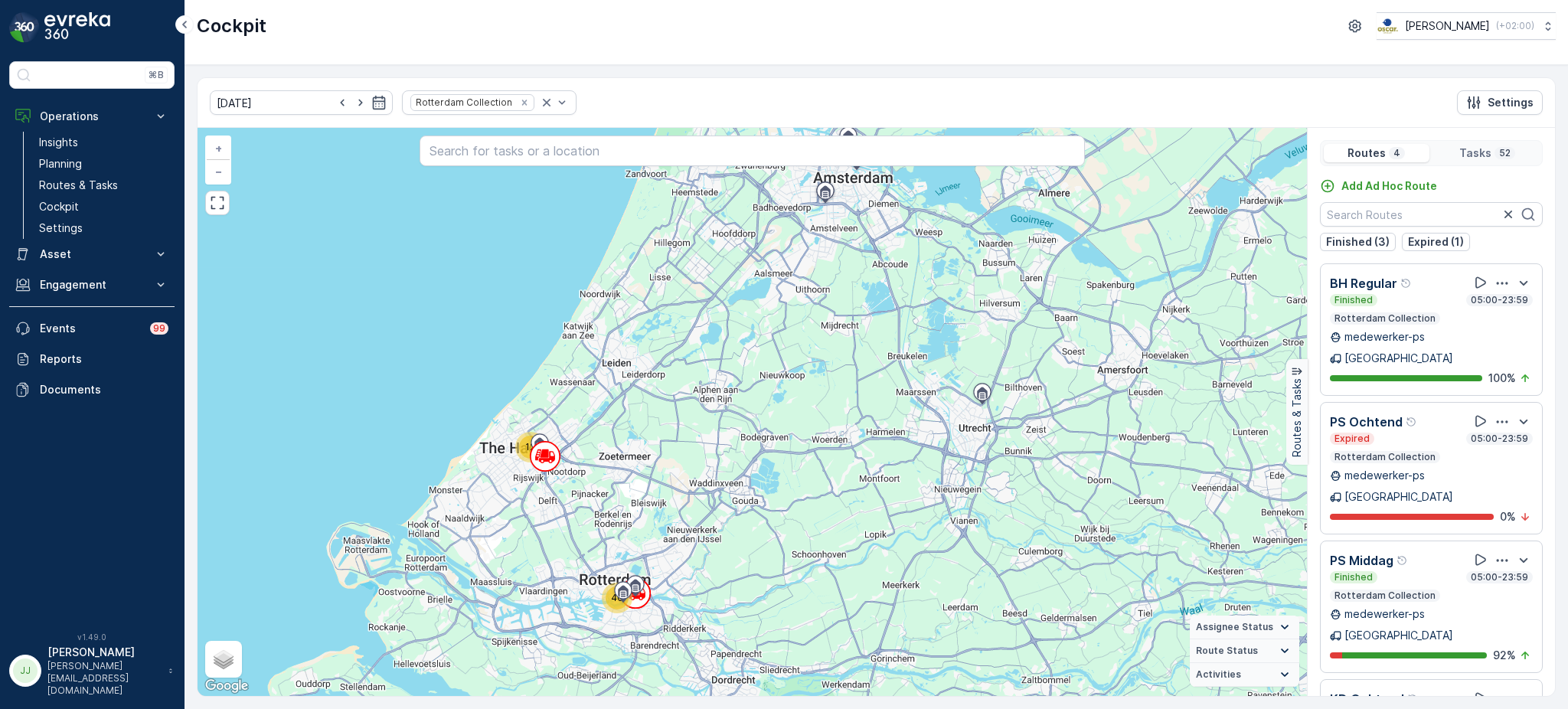
drag, startPoint x: 654, startPoint y: 445, endPoint x: 675, endPoint y: 409, distance: 41.7
click at [675, 409] on div "12 40 + − Satellite Roadmap Terrain Hybrid Leaflet Keyboard shortcuts Map Data …" at bounding box center [752, 412] width 1109 height 568
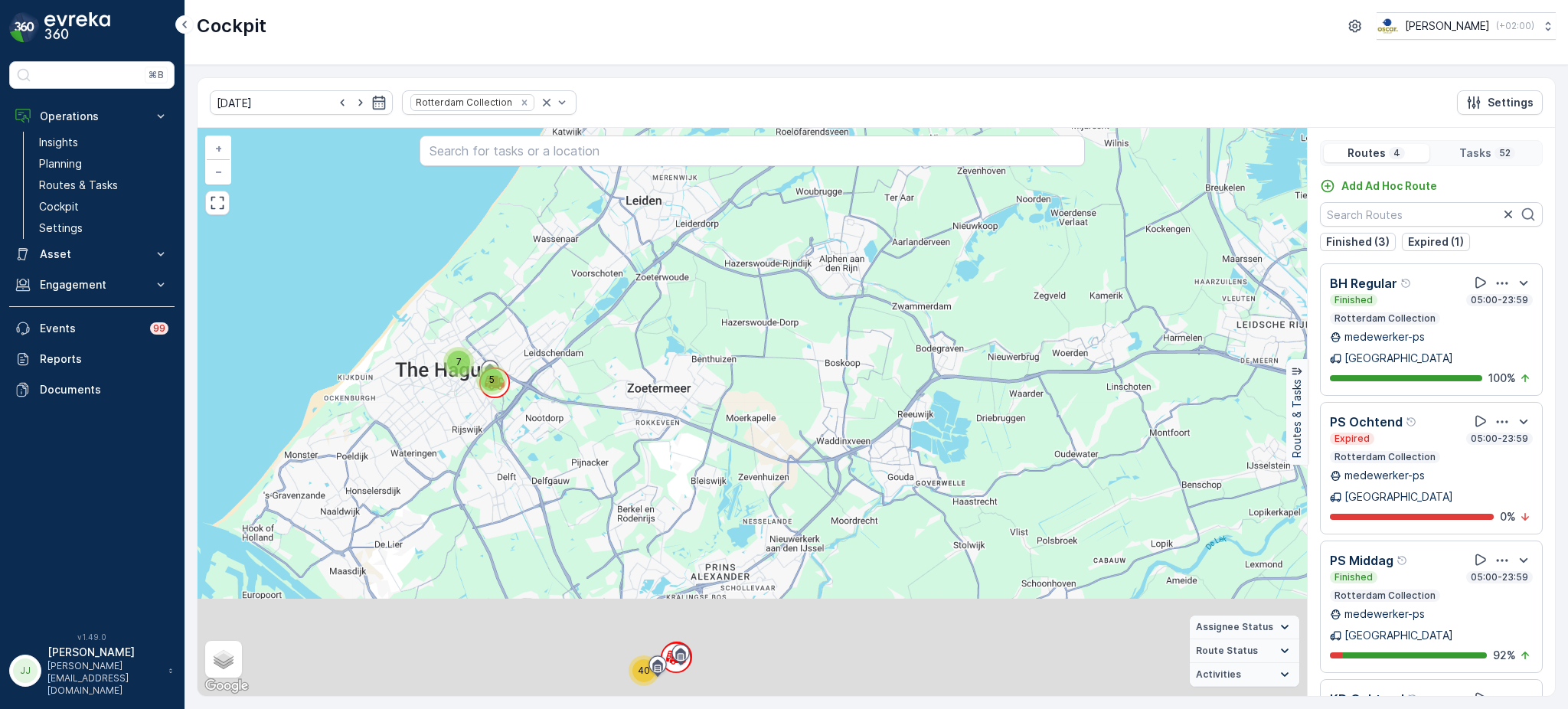
drag, startPoint x: 627, startPoint y: 440, endPoint x: 712, endPoint y: 324, distance: 143.8
click at [712, 324] on div "5 7 40 + − Satellite Roadmap Terrain Hybrid Leaflet Keyboard shortcuts Map Data…" at bounding box center [752, 412] width 1109 height 568
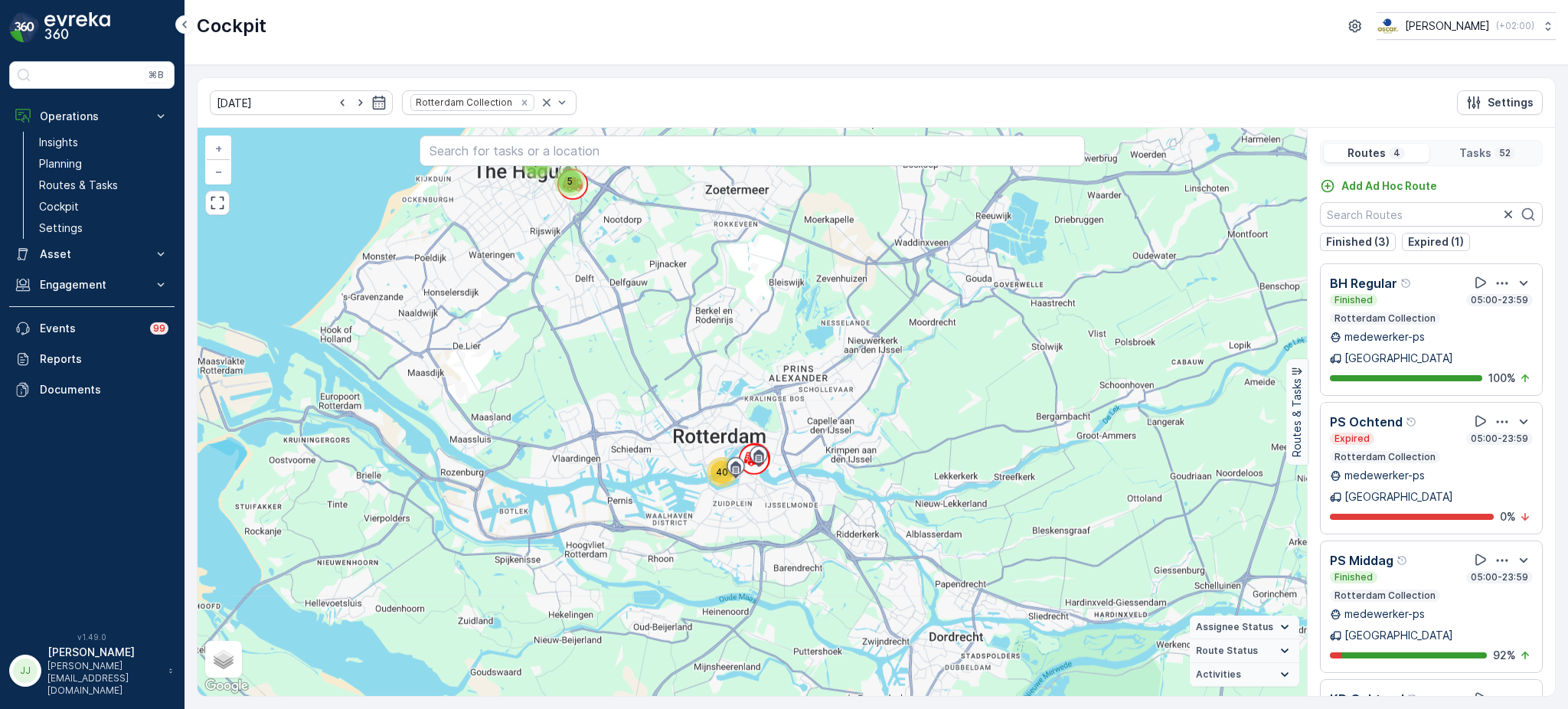
drag, startPoint x: 619, startPoint y: 479, endPoint x: 680, endPoint y: 290, distance: 198.6
click at [680, 290] on div "5 7 40 + − Satellite Roadmap Terrain Hybrid Leaflet Keyboard shortcuts Map Data…" at bounding box center [752, 412] width 1109 height 568
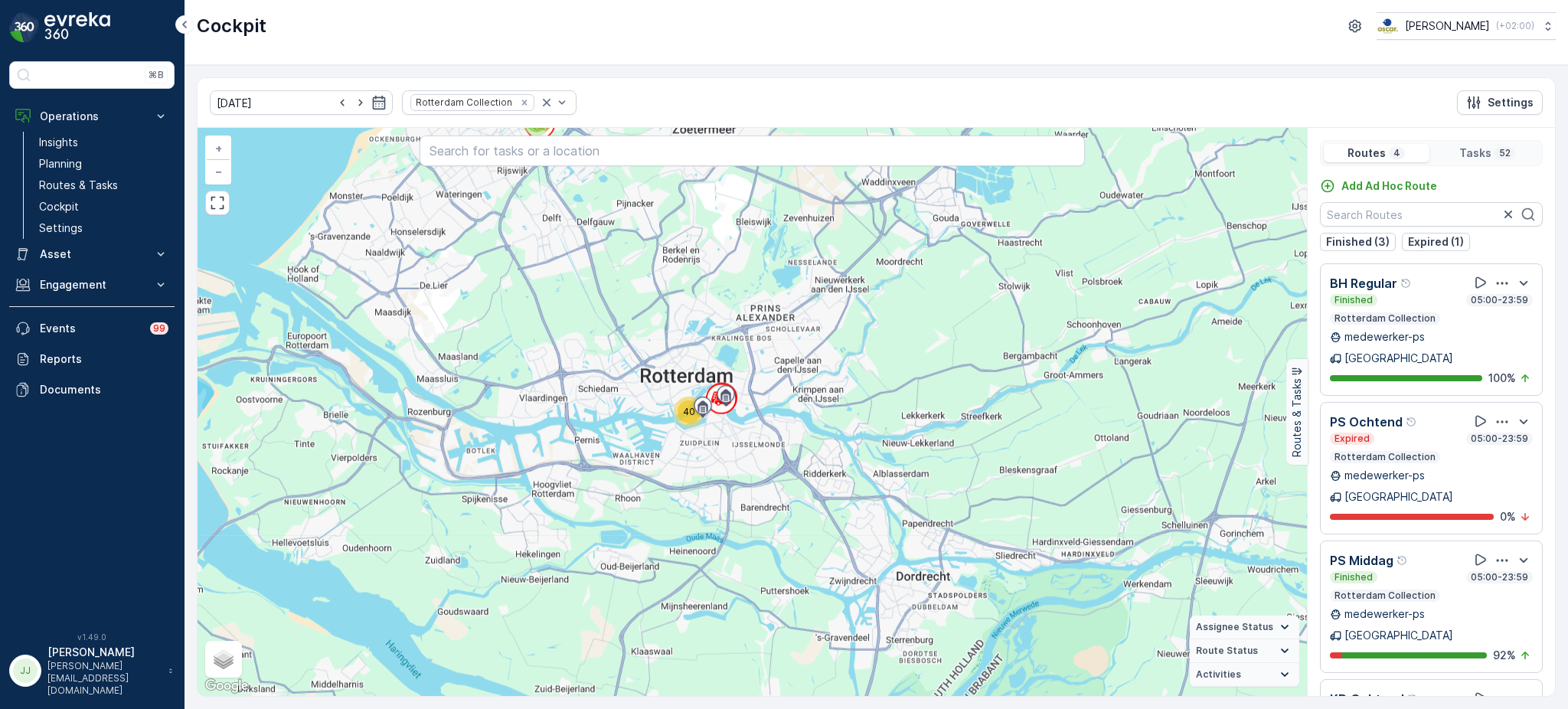
drag, startPoint x: 605, startPoint y: 319, endPoint x: 583, endPoint y: 213, distance: 108.3
click at [583, 213] on div "5 7 40 + − Satellite Roadmap Terrain Hybrid Leaflet Keyboard shortcuts Map Data…" at bounding box center [752, 412] width 1109 height 568
